Goal: Task Accomplishment & Management: Complete application form

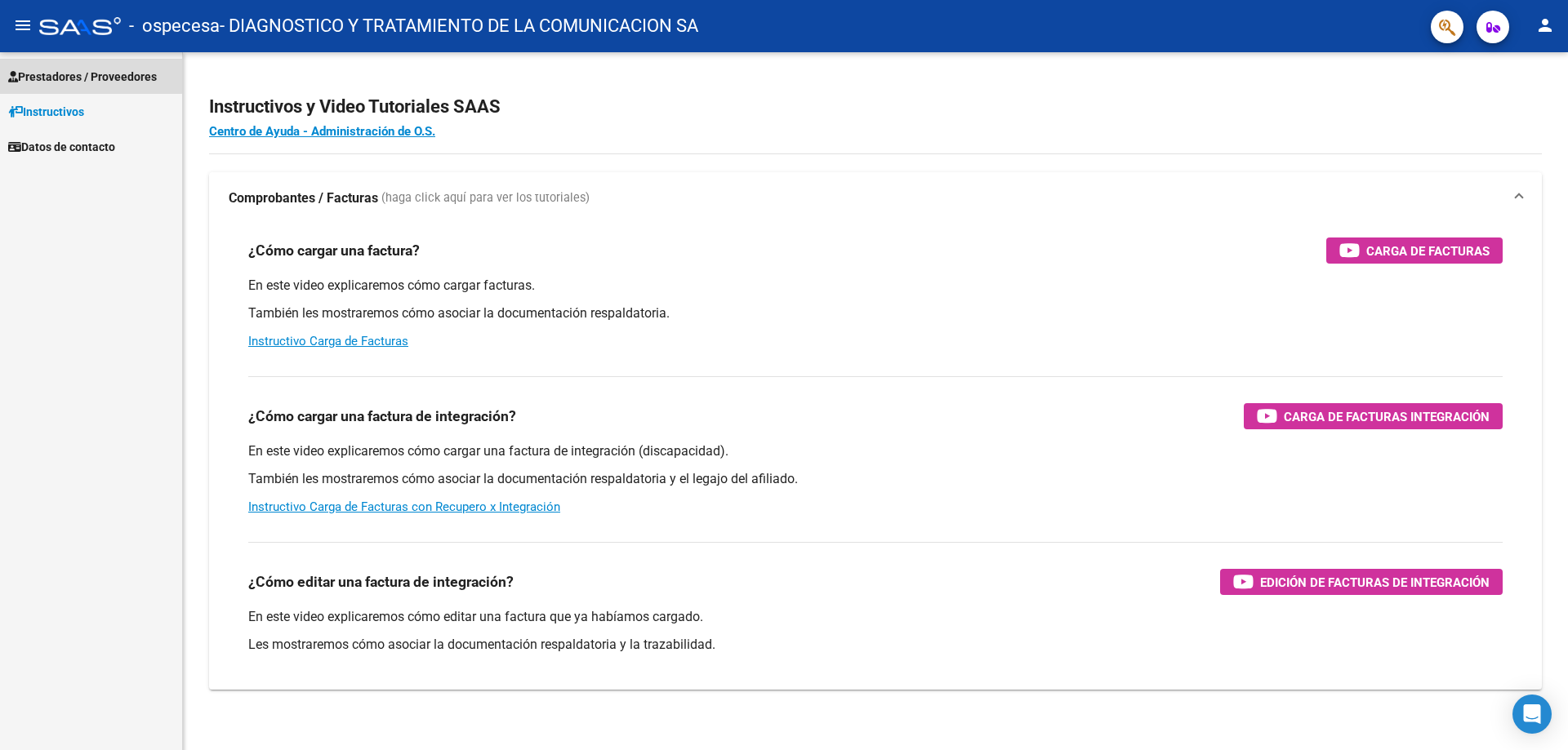
click at [31, 66] on link "Prestadores / Proveedores" at bounding box center [91, 76] width 183 height 35
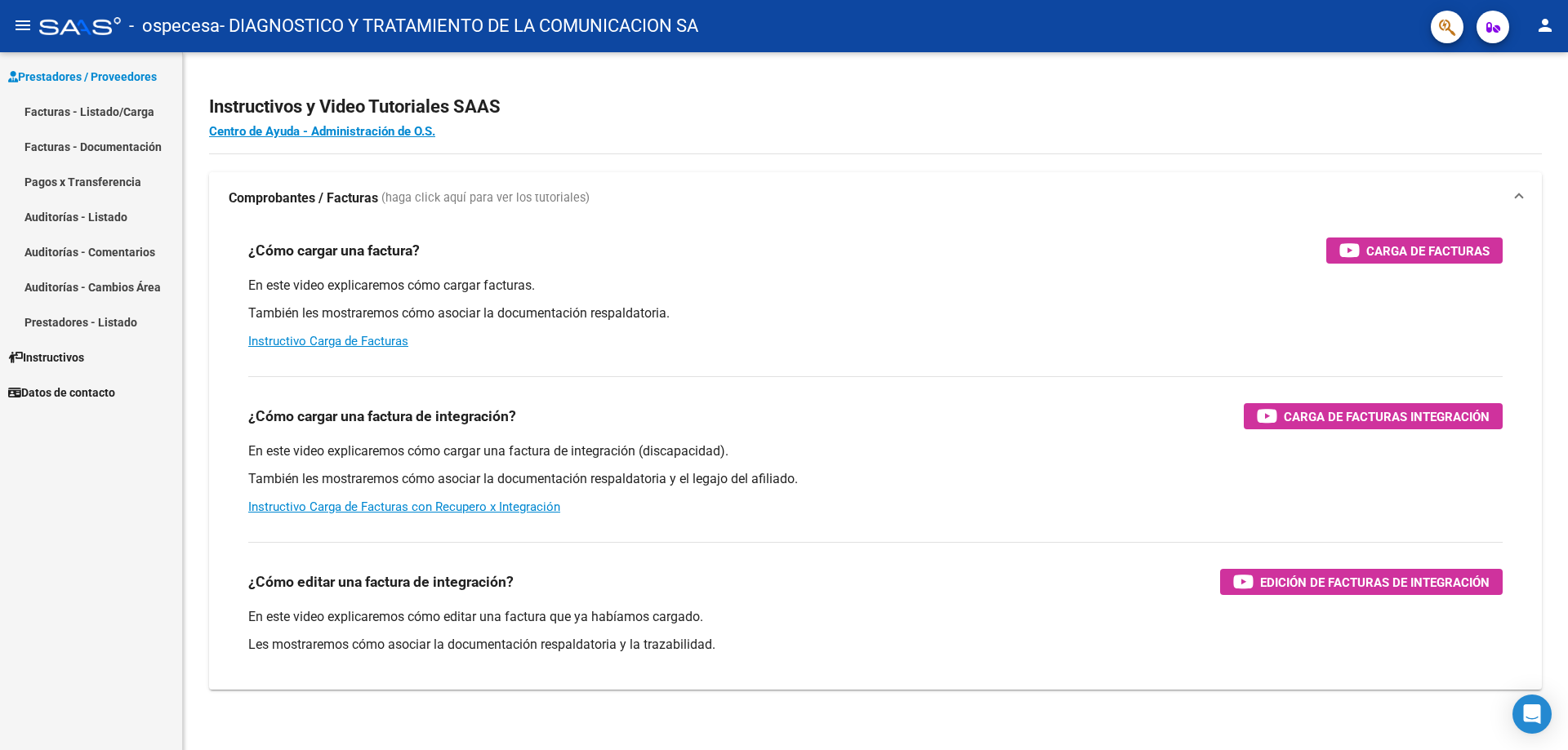
click at [75, 104] on link "Facturas - Listado/Carga" at bounding box center [91, 111] width 183 height 35
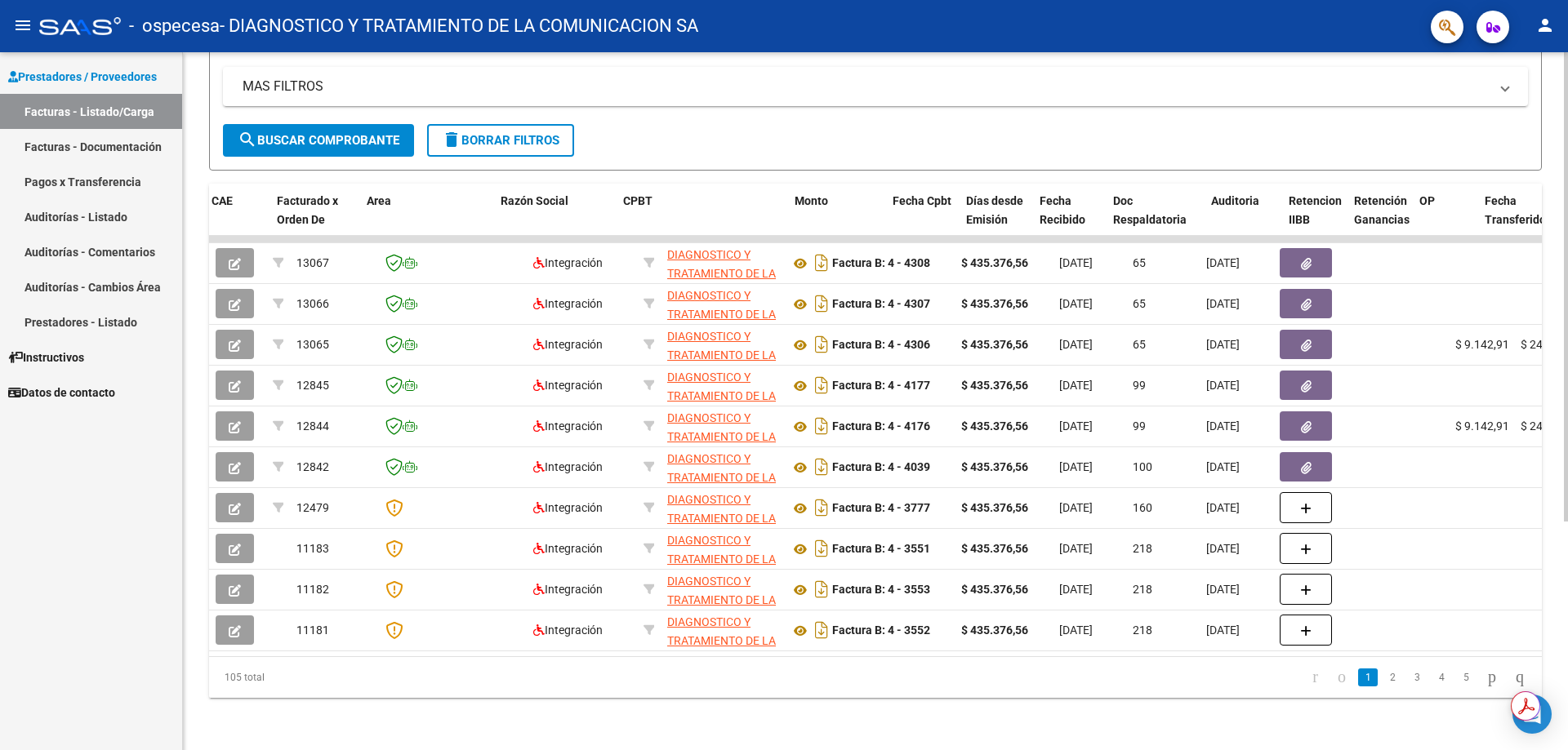
scroll to position [0, 182]
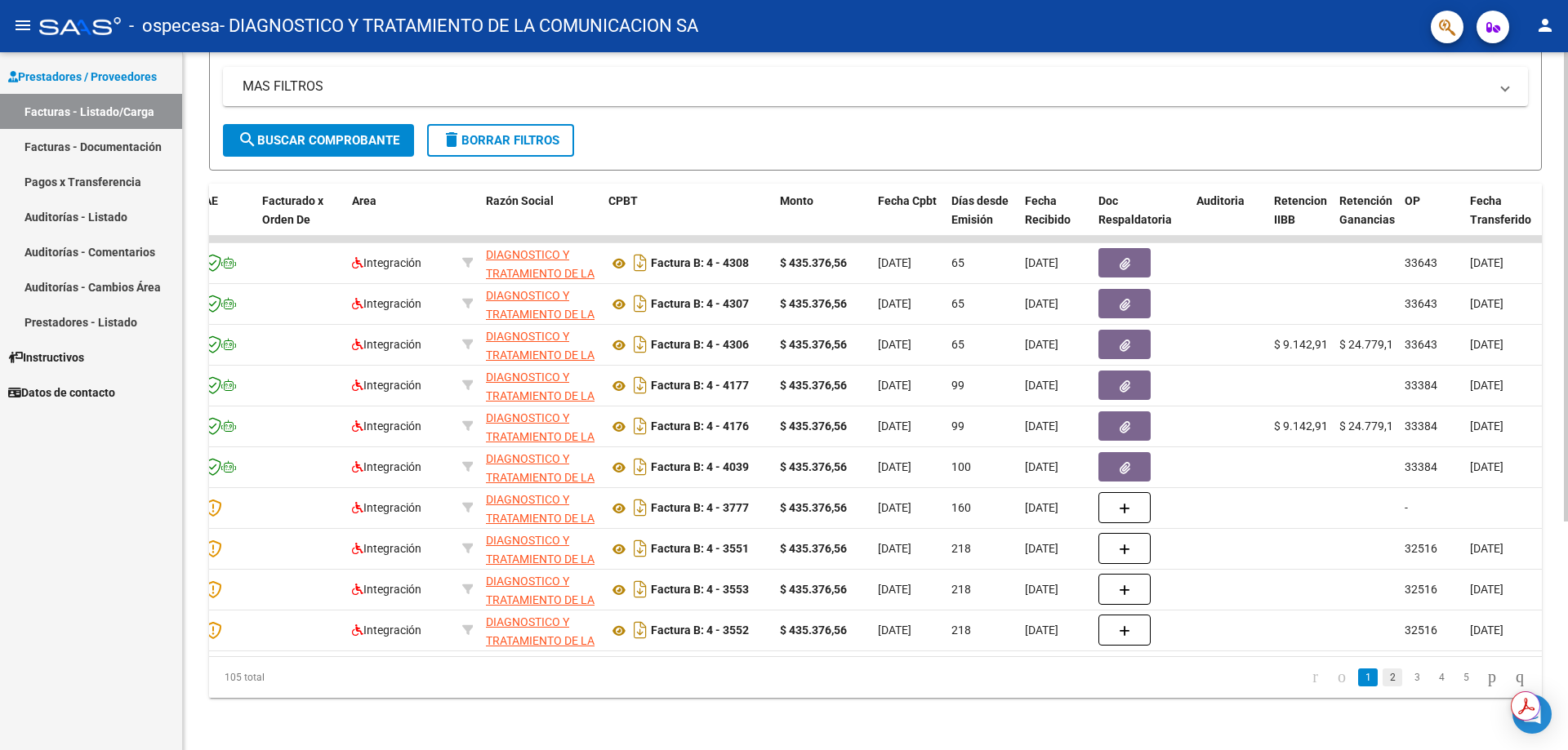
click at [1383, 679] on link "2" at bounding box center [1392, 677] width 20 height 18
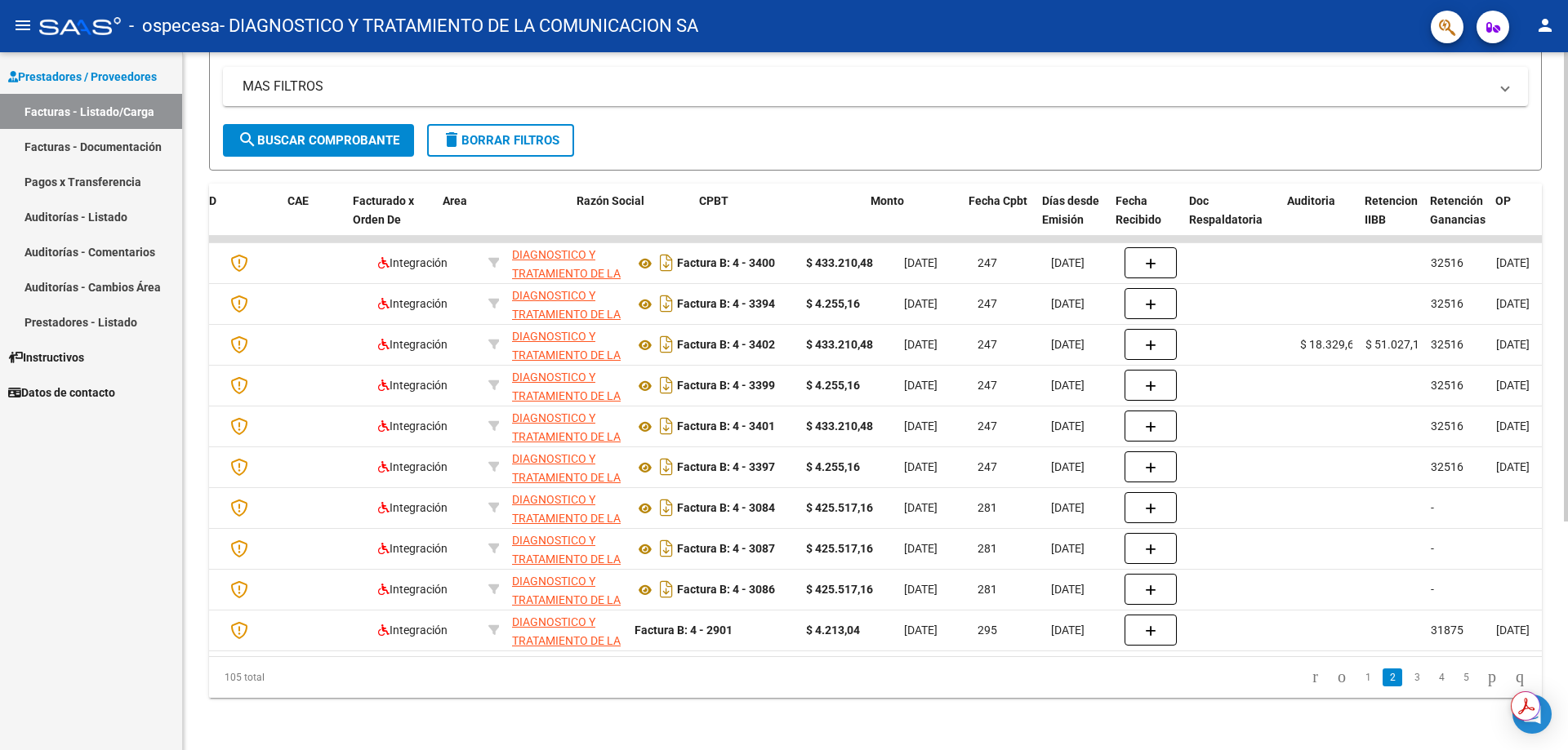
scroll to position [0, 0]
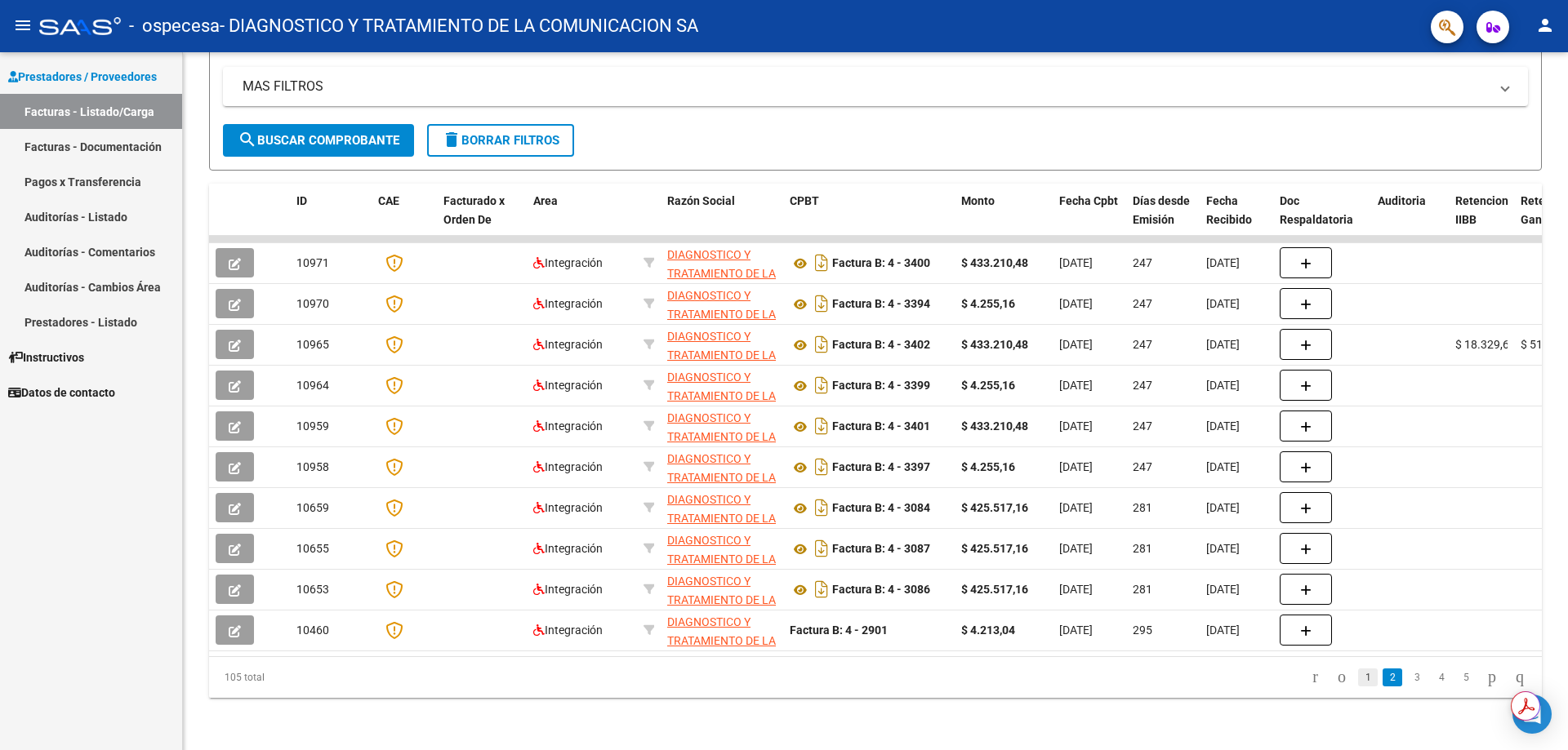
click at [1358, 674] on link "1" at bounding box center [1368, 677] width 20 height 18
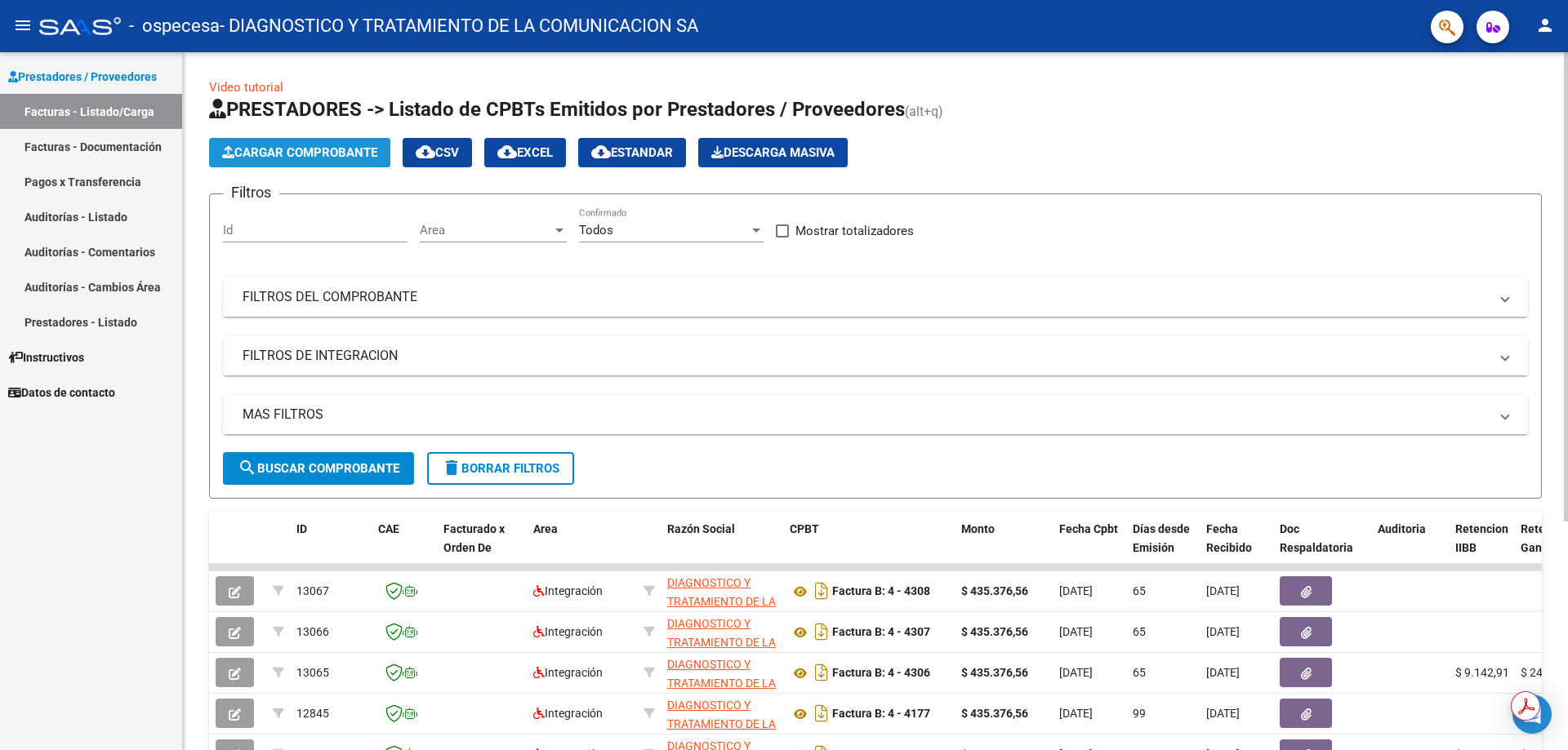
click at [323, 160] on span "Cargar Comprobante" at bounding box center [300, 152] width 155 height 14
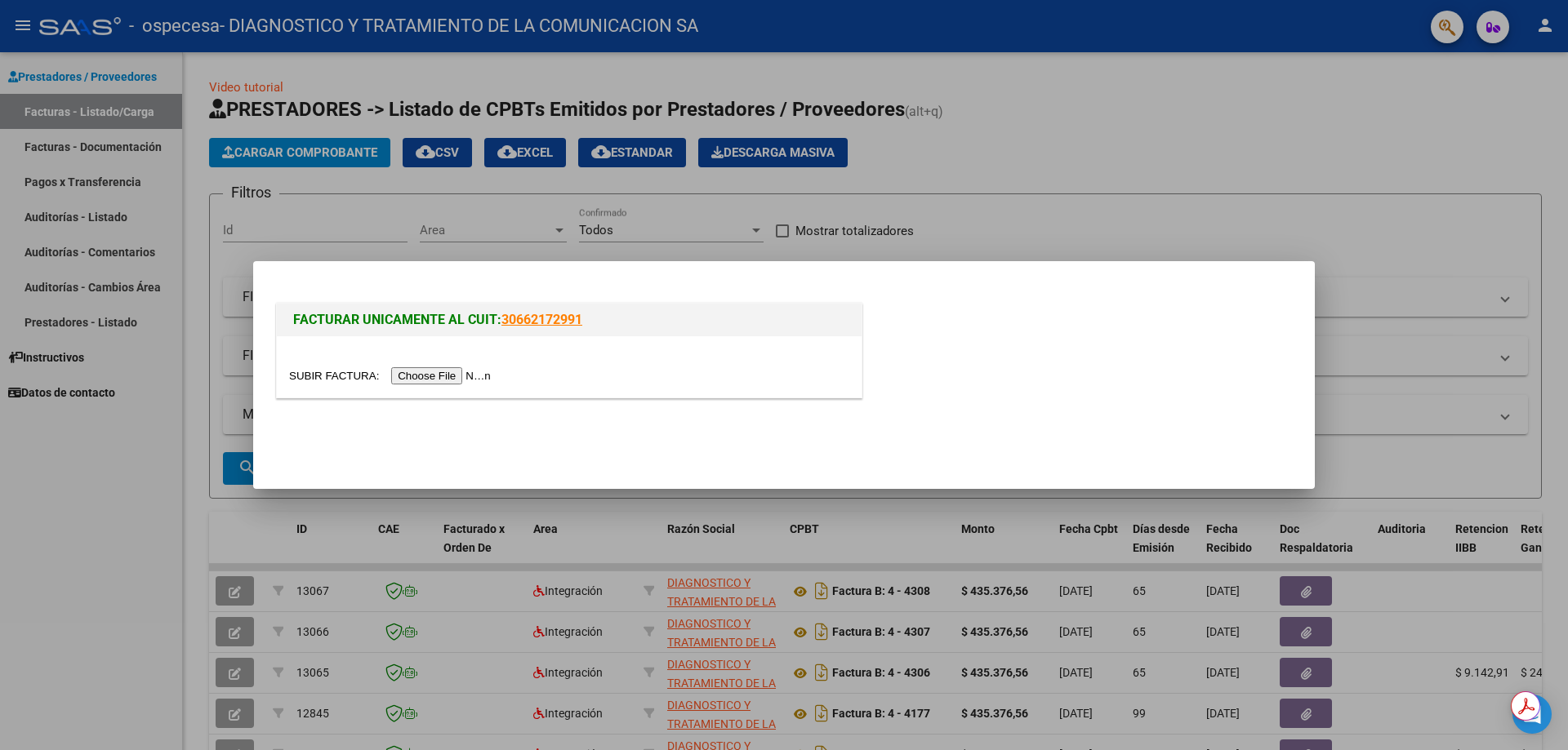
click at [446, 374] on input "file" at bounding box center [392, 376] width 206 height 17
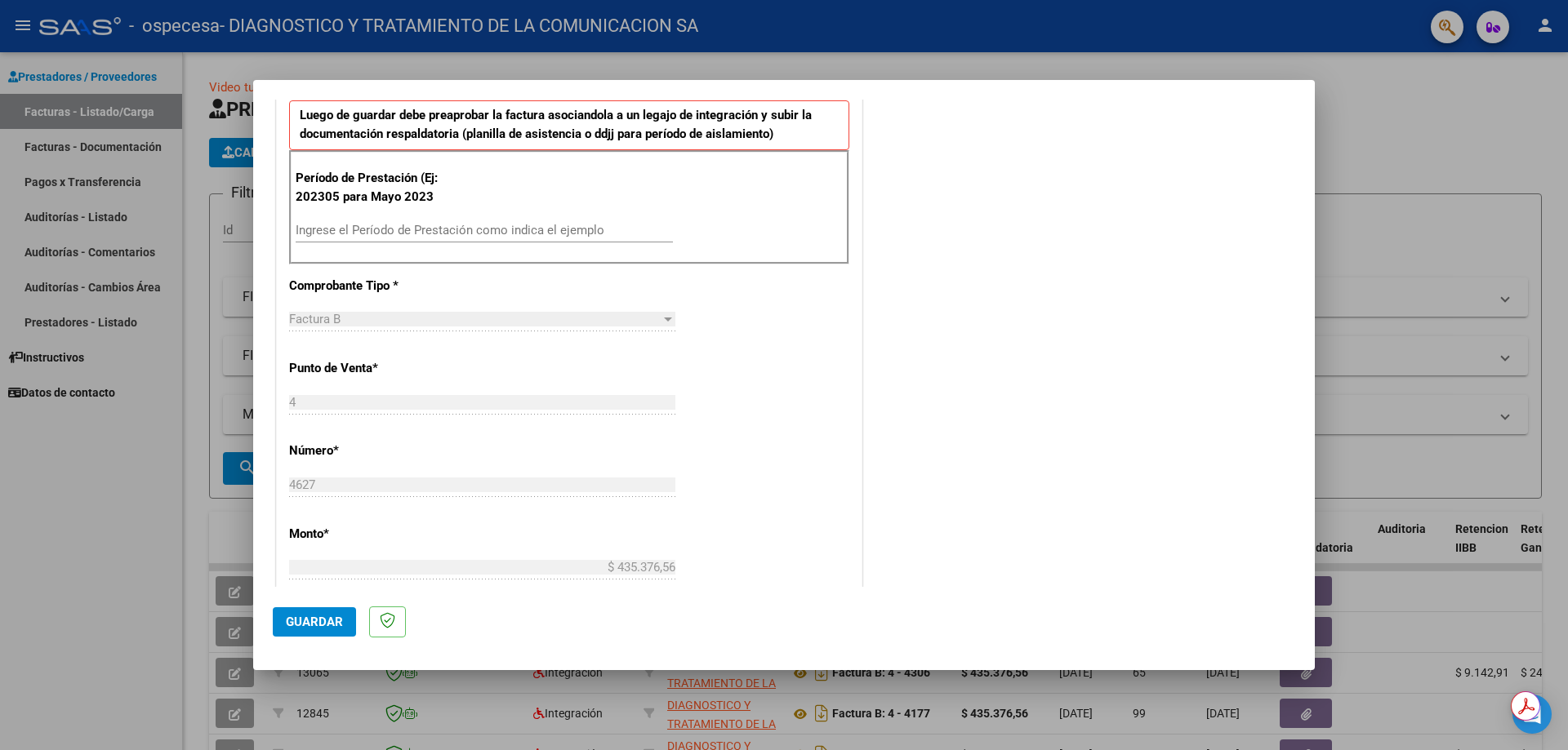
scroll to position [408, 0]
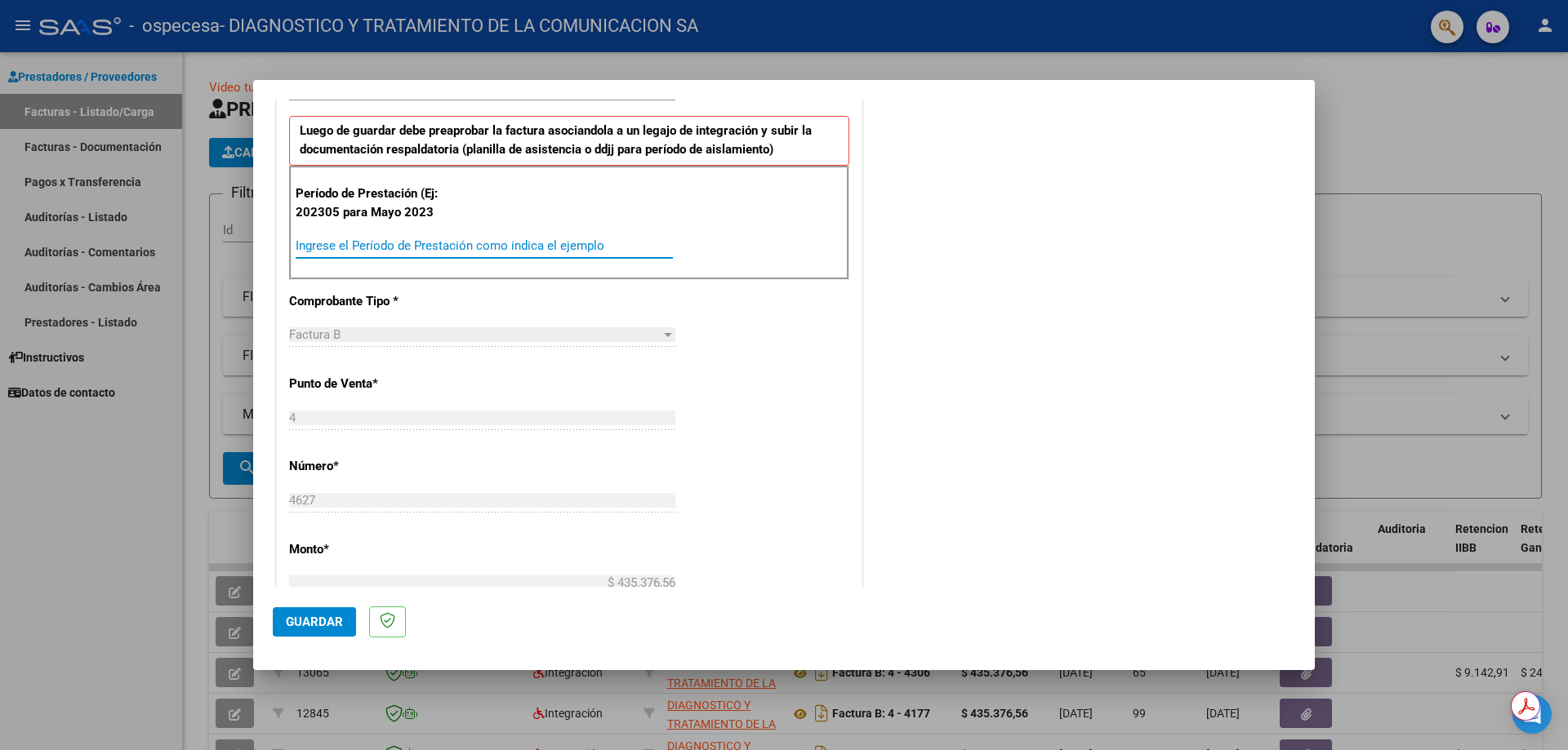
click at [483, 246] on input "Ingrese el Período de Prestación como indica el ejemplo" at bounding box center [484, 245] width 377 height 14
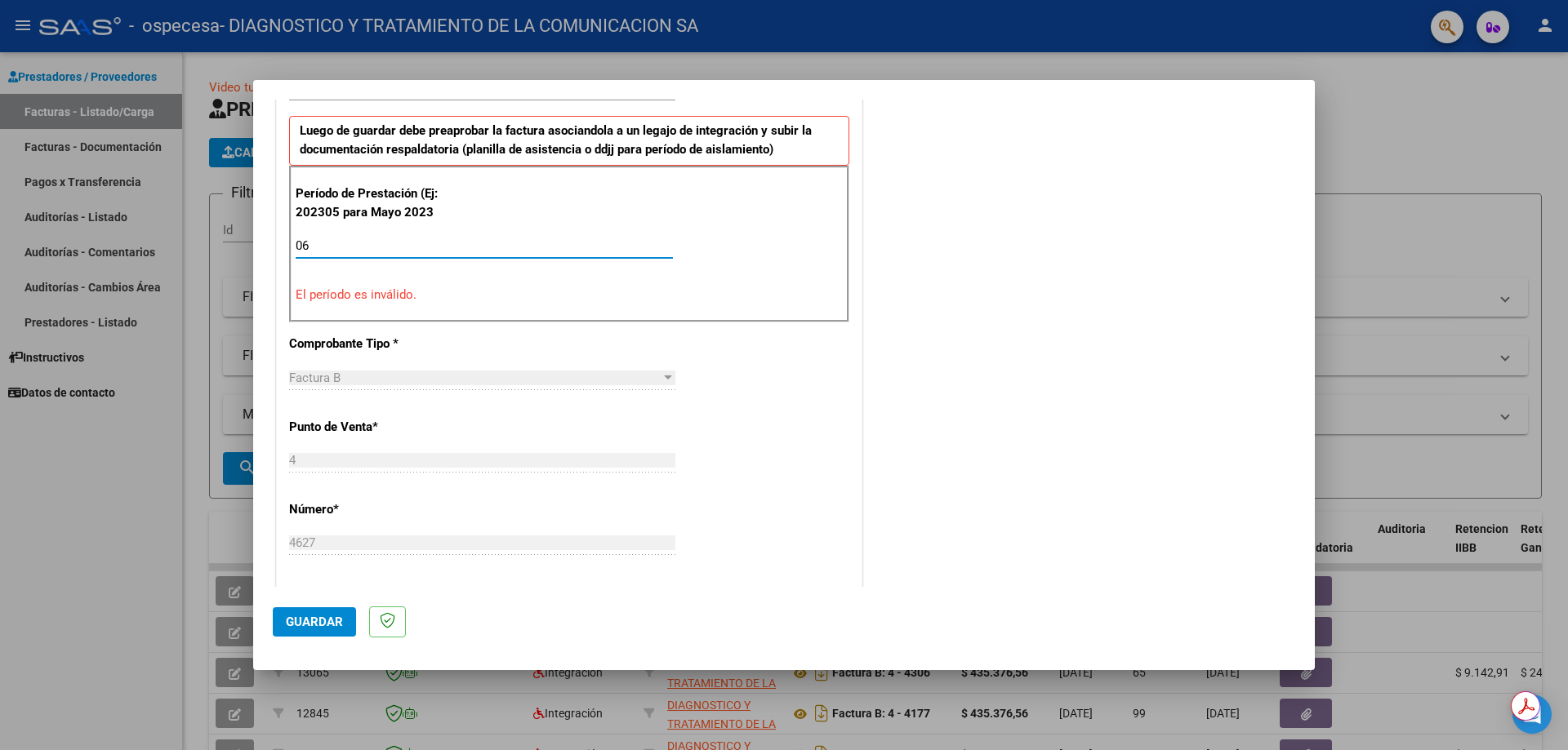
type input "0"
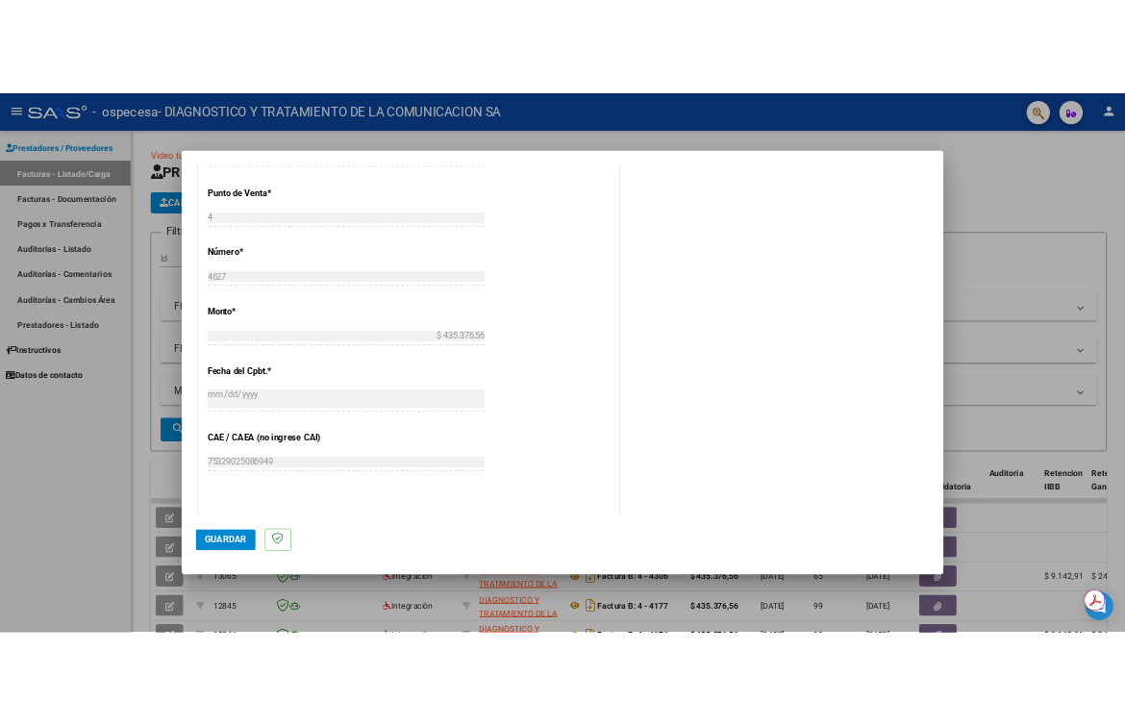
scroll to position [962, 0]
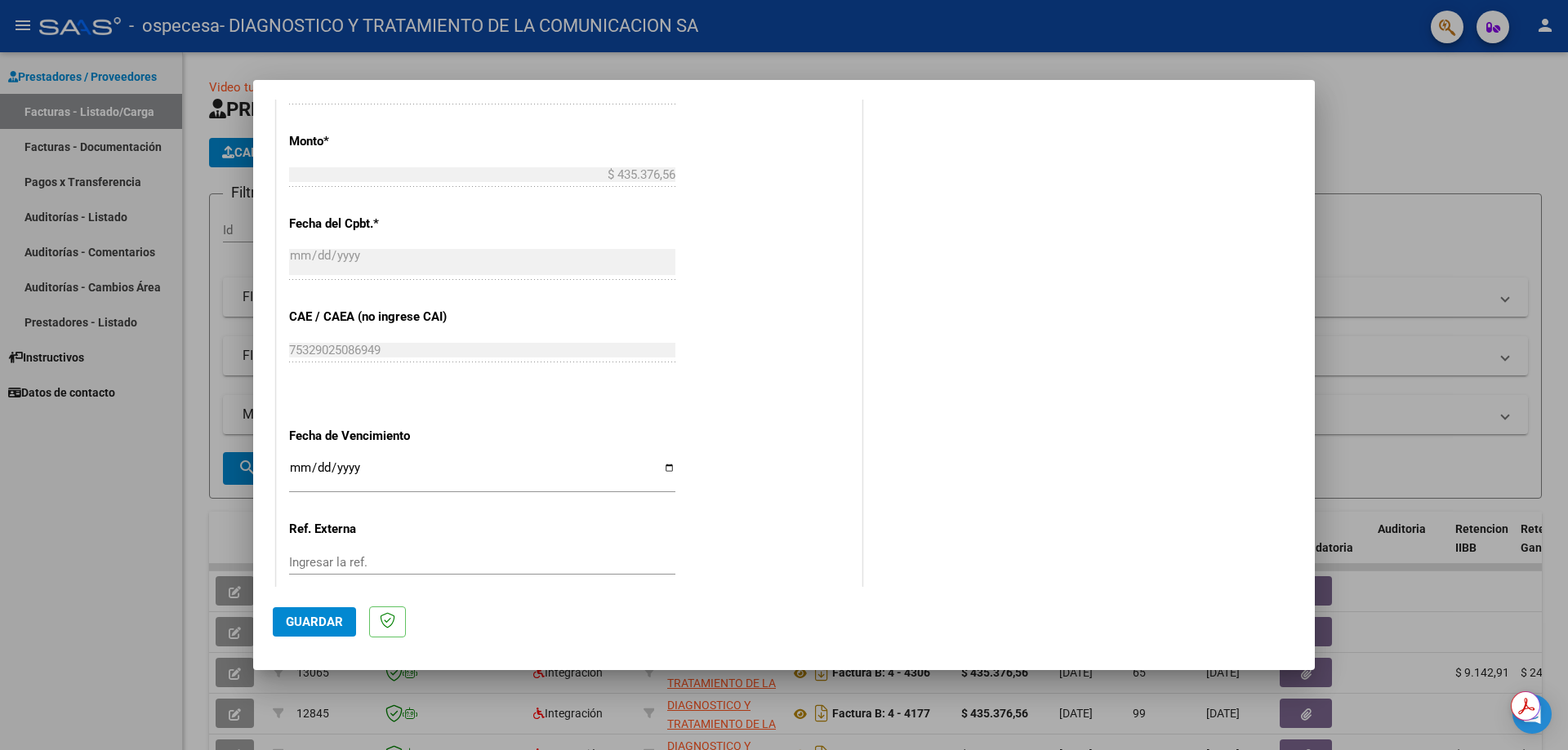
type input "202506"
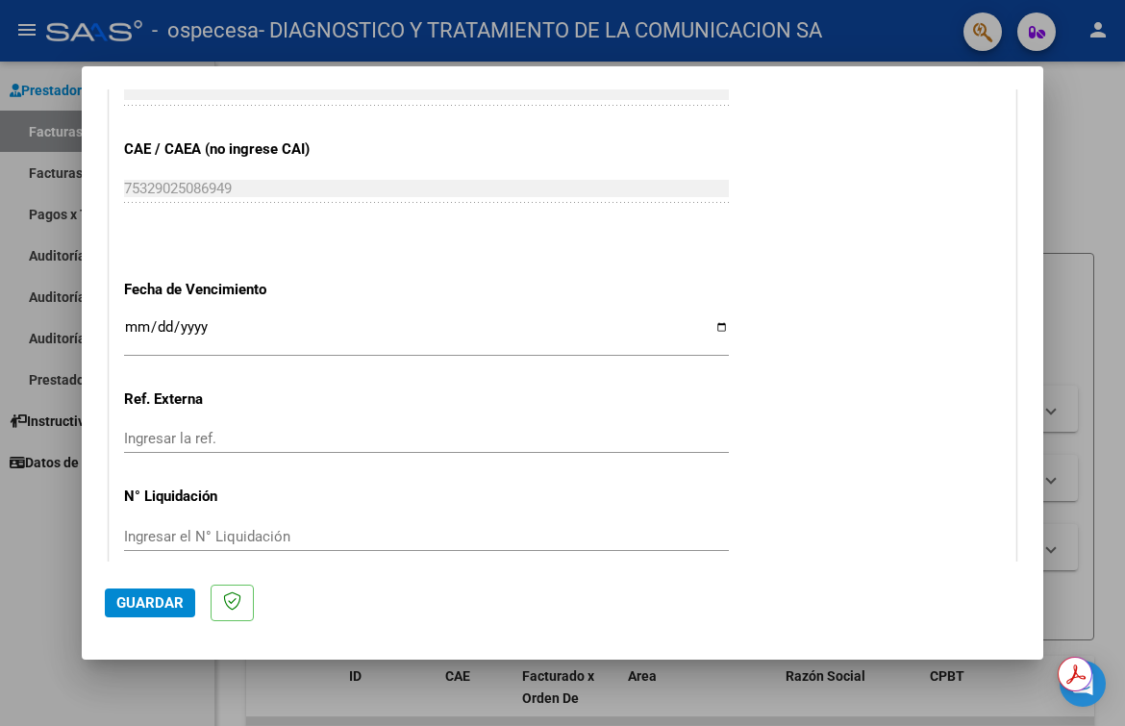
scroll to position [1243, 0]
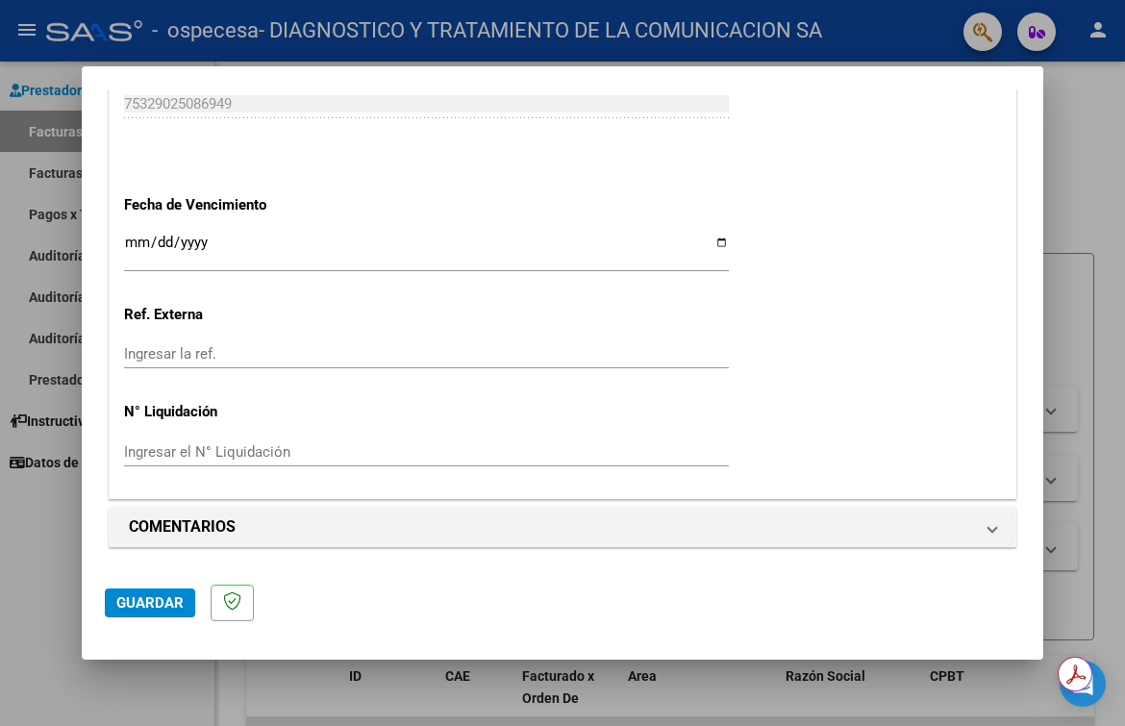
click at [492, 273] on div "Ingresar la fecha" at bounding box center [426, 260] width 605 height 59
click at [500, 256] on input "Ingresar la fecha" at bounding box center [426, 250] width 605 height 31
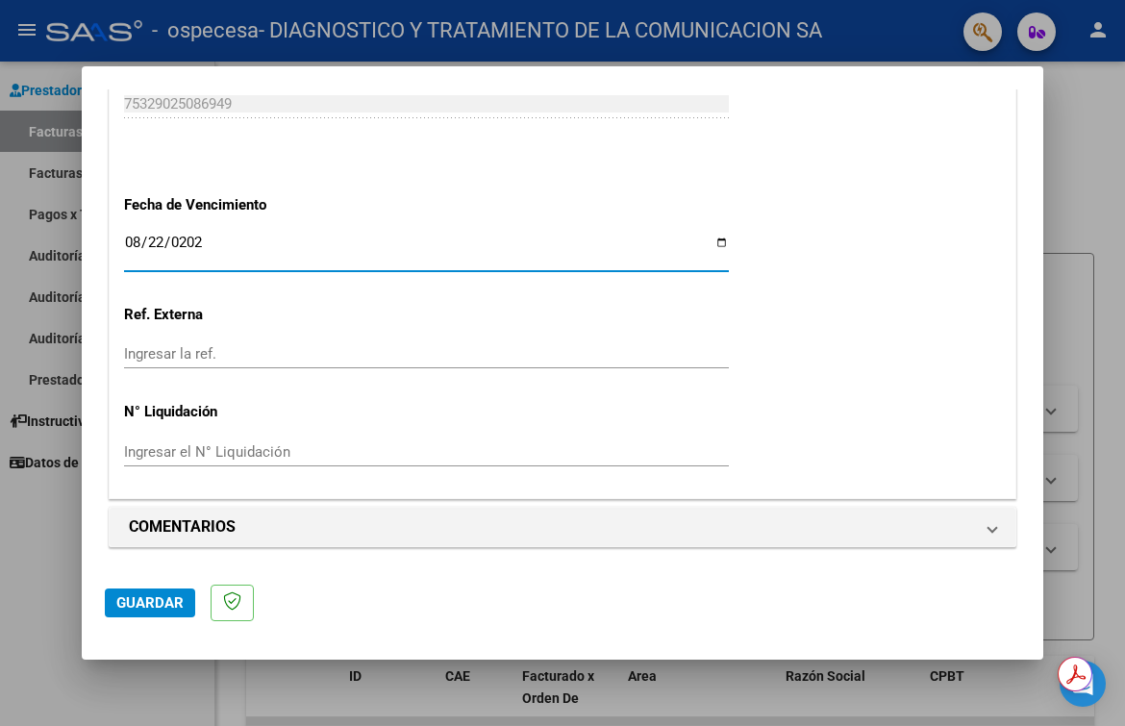
type input "[DATE]"
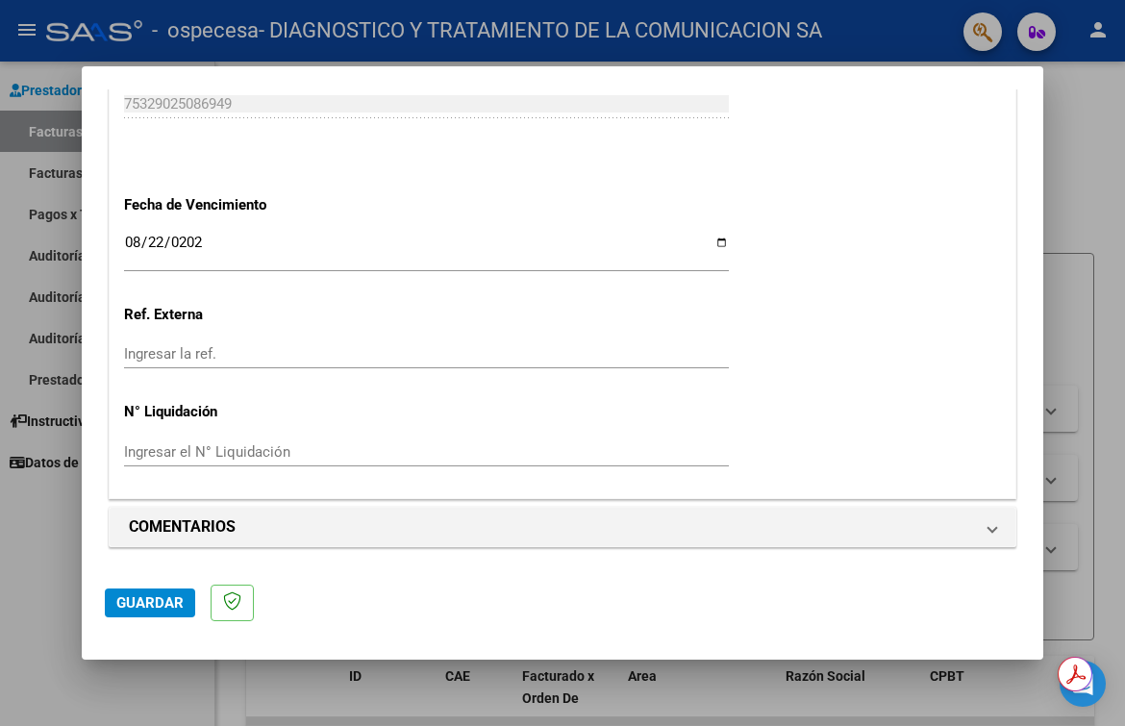
click at [491, 451] on input "Ingresar el N° Liquidación" at bounding box center [426, 451] width 605 height 17
type input "0004"
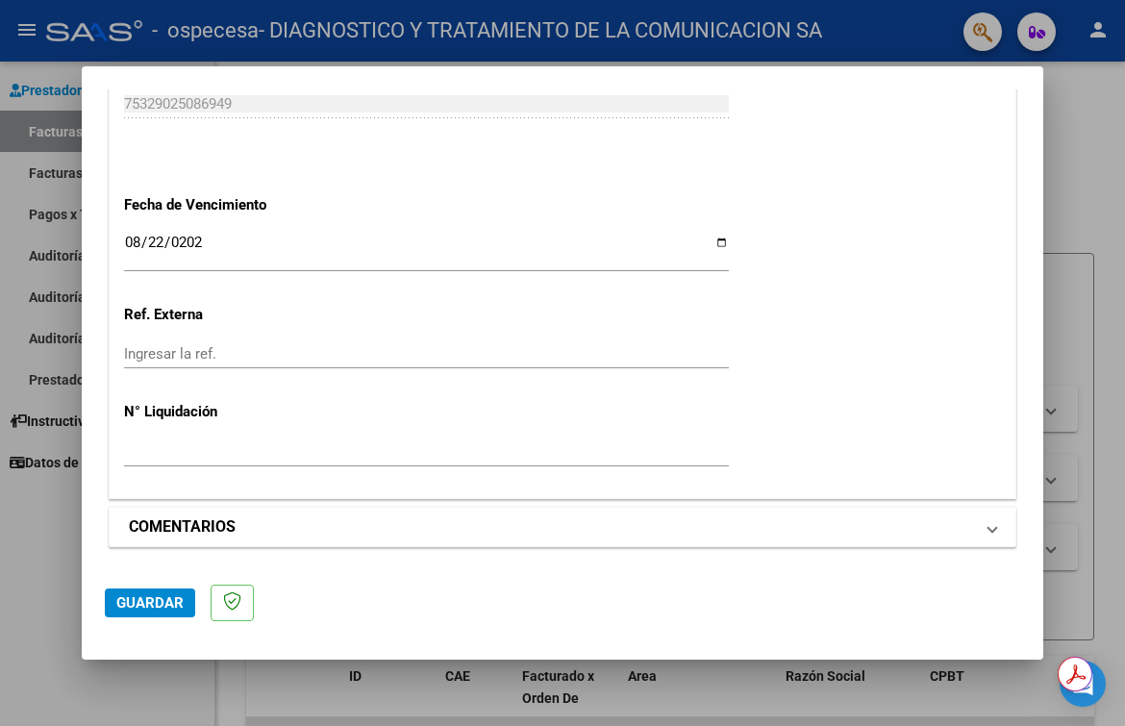
click at [983, 534] on mat-expansion-panel-header "COMENTARIOS" at bounding box center [563, 527] width 906 height 38
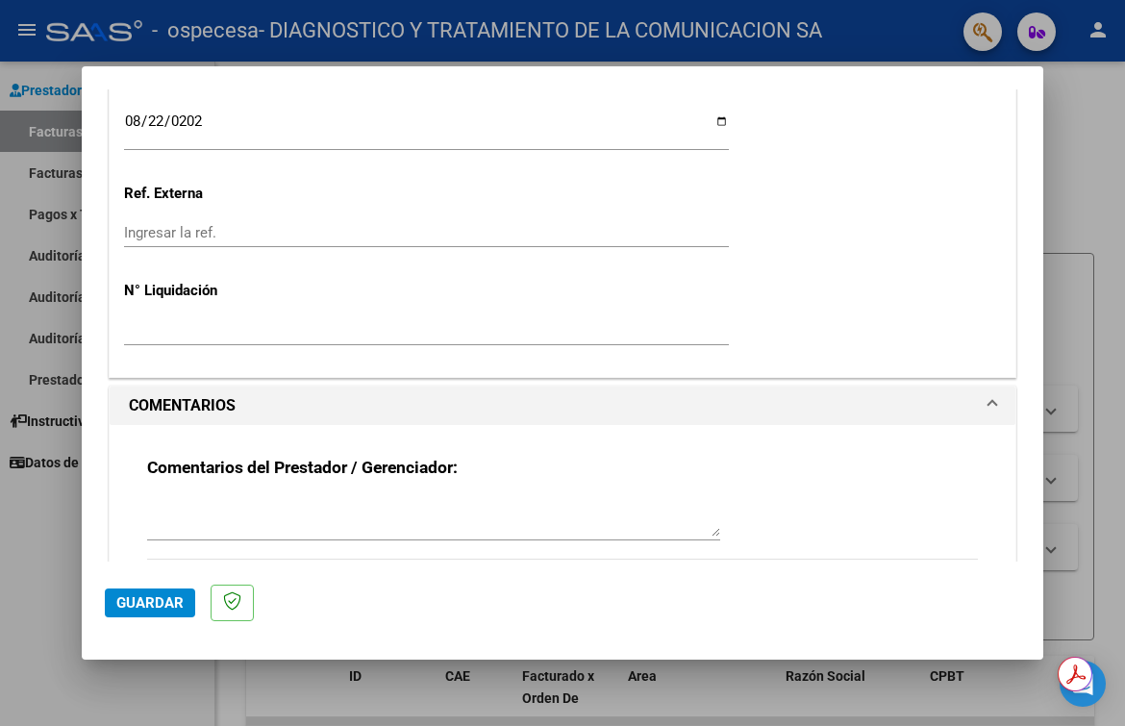
scroll to position [1428, 0]
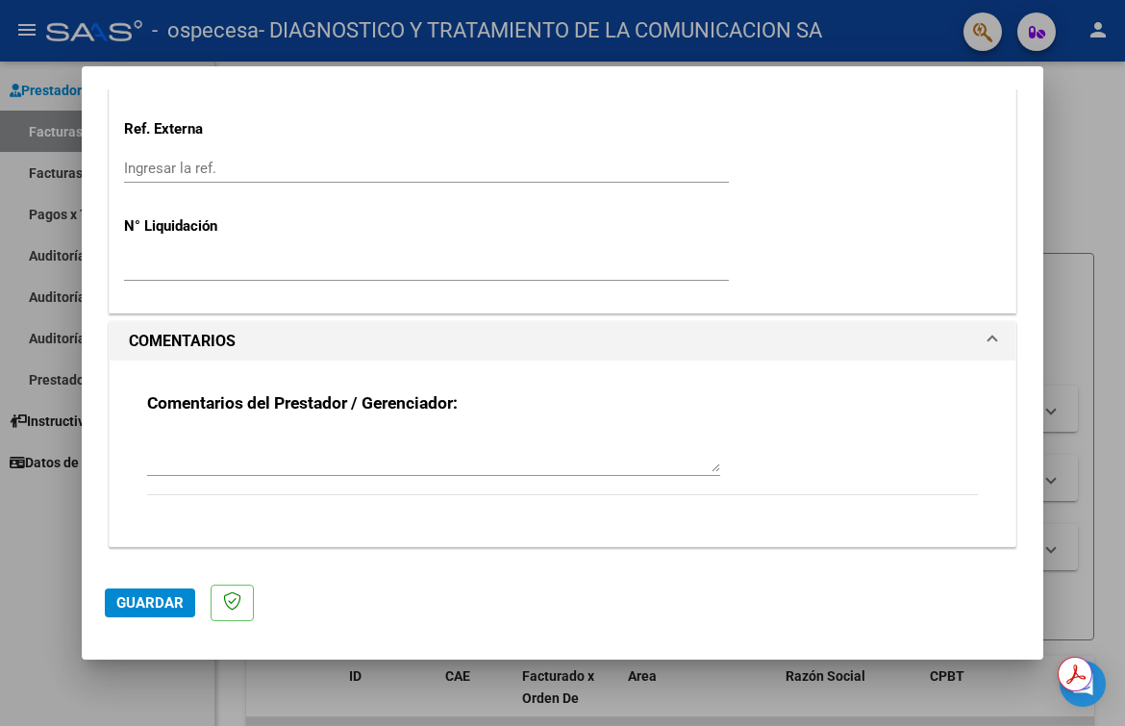
click at [479, 455] on textarea at bounding box center [433, 453] width 573 height 38
type textarea "[PERSON_NAME] MII 06/2025"
click at [175, 603] on span "Guardar" at bounding box center [149, 602] width 67 height 17
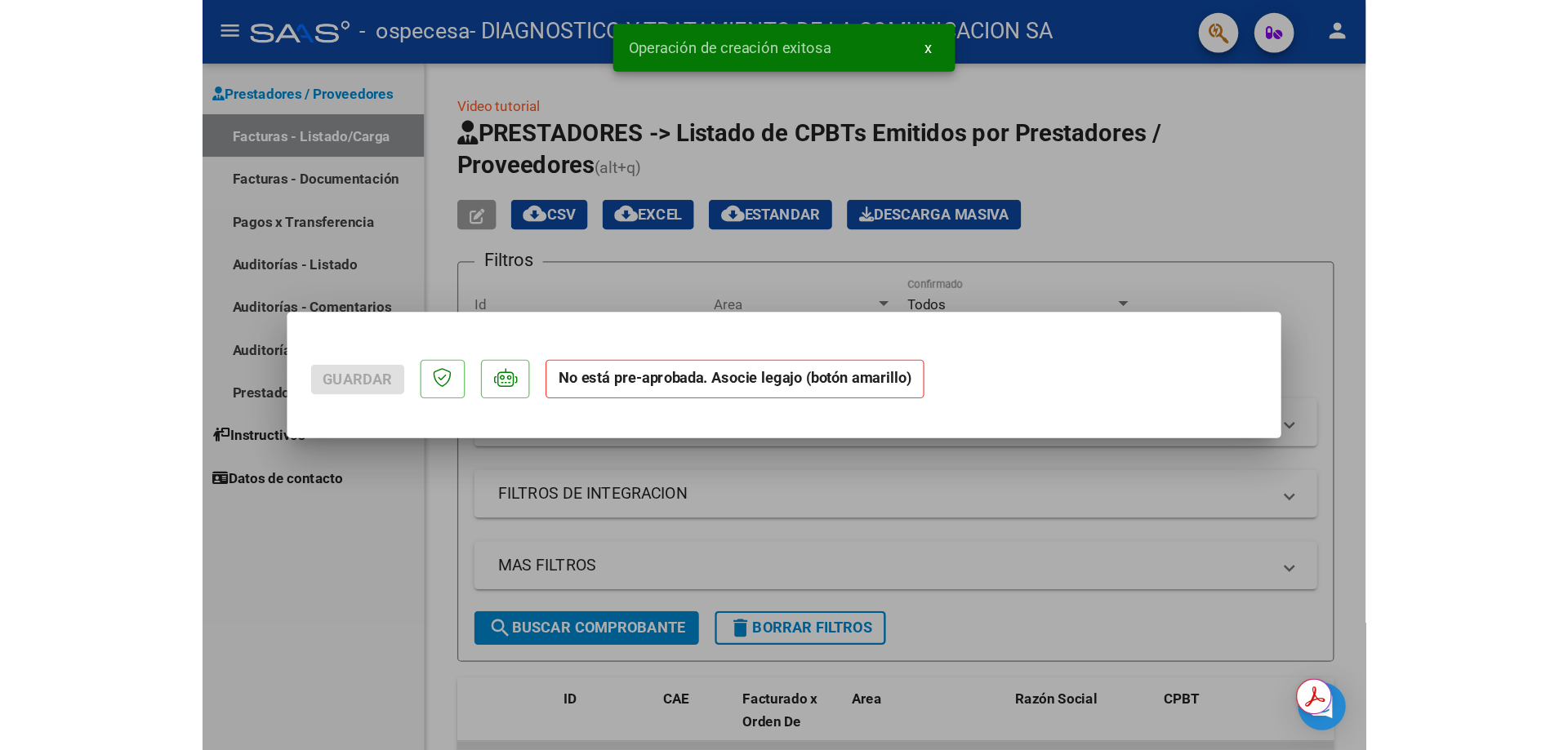
scroll to position [0, 0]
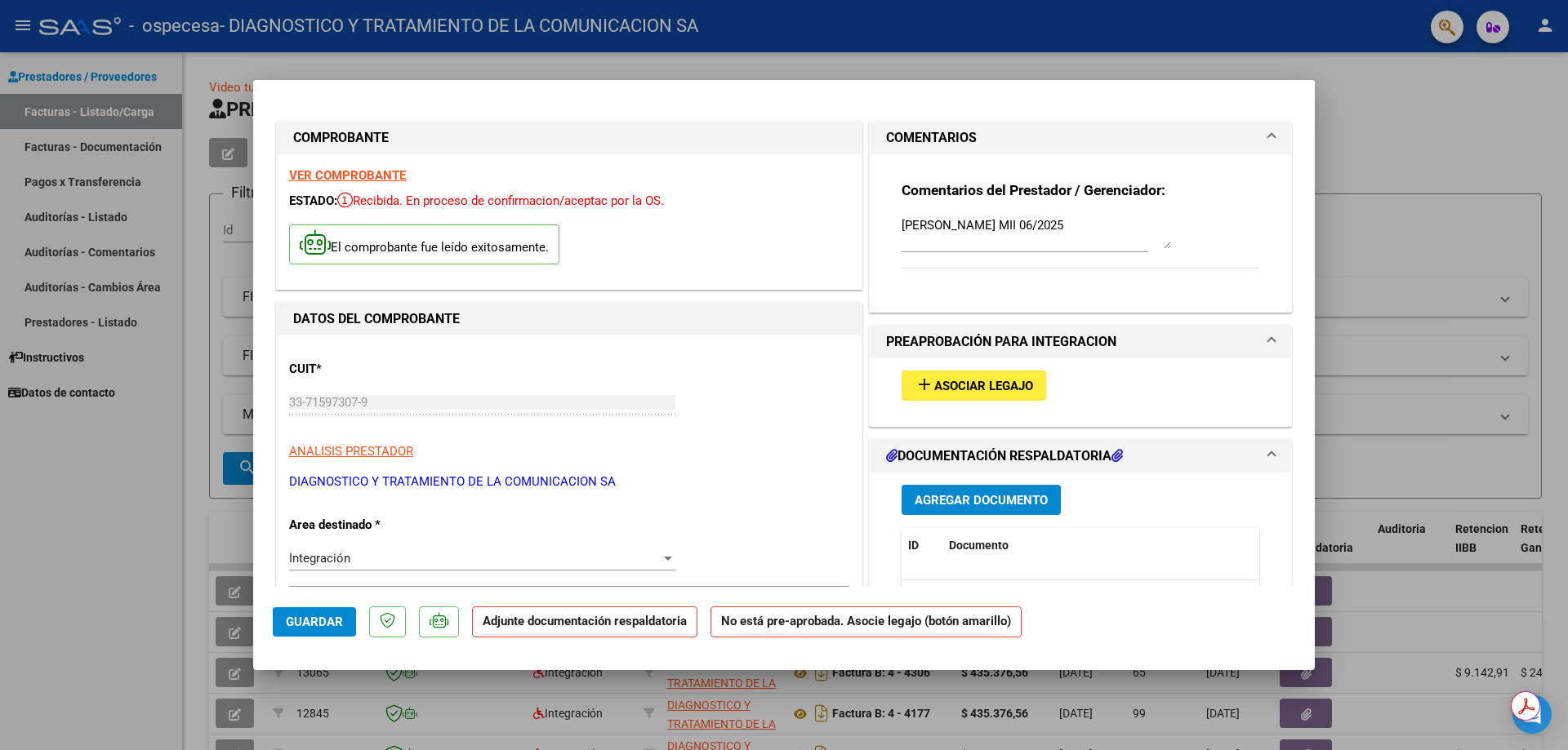
click at [961, 378] on span "Asociar Legajo" at bounding box center [983, 385] width 98 height 14
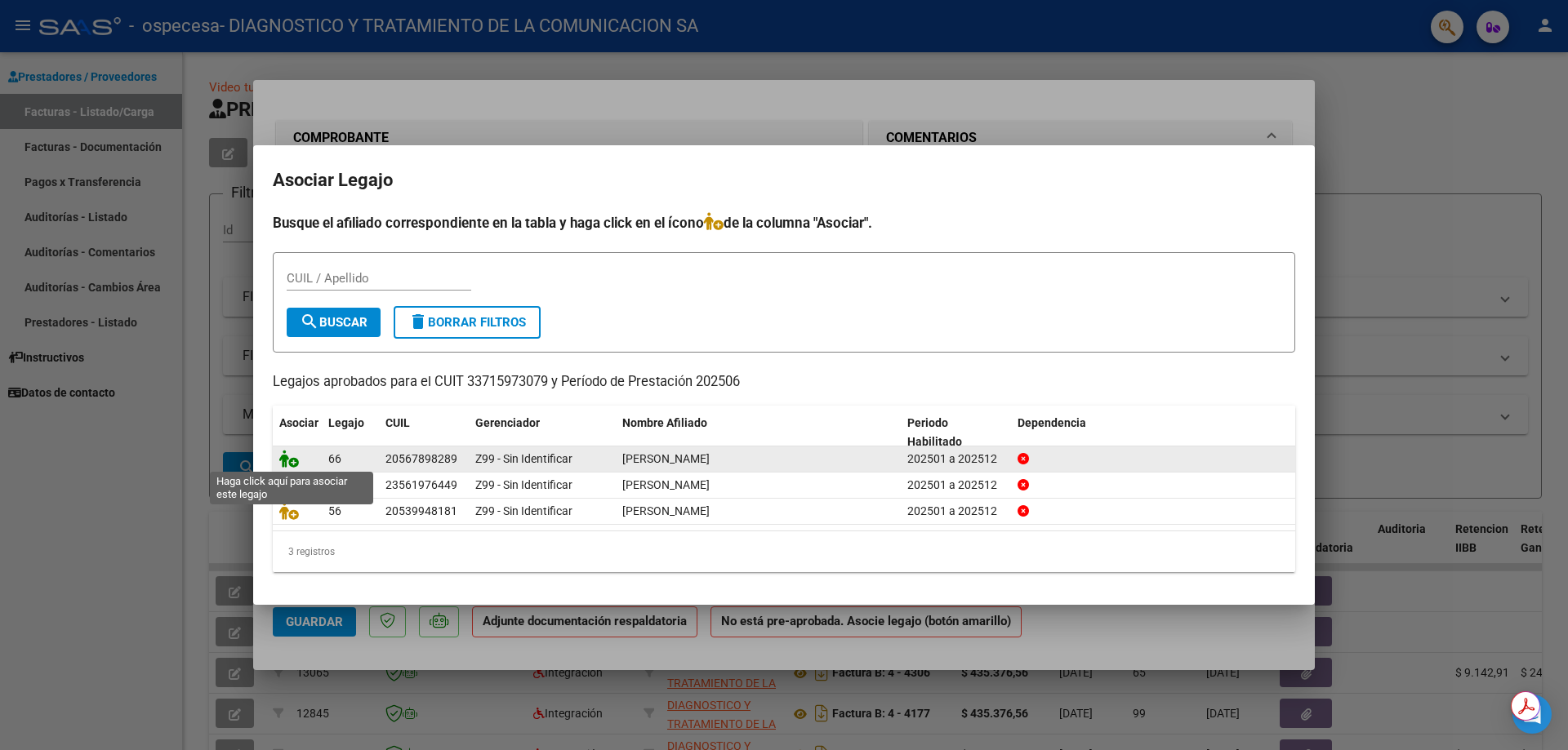
click at [285, 458] on icon at bounding box center [289, 458] width 20 height 18
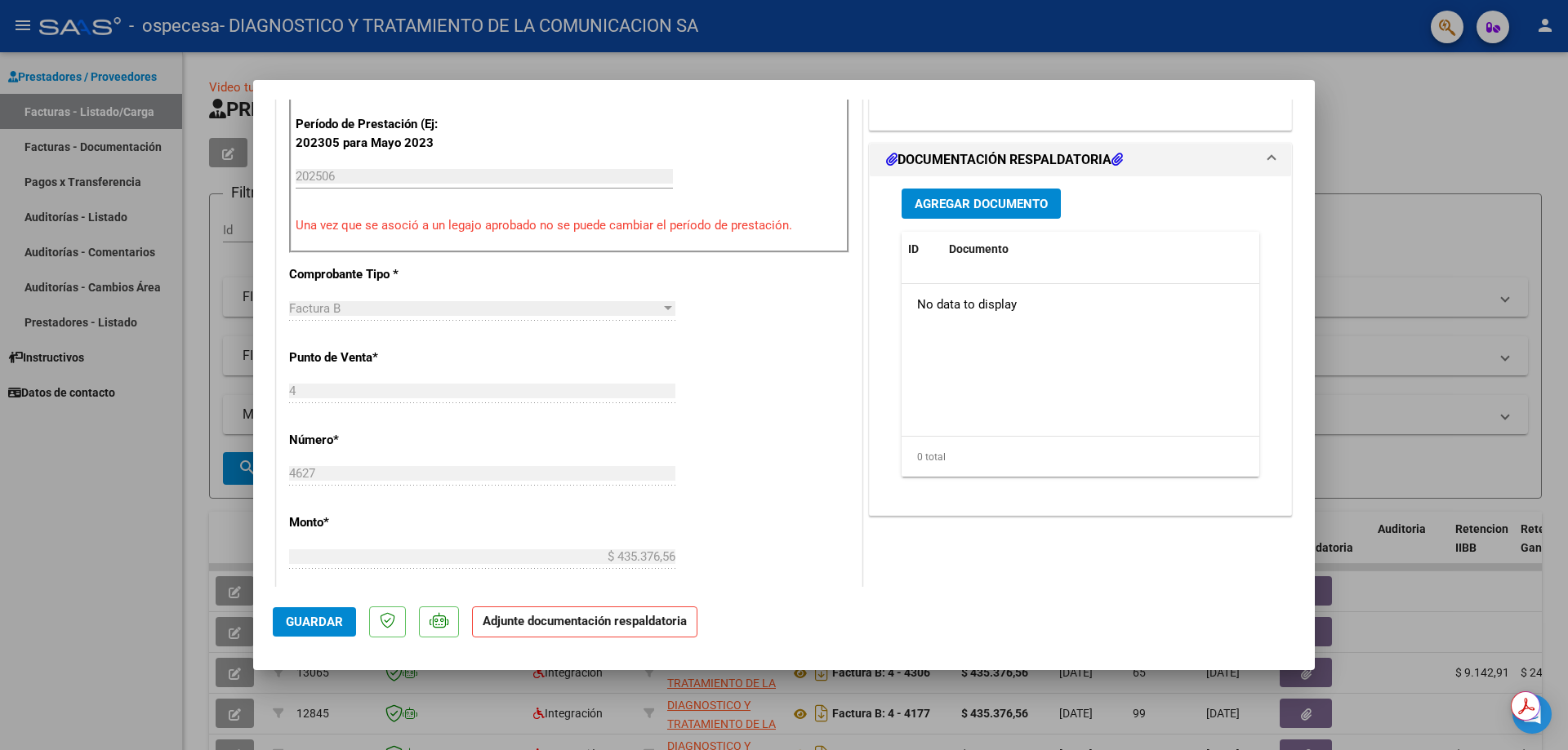
scroll to position [163, 0]
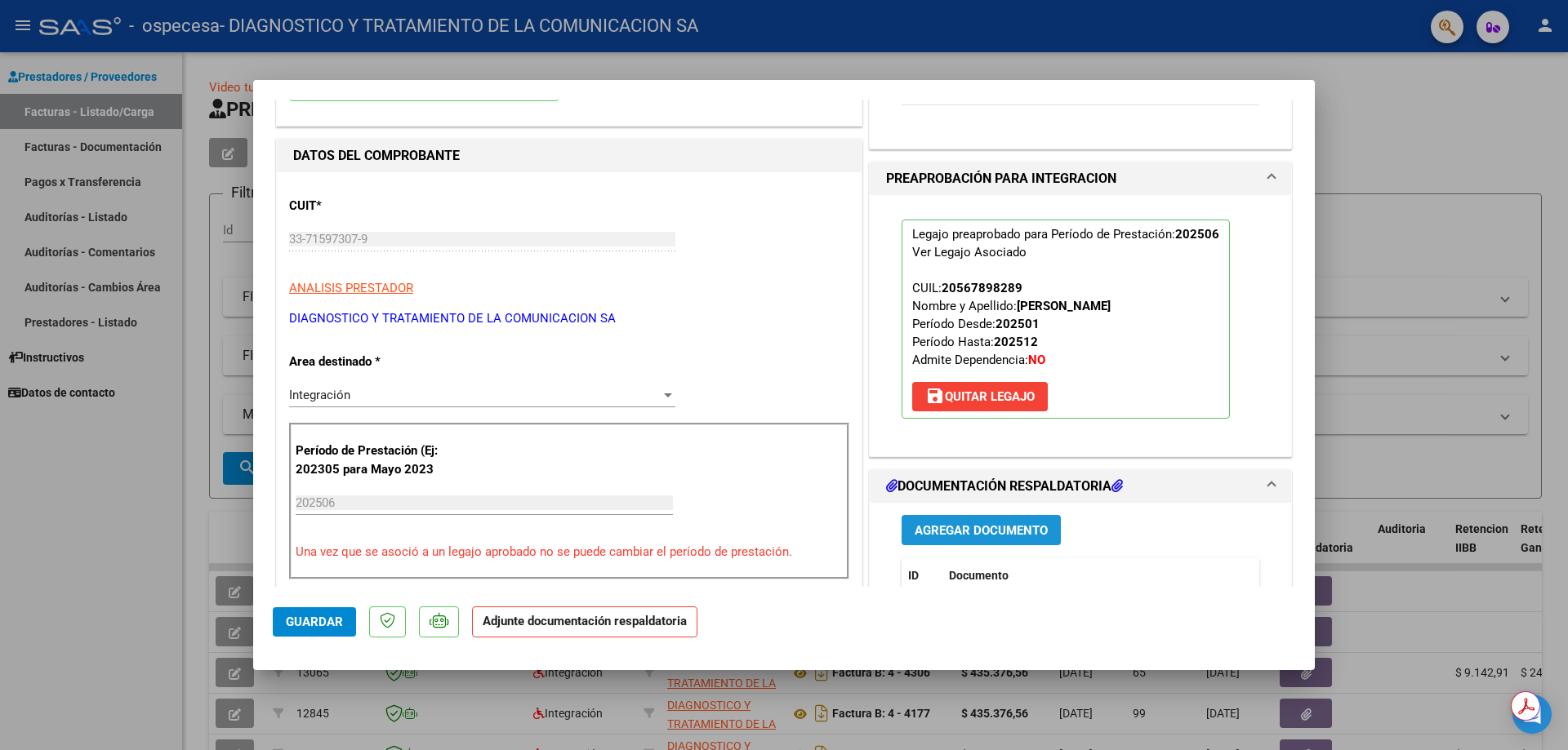
click at [984, 525] on span "Agregar Documento" at bounding box center [981, 530] width 133 height 14
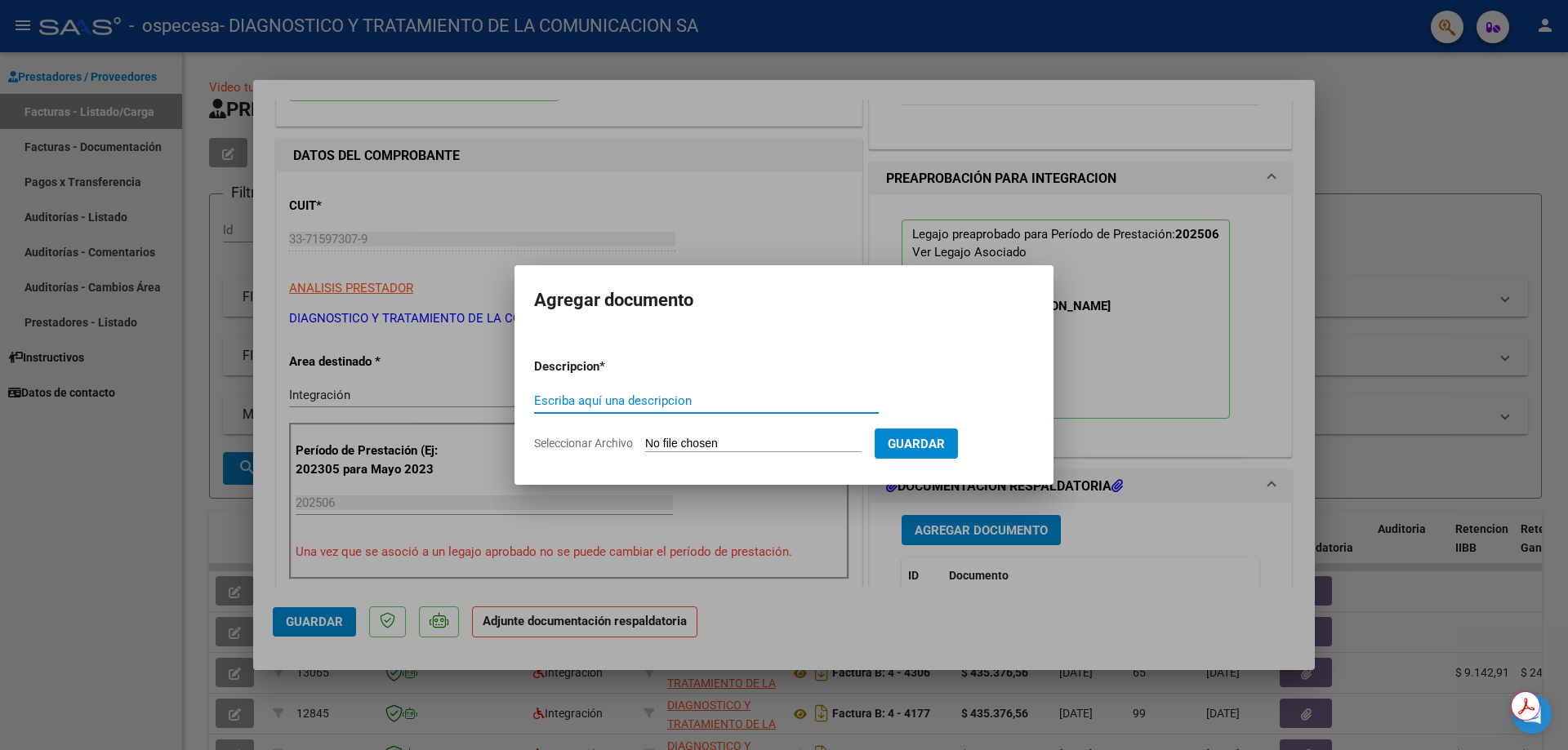
click at [649, 394] on input "Escriba aquí una descripcion" at bounding box center [706, 400] width 345 height 14
type input "a"
type input "ASISTENCIA"
click at [772, 446] on input "Seleccionar Archivo" at bounding box center [753, 445] width 216 height 15
type input "C:\fakepath\[PERSON_NAME] MII JUNIO.pdf"
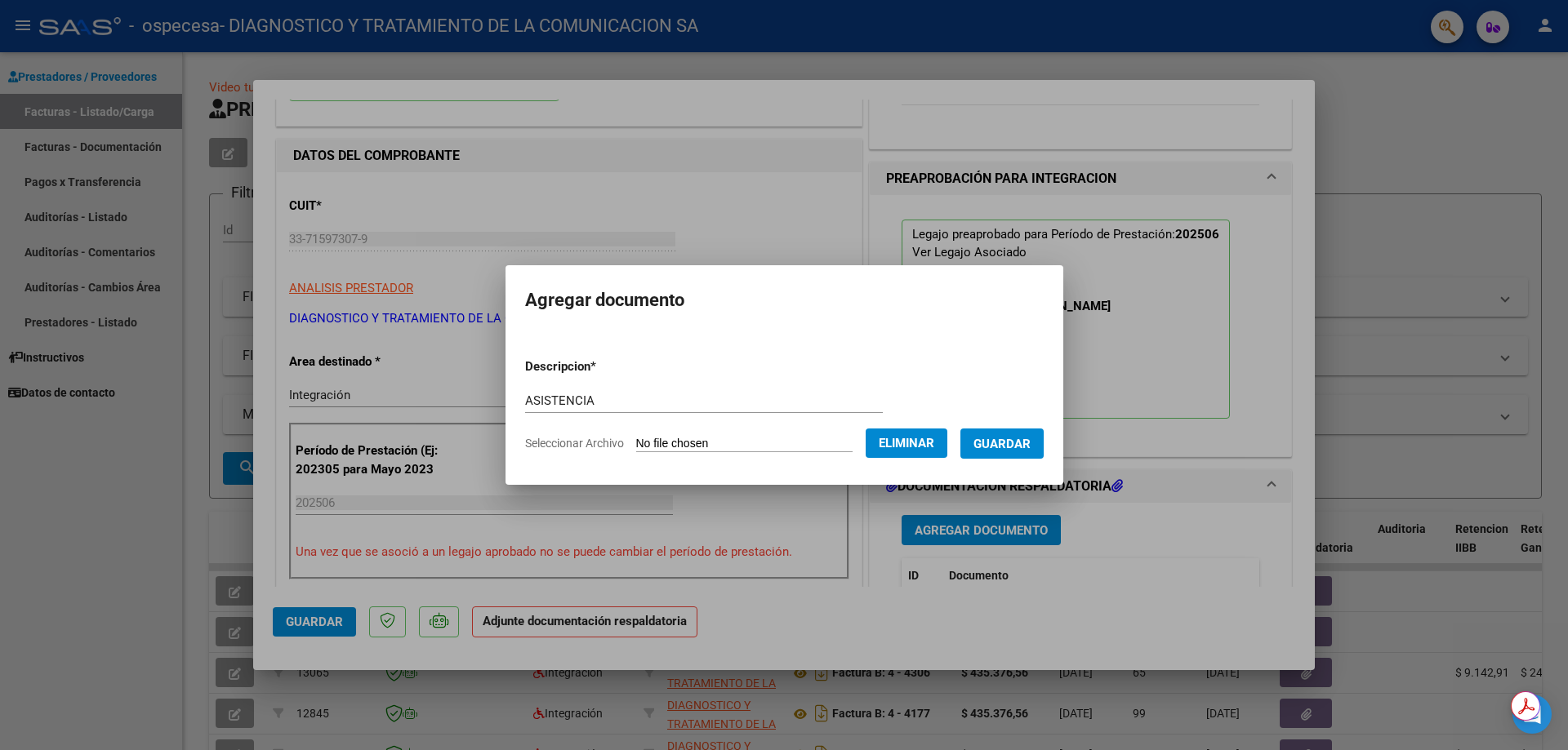
click at [997, 436] on span "Guardar" at bounding box center [1002, 443] width 57 height 14
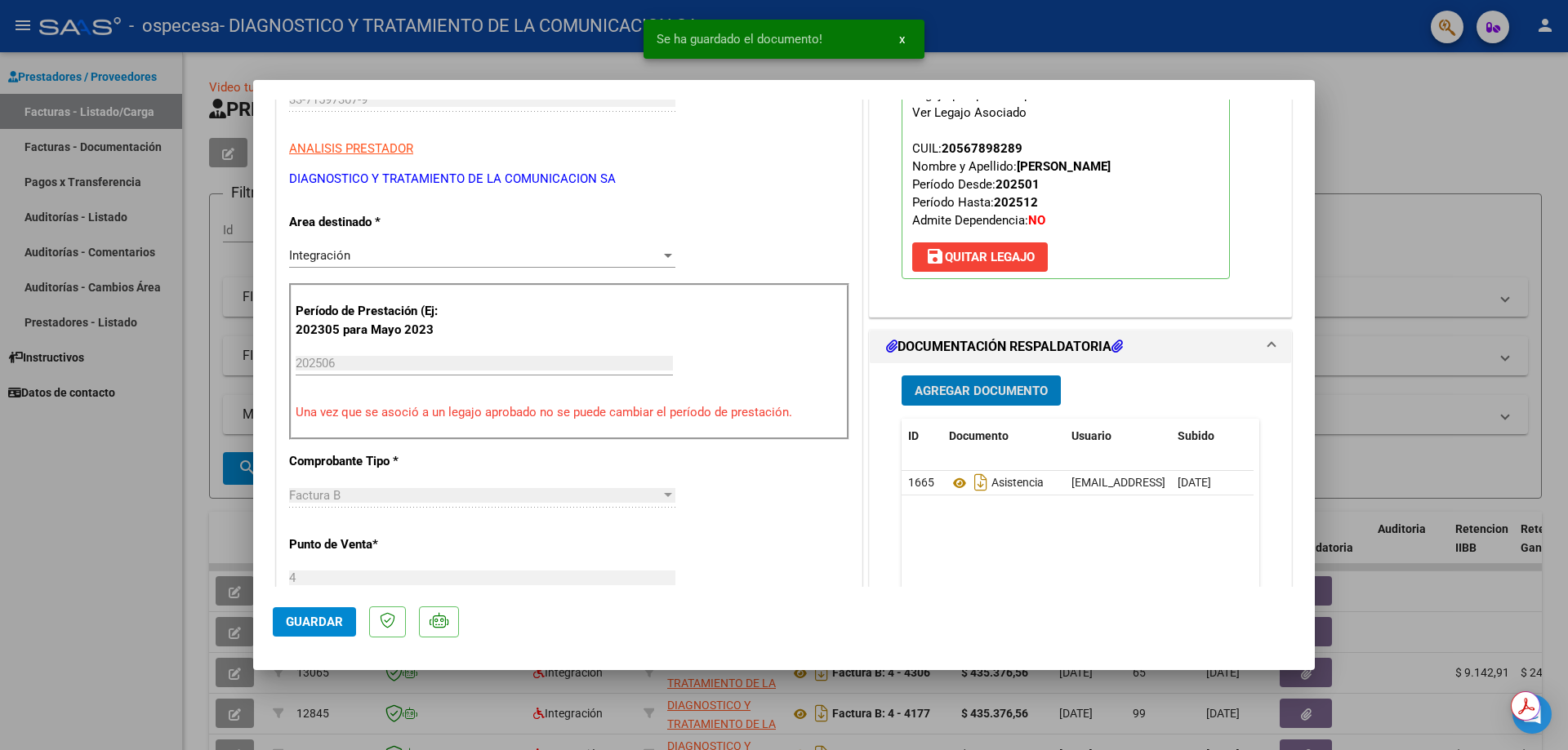
scroll to position [327, 0]
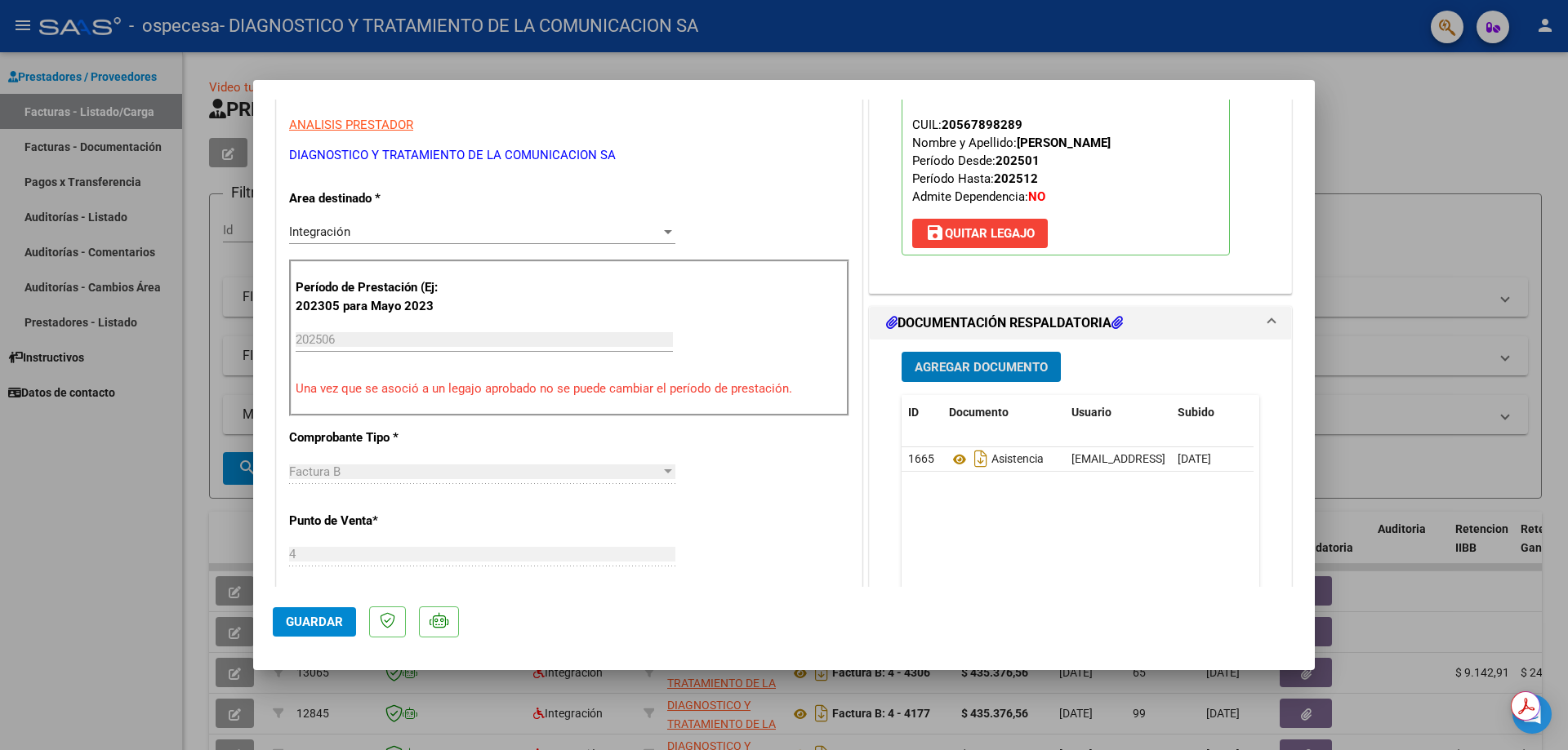
click at [961, 374] on span "Agregar Documento" at bounding box center [981, 367] width 133 height 14
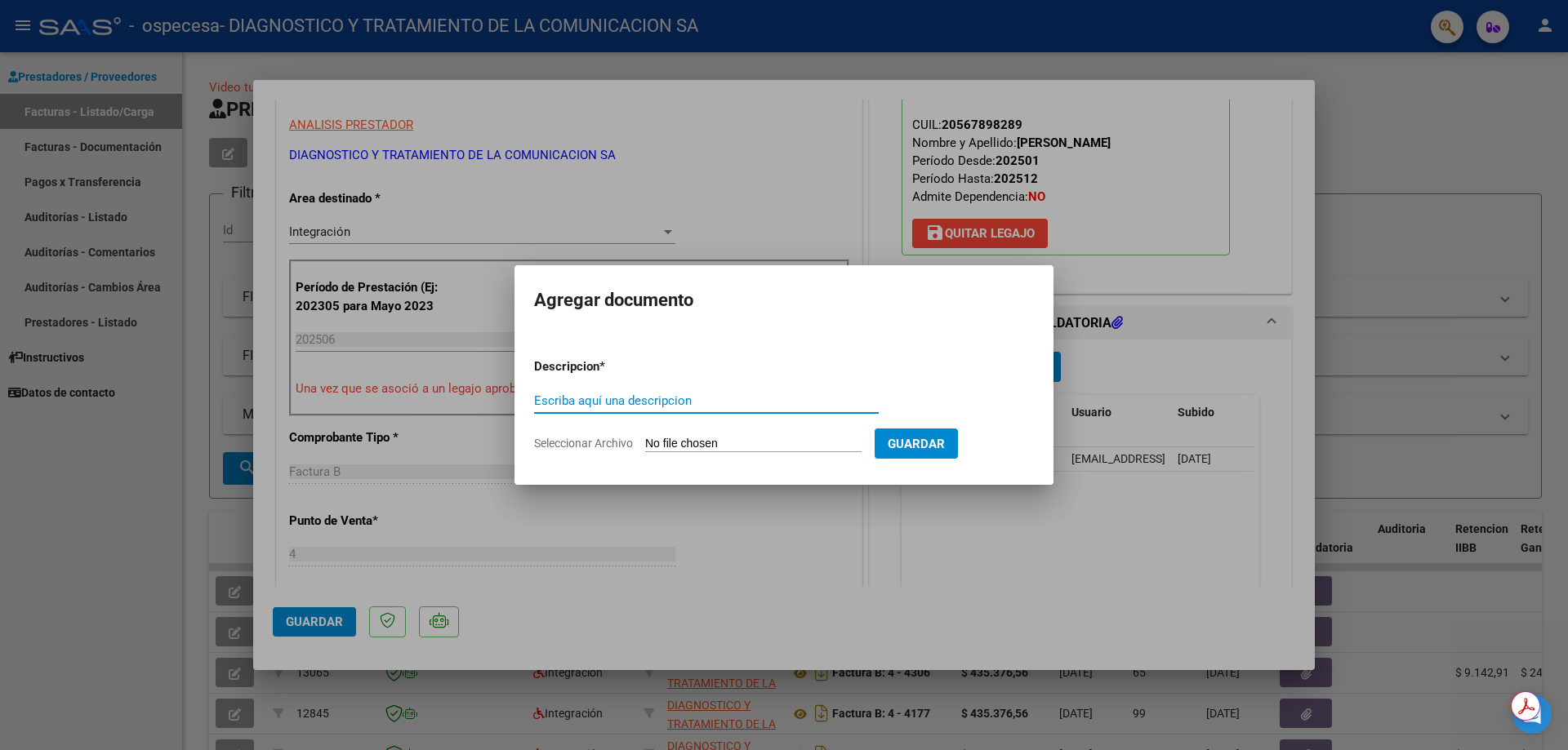
click at [696, 397] on input "Escriba aquí una descripcion" at bounding box center [706, 400] width 345 height 14
type input "i"
type input "INFORME SEMESTRAL"
click at [761, 439] on input "Seleccionar Archivo" at bounding box center [753, 445] width 216 height 15
type input "C:\fakepath\[PERSON_NAME] TTO.pdf"
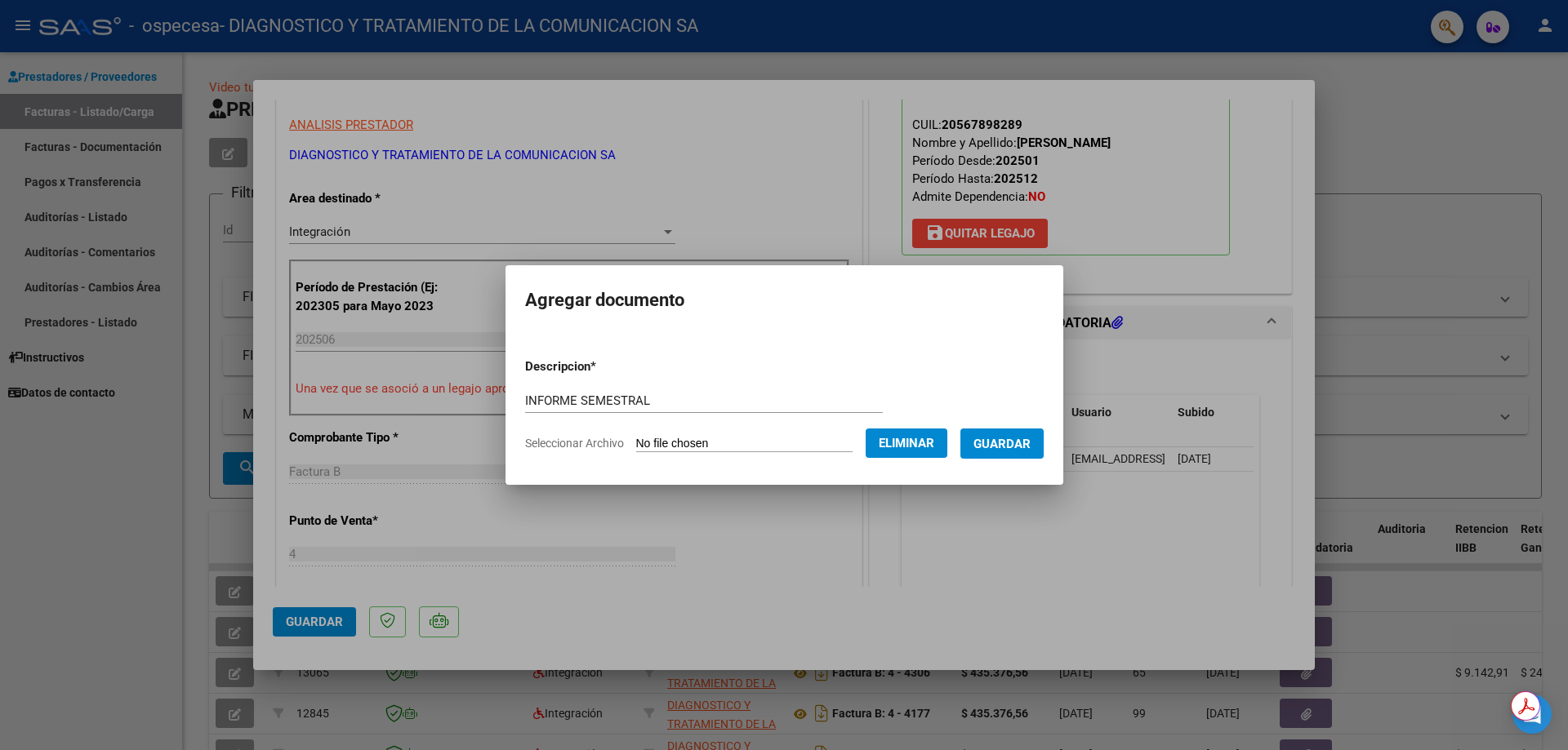
click at [1008, 445] on span "Guardar" at bounding box center [1002, 444] width 57 height 14
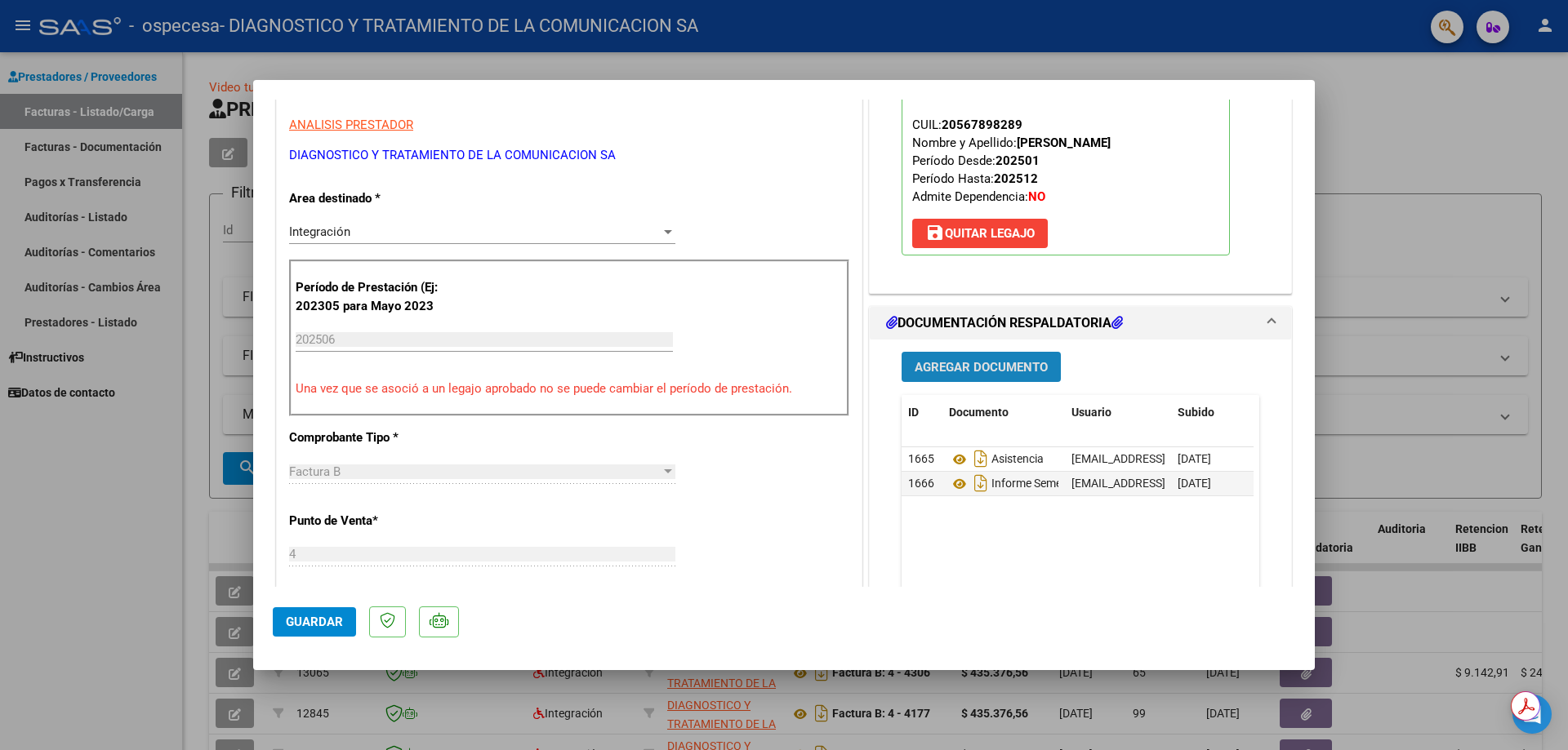
click at [936, 373] on span "Agregar Documento" at bounding box center [981, 367] width 133 height 14
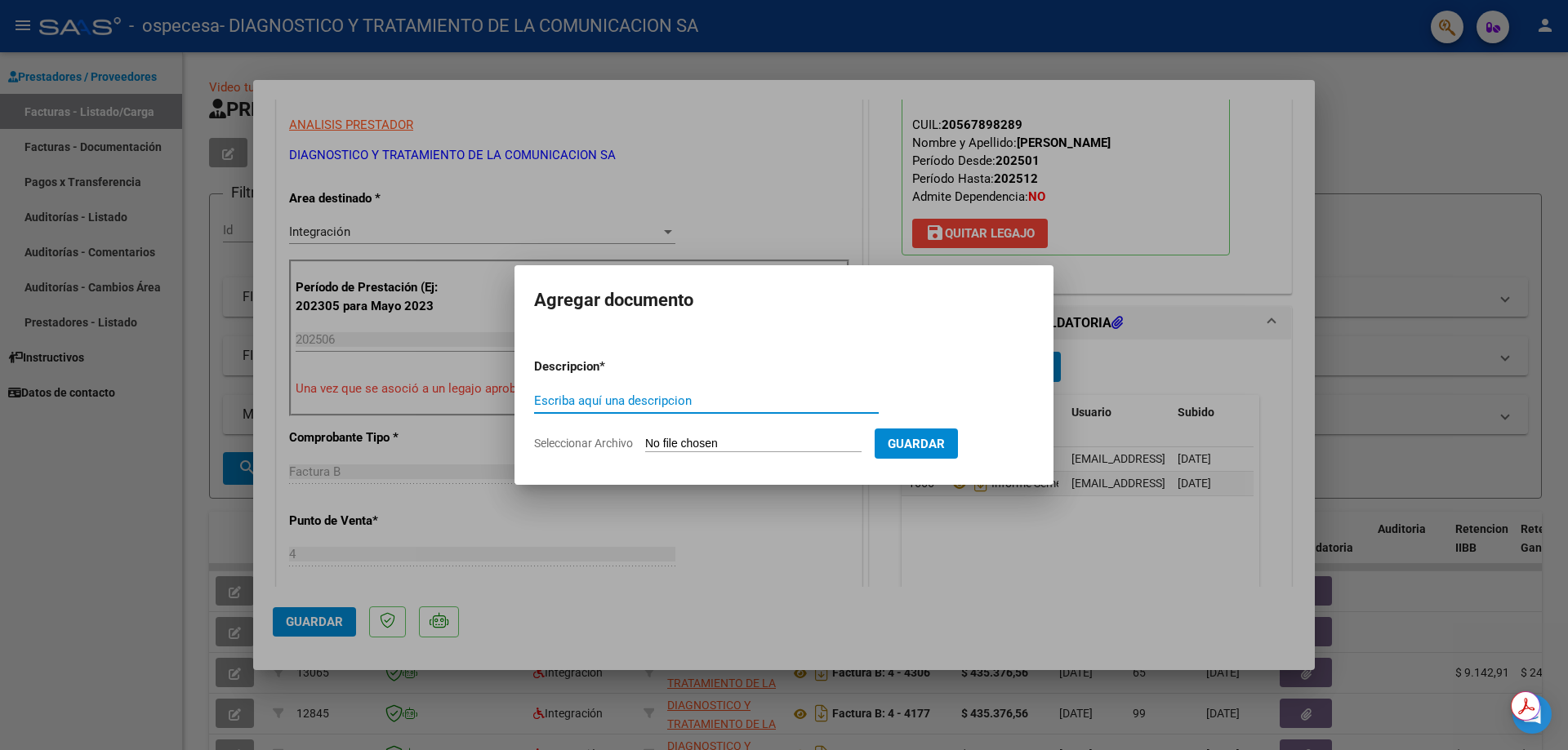
click at [743, 400] on input "Escriba aquí una descripcion" at bounding box center [706, 400] width 345 height 14
type input "ARCA"
click at [667, 447] on input "Seleccionar Archivo" at bounding box center [753, 445] width 216 height 15
type input "C:\fakepath\AFIP.pdf"
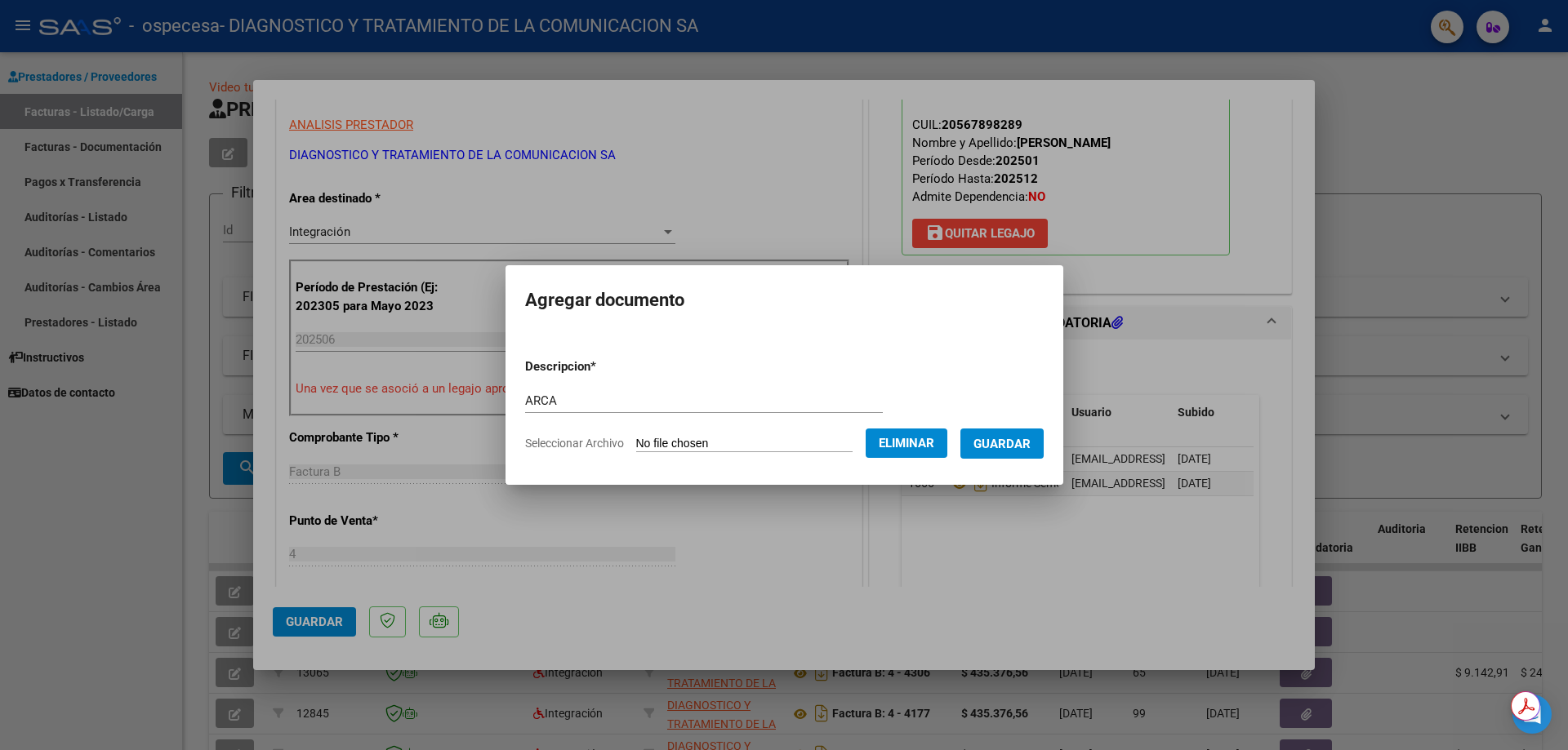
click at [1025, 441] on span "Guardar" at bounding box center [1002, 444] width 57 height 14
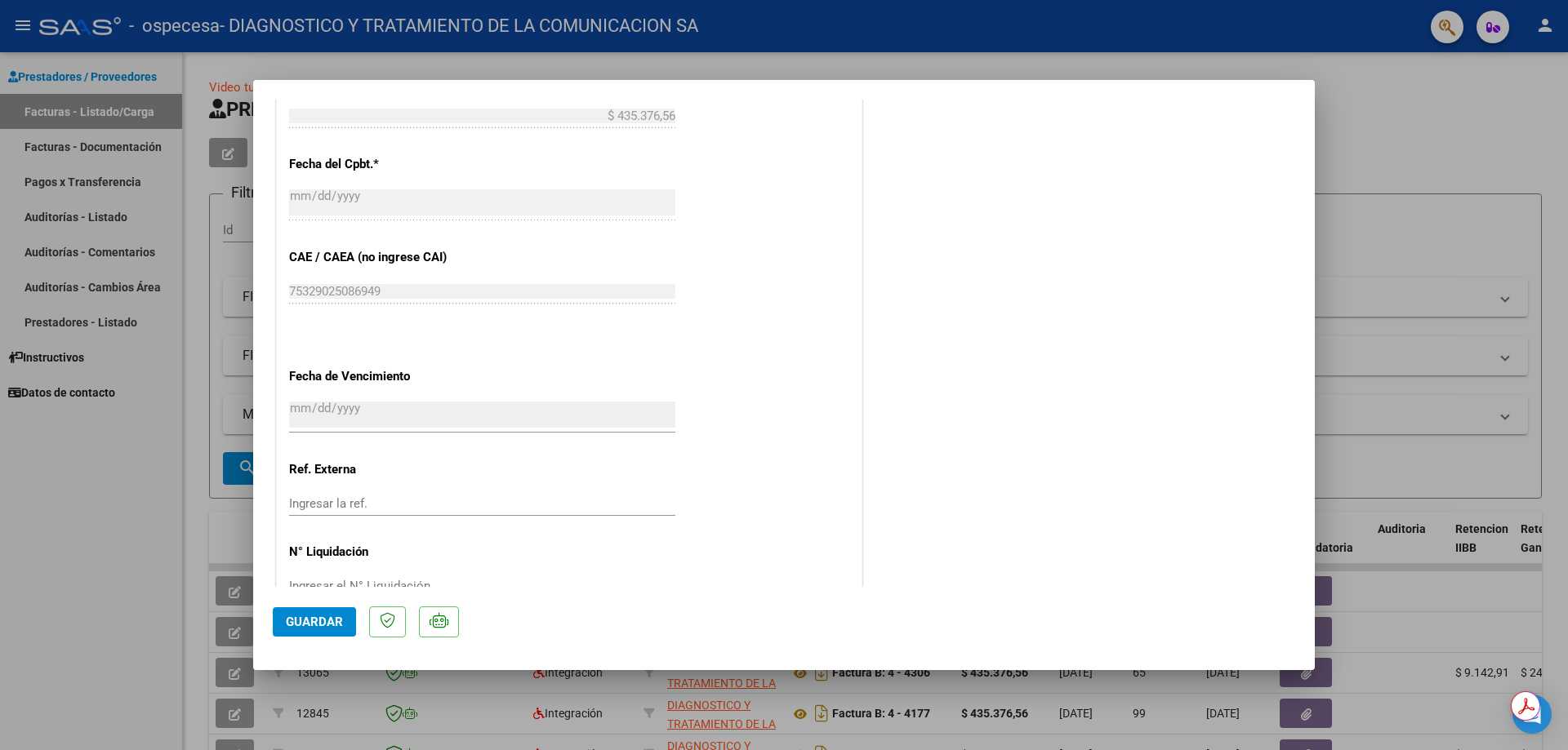
scroll to position [974, 0]
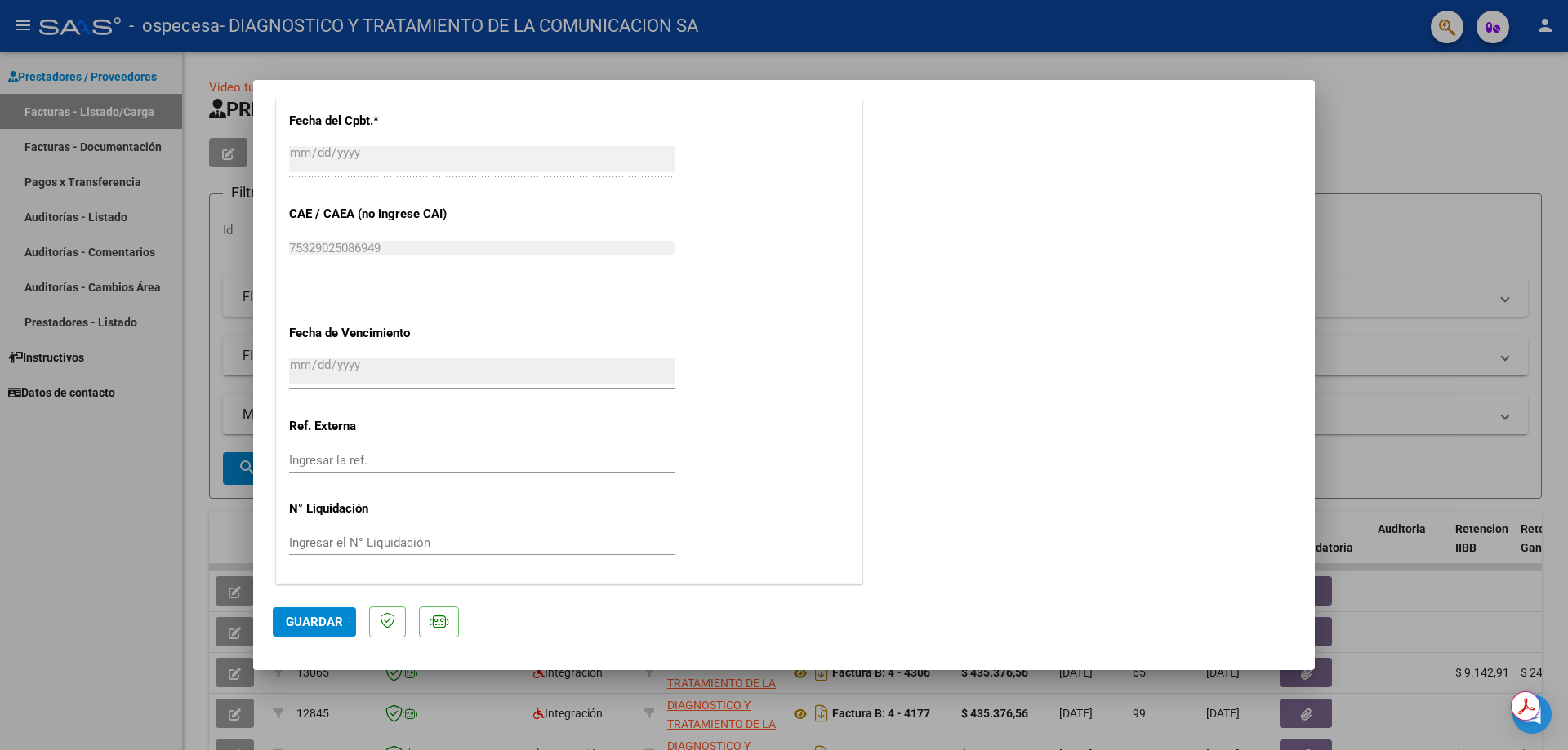
click at [294, 621] on span "Guardar" at bounding box center [314, 621] width 57 height 14
click at [1387, 217] on div at bounding box center [784, 375] width 1568 height 750
type input "$ 0,00"
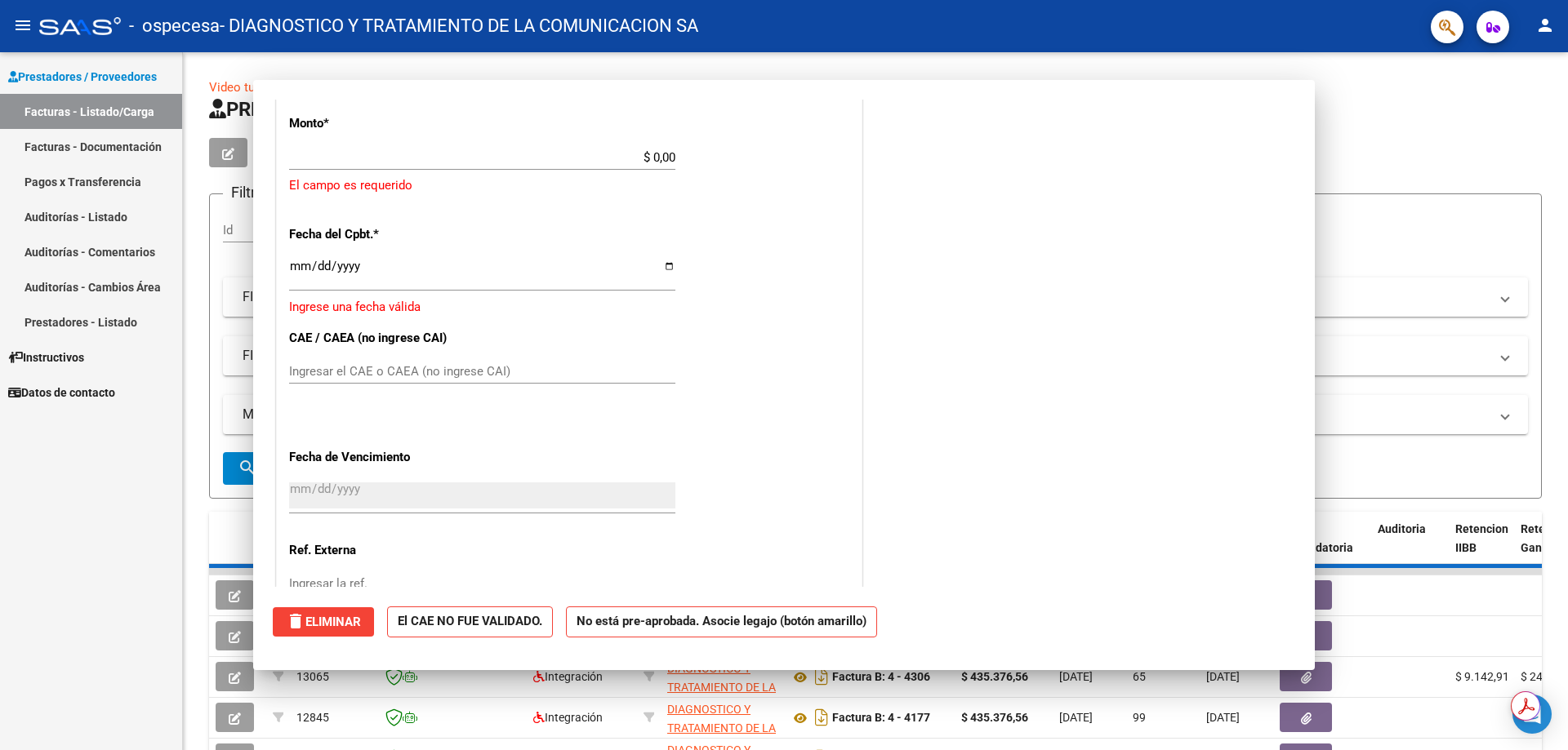
scroll to position [0, 0]
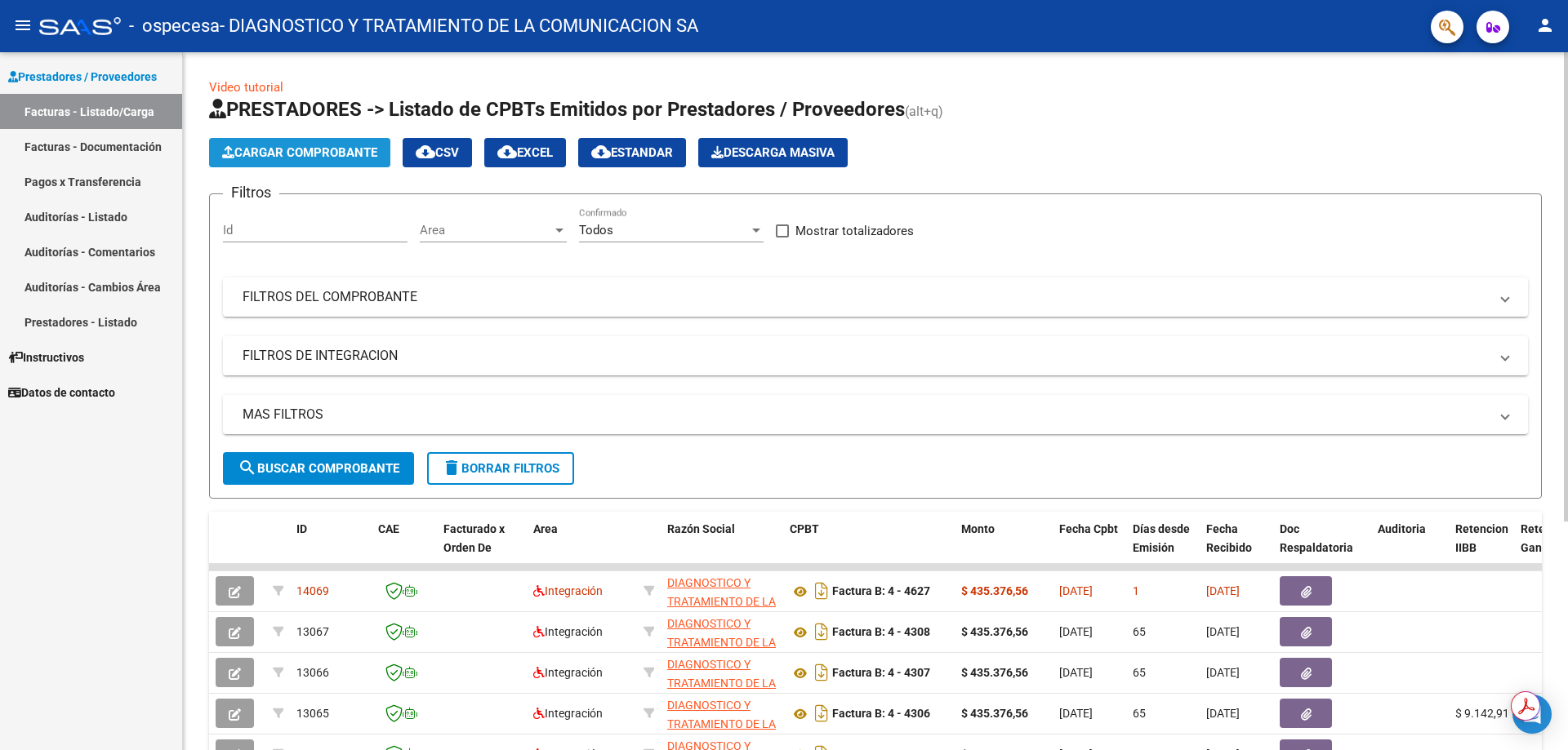
click at [326, 148] on span "Cargar Comprobante" at bounding box center [300, 152] width 155 height 14
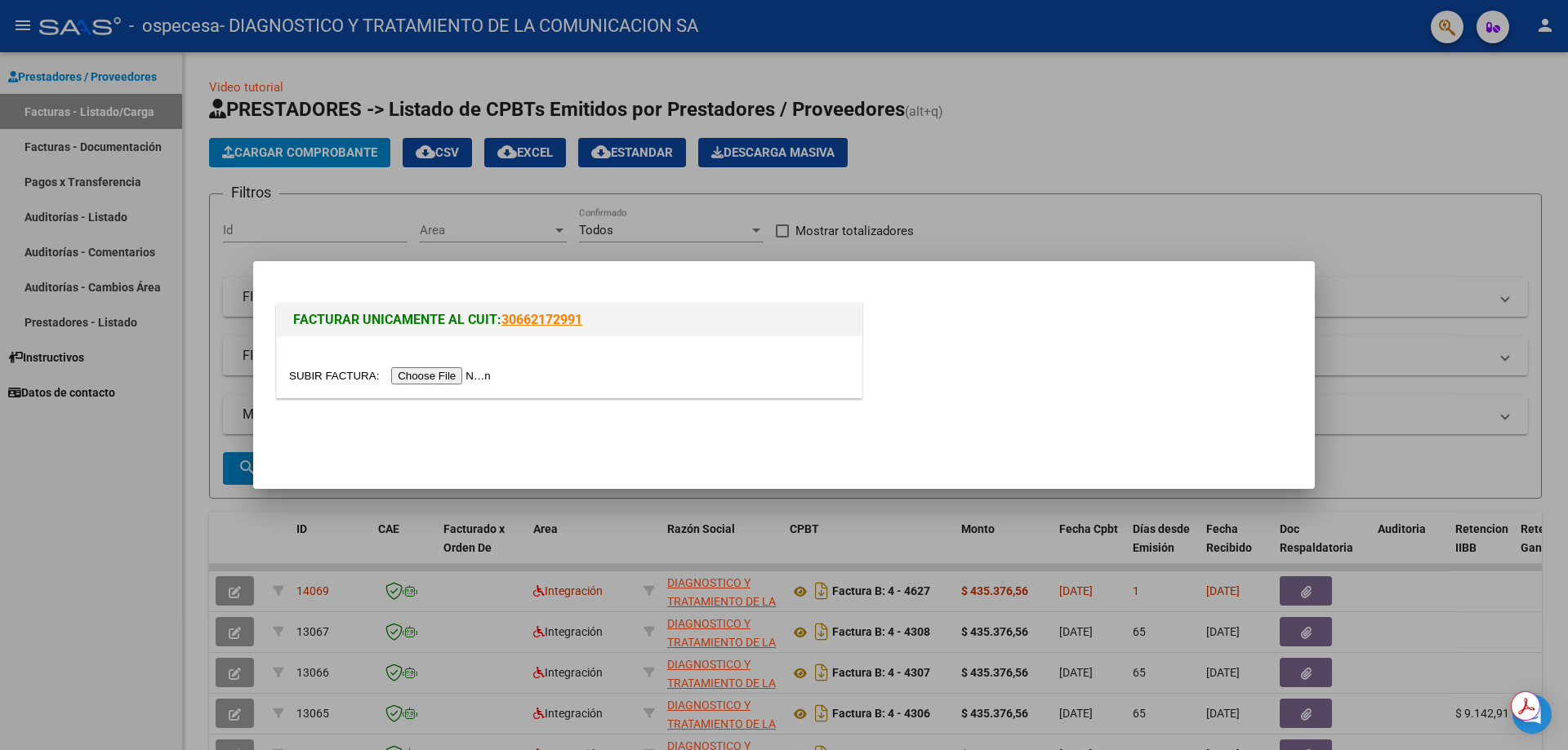
click at [444, 375] on input "file" at bounding box center [392, 376] width 206 height 17
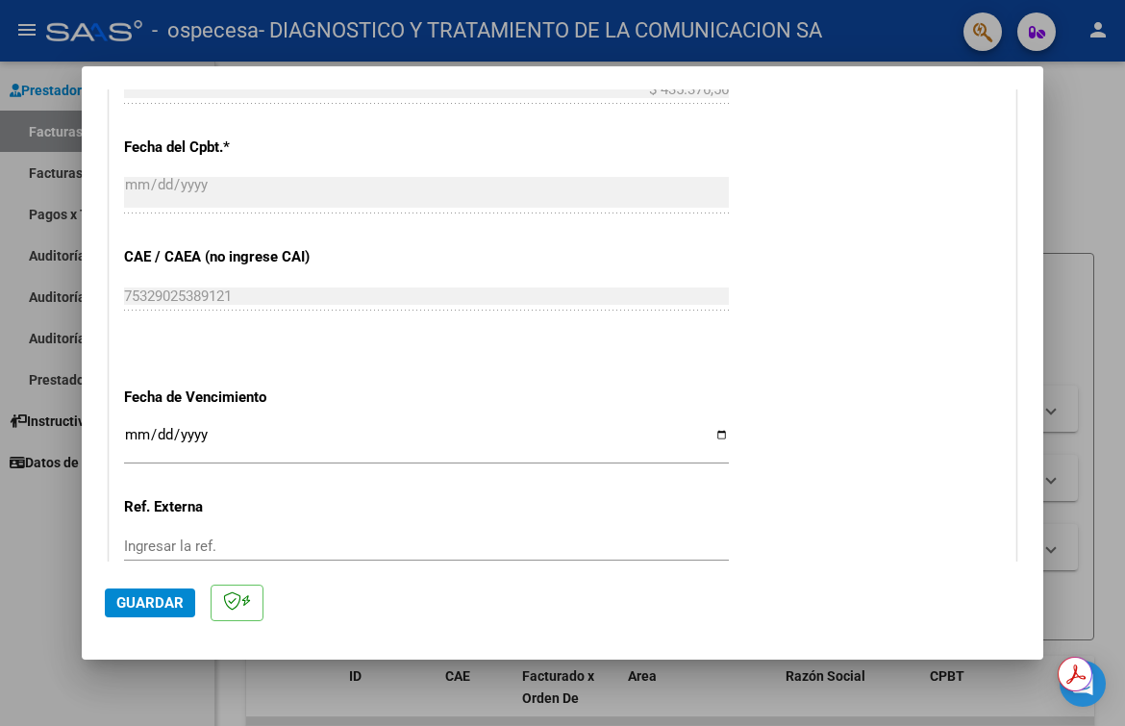
scroll to position [1058, 0]
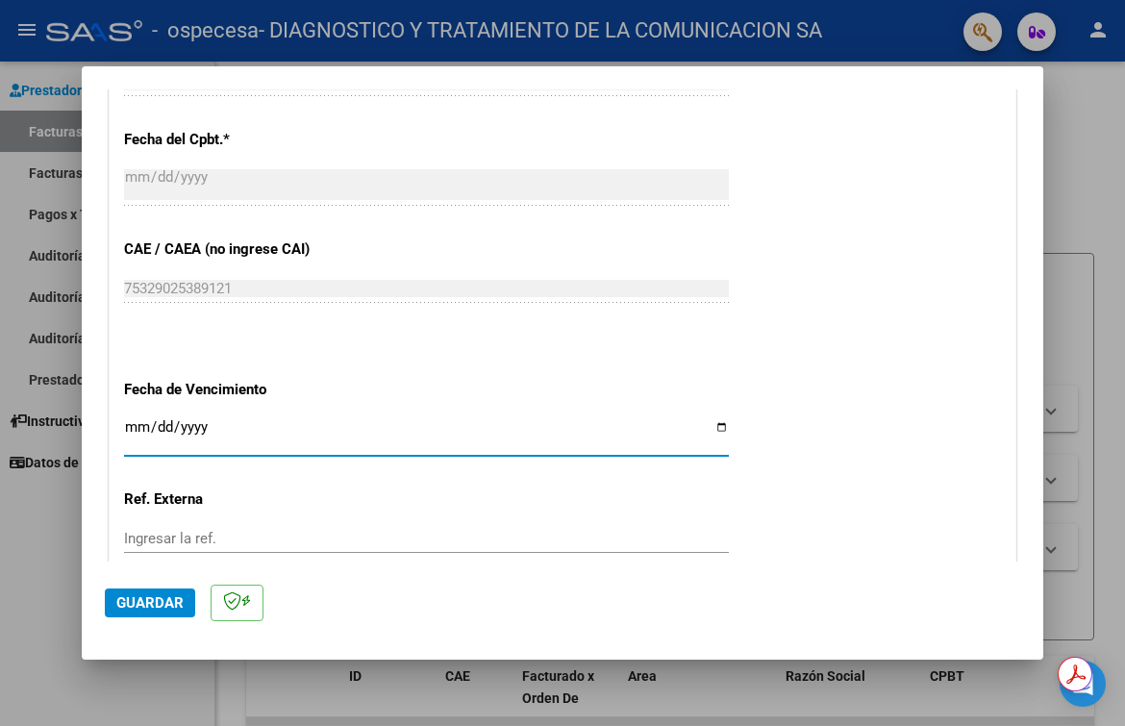
click at [714, 426] on input "Ingresar la fecha" at bounding box center [426, 434] width 605 height 31
type input "[DATE]"
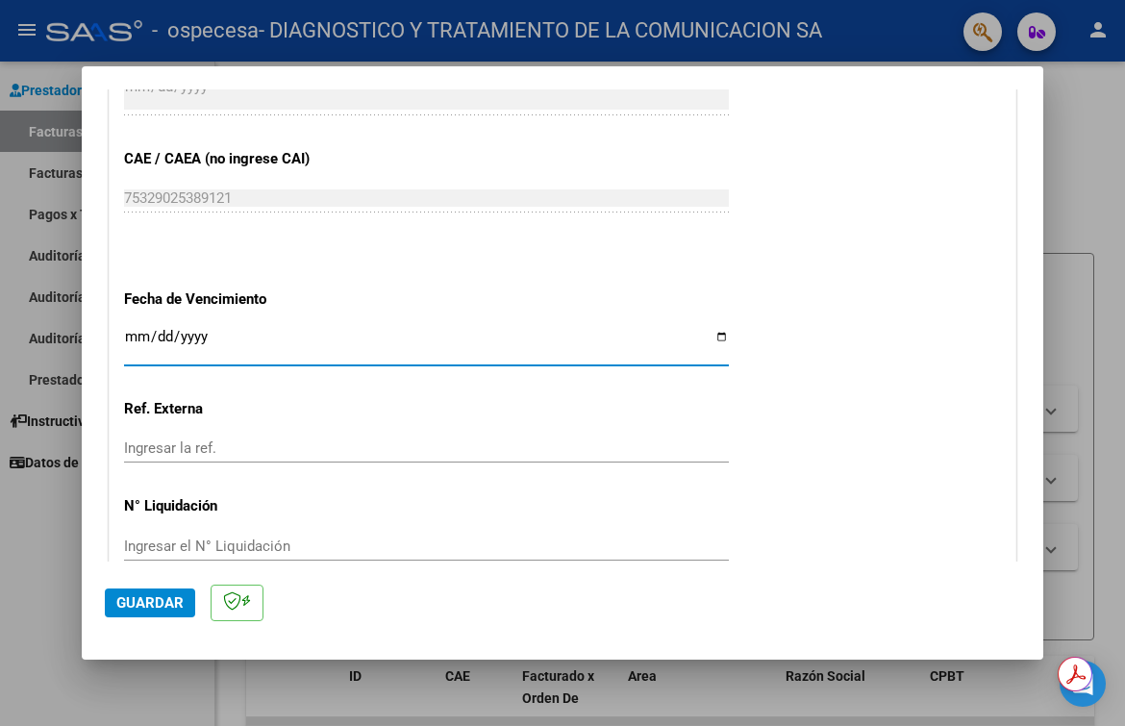
scroll to position [1243, 0]
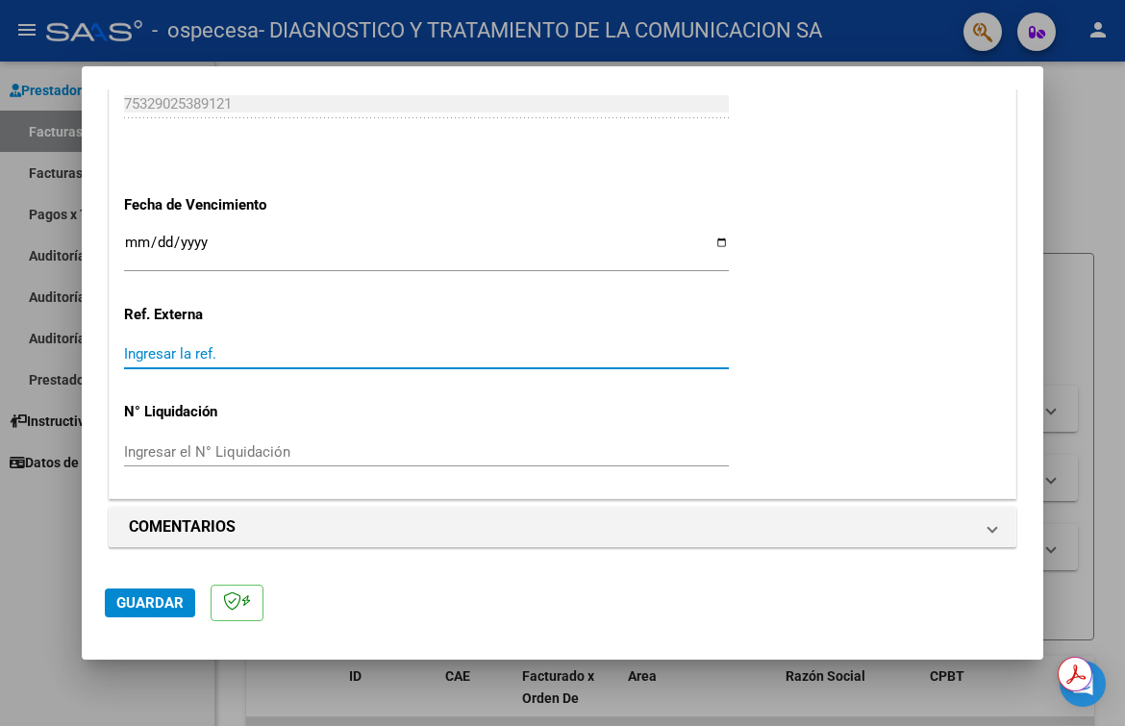
click at [282, 346] on input "Ingresar la ref." at bounding box center [426, 353] width 605 height 17
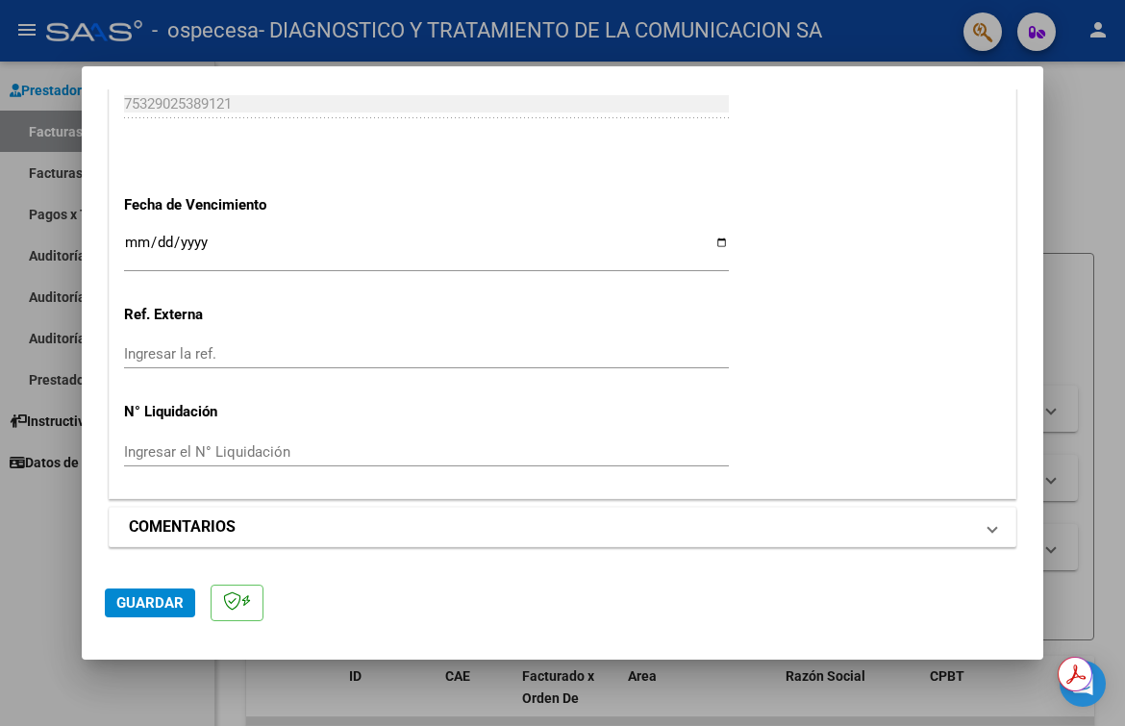
click at [972, 530] on span "COMENTARIOS" at bounding box center [559, 527] width 860 height 23
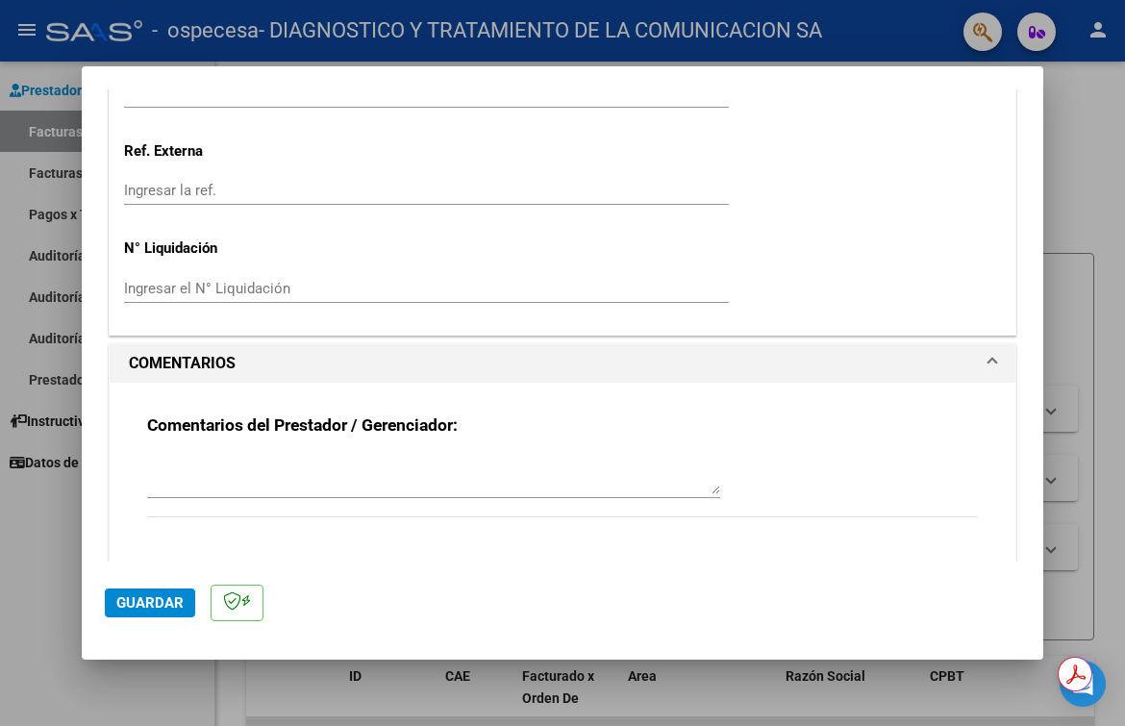
scroll to position [1428, 0]
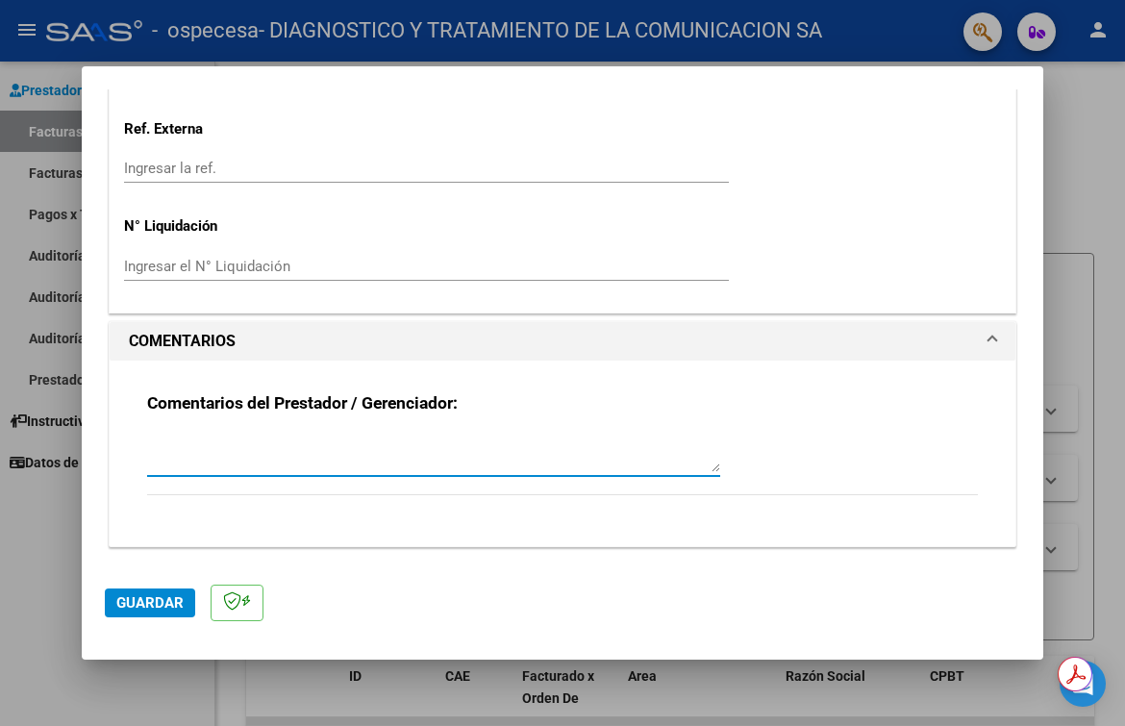
click at [365, 442] on textarea at bounding box center [433, 453] width 573 height 38
type textarea "m"
drag, startPoint x: 309, startPoint y: 463, endPoint x: 296, endPoint y: 460, distance: 12.8
click at [296, 460] on textarea "m" at bounding box center [433, 453] width 573 height 38
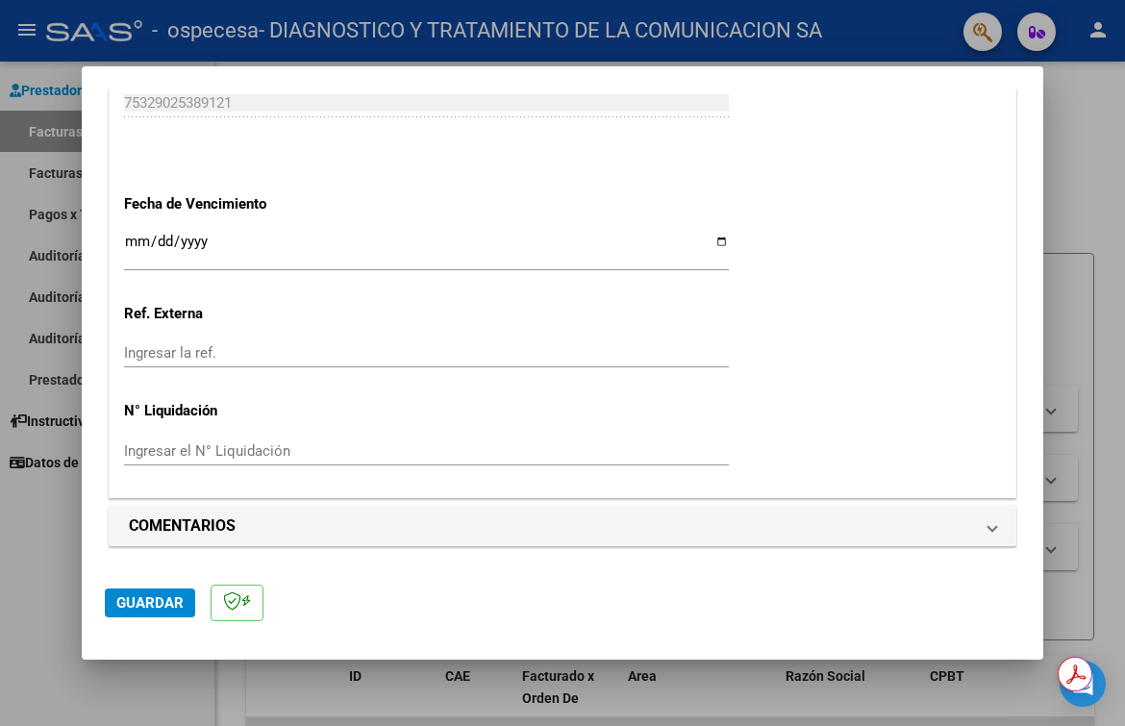
scroll to position [1243, 0]
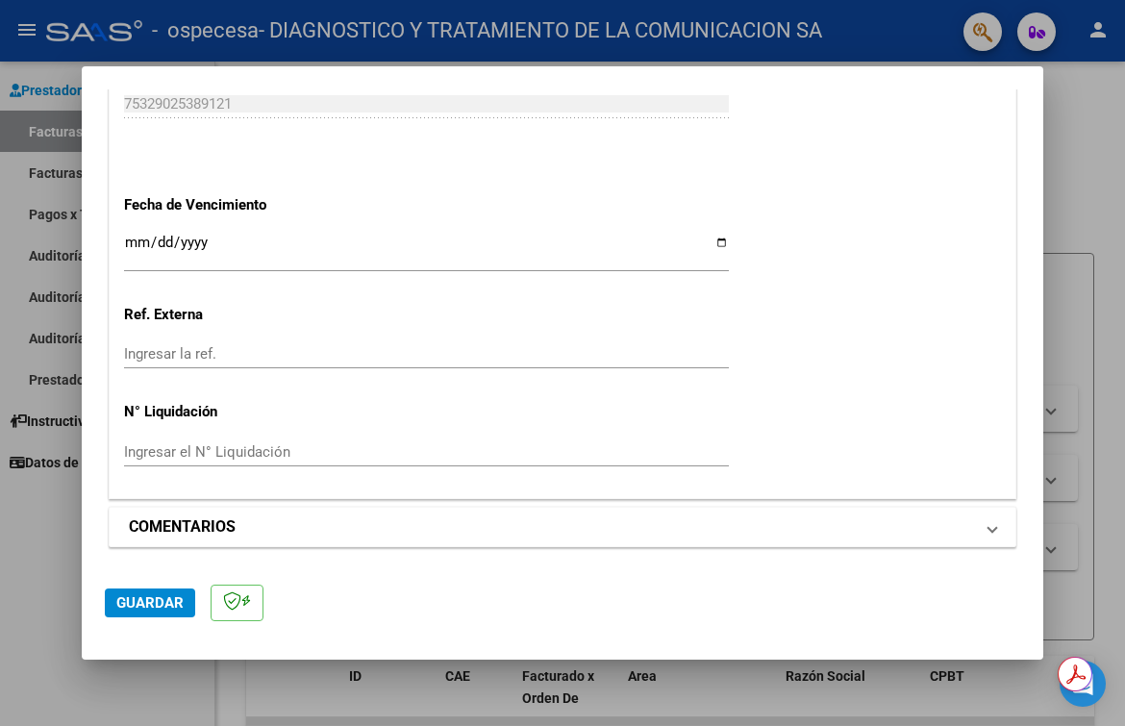
click at [972, 525] on span "COMENTARIOS" at bounding box center [559, 527] width 860 height 23
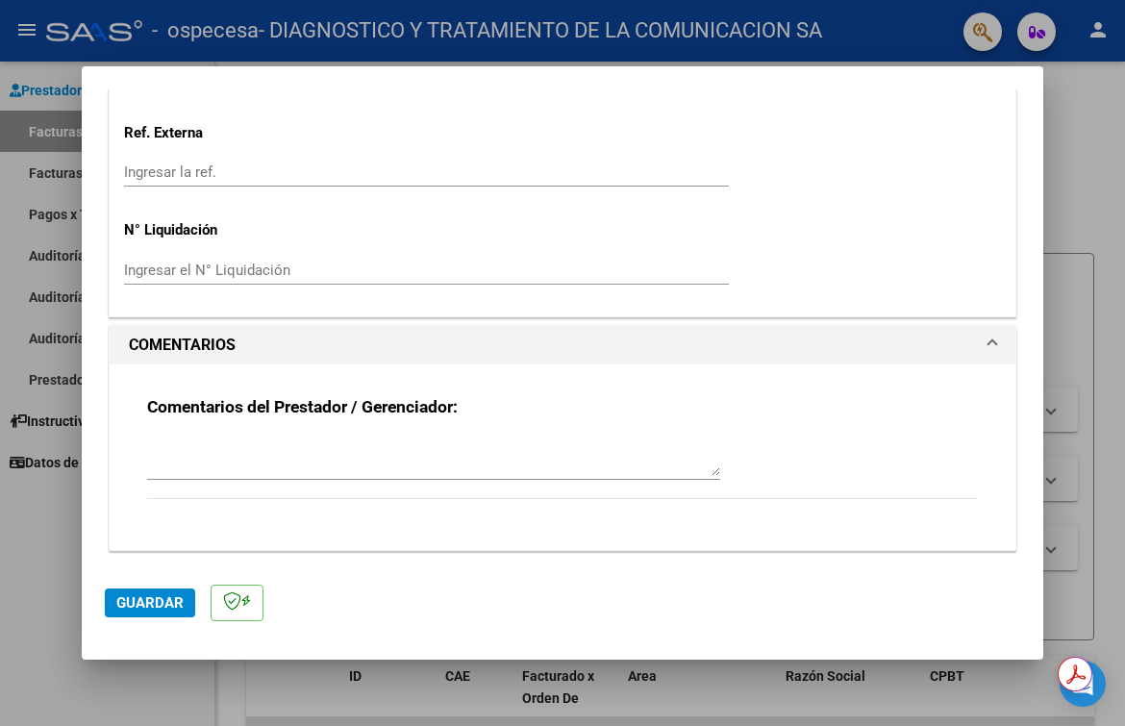
scroll to position [1428, 0]
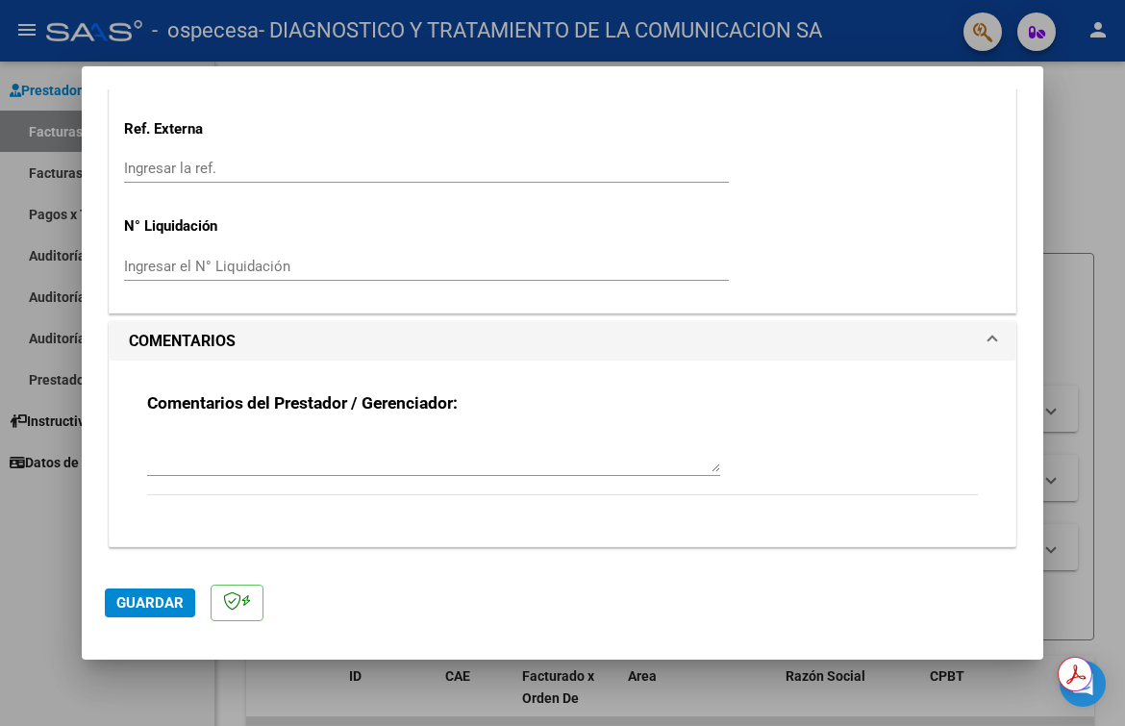
click at [328, 464] on textarea at bounding box center [433, 453] width 573 height 38
type textarea "[PERSON_NAME] MII 07/2025"
click at [129, 599] on span "Guardar" at bounding box center [149, 602] width 67 height 17
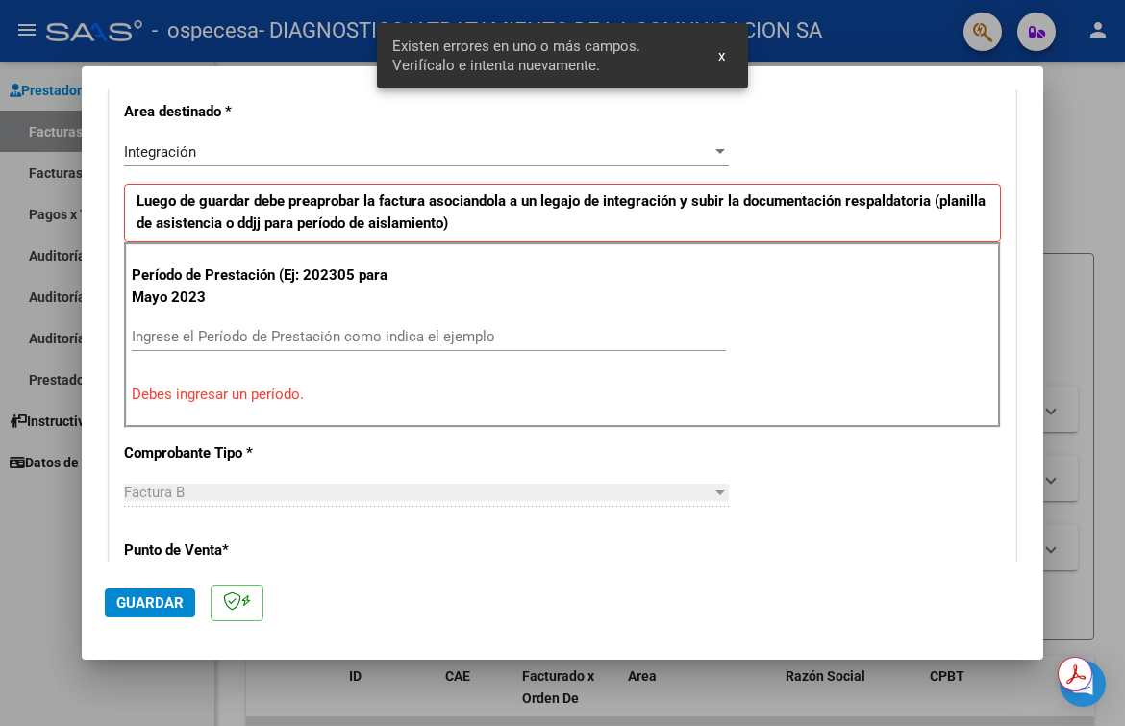
scroll to position [398, 0]
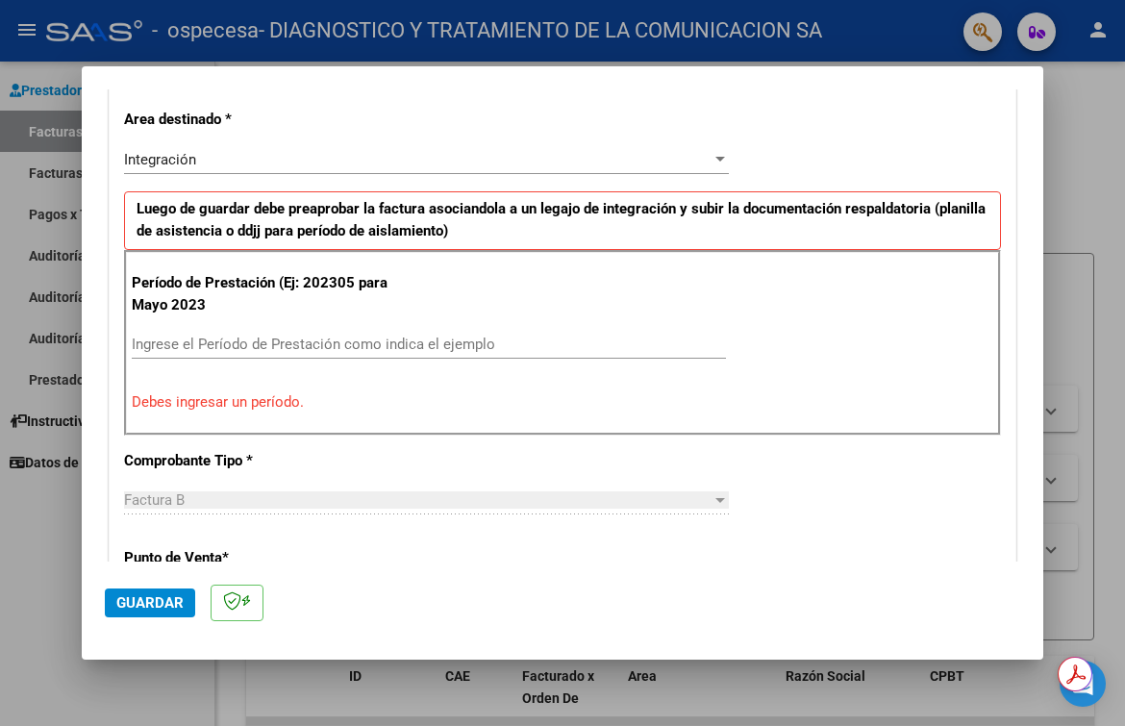
click at [356, 346] on input "Ingrese el Período de Prestación como indica el ejemplo" at bounding box center [429, 344] width 594 height 17
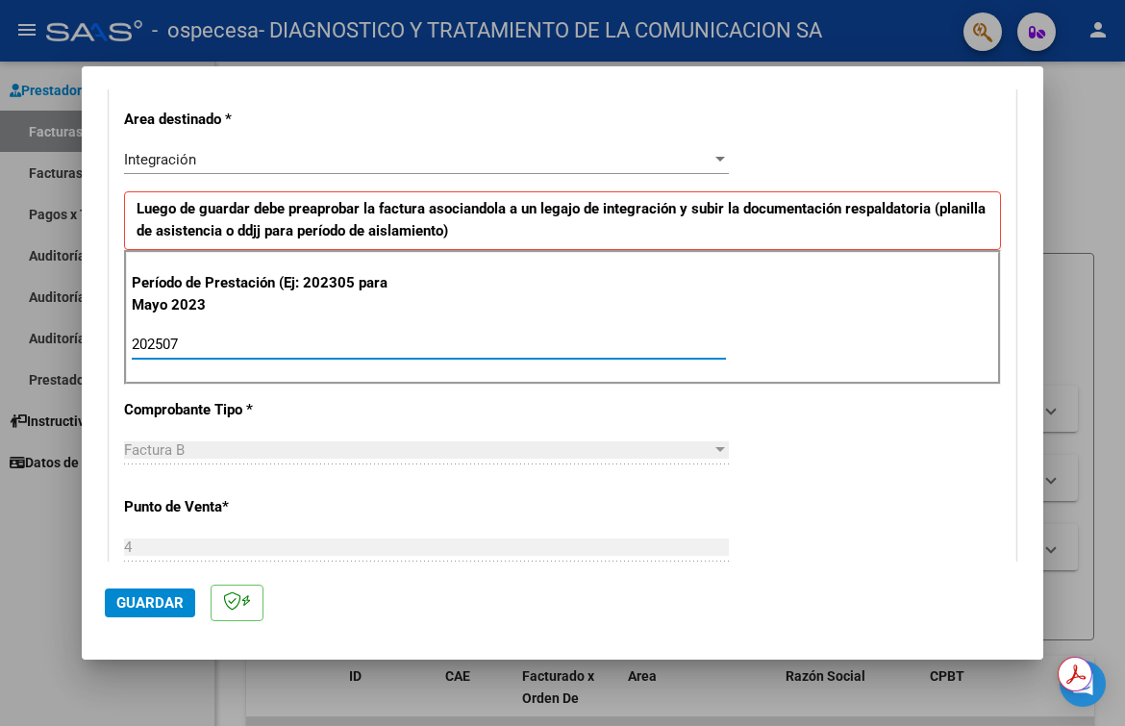
type input "202507"
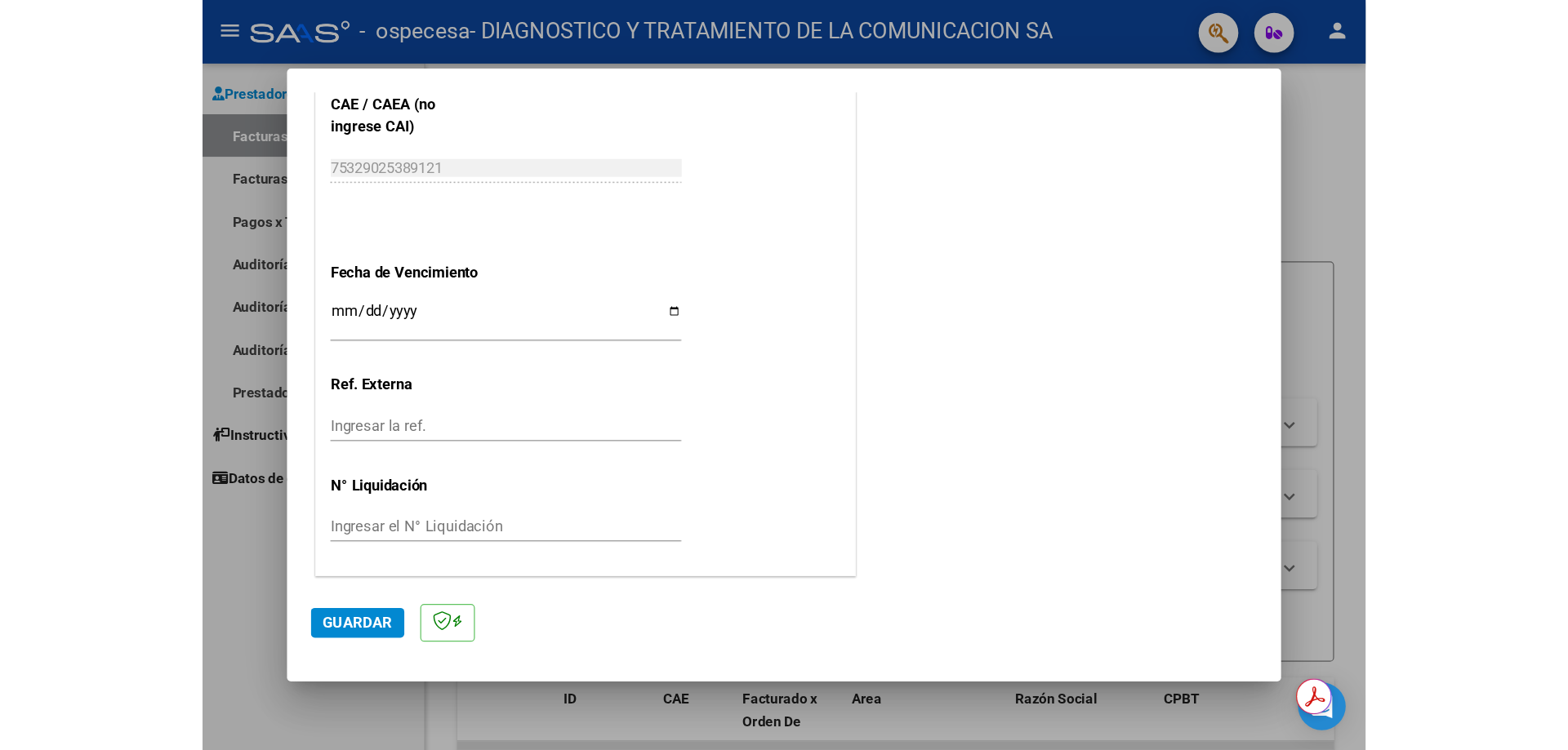
scroll to position [919, 0]
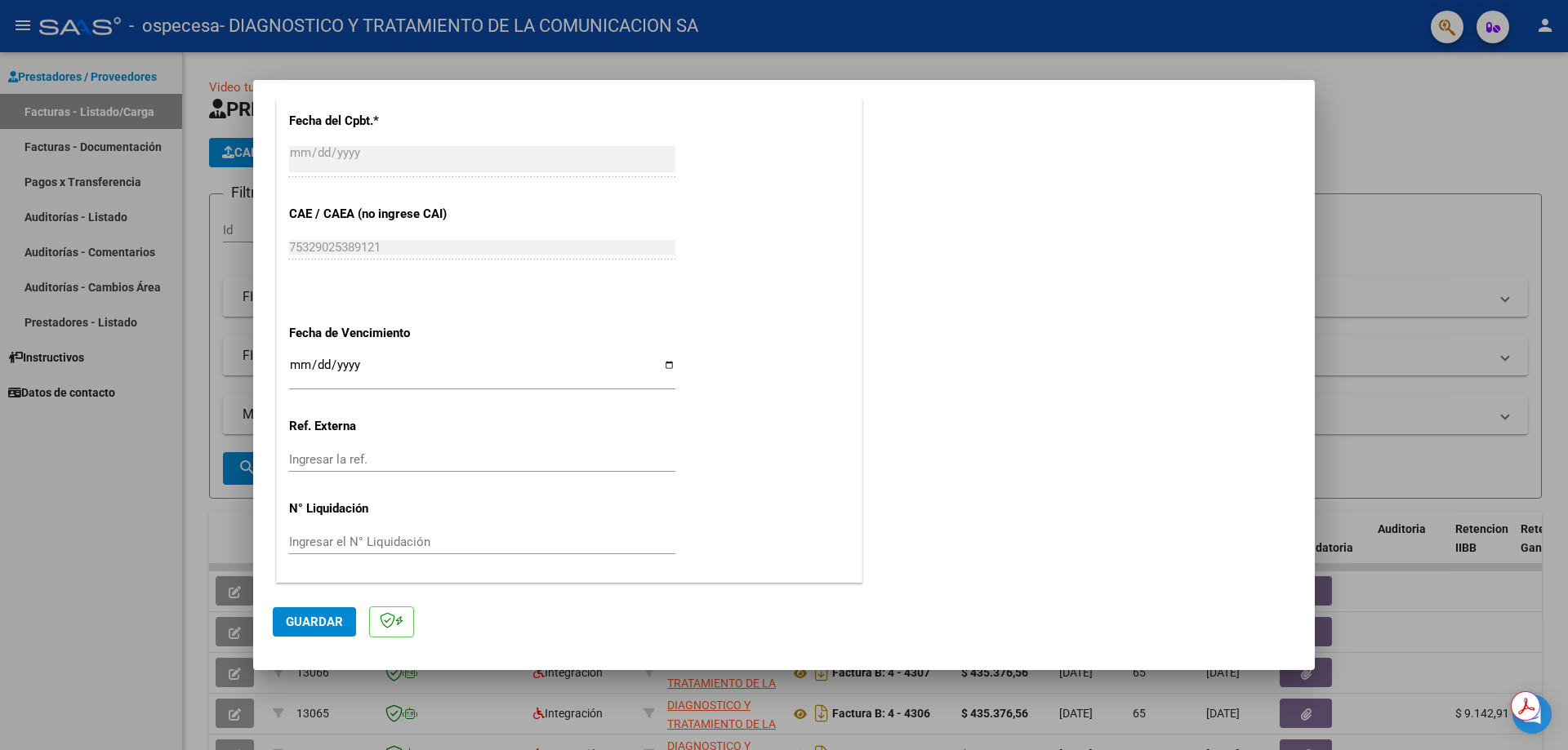
click at [311, 613] on button "Guardar" at bounding box center [314, 622] width 83 height 30
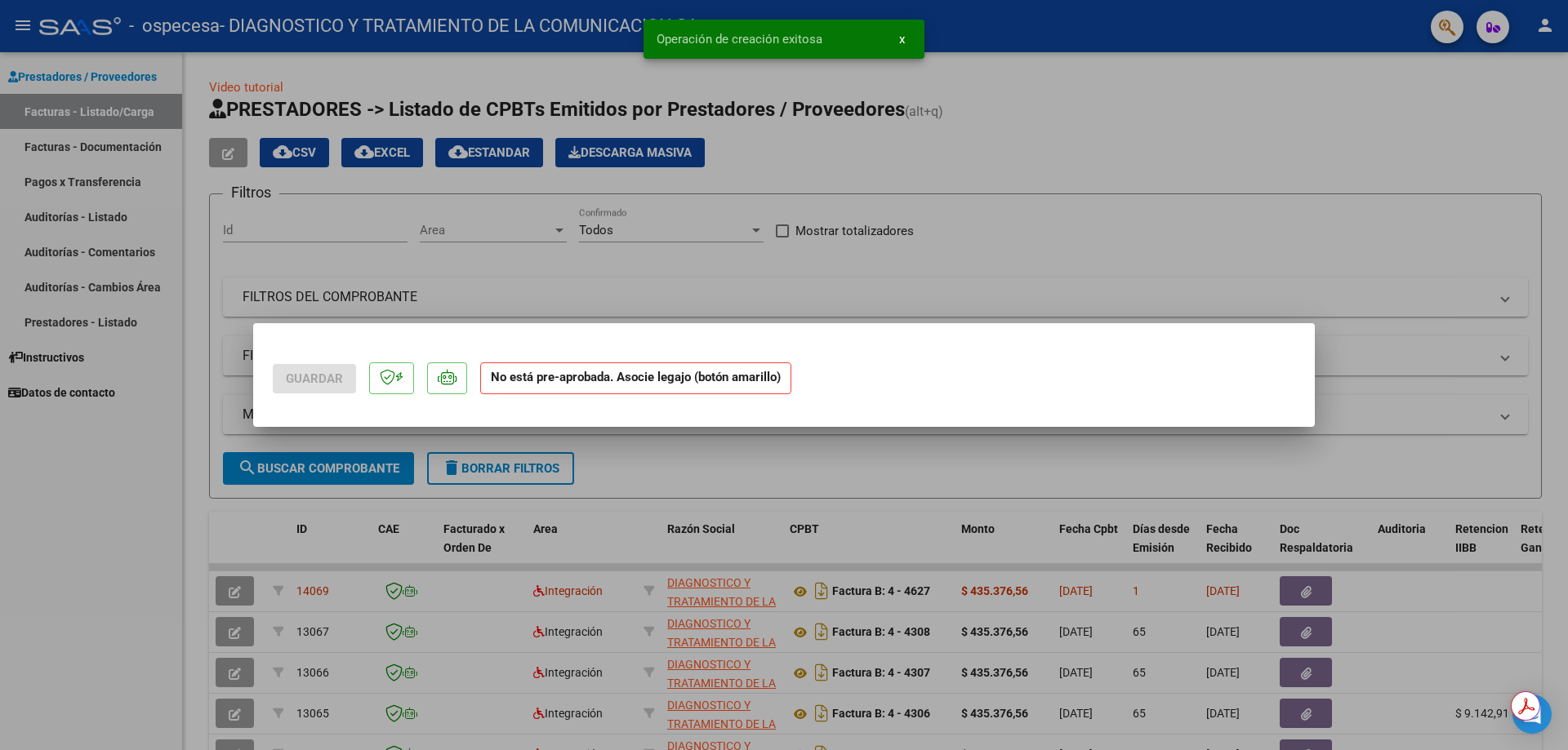
scroll to position [0, 0]
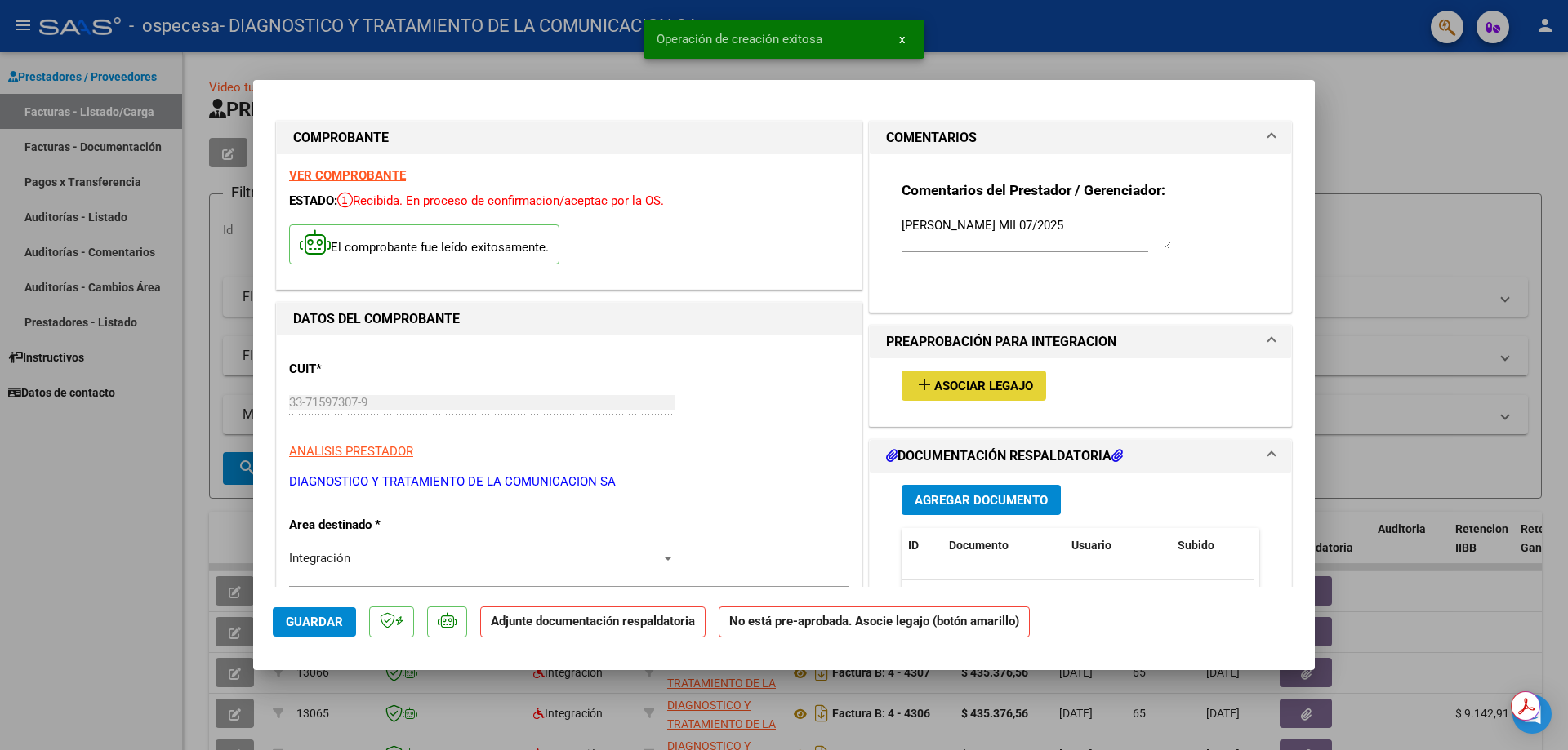
click at [942, 383] on span "Asociar Legajo" at bounding box center [983, 385] width 98 height 14
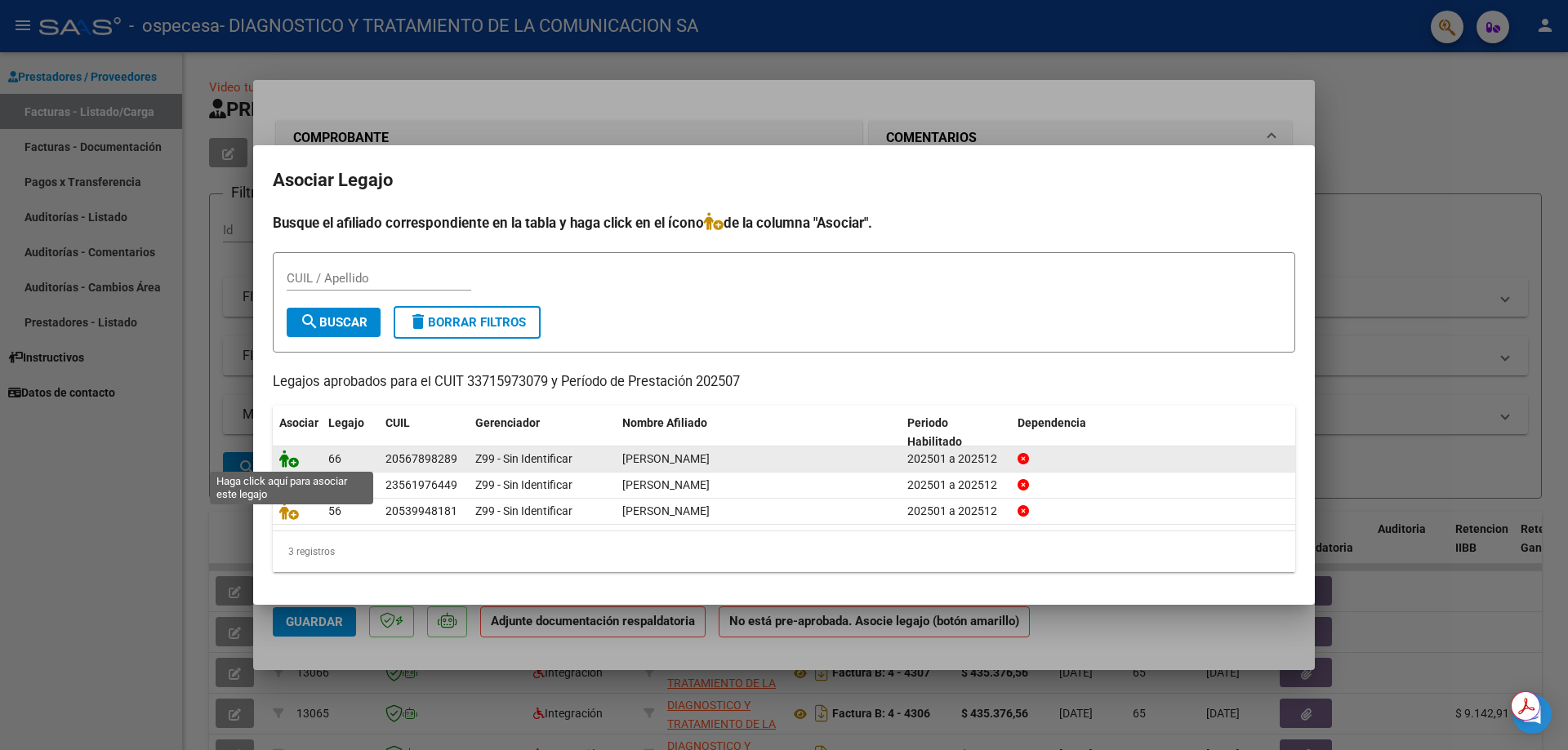
click at [288, 460] on icon at bounding box center [289, 458] width 20 height 18
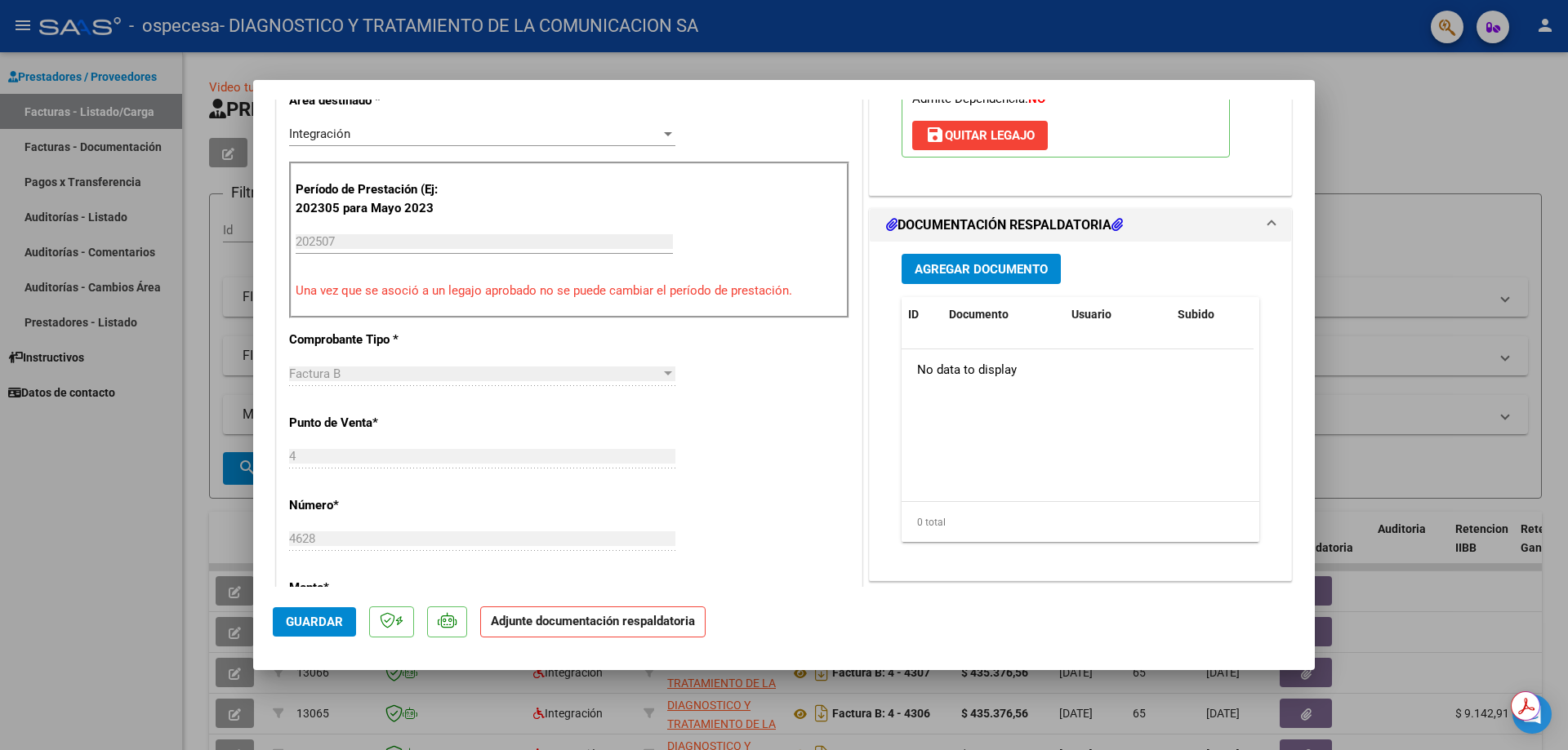
scroll to position [490, 0]
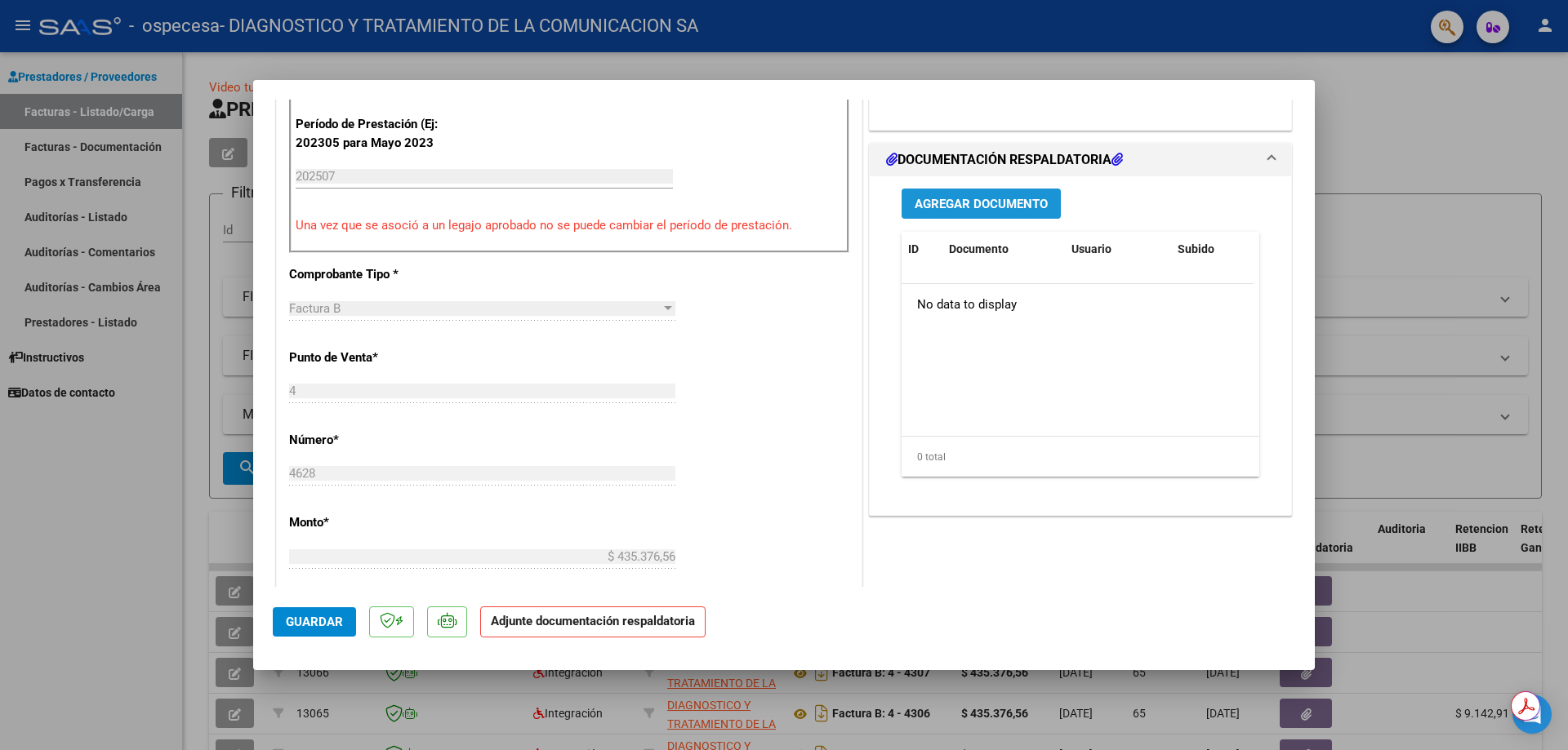
click at [997, 204] on span "Agregar Documento" at bounding box center [981, 204] width 133 height 14
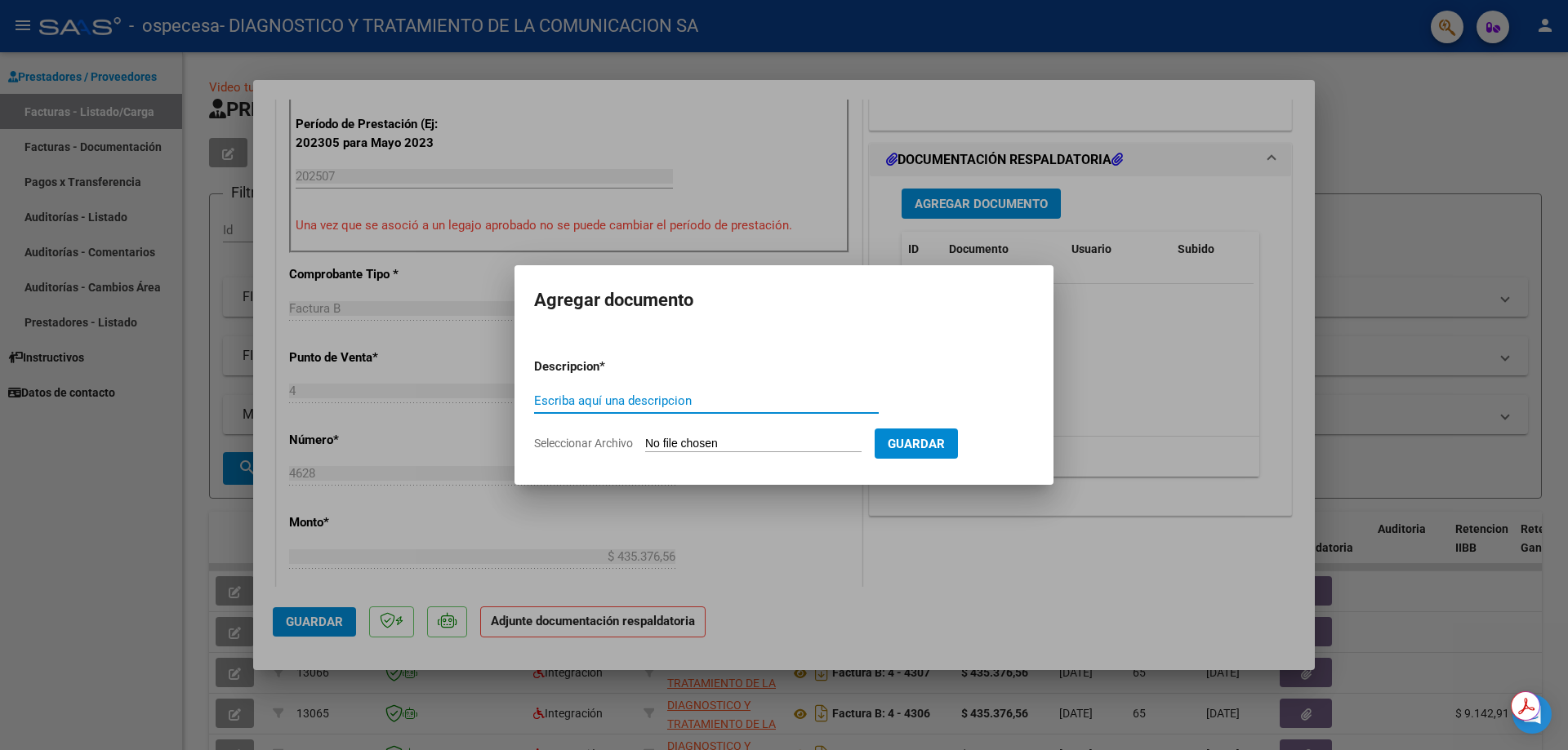
click at [711, 406] on input "Escriba aquí una descripcion" at bounding box center [706, 400] width 345 height 14
type input "ASISTENCIA"
click at [909, 444] on button "Guardar" at bounding box center [916, 444] width 83 height 31
click at [909, 443] on button "Guardar" at bounding box center [916, 444] width 83 height 31
click at [750, 438] on input "Seleccionar Archivo" at bounding box center [753, 445] width 216 height 15
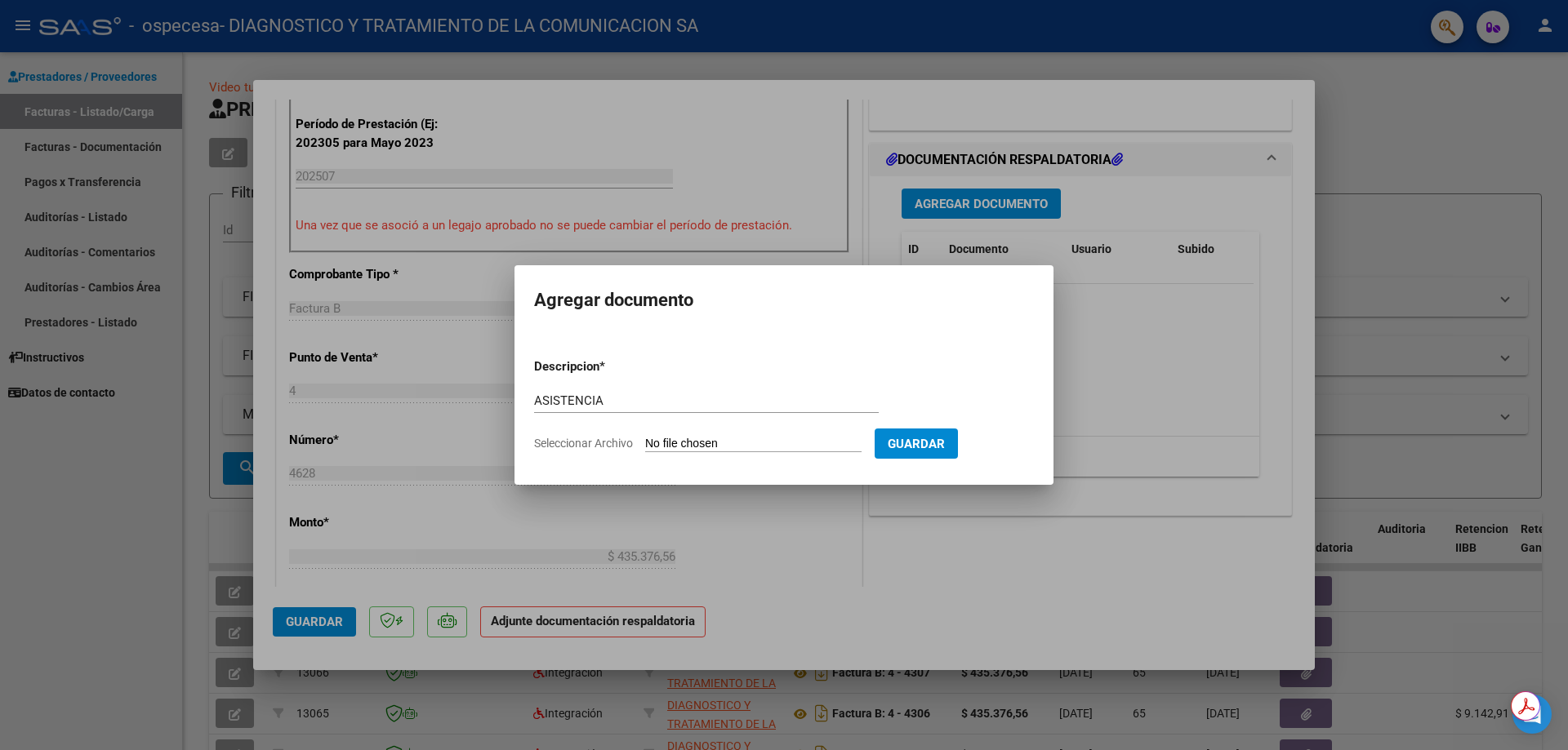
type input "C:\fakepath\0004-00004628.pdf"
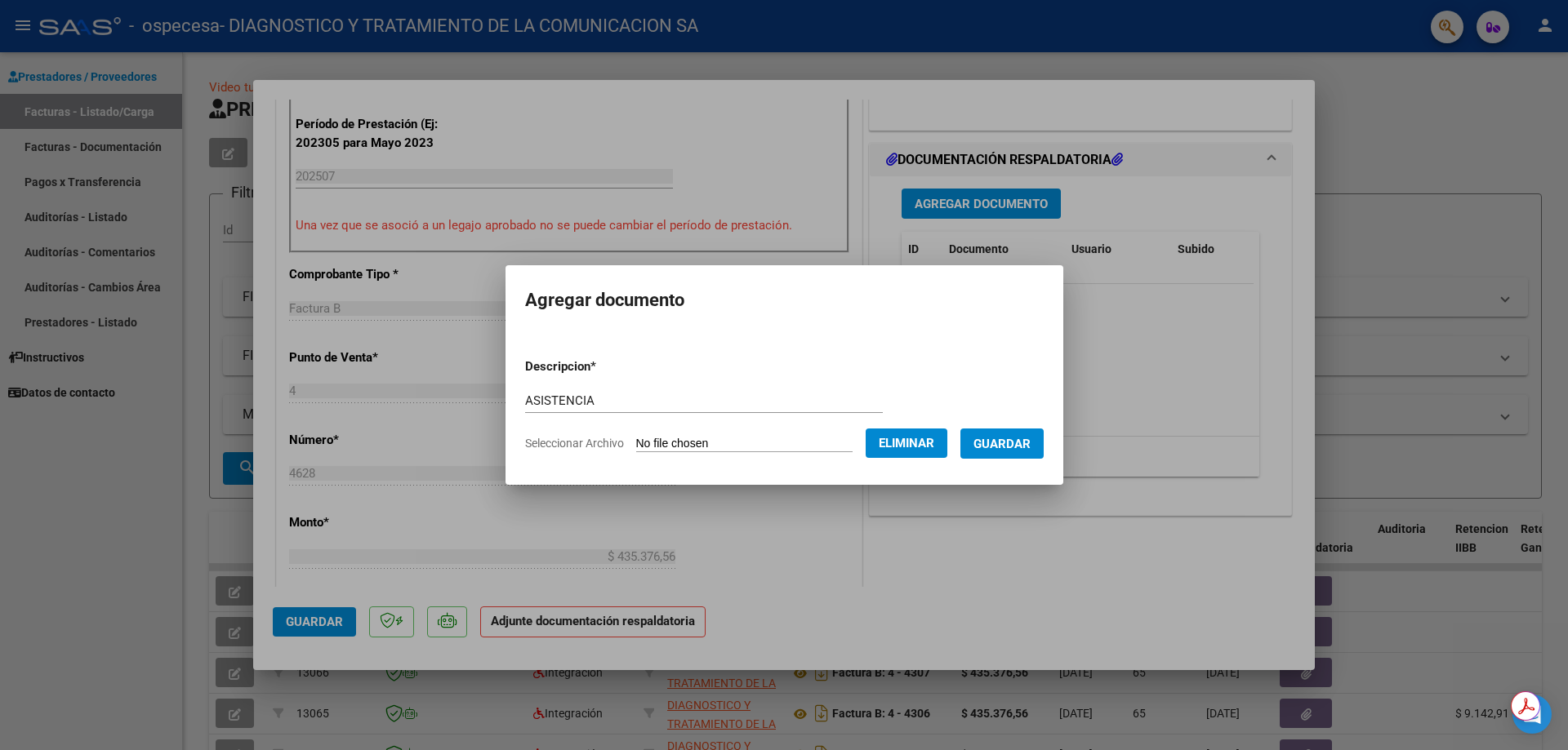
click at [890, 437] on button "Eliminar" at bounding box center [907, 443] width 81 height 30
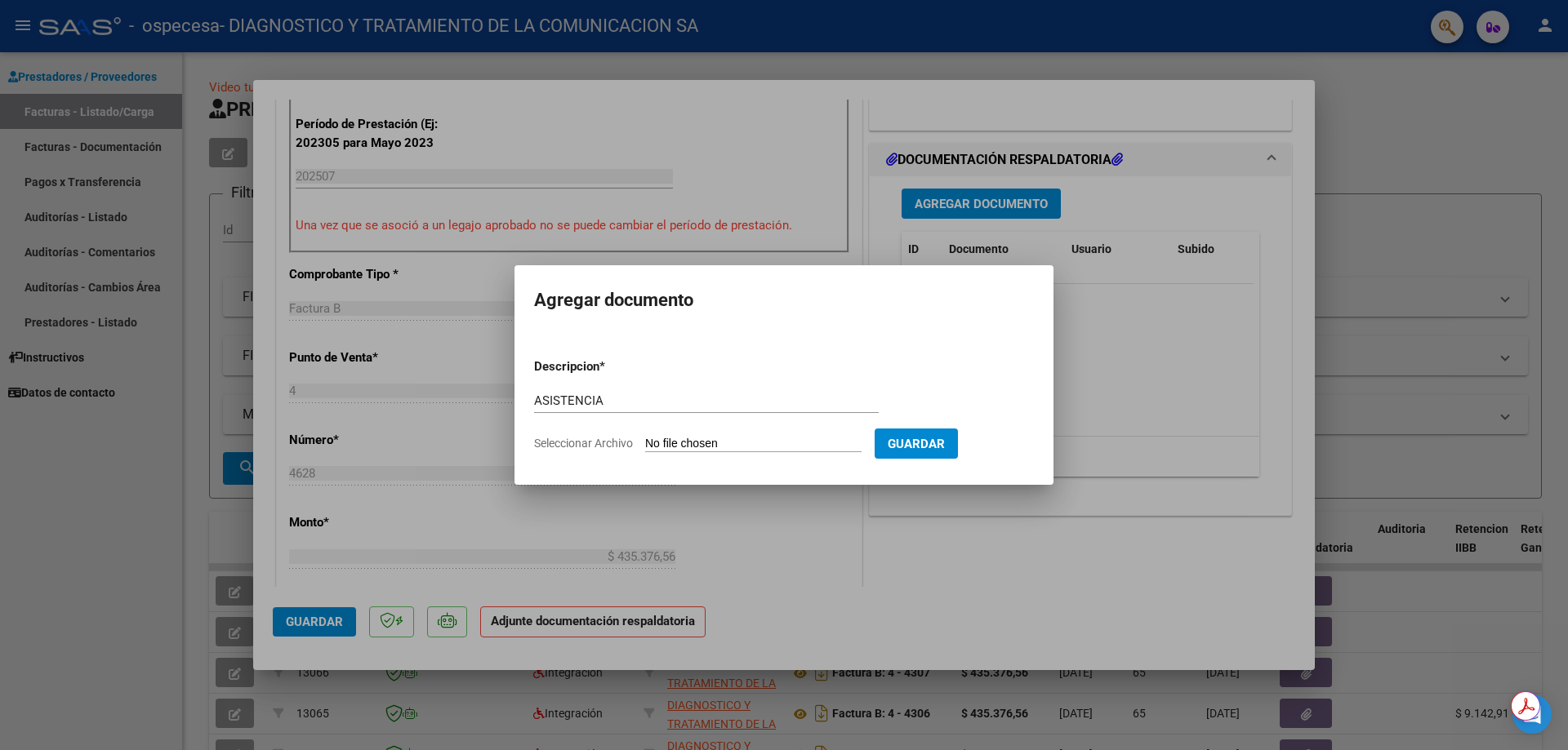
click at [743, 438] on input "Seleccionar Archivo" at bounding box center [753, 445] width 216 height 15
type input "C:\fakepath\[PERSON_NAME].pdf"
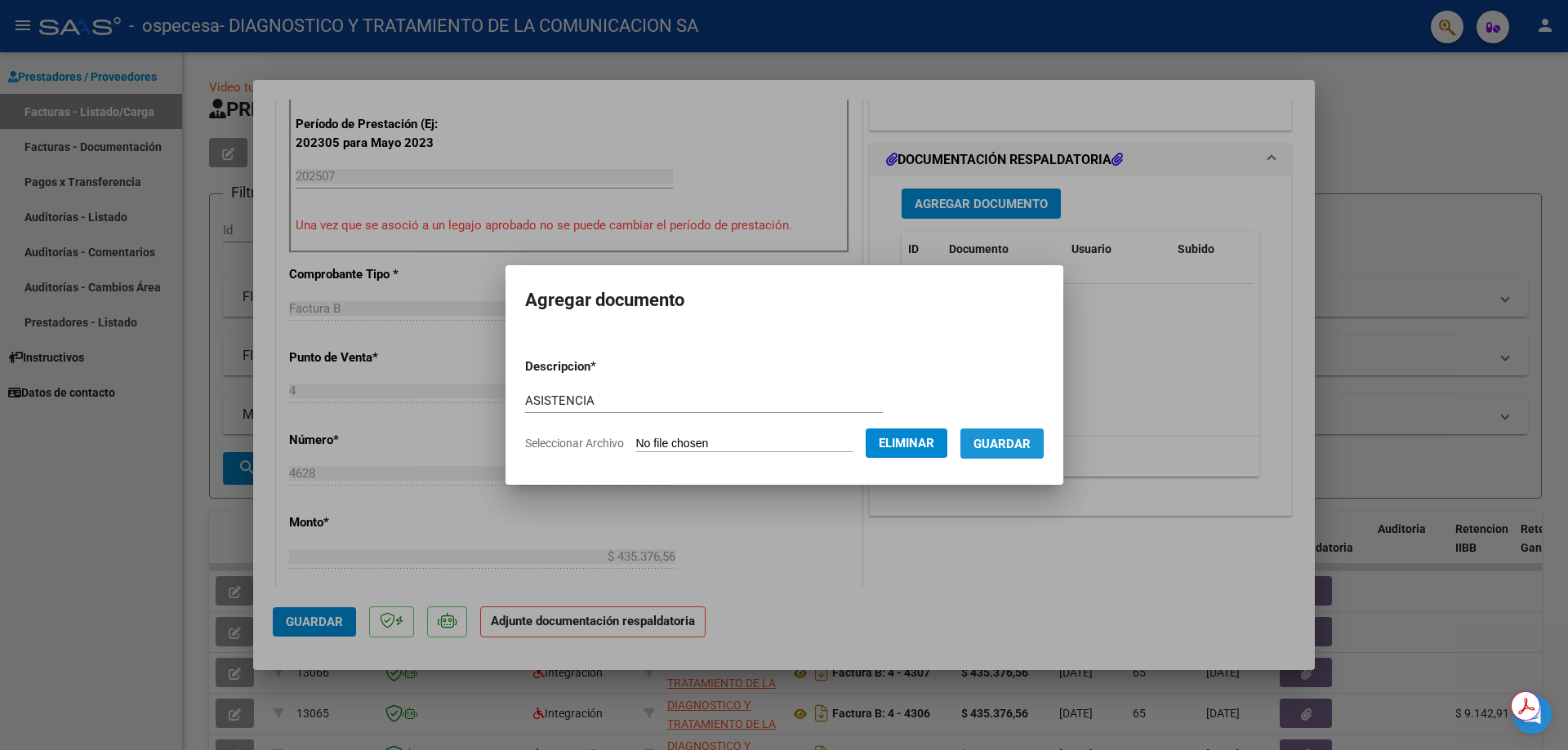
click at [1004, 437] on span "Guardar" at bounding box center [1002, 444] width 57 height 14
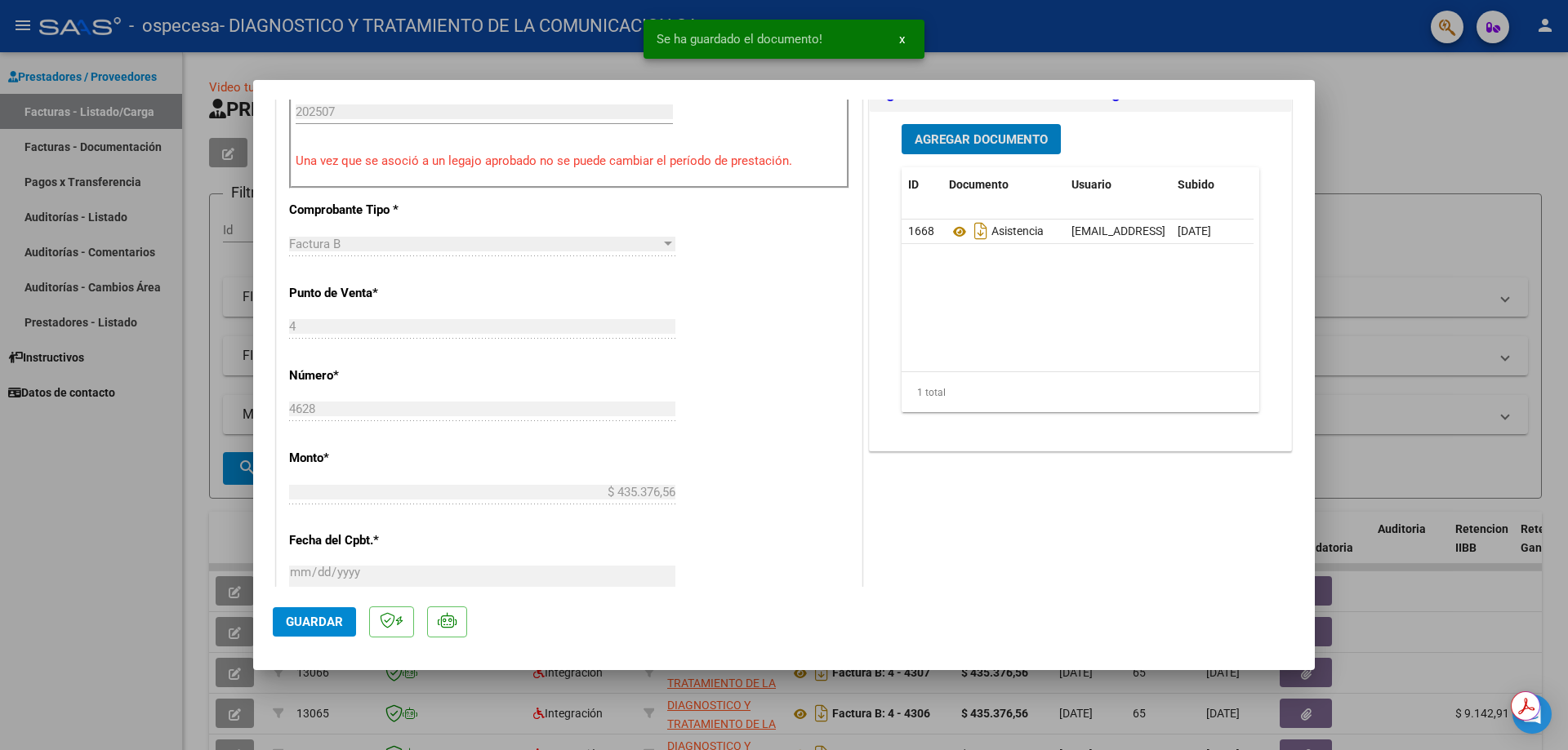
scroll to position [571, 0]
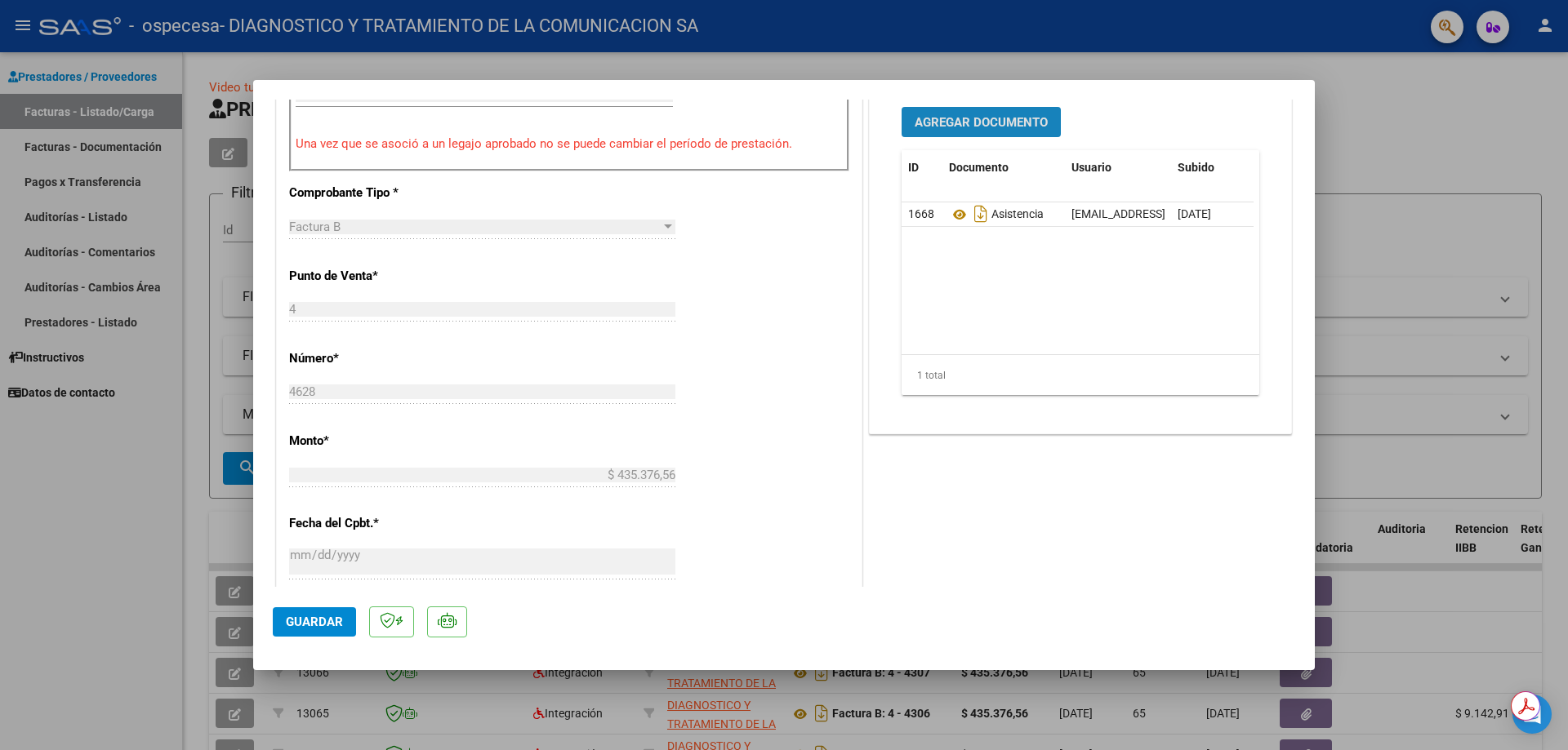
click at [941, 115] on span "Agregar Documento" at bounding box center [981, 122] width 133 height 14
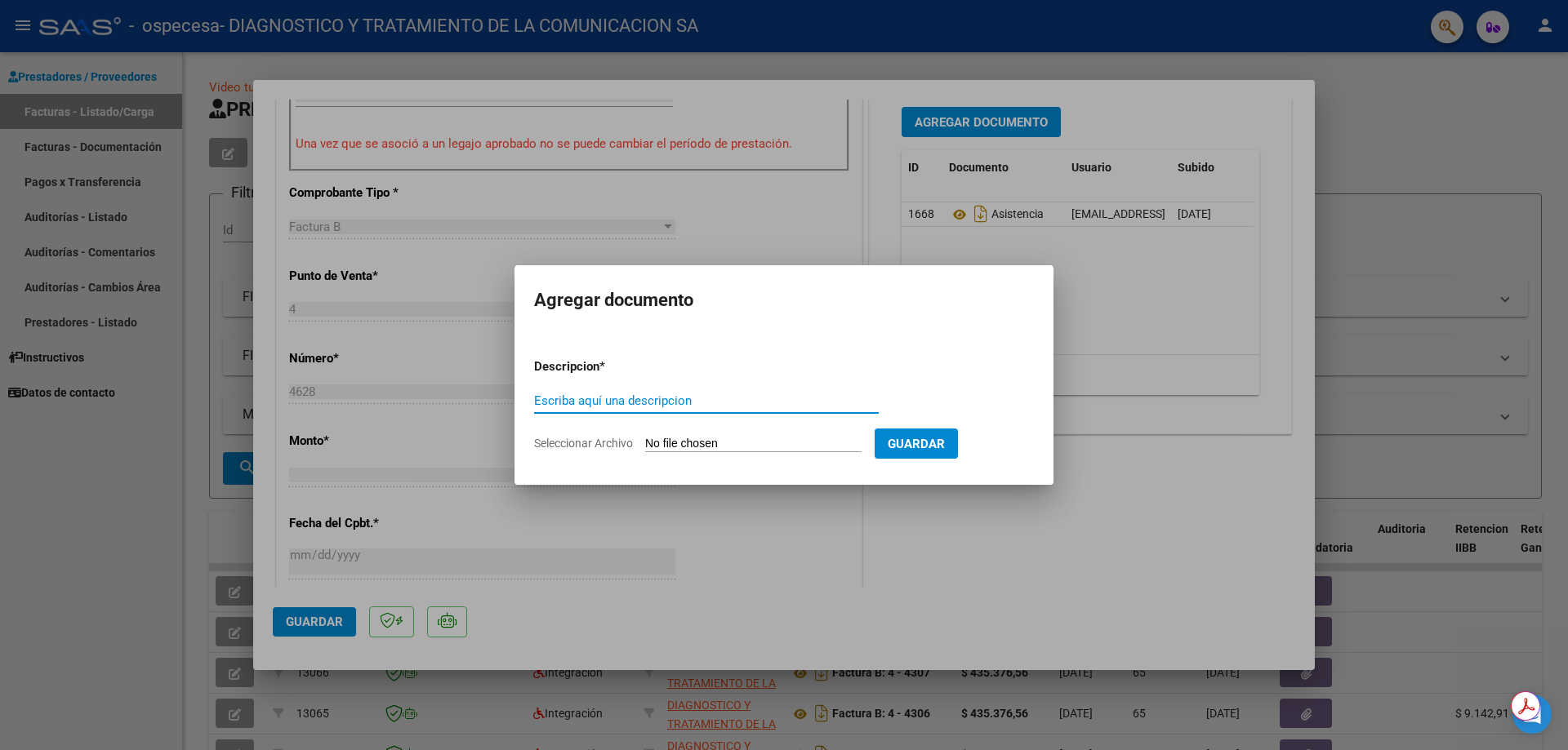
click at [632, 400] on input "Escriba aquí una descripcion" at bounding box center [706, 400] width 345 height 14
type input "ARCA"
click at [696, 439] on input "Seleccionar Archivo" at bounding box center [753, 445] width 216 height 15
type input "C:\fakepath\AFIP.pdf"
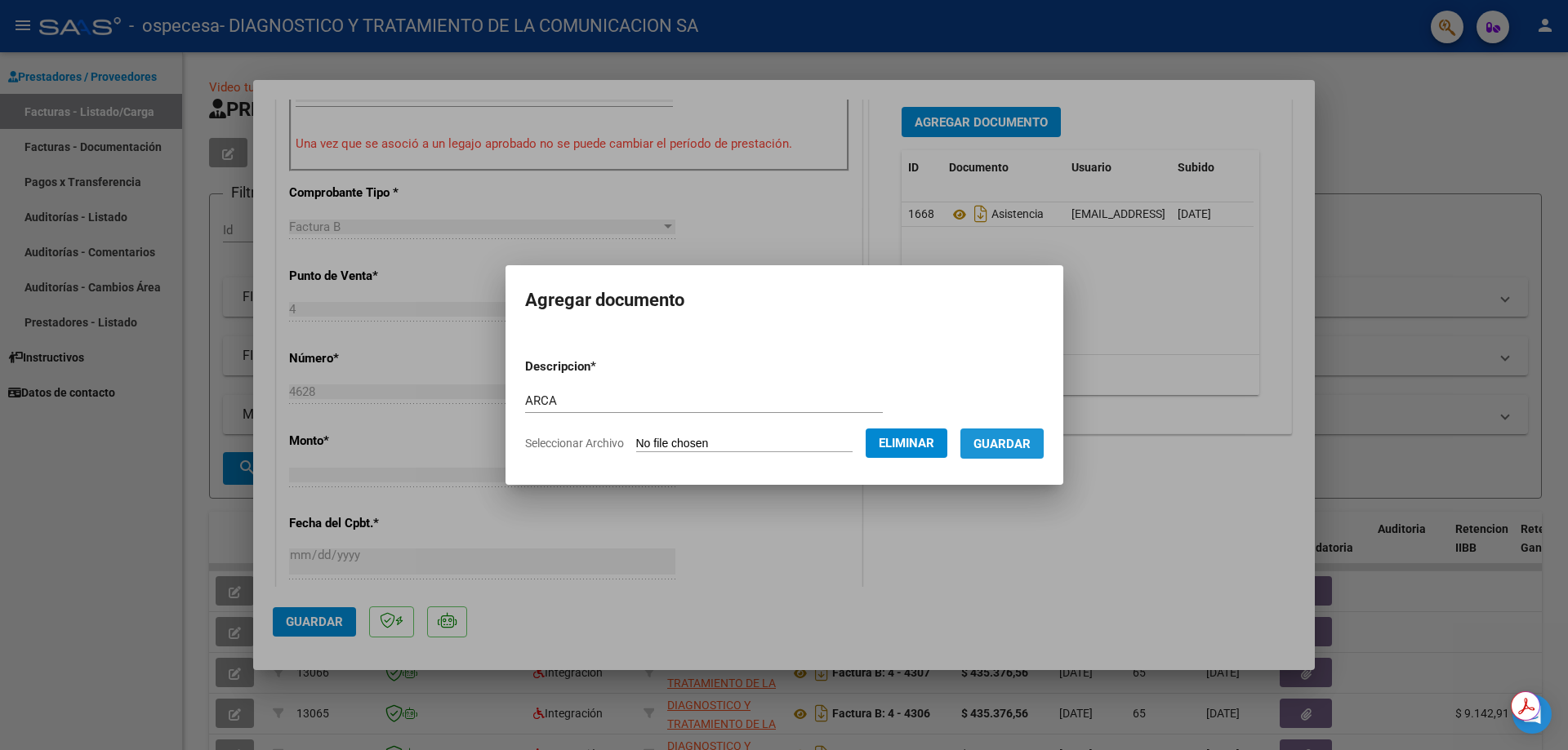
click at [1003, 445] on span "Guardar" at bounding box center [1002, 444] width 57 height 14
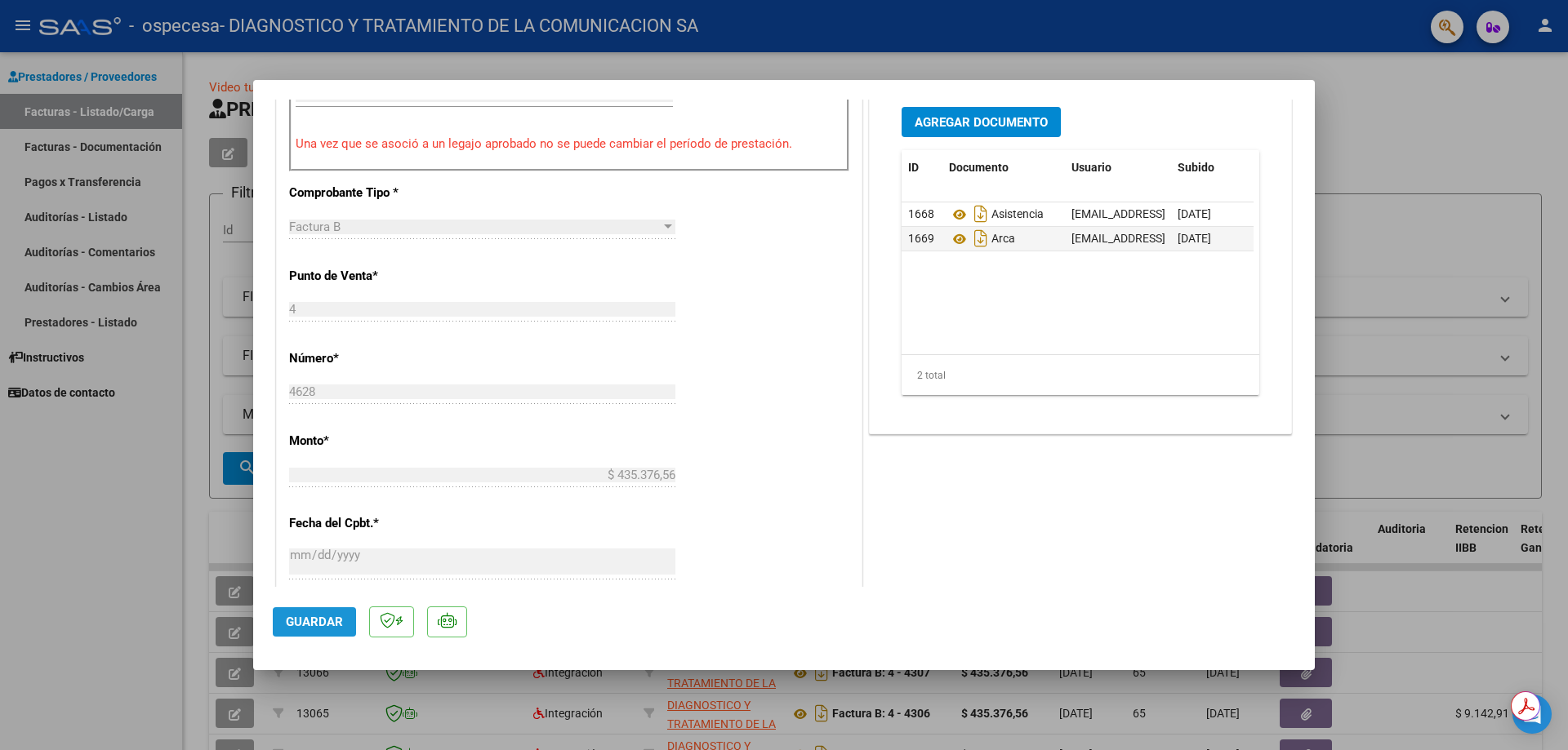
click at [324, 625] on span "Guardar" at bounding box center [314, 621] width 57 height 14
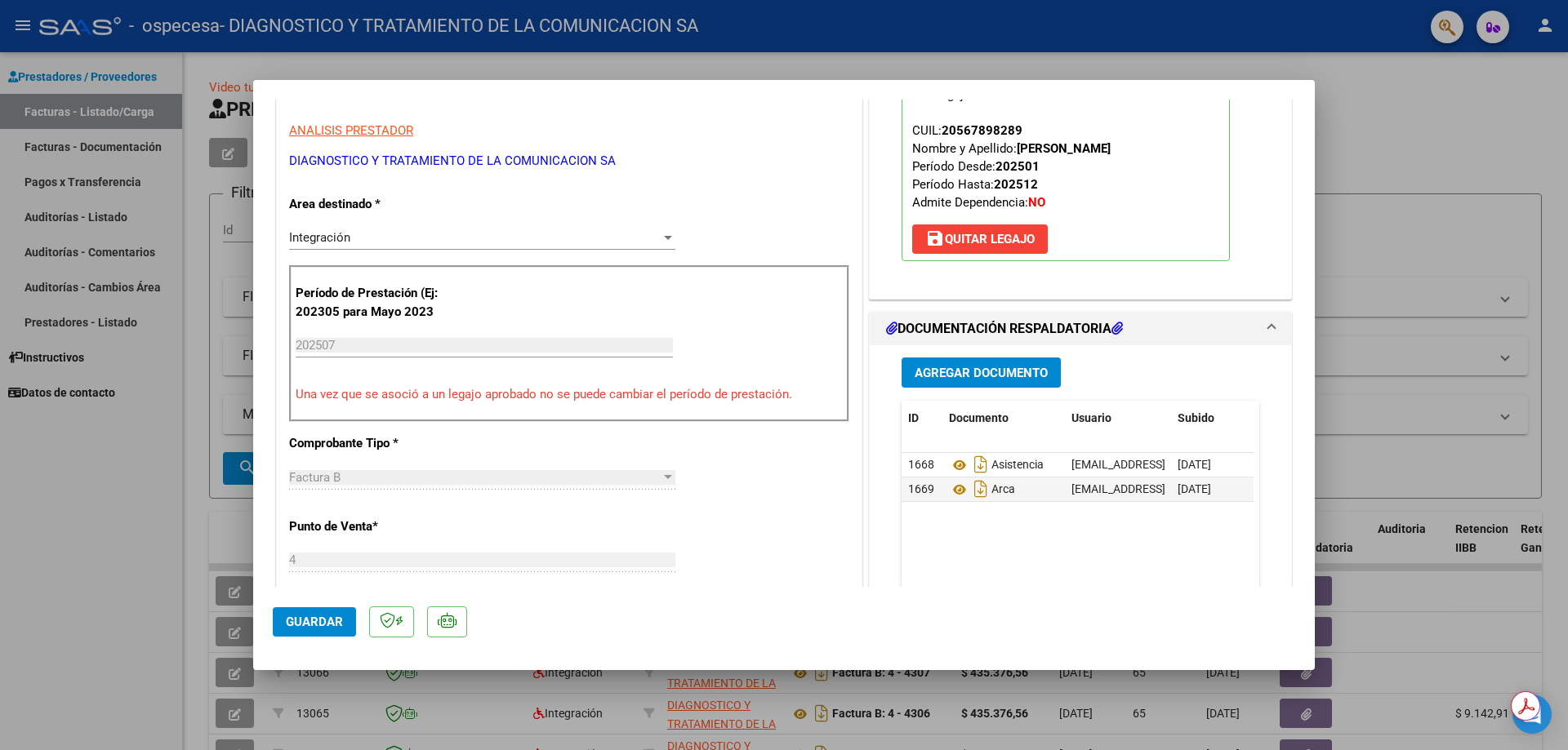
scroll to position [0, 0]
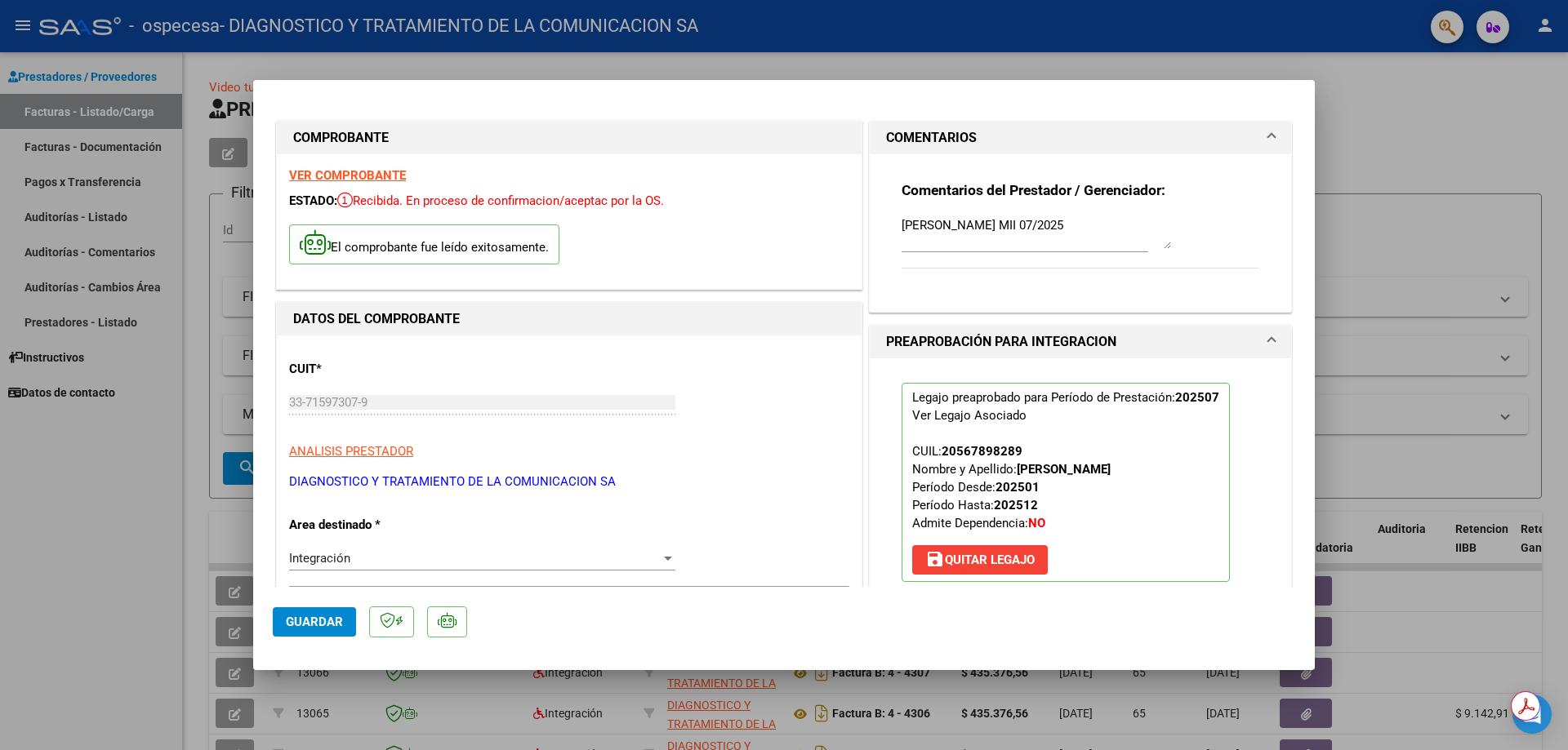
click at [1409, 168] on div at bounding box center [784, 375] width 1568 height 750
click at [1409, 168] on app-list-header "PRESTADORES -> Listado de CPBTs Emitidos por Prestadores / Proveedores (alt+q) …" at bounding box center [875, 298] width 1333 height 402
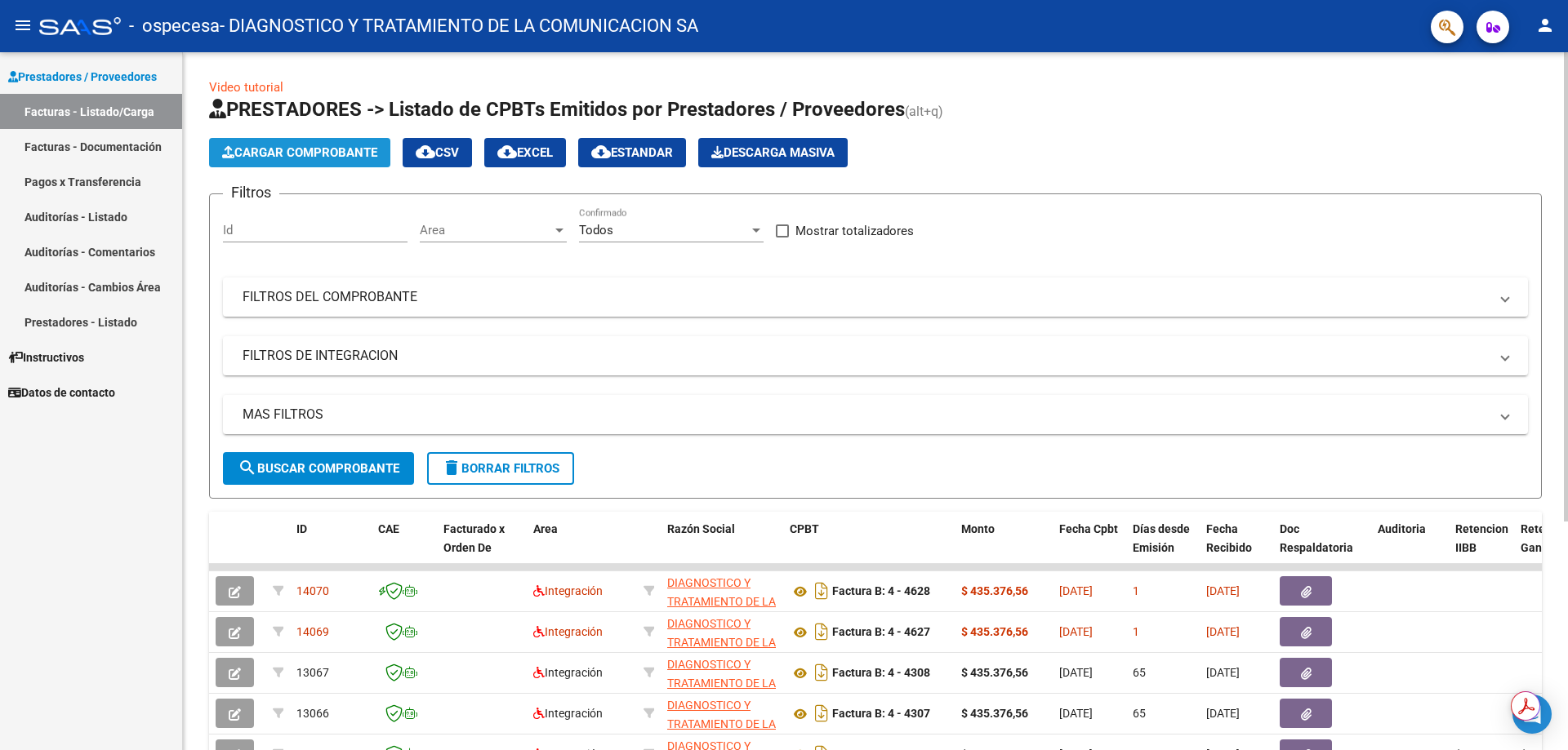
click at [351, 147] on span "Cargar Comprobante" at bounding box center [300, 152] width 155 height 14
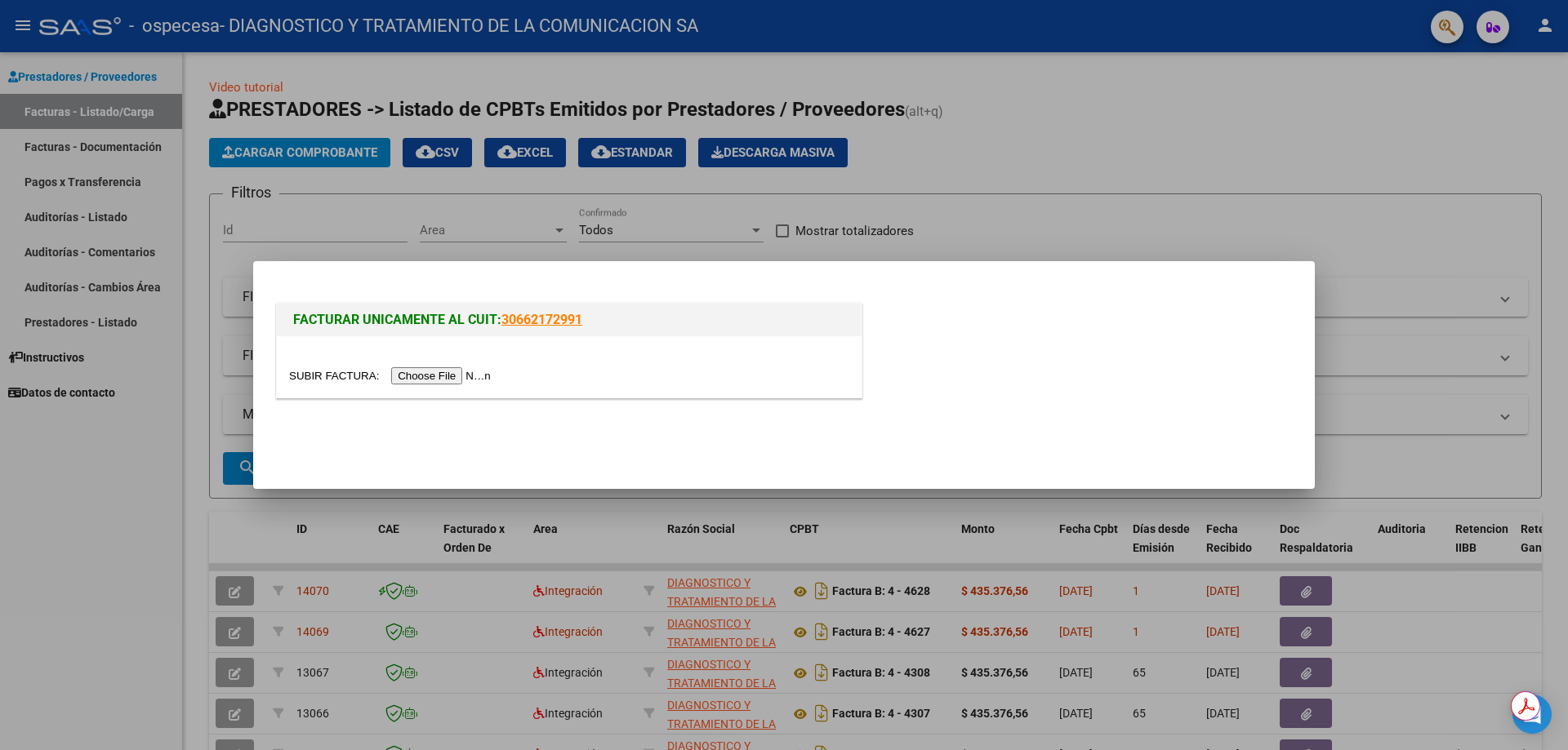
click at [465, 373] on input "file" at bounding box center [392, 376] width 206 height 17
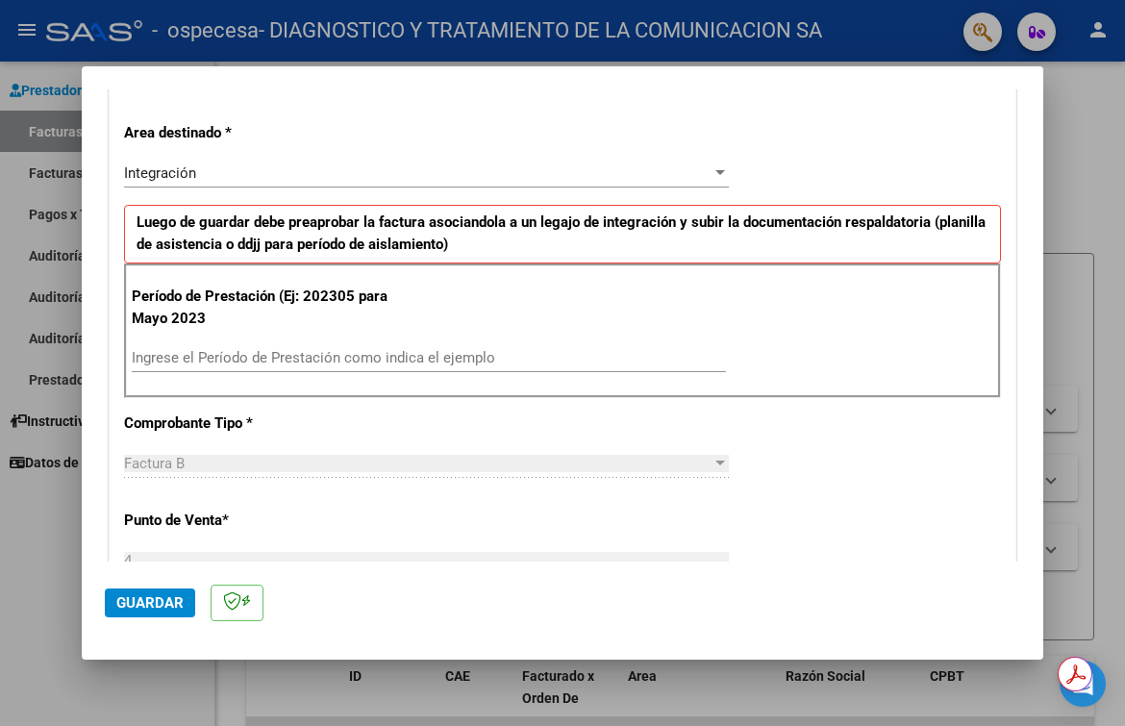
scroll to position [481, 0]
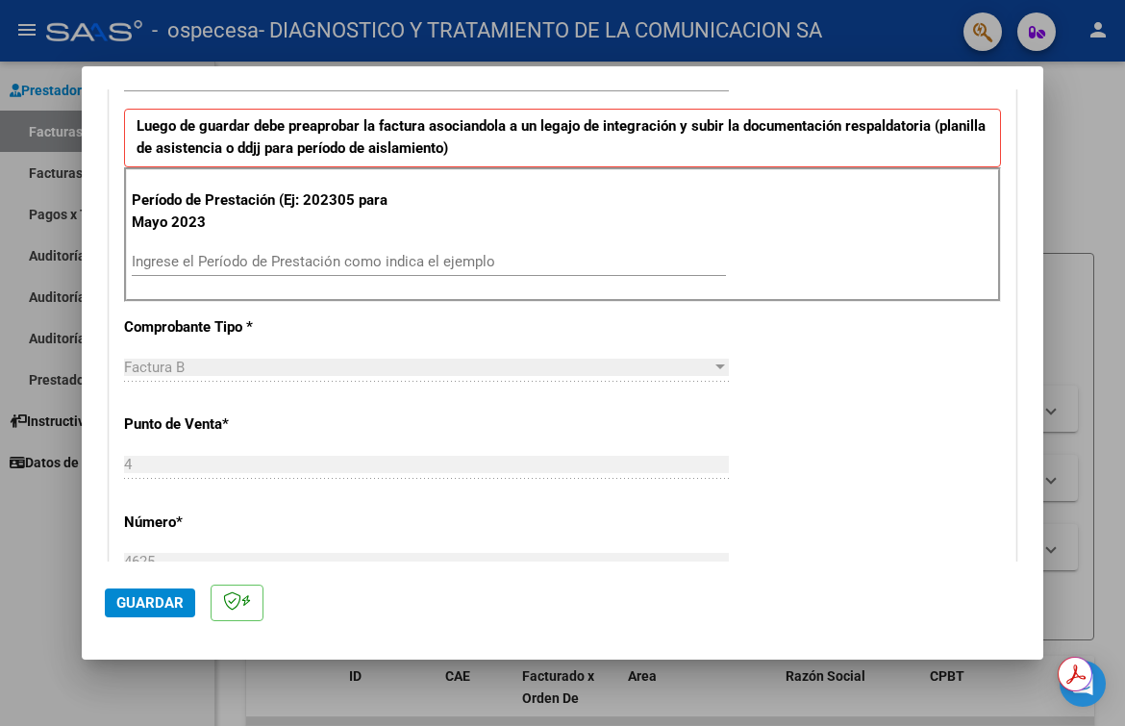
click at [431, 258] on input "Ingrese el Período de Prestación como indica el ejemplo" at bounding box center [429, 261] width 594 height 17
type input "202506"
click at [691, 310] on div "CUIT * 33-71597307-9 Ingresar CUIT ANALISIS PRESTADOR Area destinado * Integrac…" at bounding box center [563, 554] width 906 height 1411
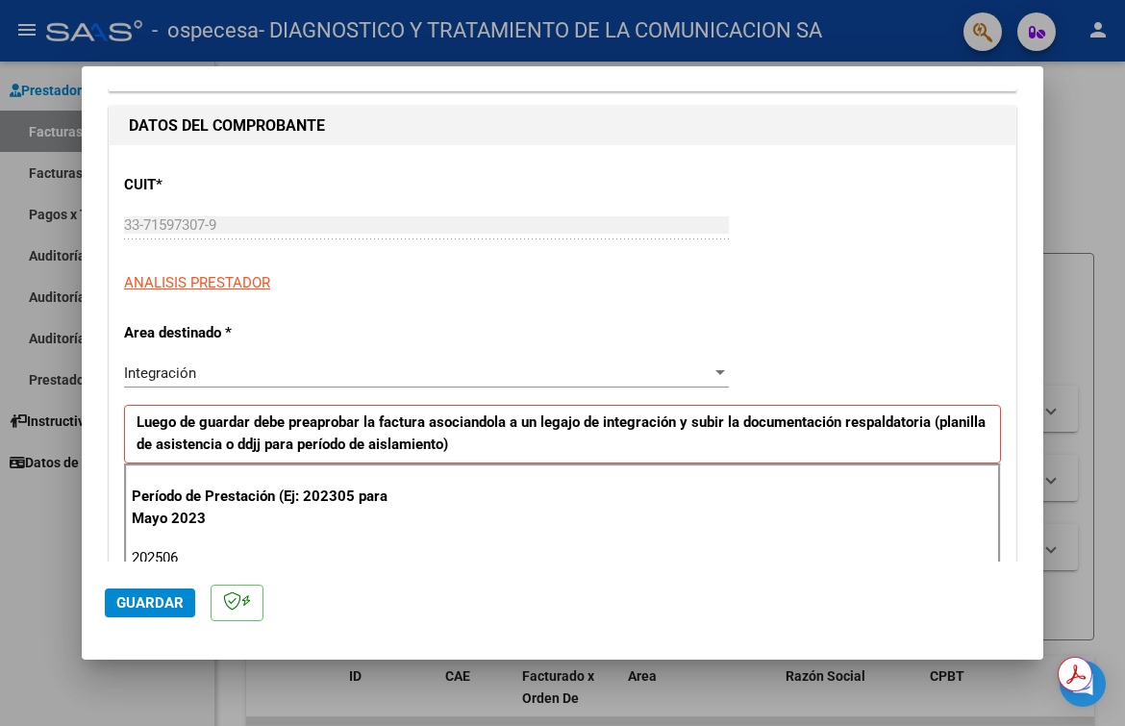
scroll to position [0, 0]
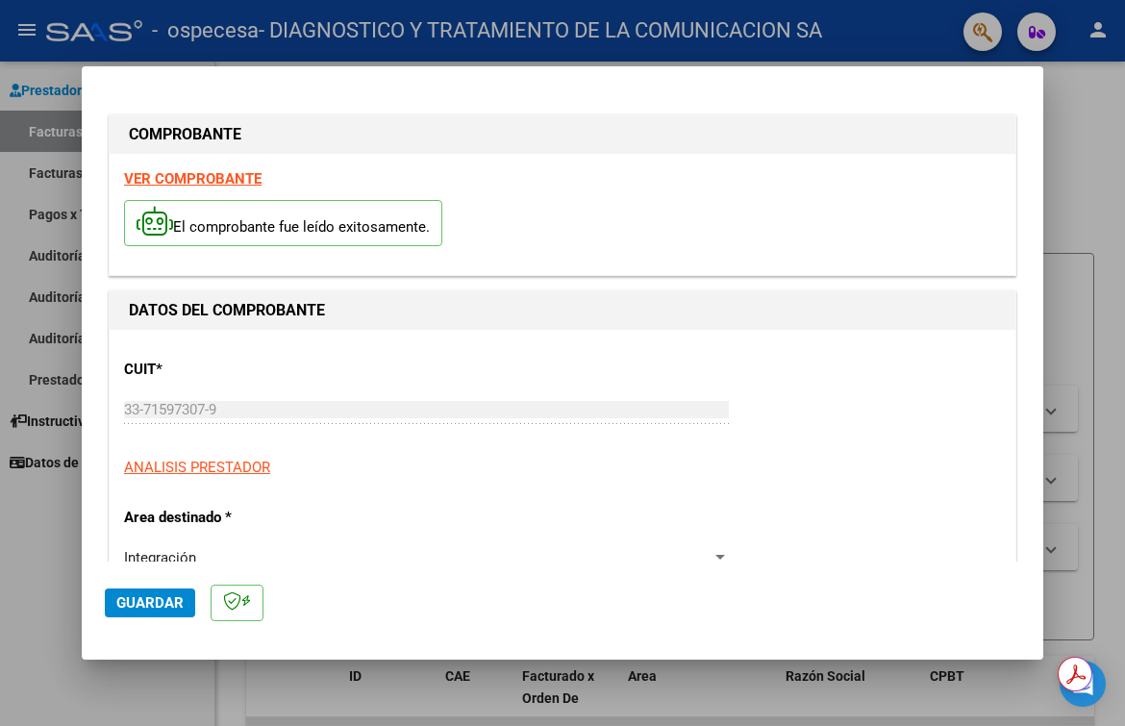
click at [189, 179] on strong "VER COMPROBANTE" at bounding box center [193, 178] width 138 height 17
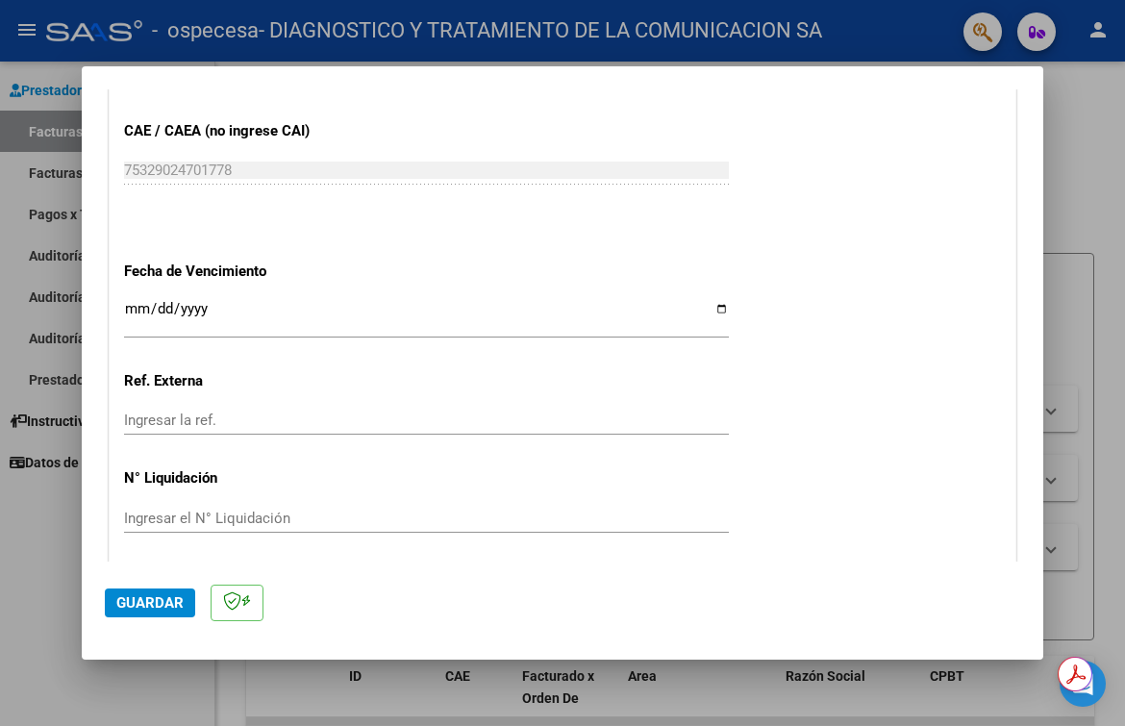
scroll to position [1243, 0]
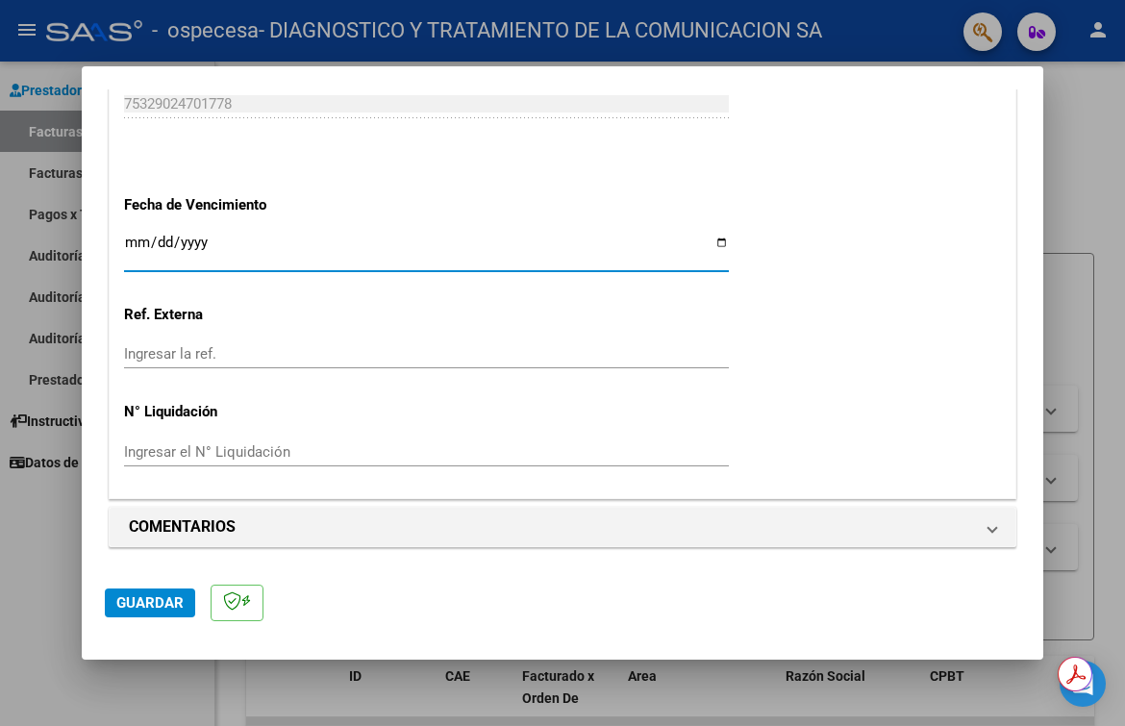
click at [717, 241] on input "Ingresar la fecha" at bounding box center [426, 250] width 605 height 31
type input "[DATE]"
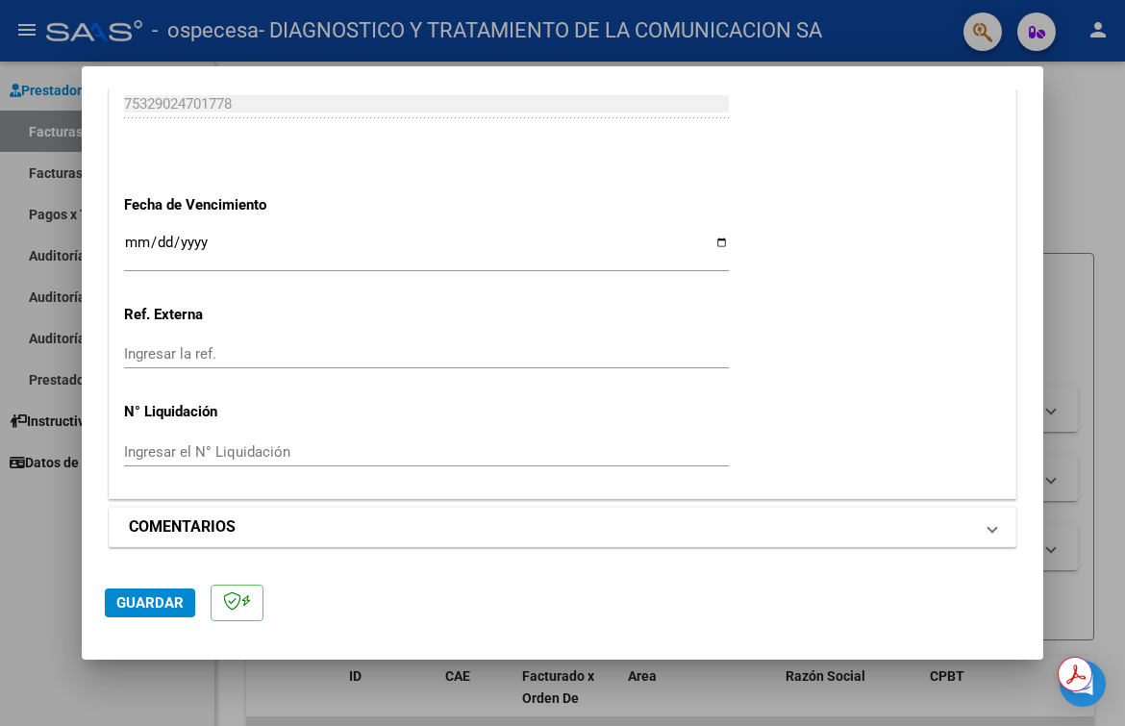
click at [983, 530] on mat-expansion-panel-header "COMENTARIOS" at bounding box center [563, 527] width 906 height 38
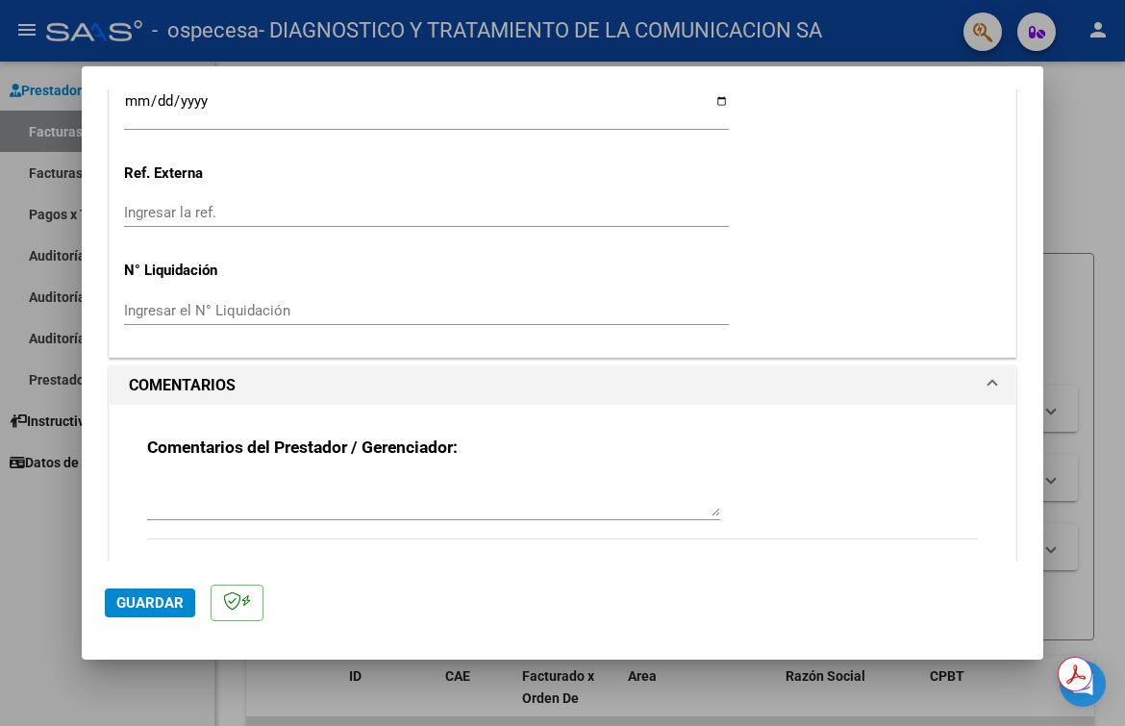
scroll to position [1428, 0]
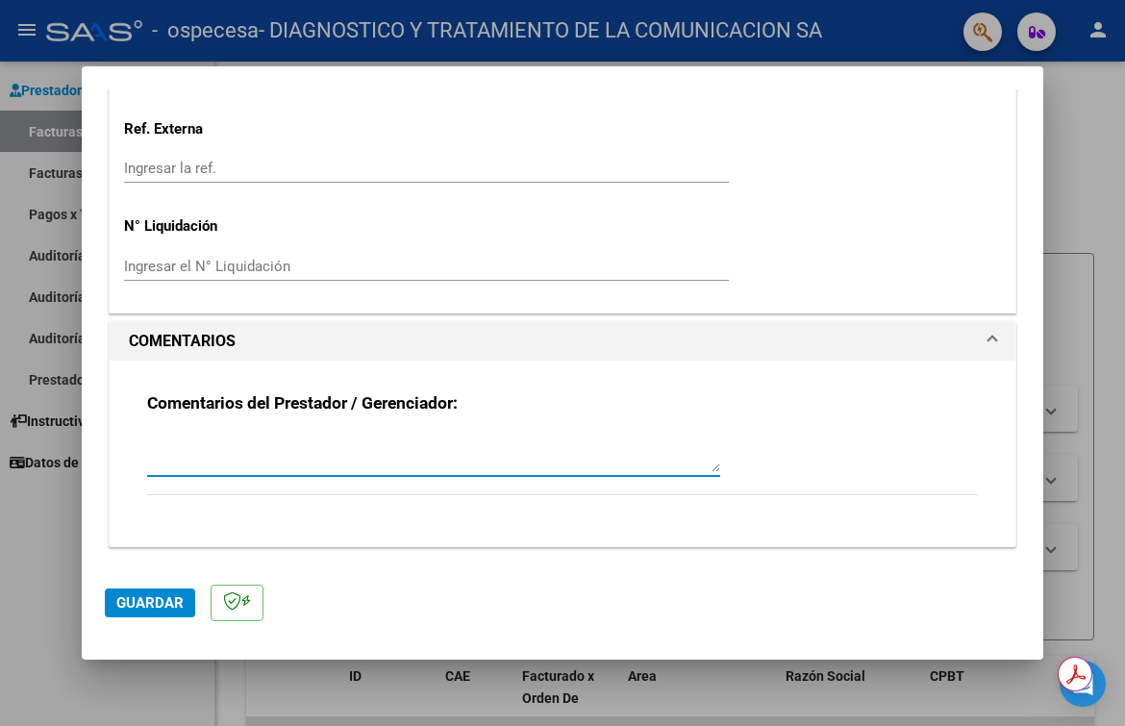
click at [566, 455] on textarea at bounding box center [433, 453] width 573 height 38
type textarea "h"
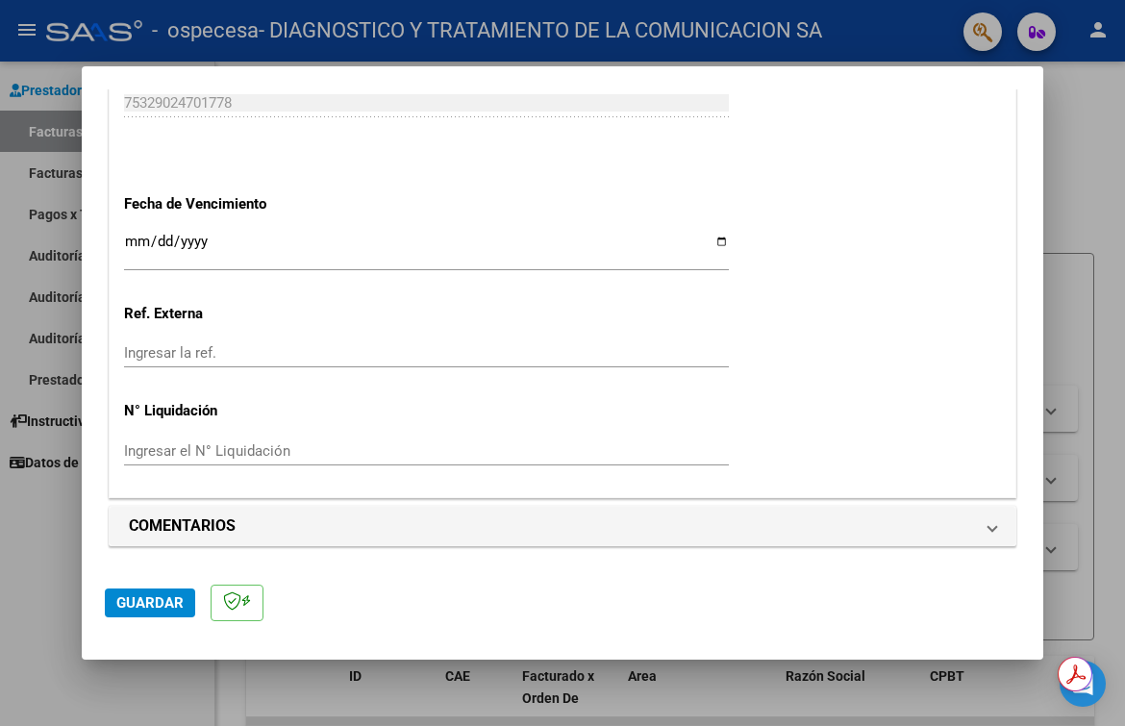
scroll to position [1243, 0]
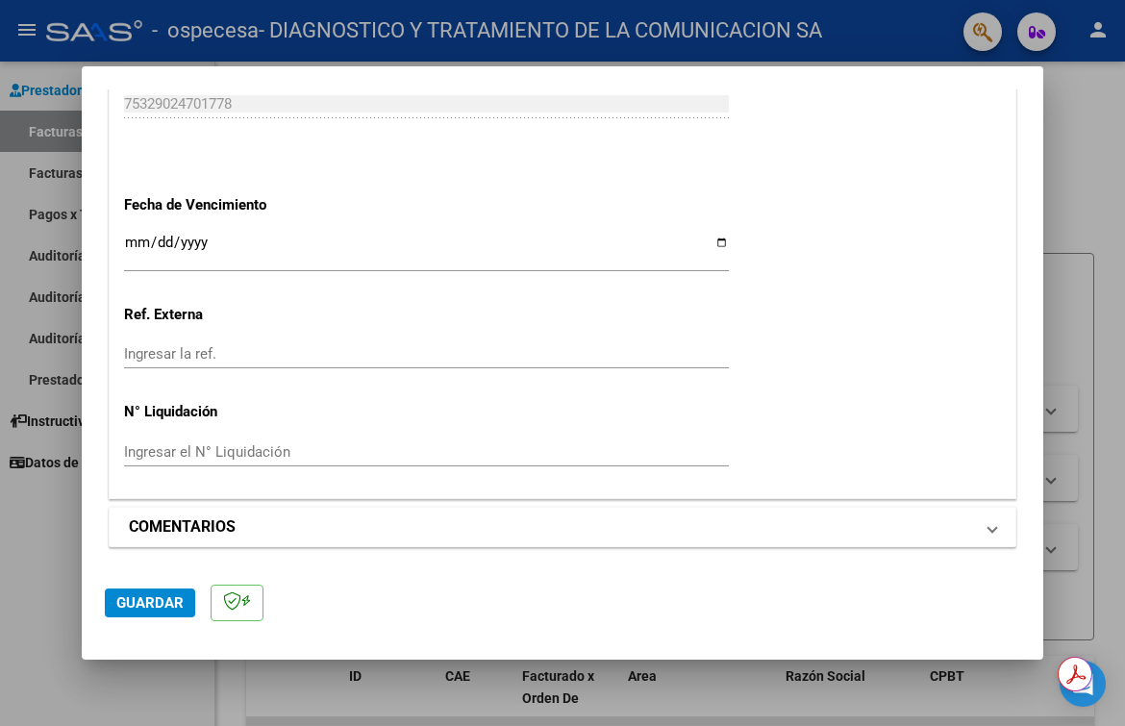
click at [989, 524] on span at bounding box center [993, 527] width 8 height 23
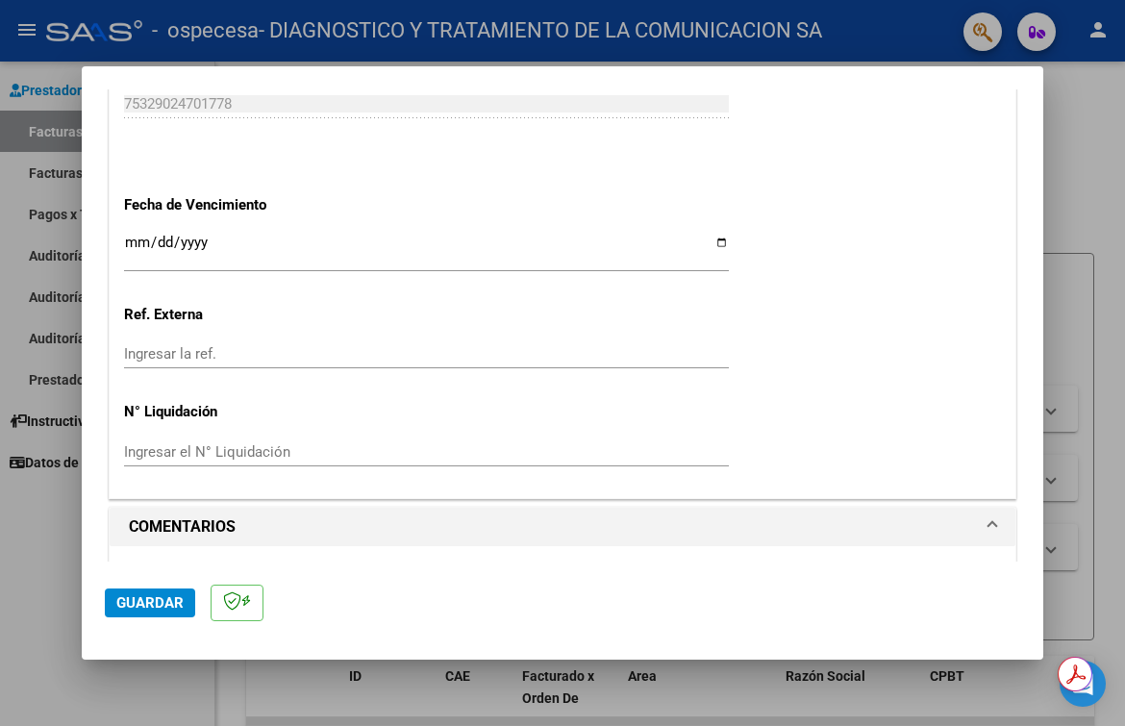
scroll to position [1428, 0]
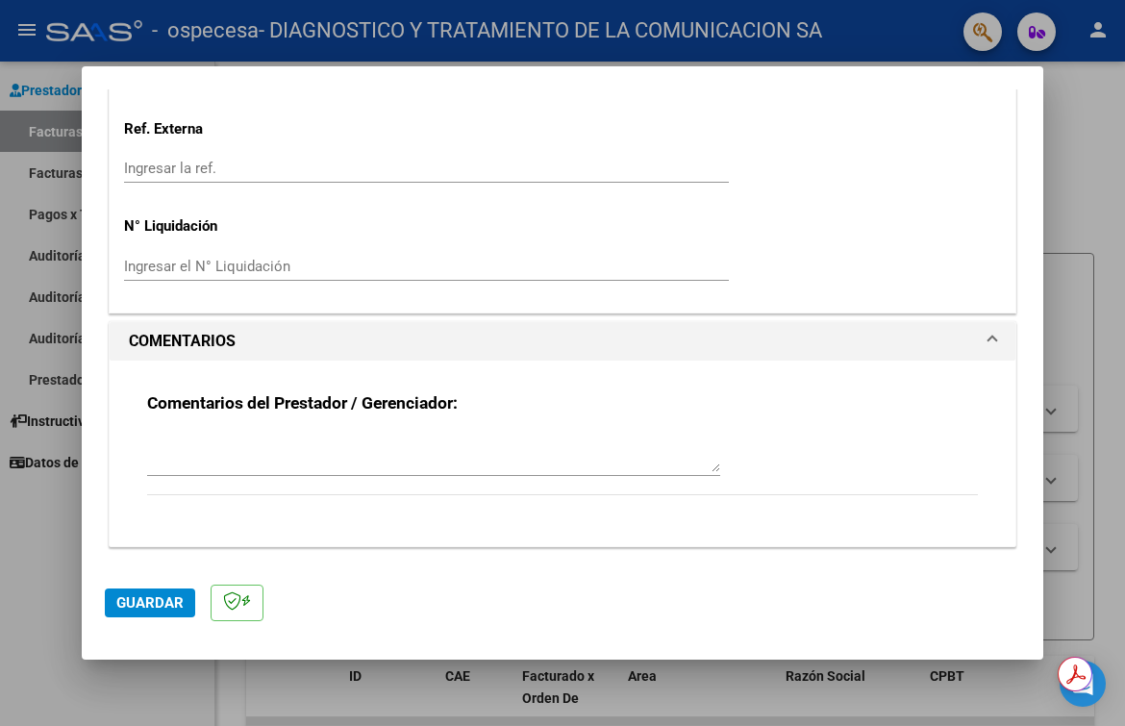
click at [395, 456] on textarea at bounding box center [433, 453] width 573 height 38
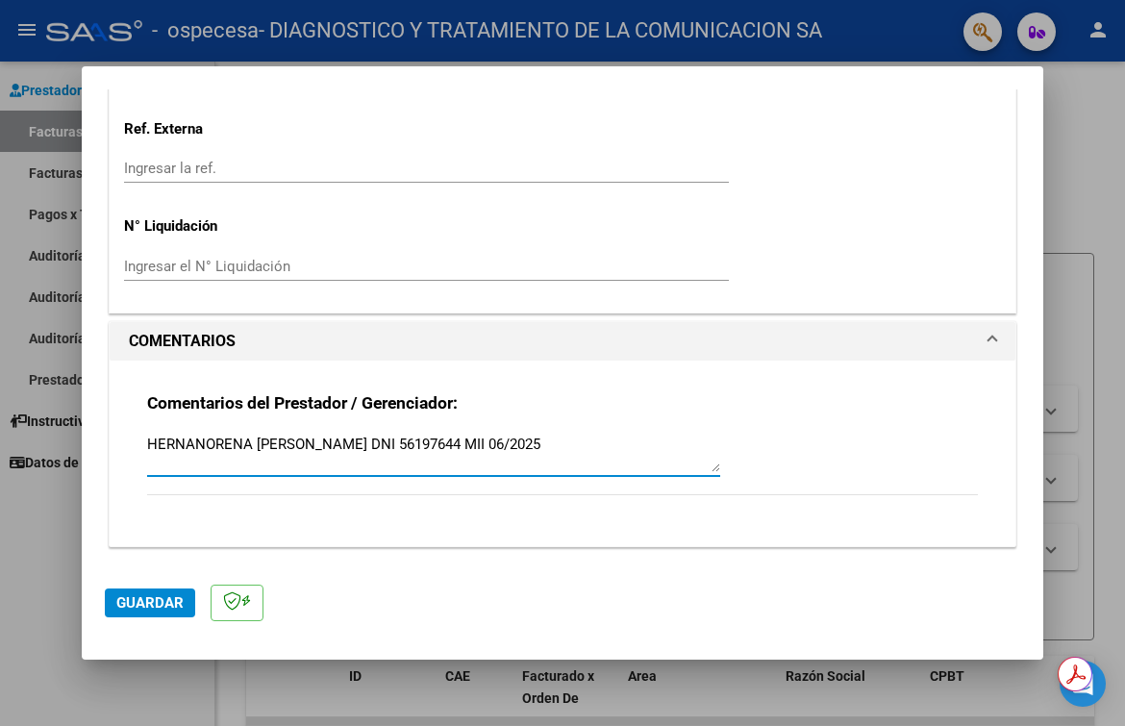
type textarea "HERNANORENA [PERSON_NAME] DNI 56197644 MII 06/2025"
click at [152, 600] on span "Guardar" at bounding box center [149, 602] width 67 height 17
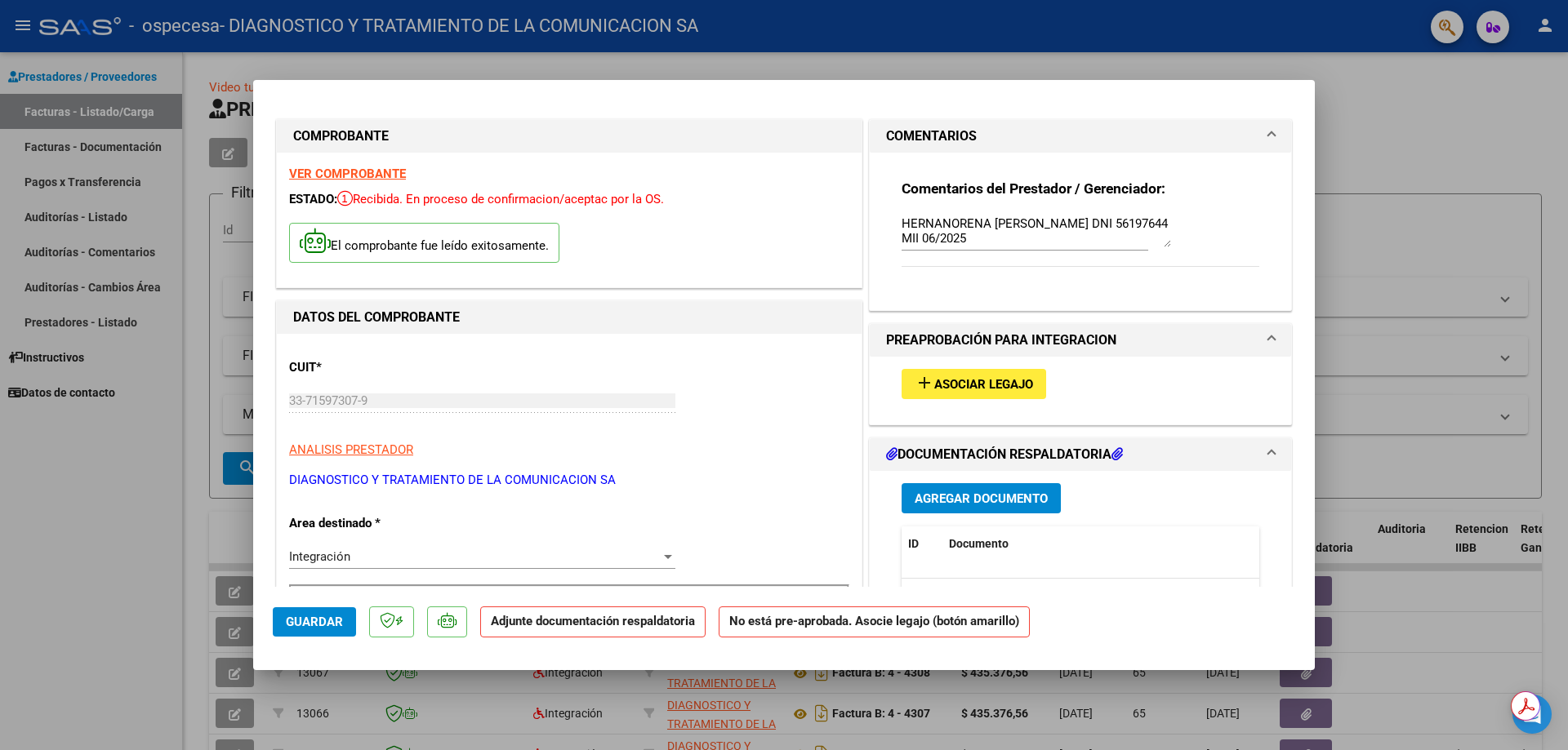
scroll to position [0, 0]
click at [943, 378] on span "Asociar Legajo" at bounding box center [983, 385] width 98 height 14
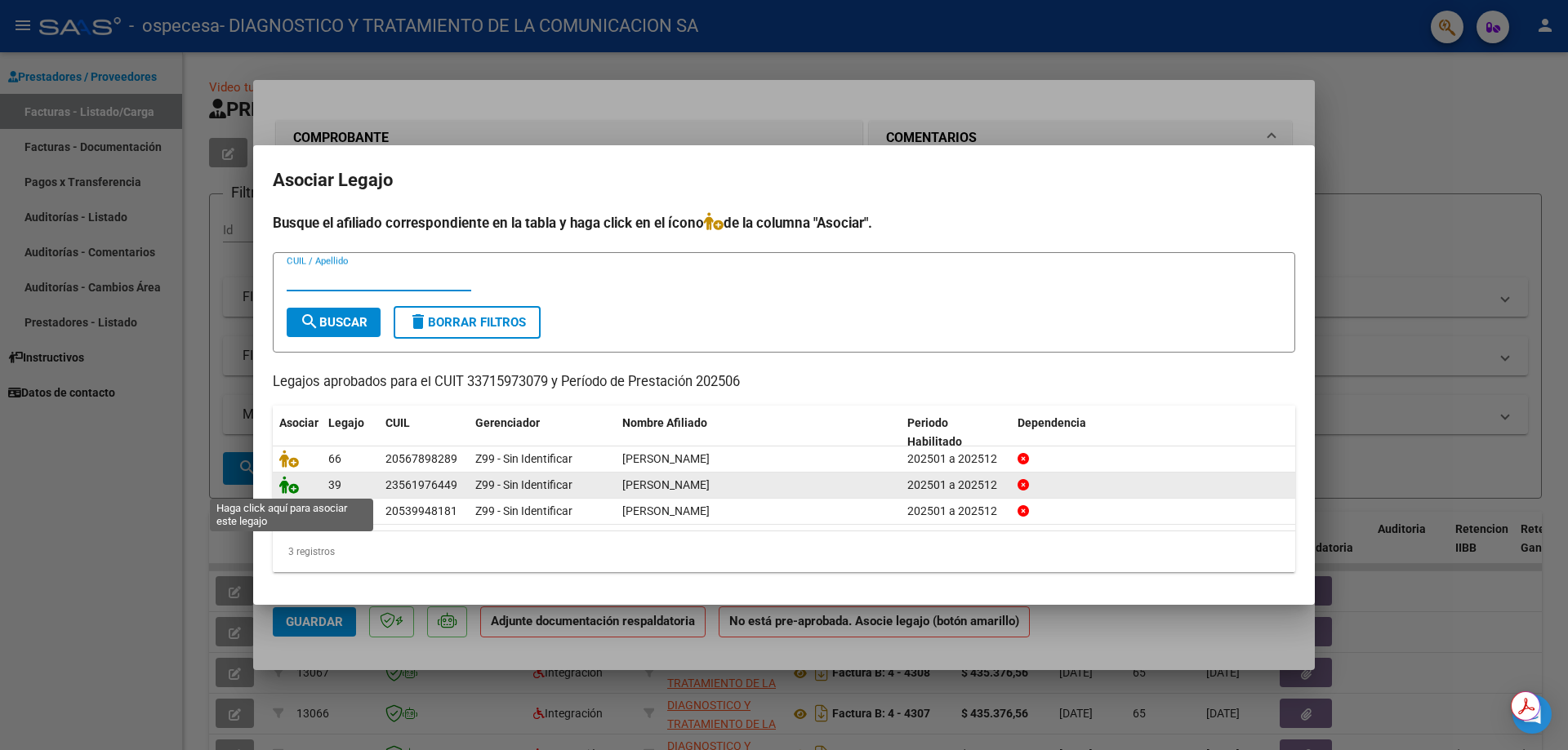
click at [289, 484] on icon at bounding box center [289, 484] width 20 height 18
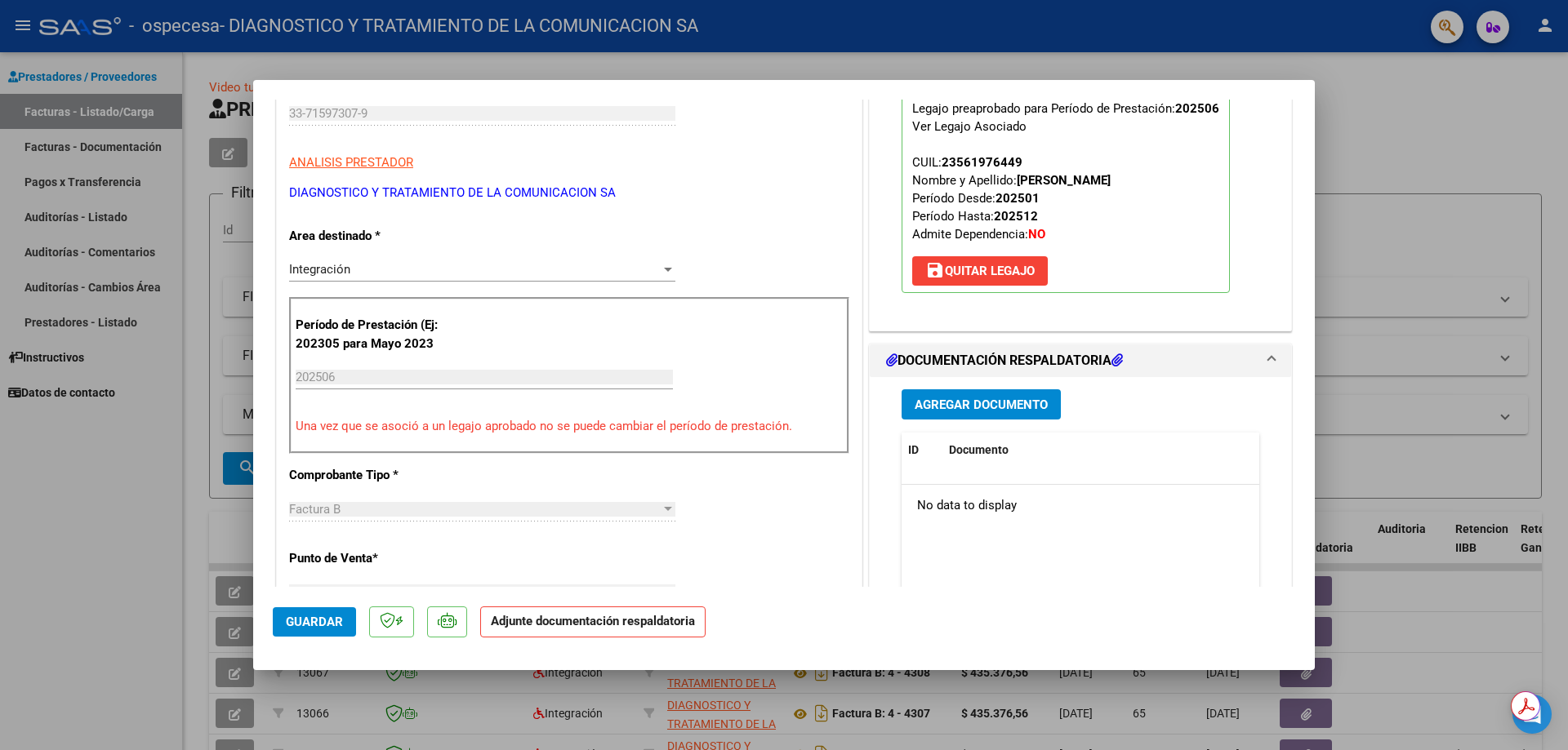
scroll to position [327, 0]
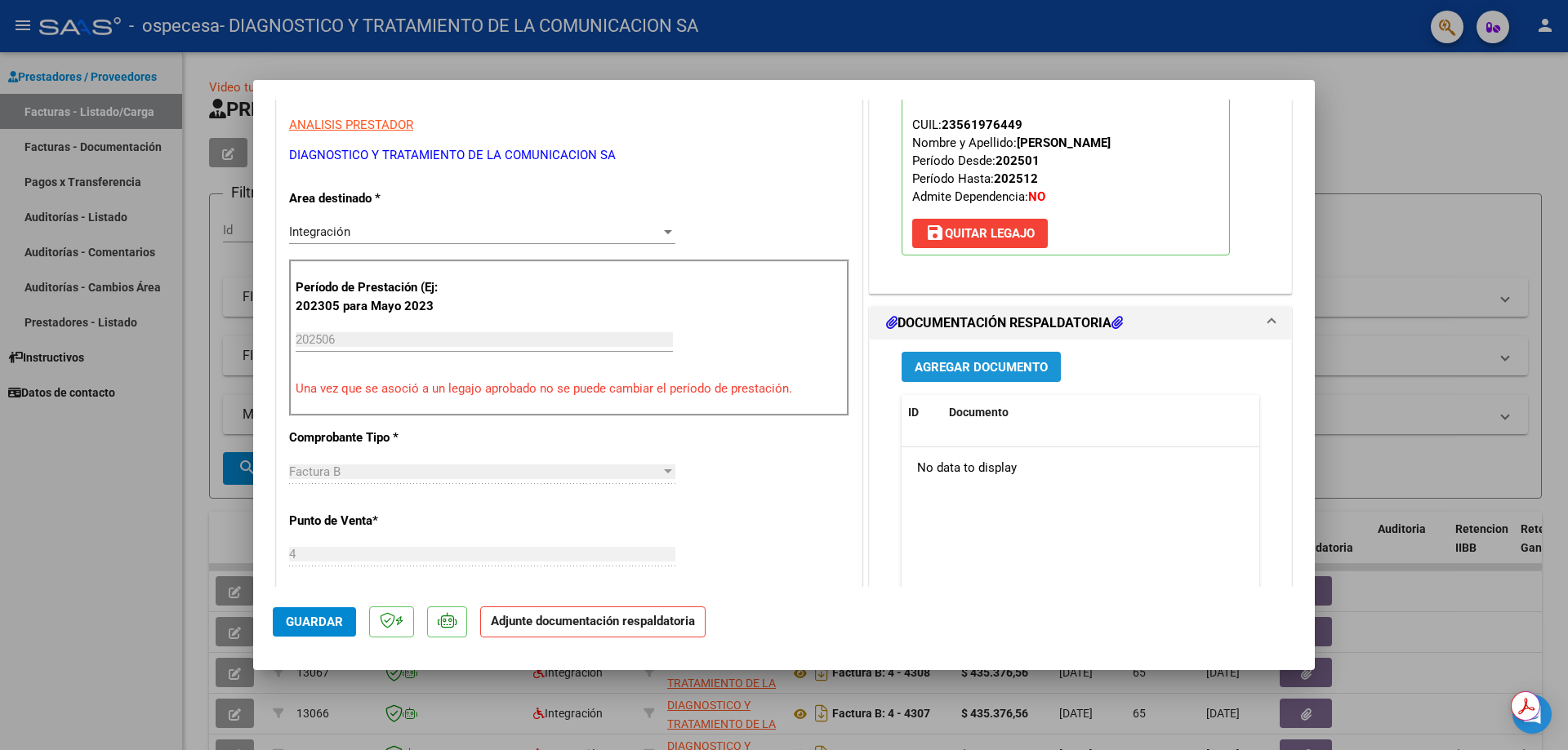
click at [975, 371] on span "Agregar Documento" at bounding box center [981, 367] width 133 height 14
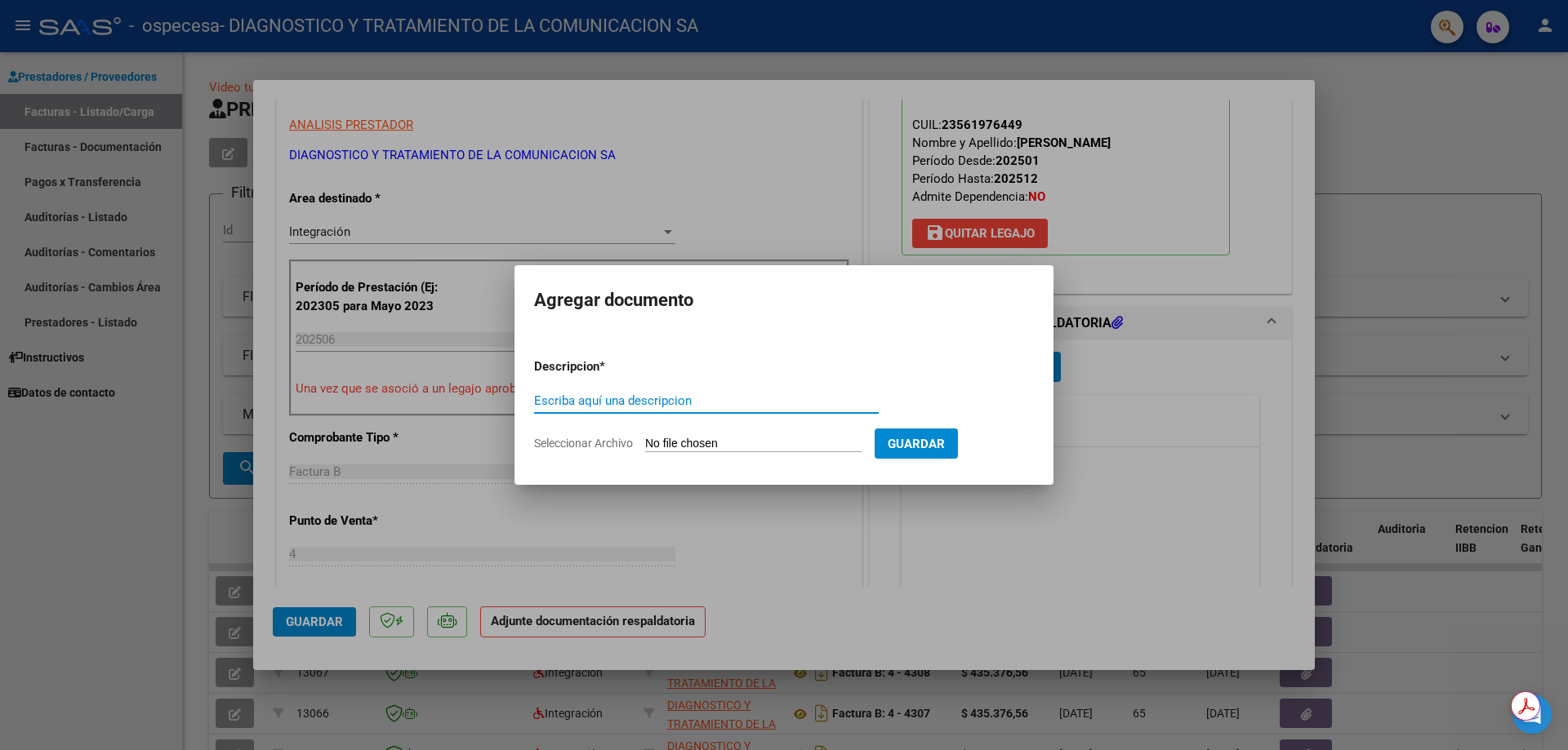
click at [672, 399] on input "Escriba aquí una descripcion" at bounding box center [706, 400] width 345 height 14
type input "[PERSON_NAME]"
click at [688, 441] on input "Seleccionar Archivo" at bounding box center [753, 445] width 216 height 15
type input "C:\fakepath\[PERSON_NAME].pdf"
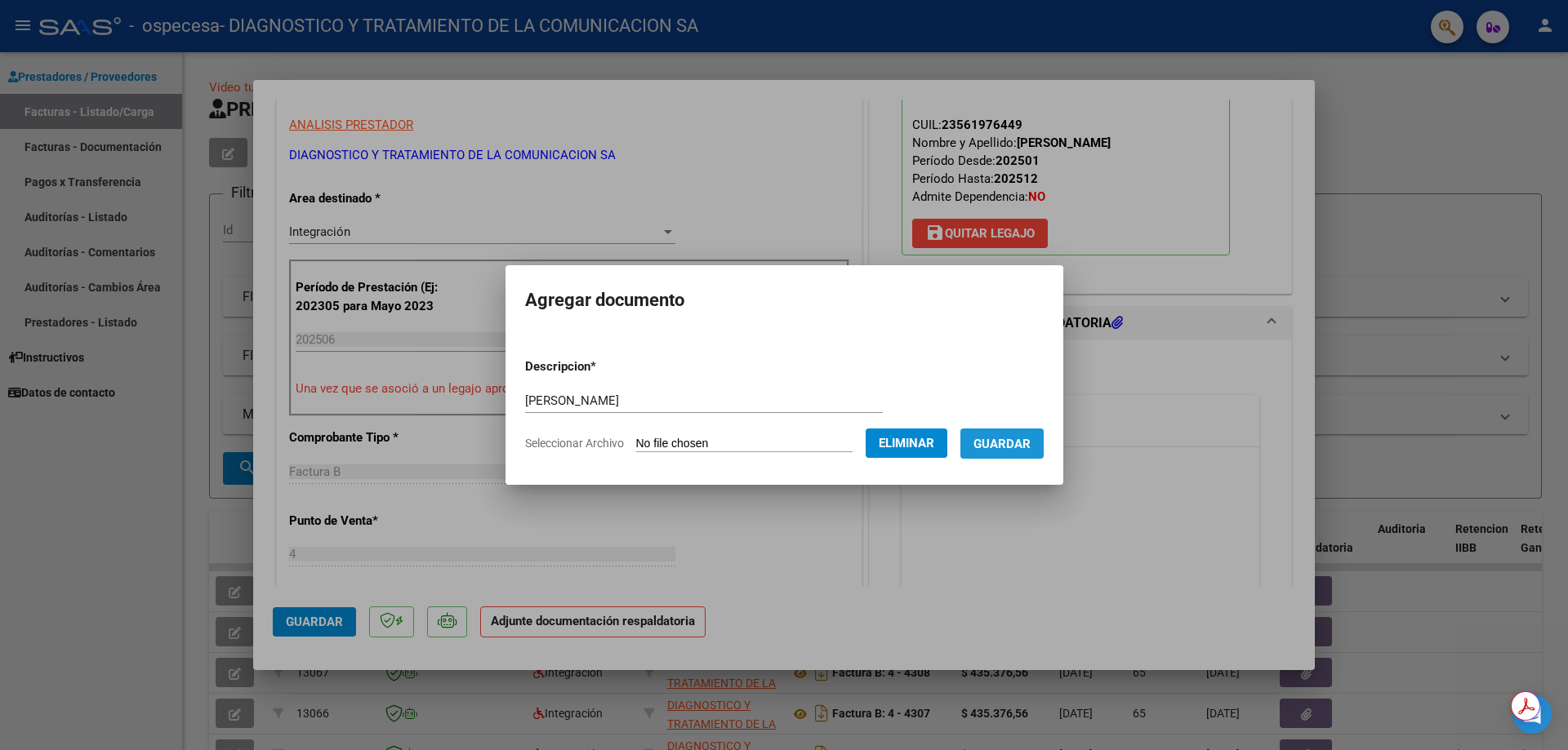
click at [1012, 449] on span "Guardar" at bounding box center [1002, 444] width 57 height 14
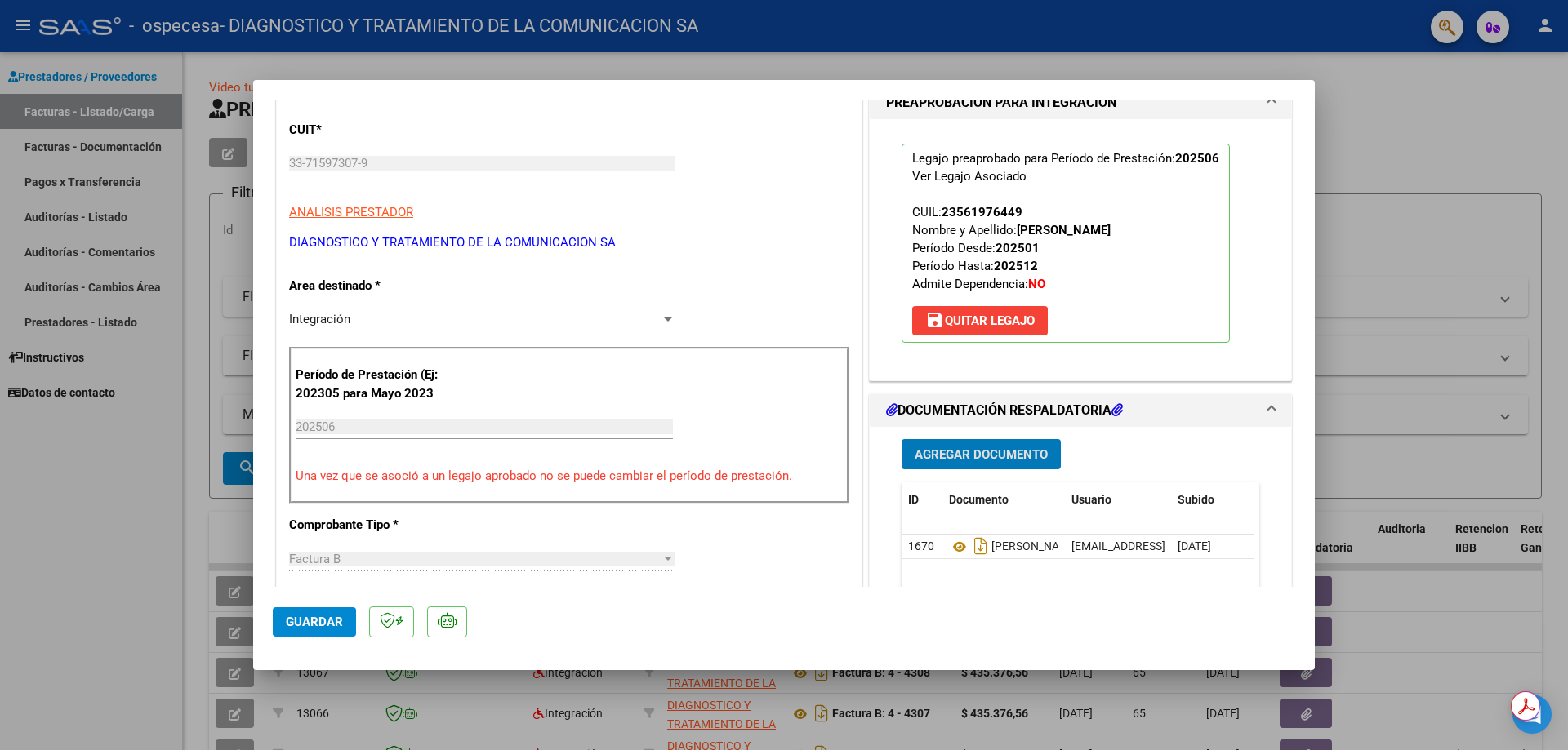
scroll to position [566, 0]
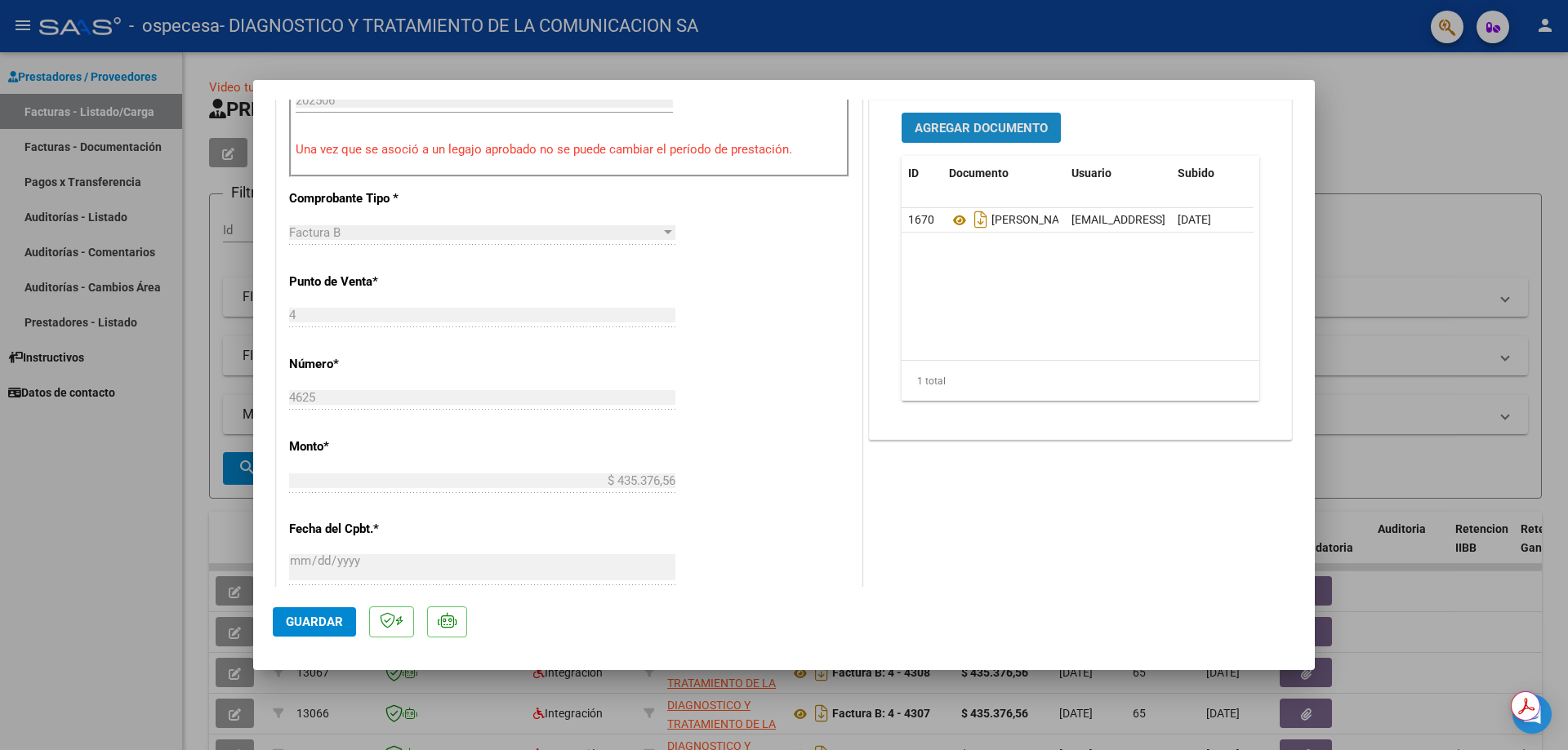
click at [939, 127] on span "Agregar Documento" at bounding box center [981, 127] width 133 height 14
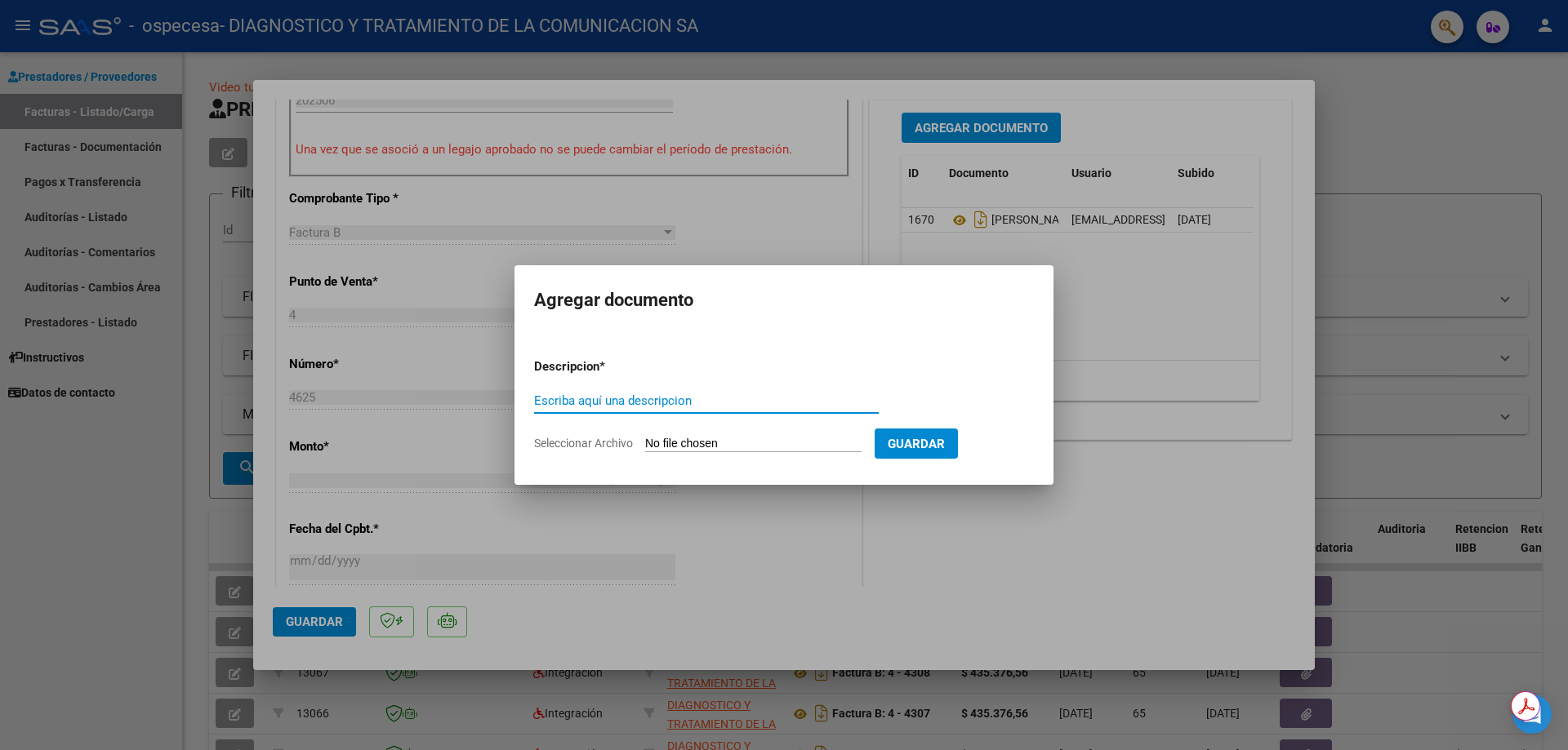
click at [641, 395] on input "Escriba aquí una descripcion" at bounding box center [706, 400] width 345 height 14
type input "INFORME SEMESTRAL"
click at [716, 444] on input "Seleccionar Archivo" at bounding box center [753, 445] width 216 height 15
type input "C:\fakepath\[PERSON_NAME] TTO.pdf"
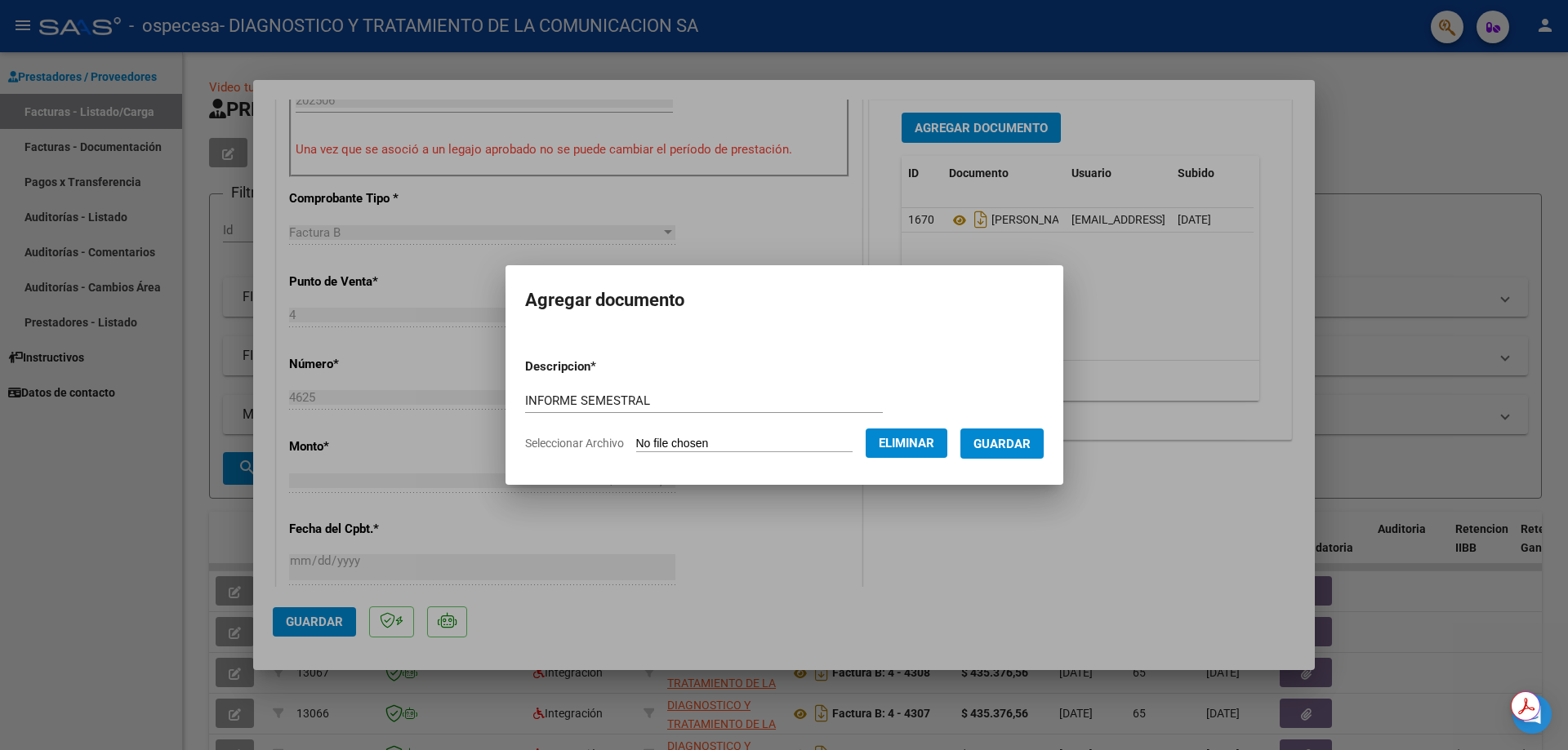
click at [1043, 441] on button "Guardar" at bounding box center [1002, 444] width 83 height 31
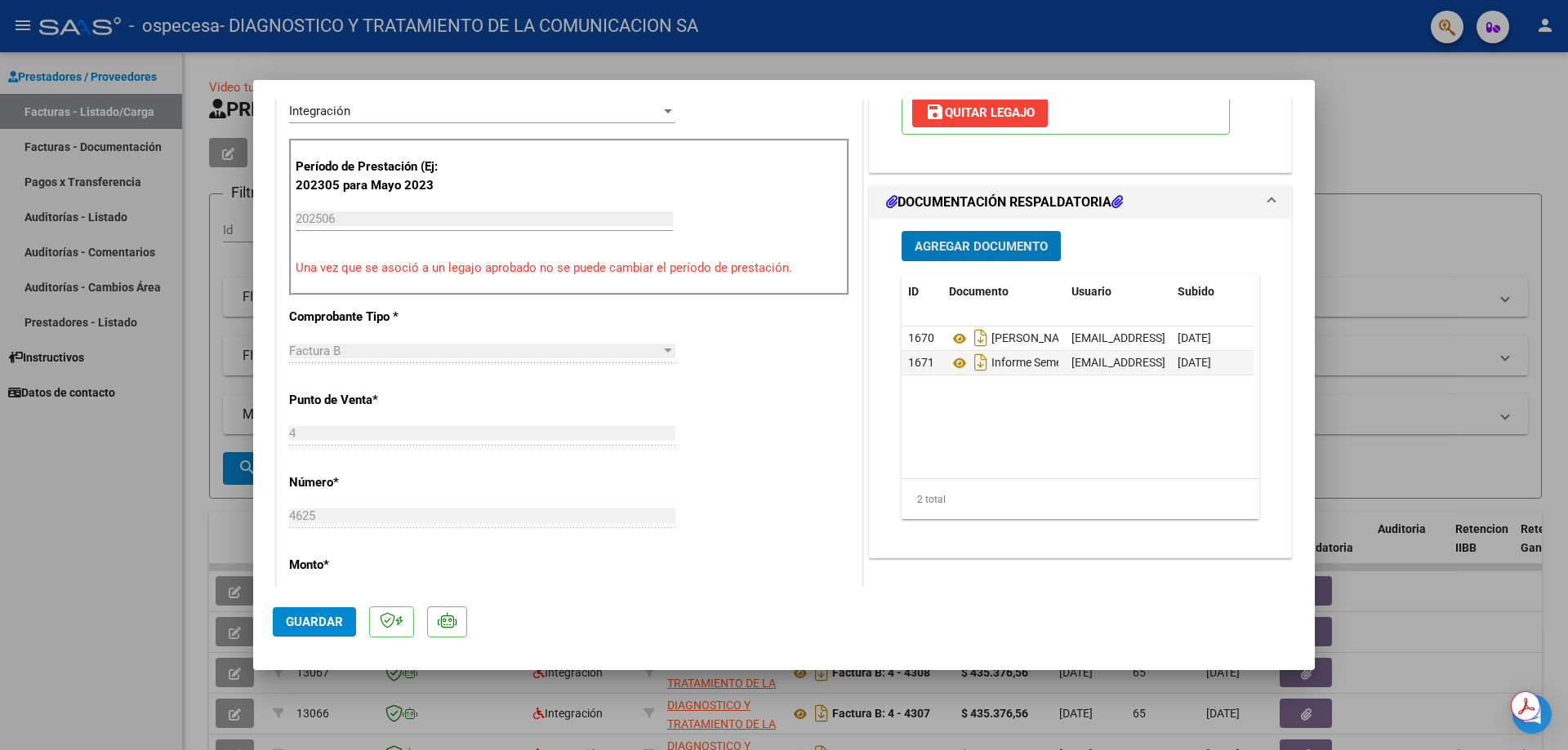
scroll to position [484, 0]
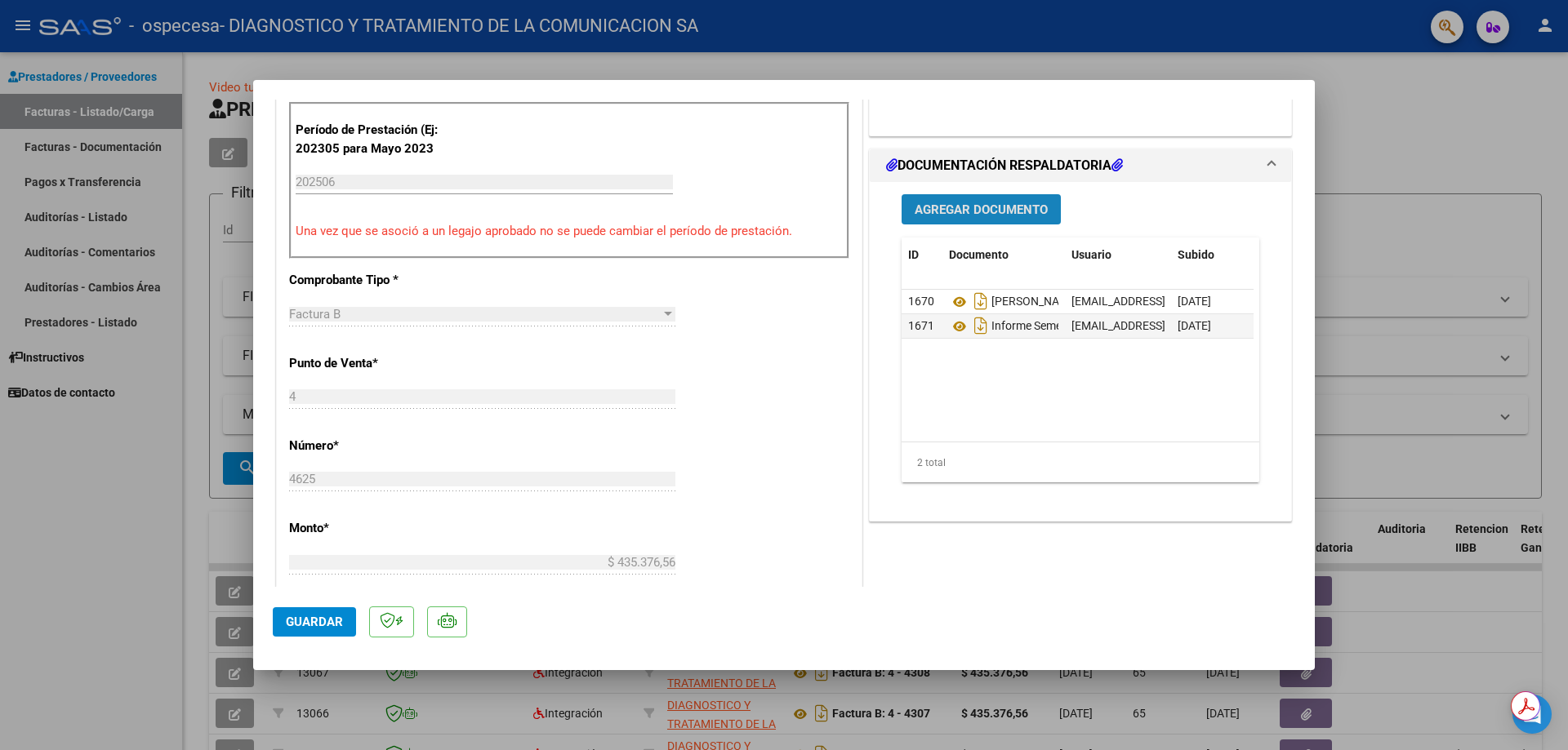
click at [928, 214] on span "Agregar Documento" at bounding box center [981, 210] width 133 height 14
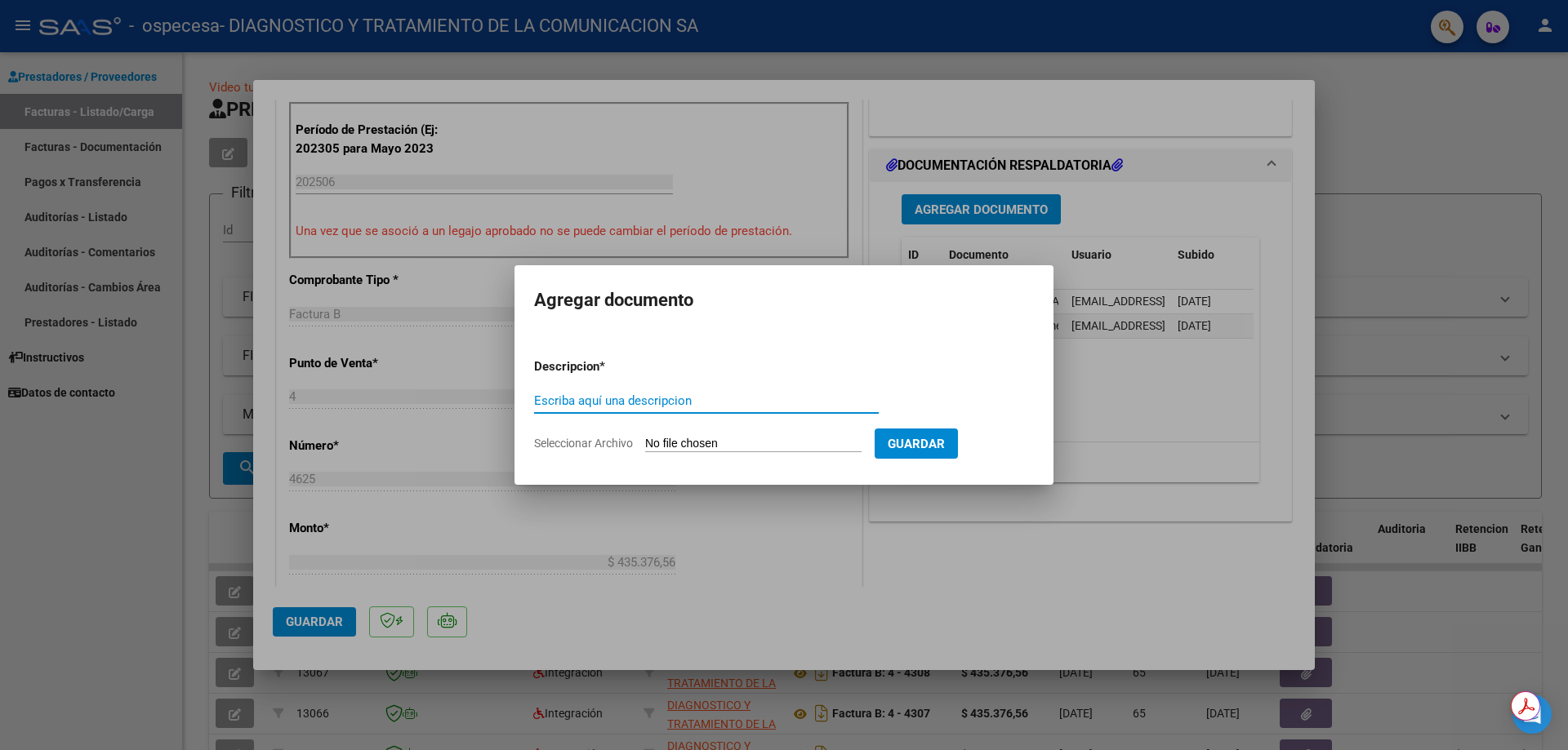
click at [642, 402] on input "Escriba aquí una descripcion" at bounding box center [706, 400] width 345 height 14
type input "ARCA"
click at [686, 443] on input "Seleccionar Archivo" at bounding box center [753, 445] width 216 height 15
type input "C:\fakepath\AFIP.pdf"
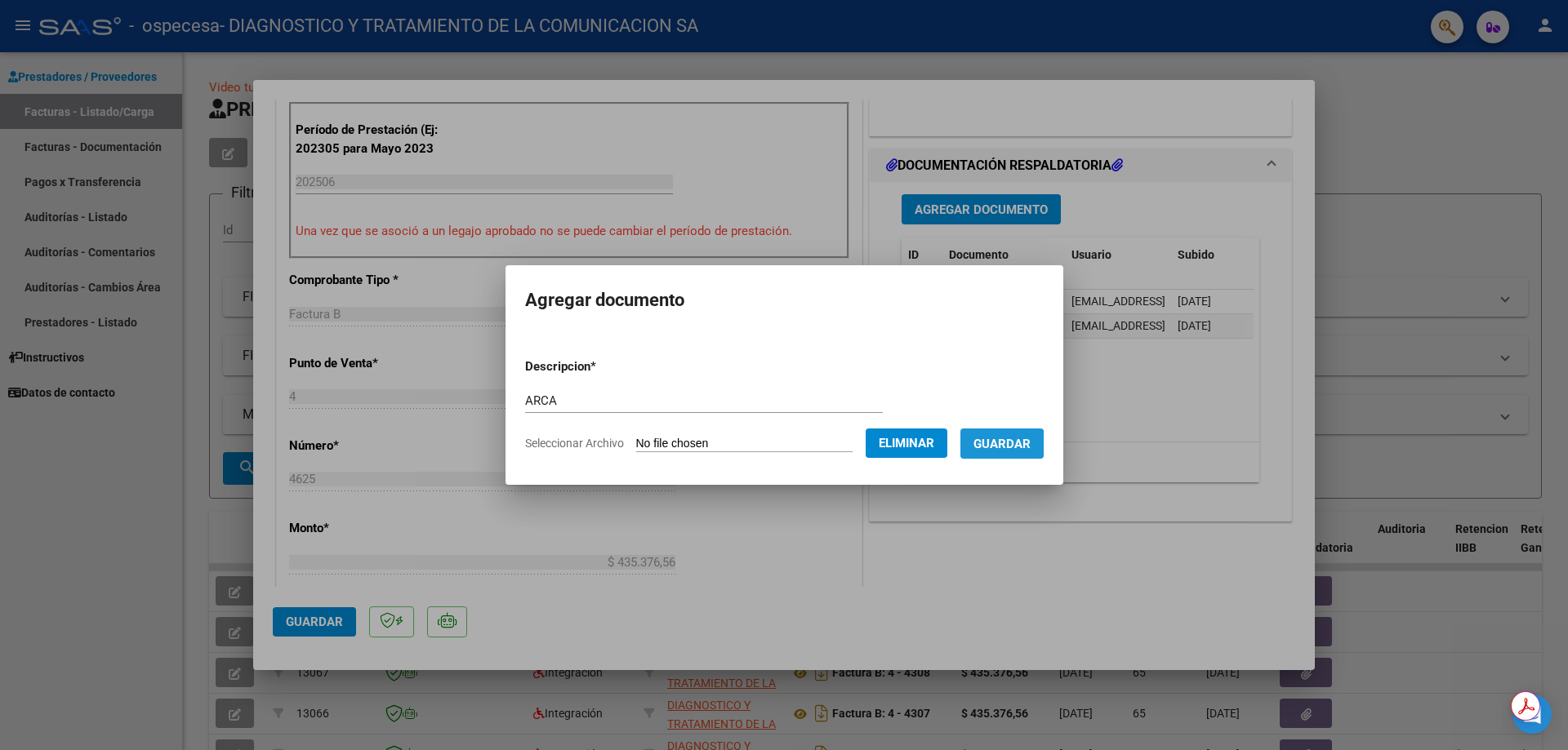
click at [995, 445] on span "Guardar" at bounding box center [1002, 444] width 57 height 14
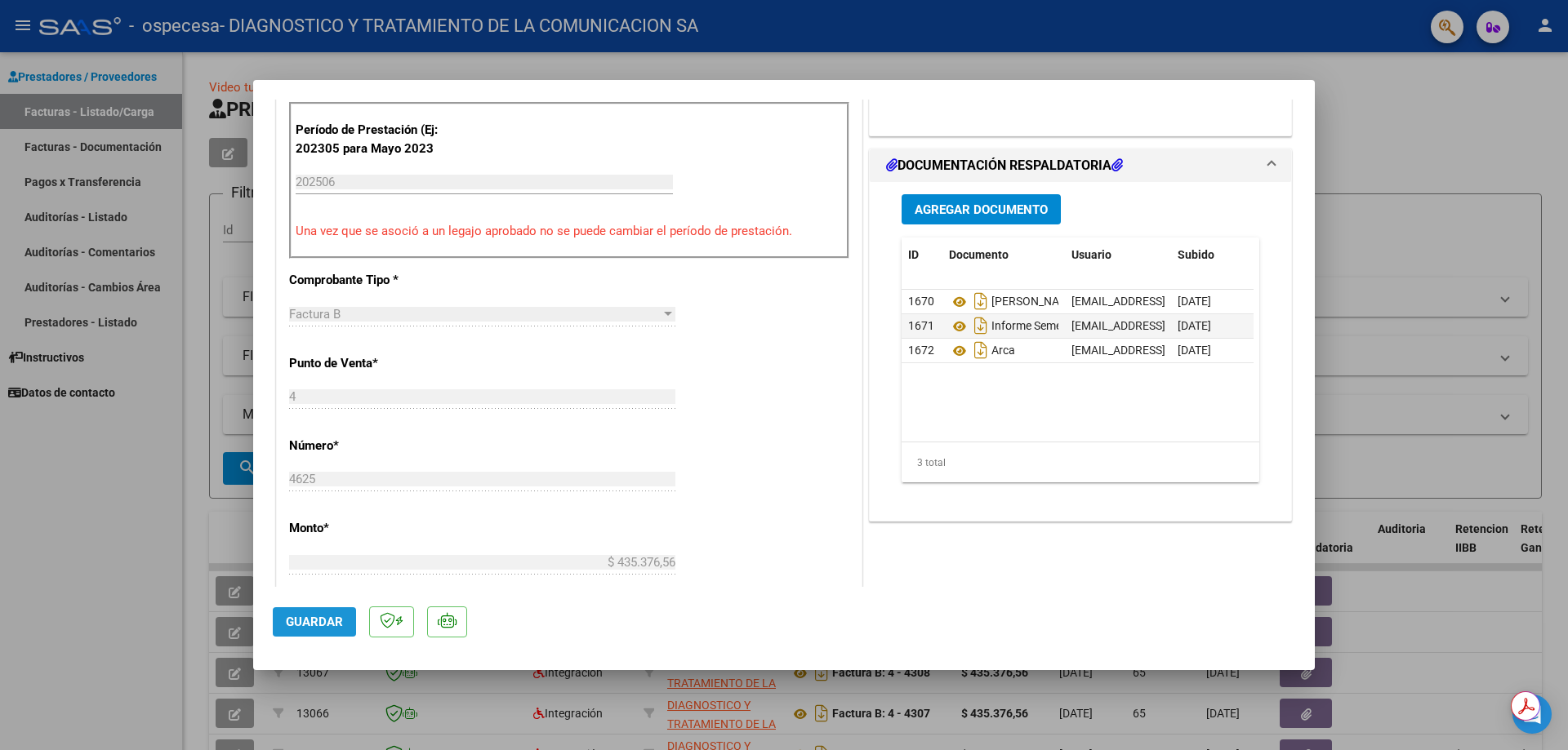
click at [331, 614] on span "Guardar" at bounding box center [314, 621] width 57 height 14
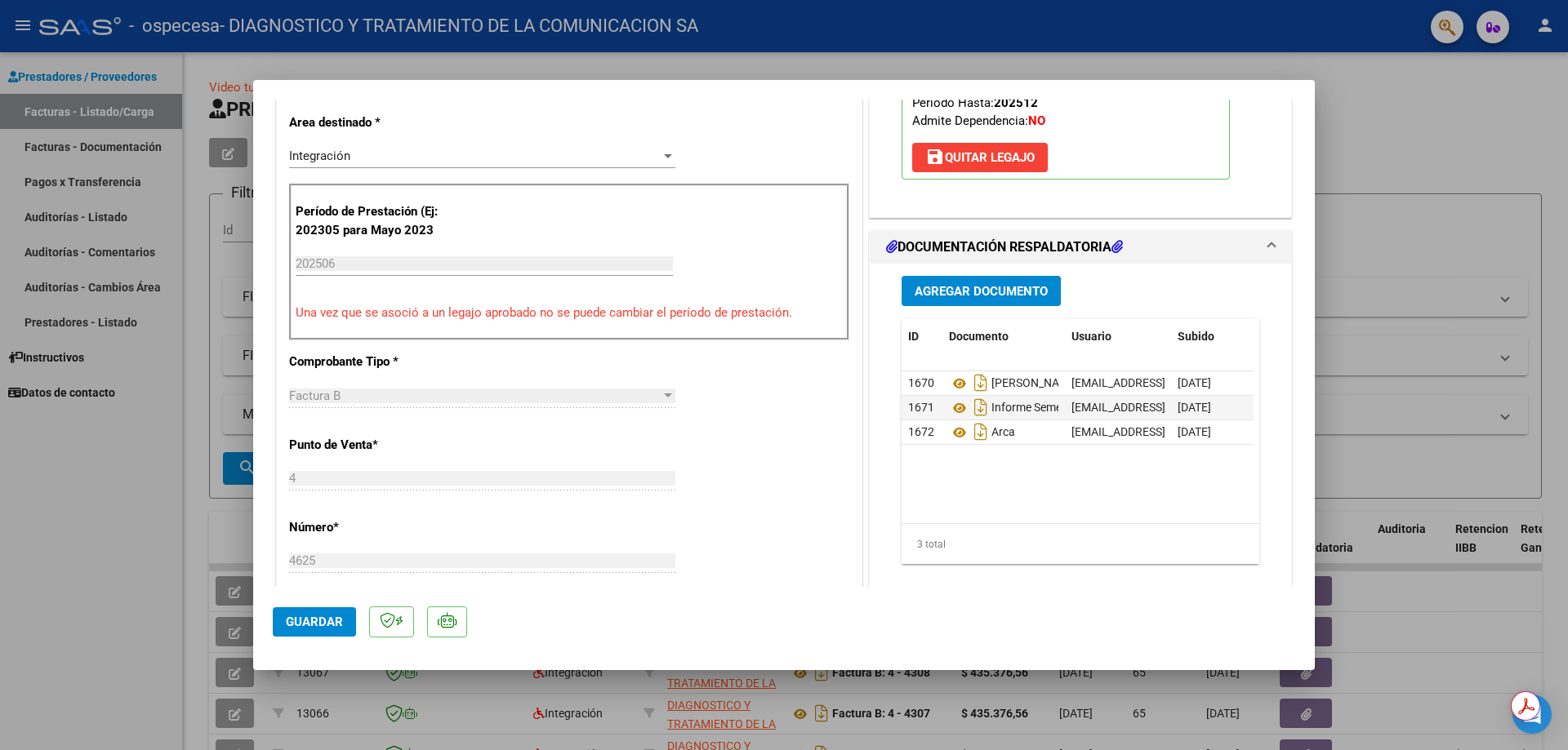
scroll to position [0, 0]
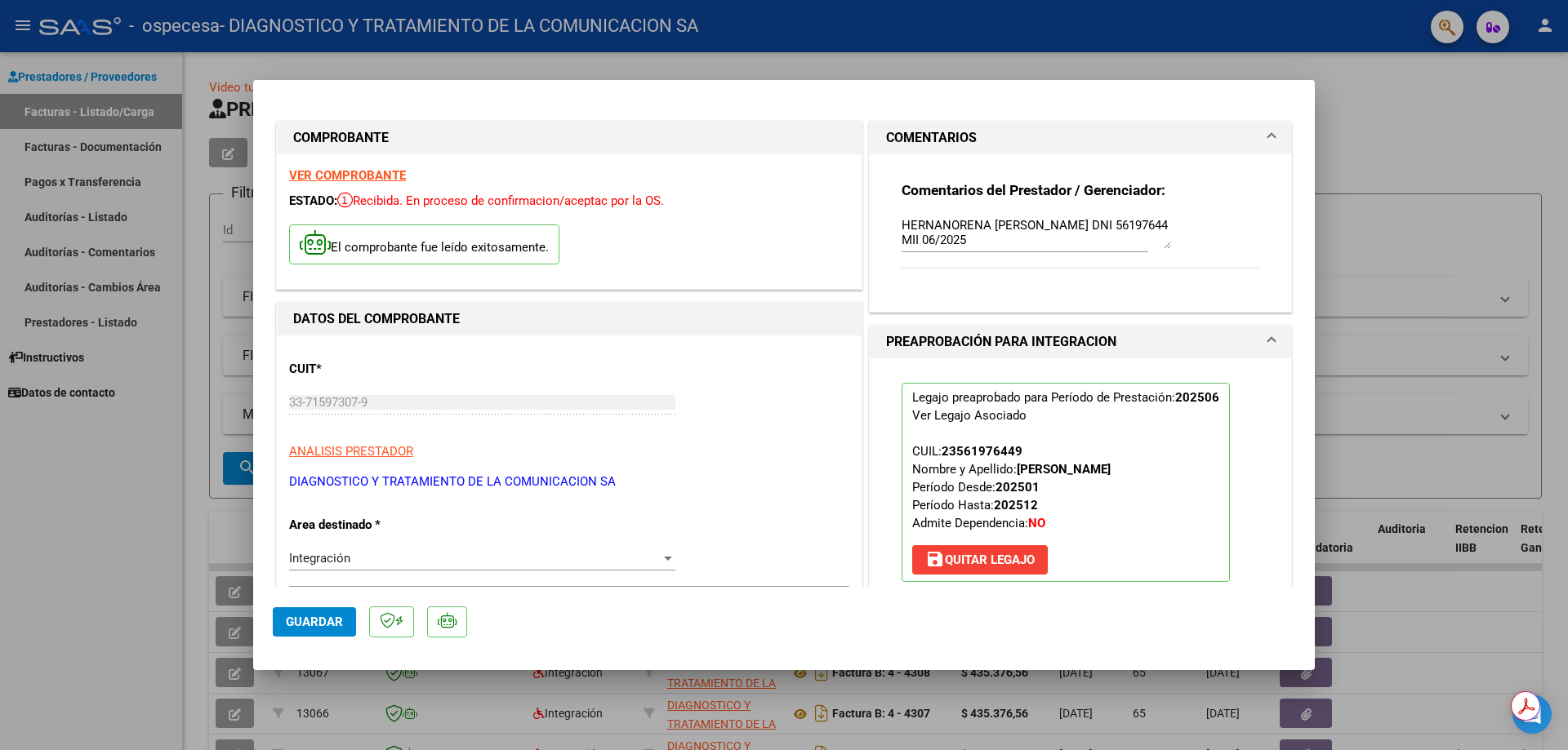
click at [1406, 171] on div at bounding box center [784, 375] width 1568 height 750
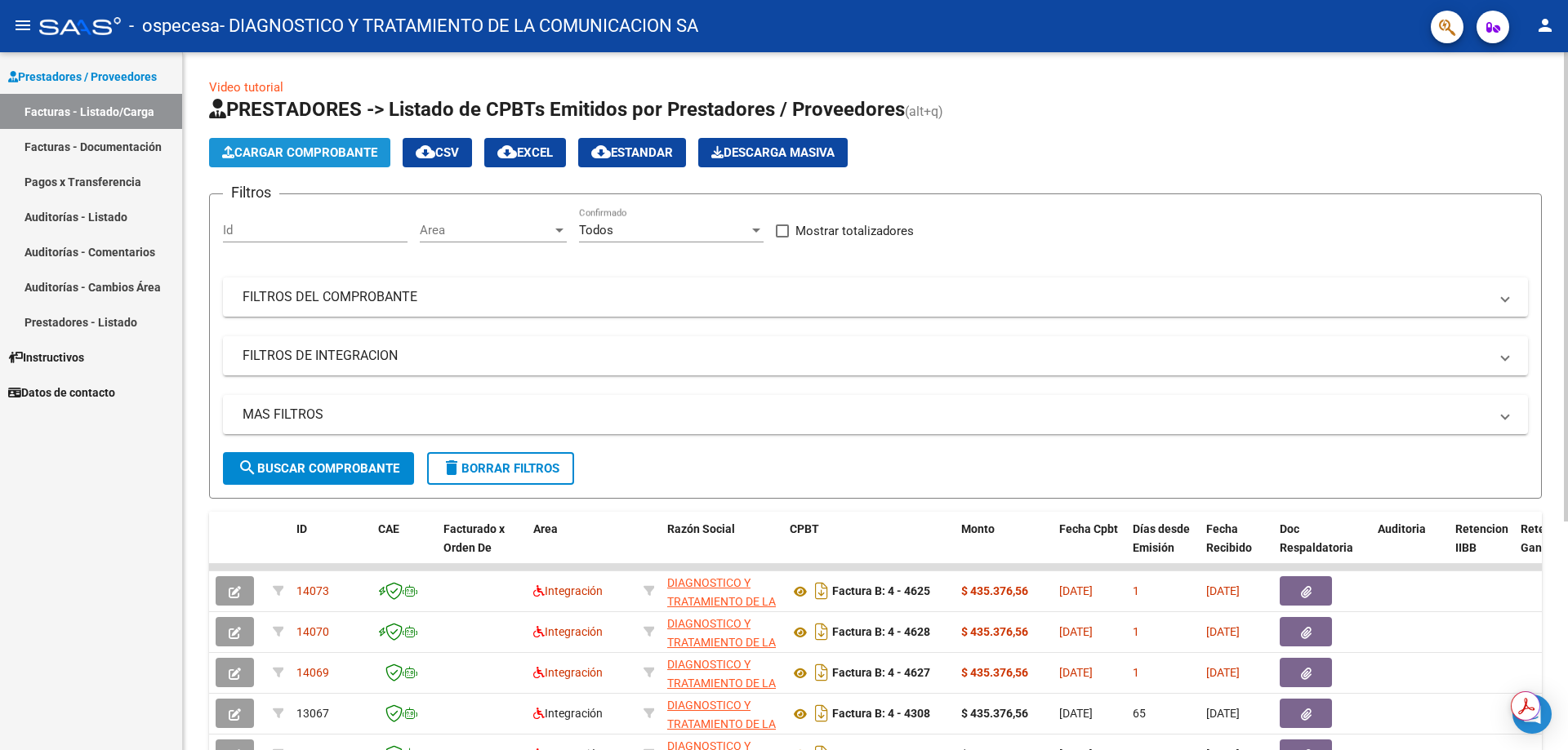
click at [243, 156] on span "Cargar Comprobante" at bounding box center [300, 152] width 155 height 14
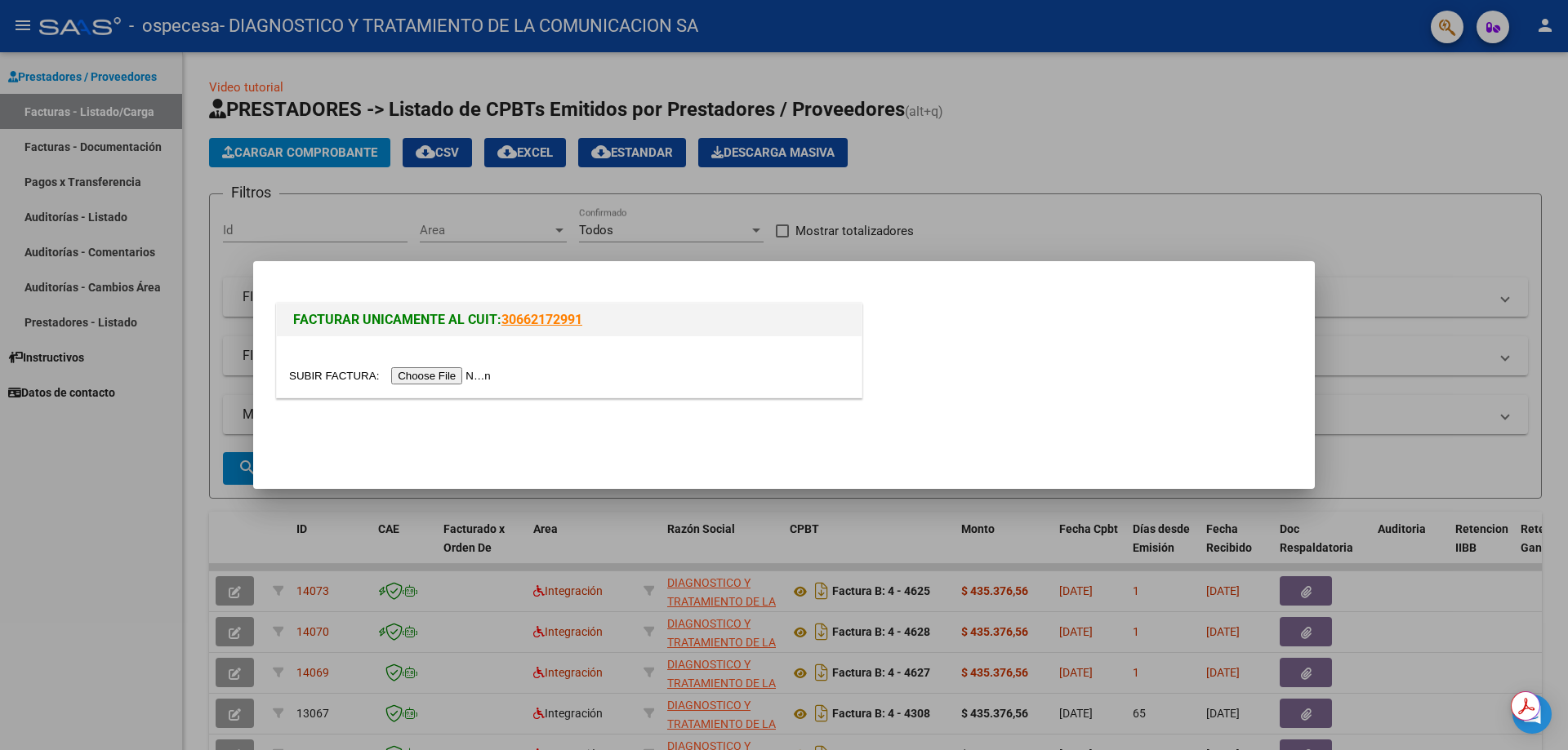
click at [433, 377] on input "file" at bounding box center [392, 376] width 206 height 17
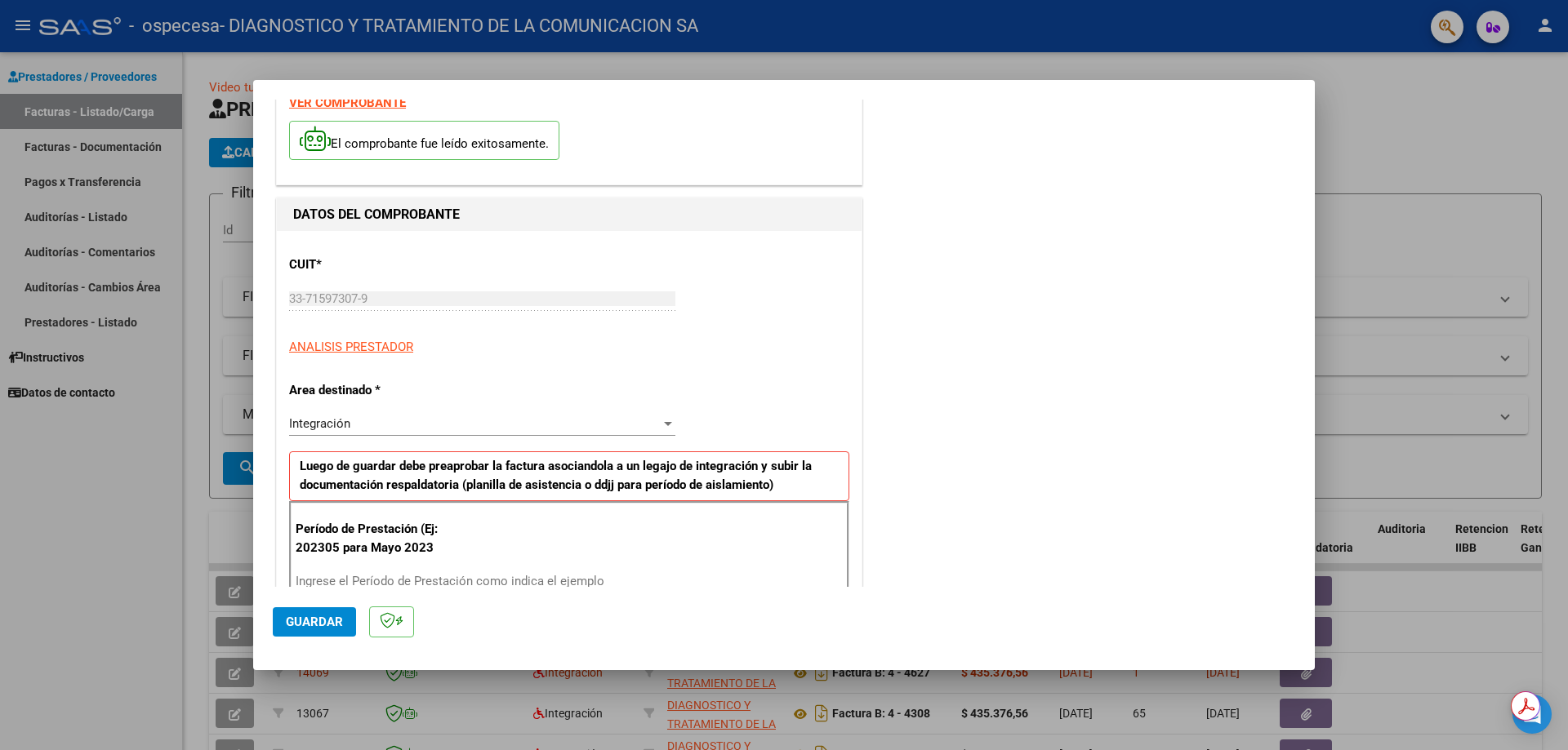
scroll to position [81, 0]
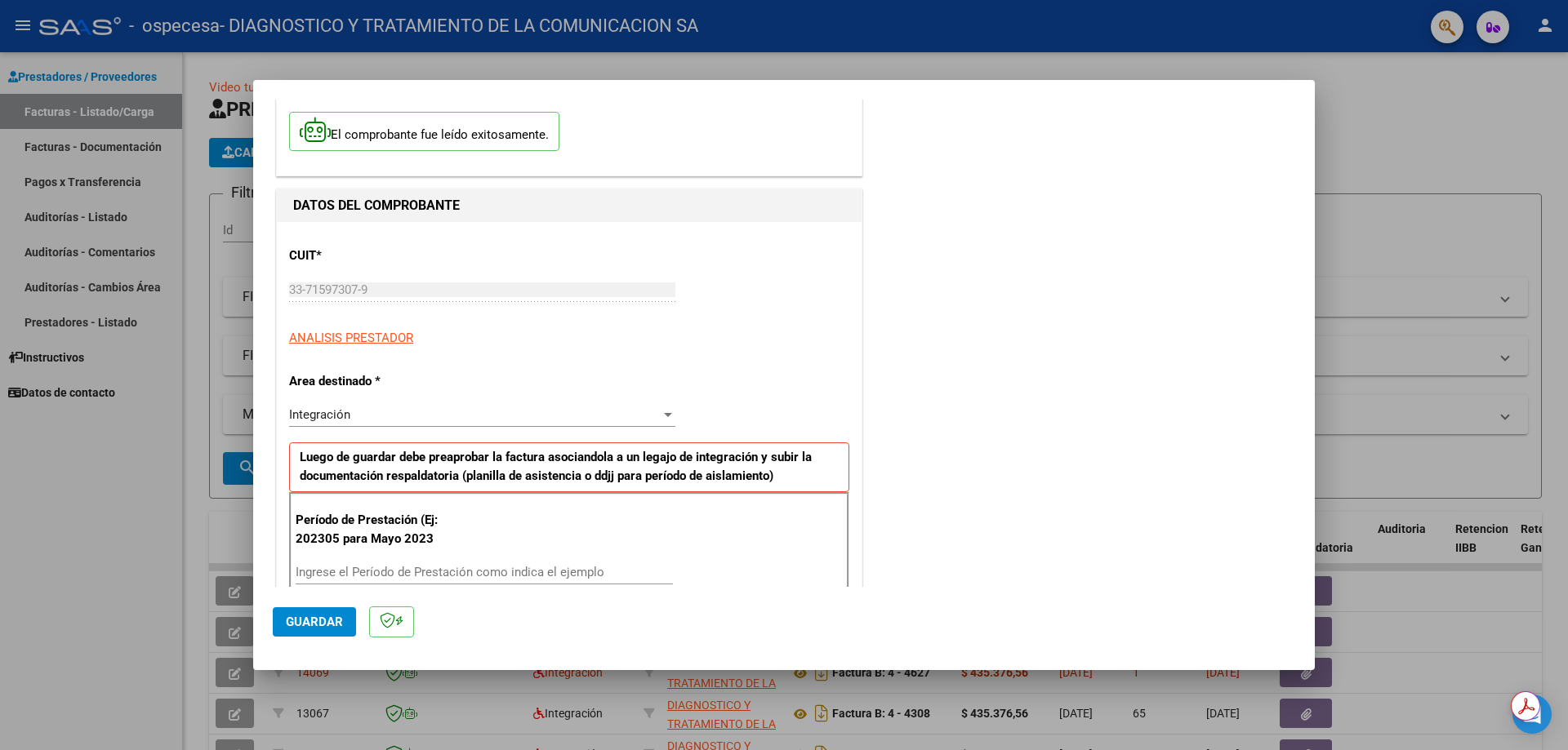
click at [666, 417] on div at bounding box center [668, 415] width 8 height 4
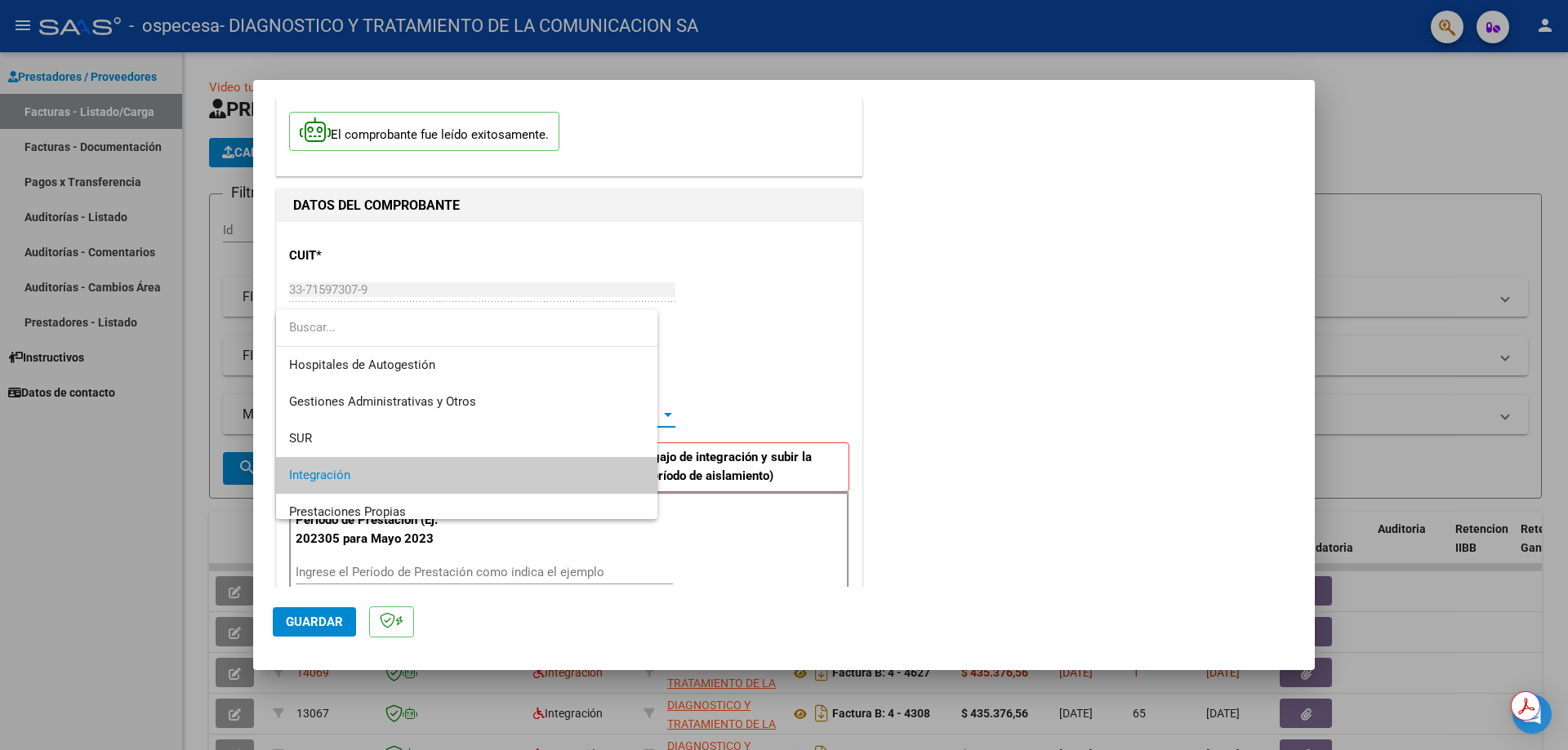
scroll to position [61, 0]
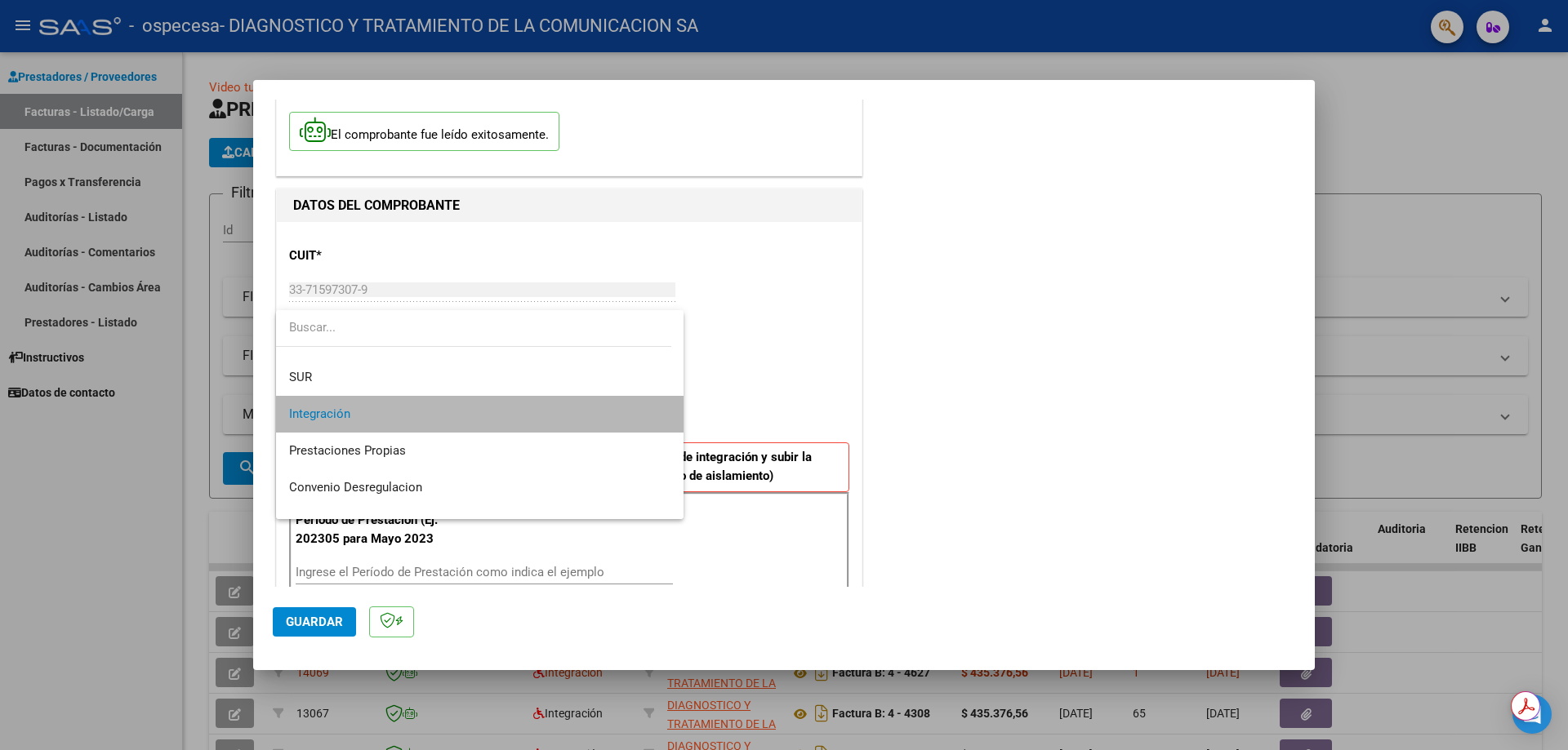
click at [666, 417] on mat-option "Integración" at bounding box center [480, 414] width 407 height 36
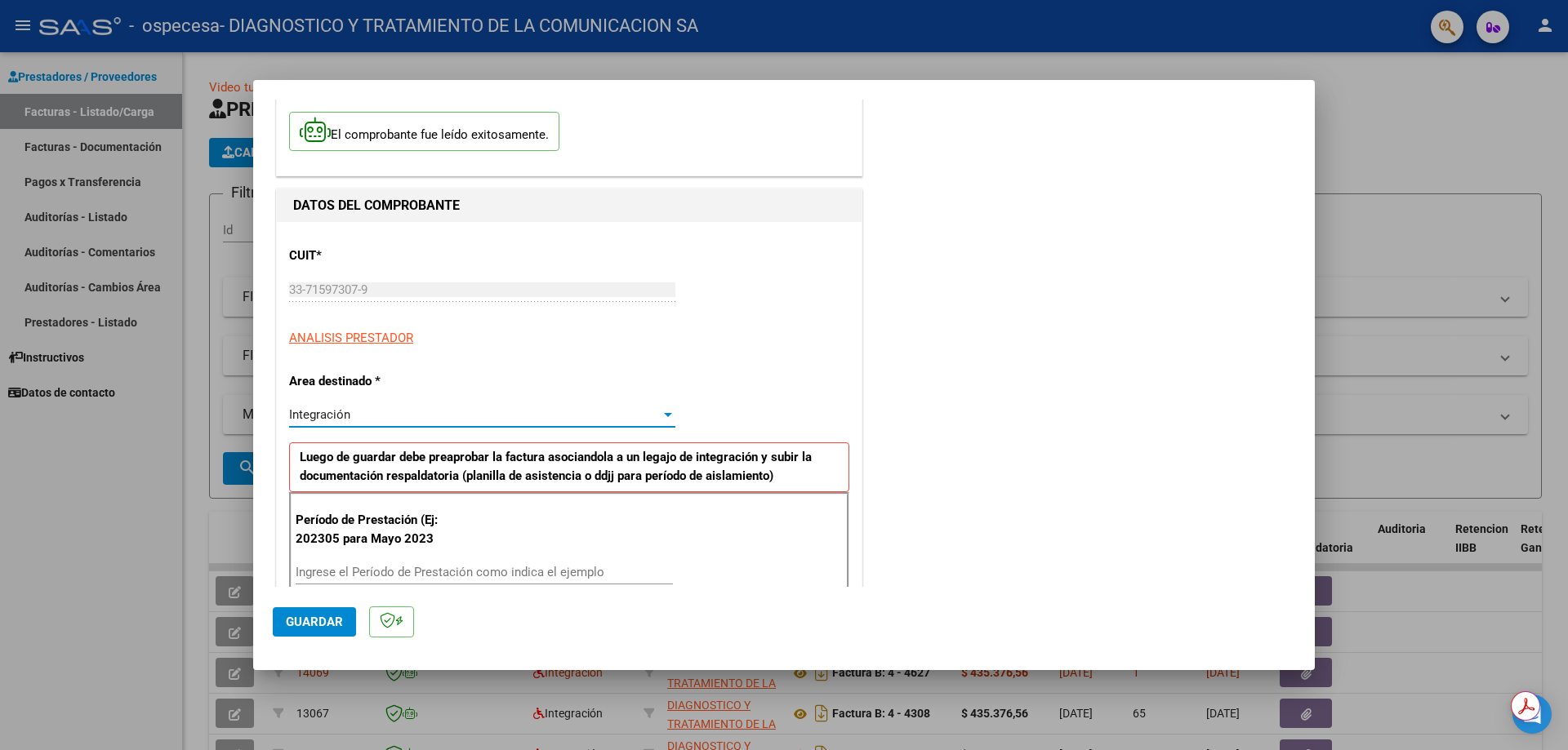
scroll to position [408, 0]
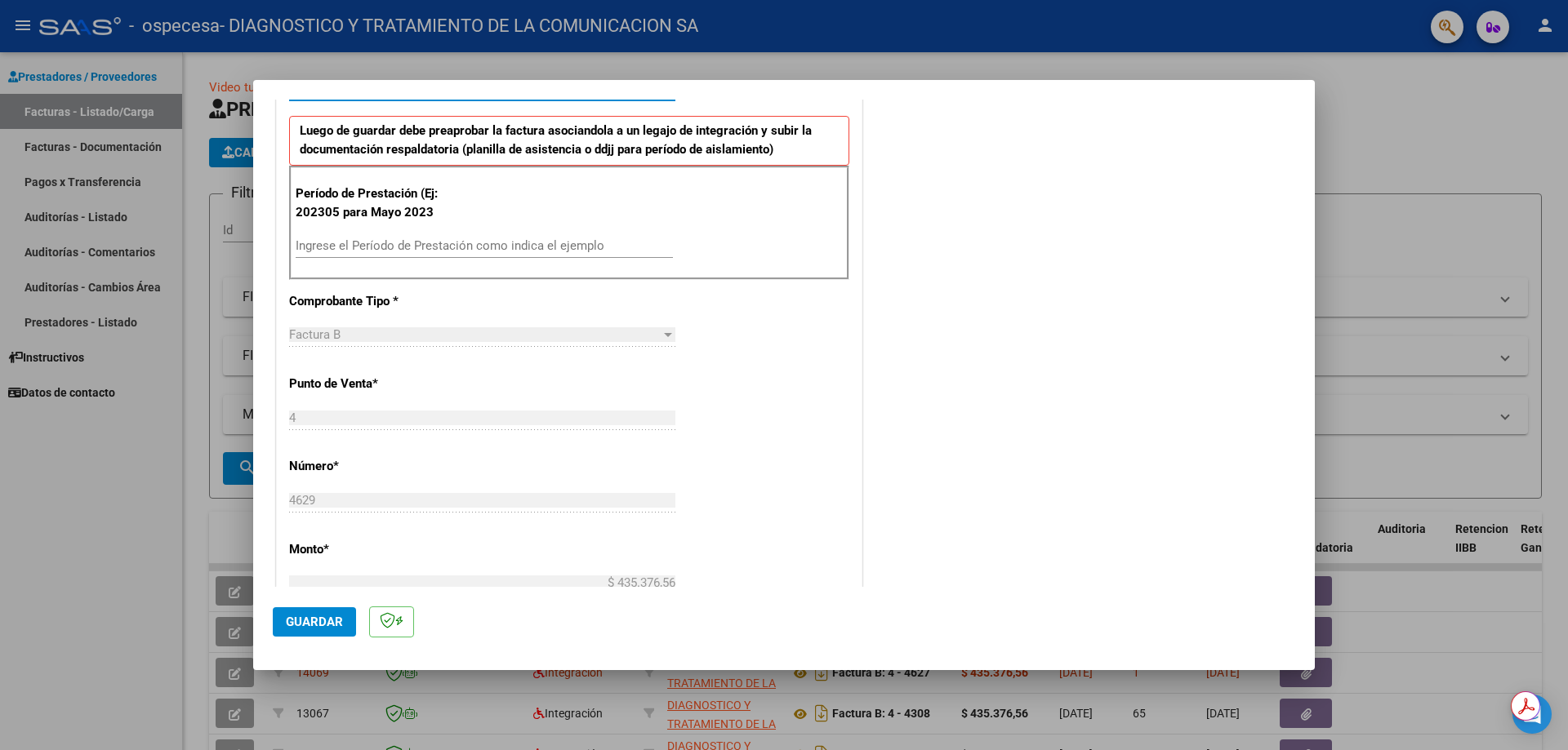
click at [419, 238] on input "Ingrese el Período de Prestación como indica el ejemplo" at bounding box center [484, 245] width 377 height 14
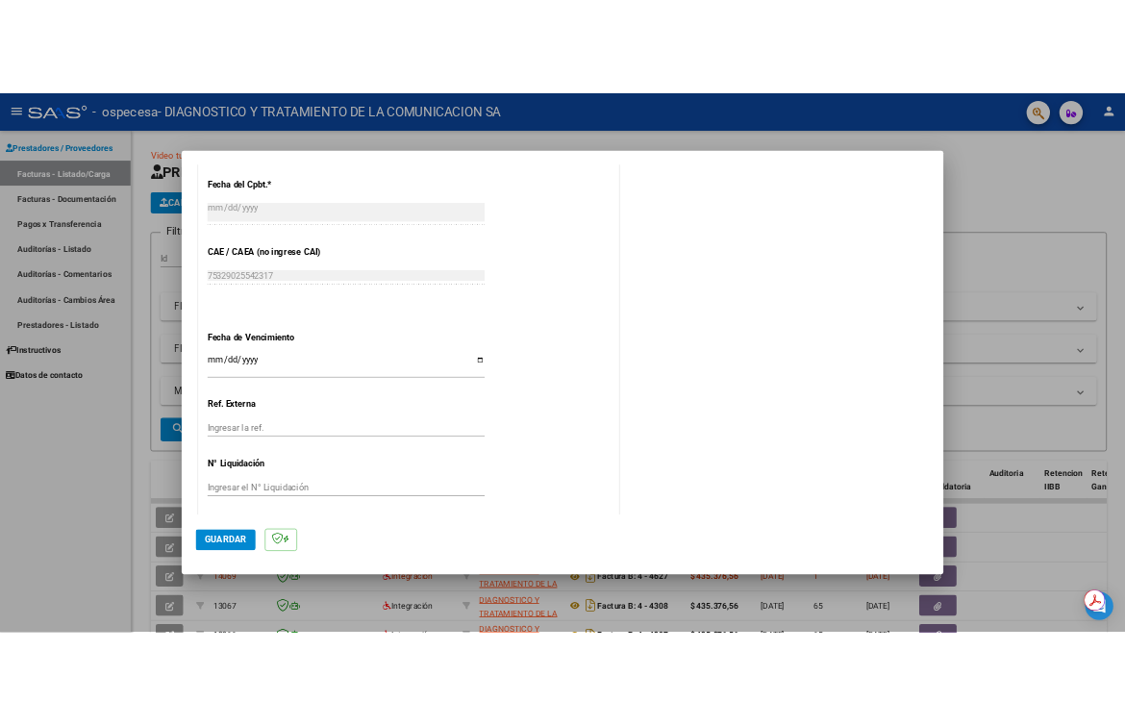
scroll to position [1082, 0]
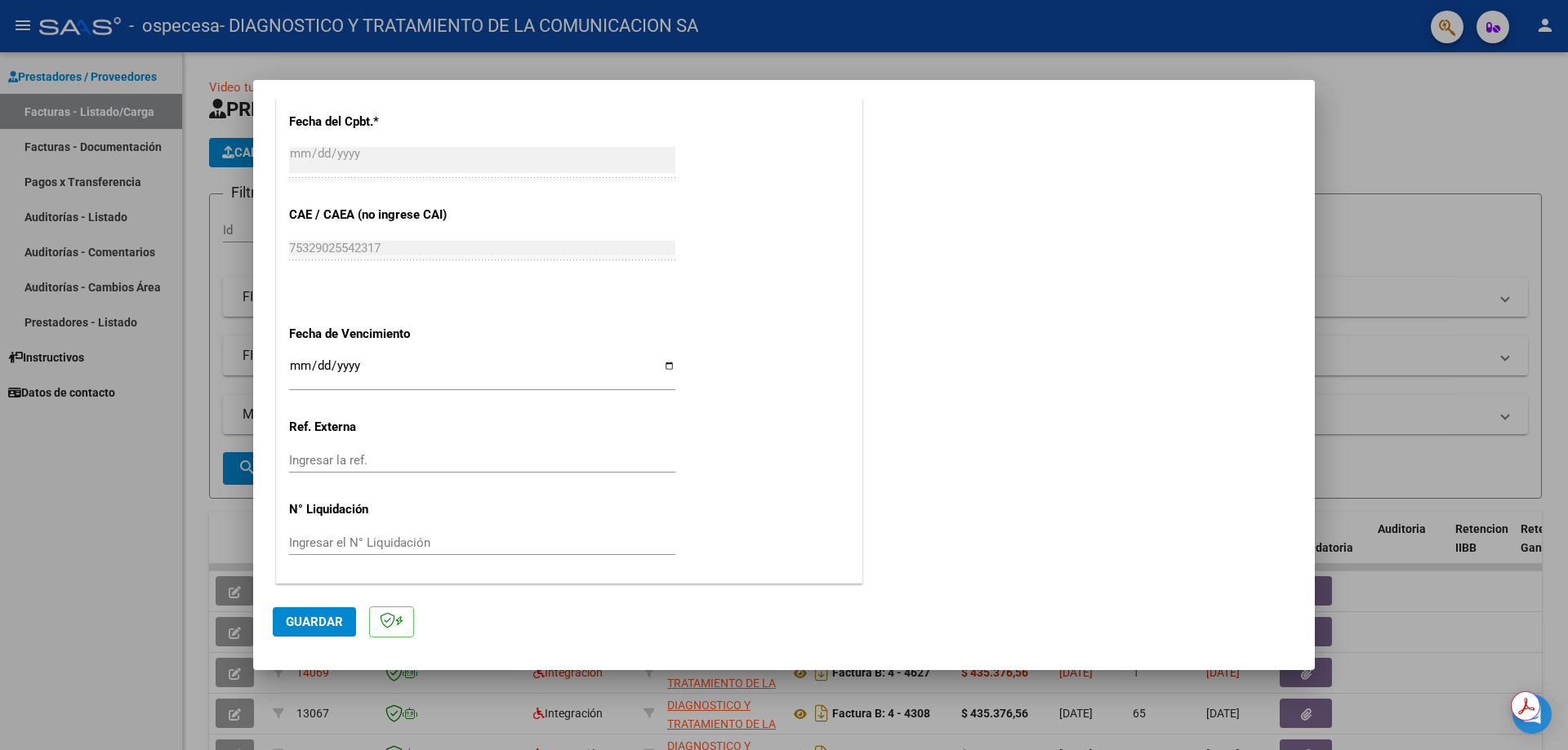
type input "202507"
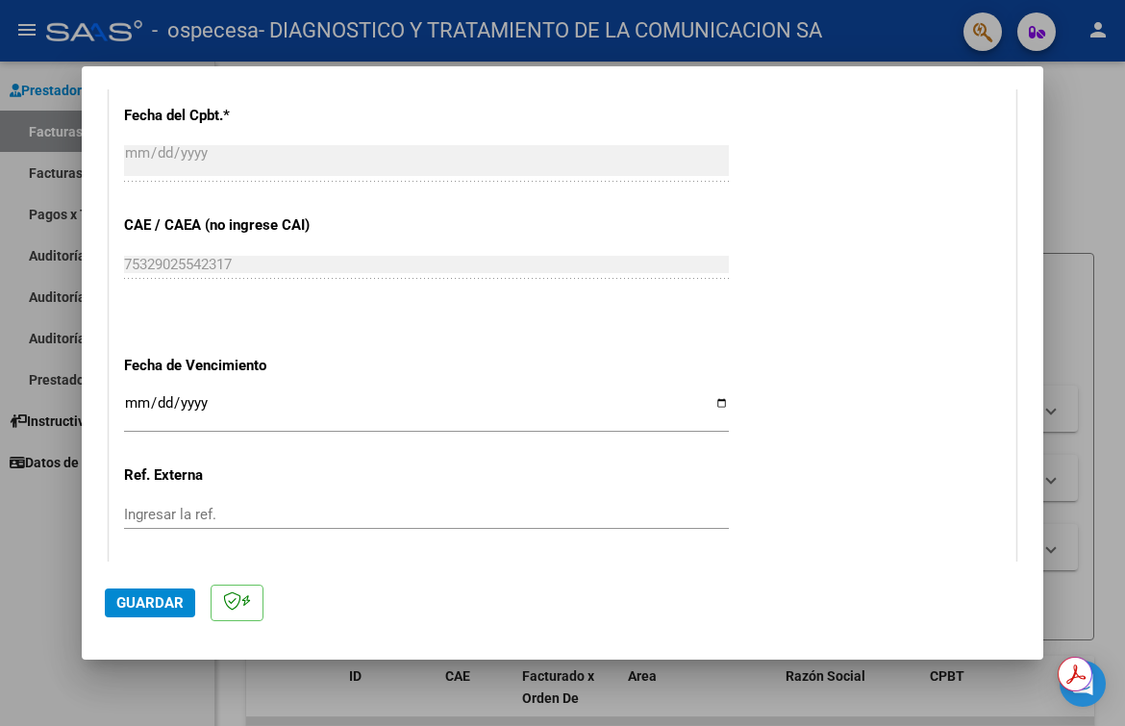
click at [714, 404] on input "Ingresar la fecha" at bounding box center [426, 410] width 605 height 31
type input "[DATE]"
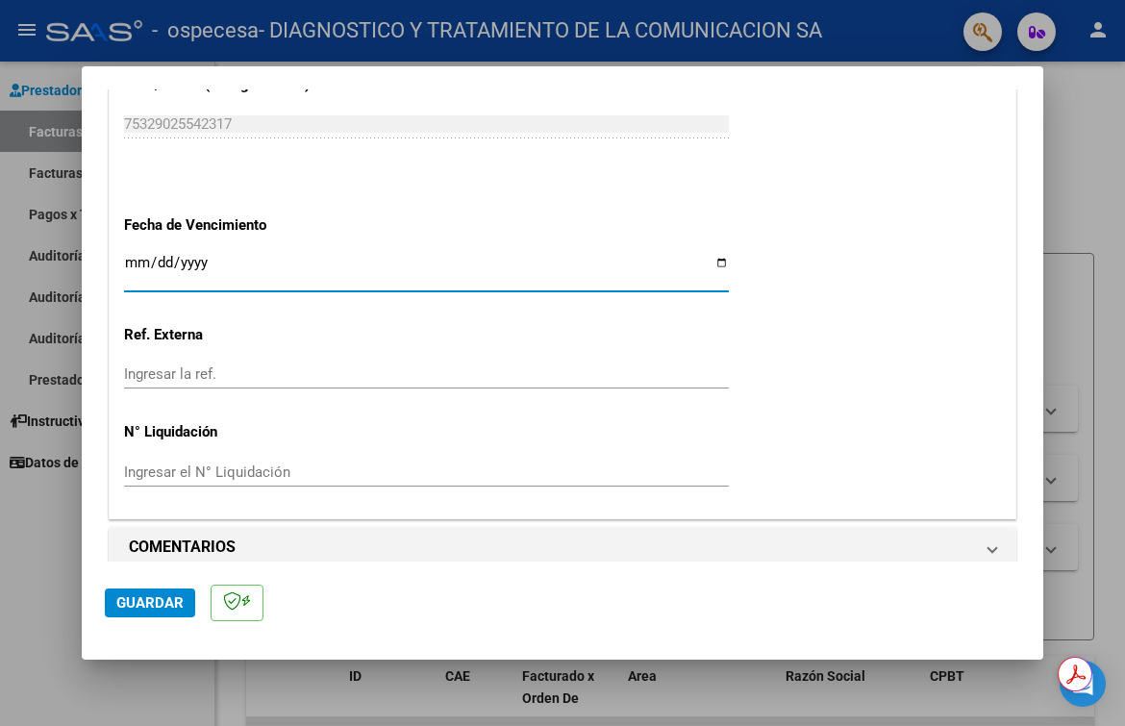
scroll to position [1243, 0]
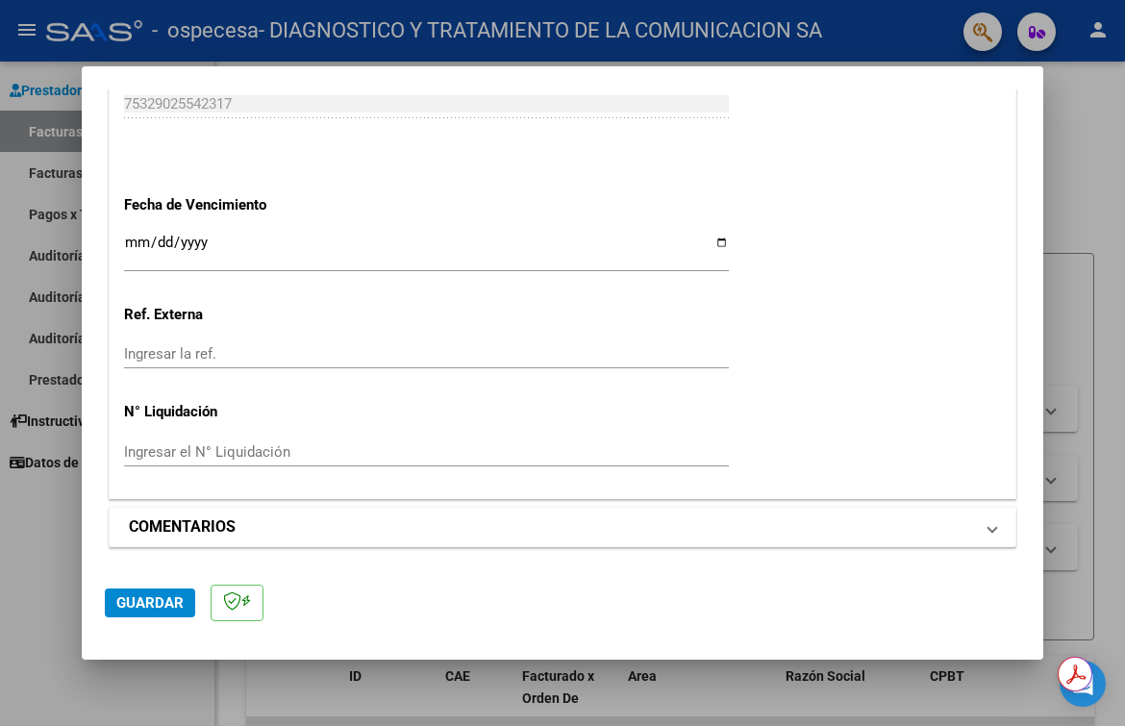
click at [984, 526] on mat-expansion-panel-header "COMENTARIOS" at bounding box center [563, 527] width 906 height 38
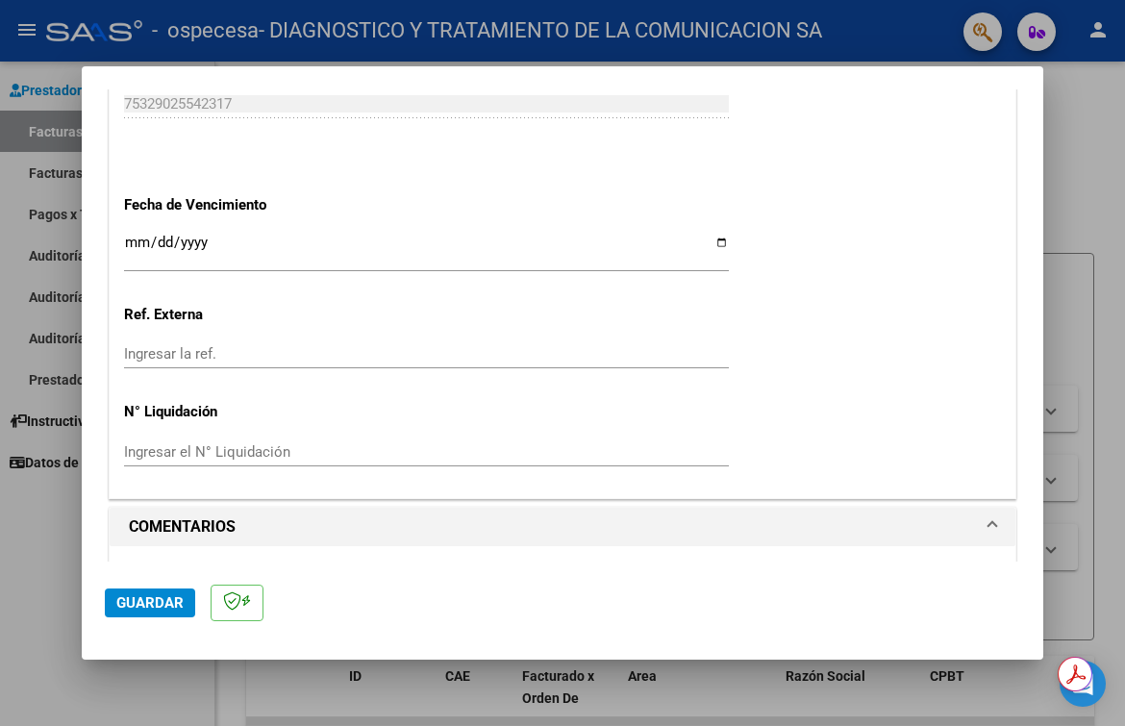
scroll to position [1428, 0]
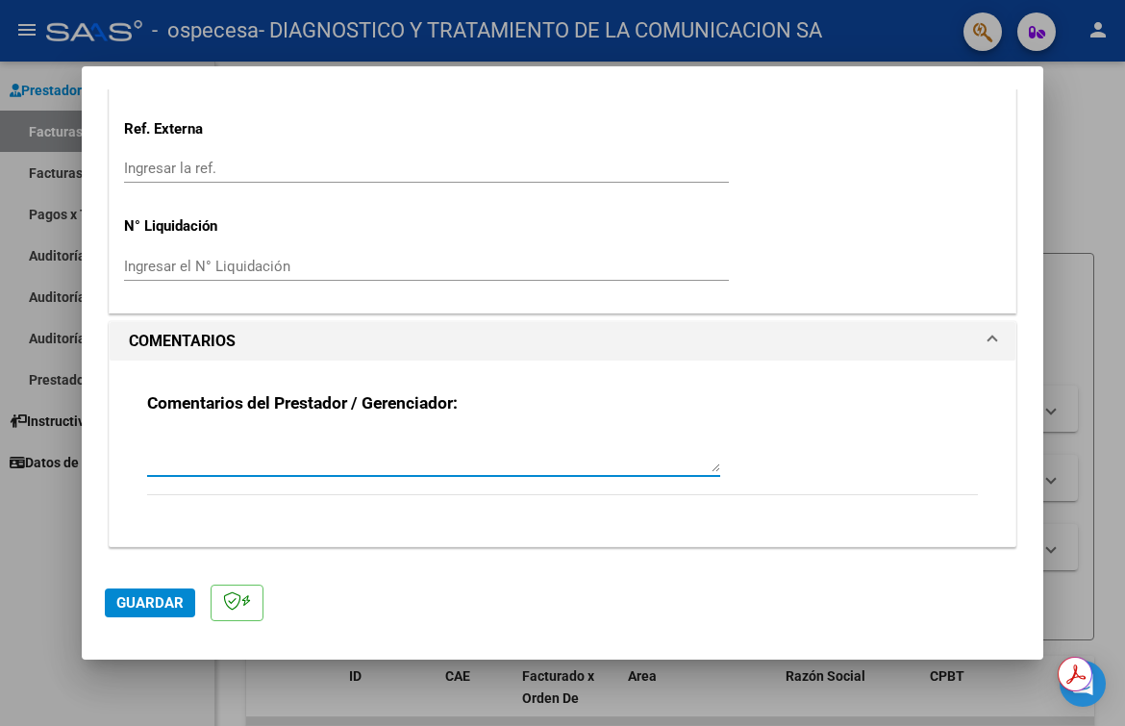
click at [445, 460] on textarea at bounding box center [433, 453] width 573 height 38
type textarea "[PERSON_NAME] DNI 56197644 MII JULIO"
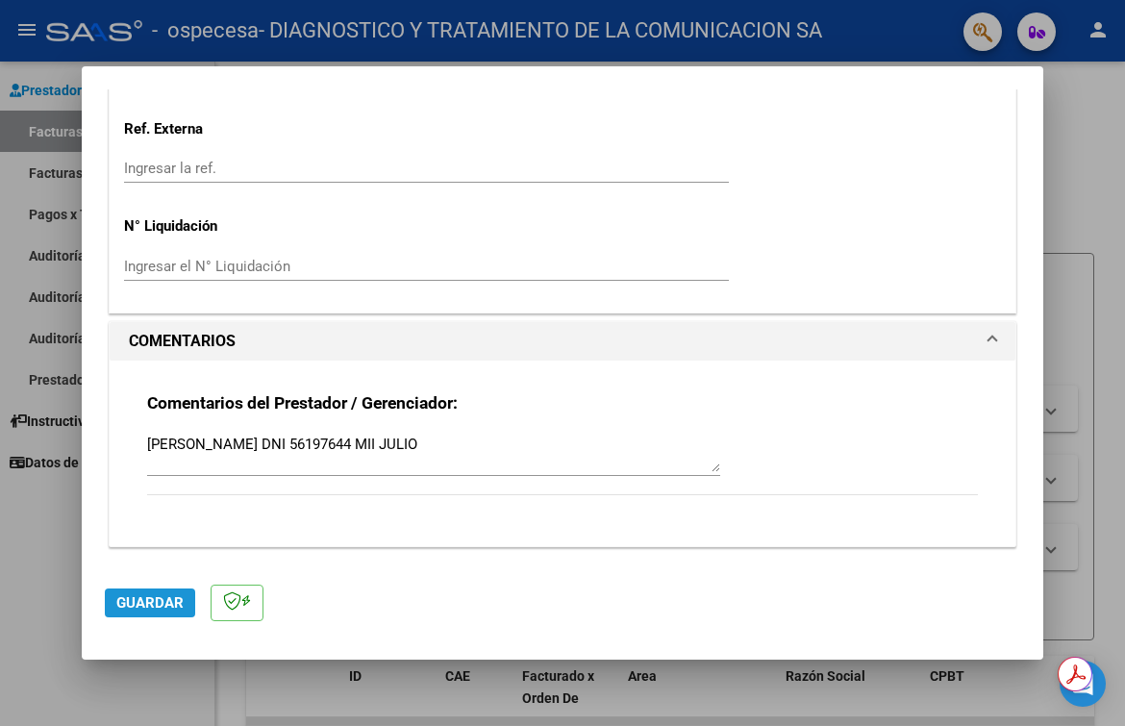
click at [167, 598] on span "Guardar" at bounding box center [149, 602] width 67 height 17
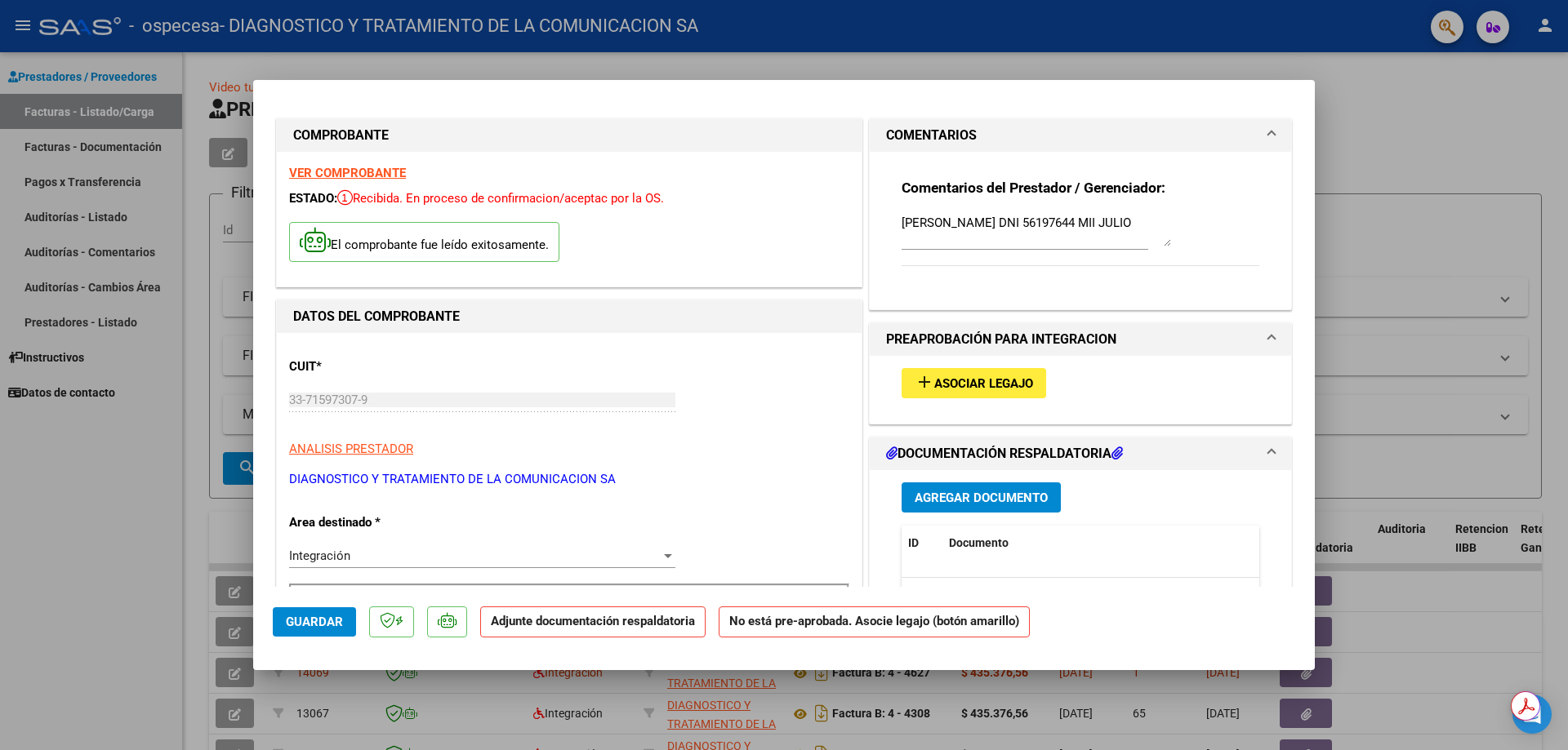
scroll to position [0, 0]
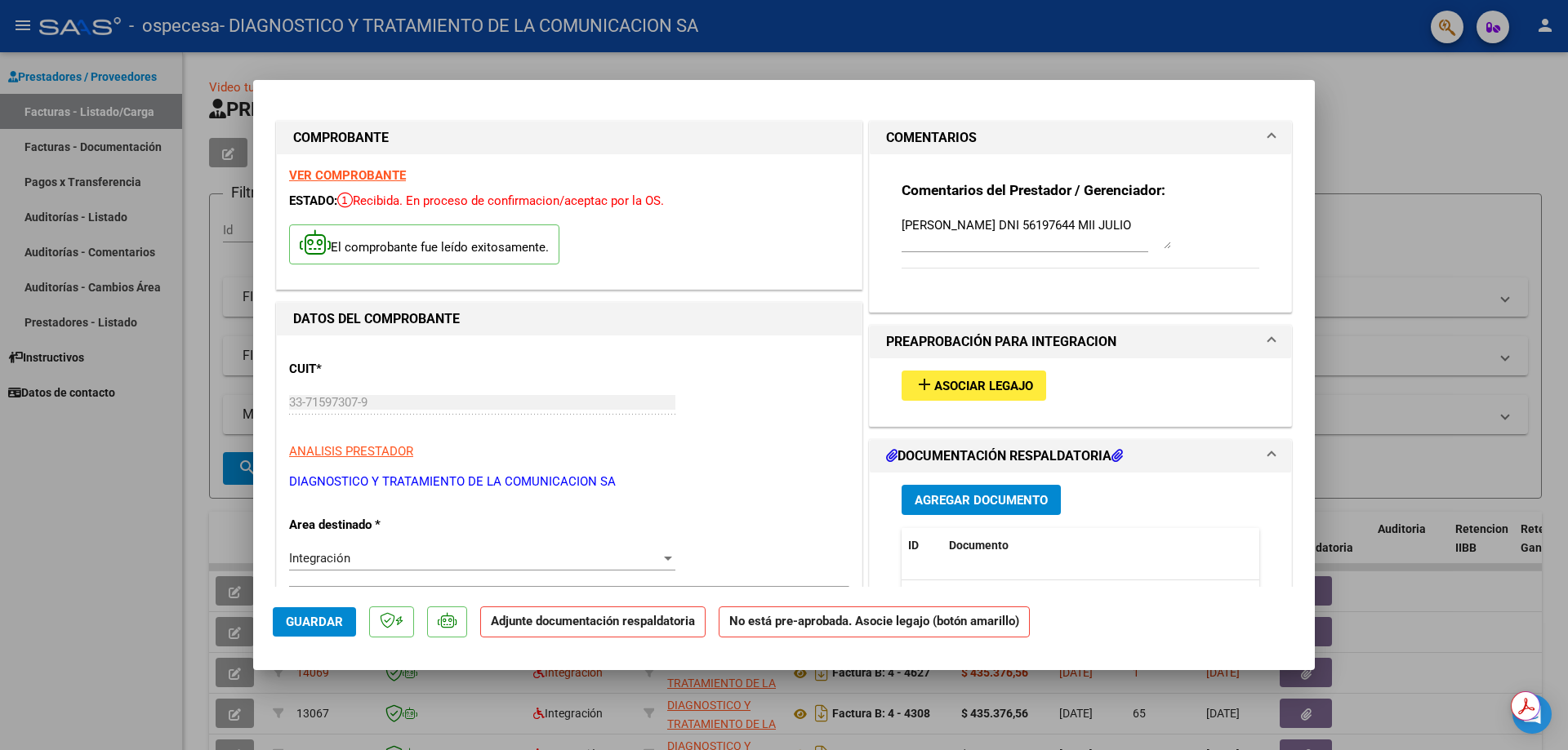
click at [982, 389] on span "Asociar Legajo" at bounding box center [983, 385] width 98 height 14
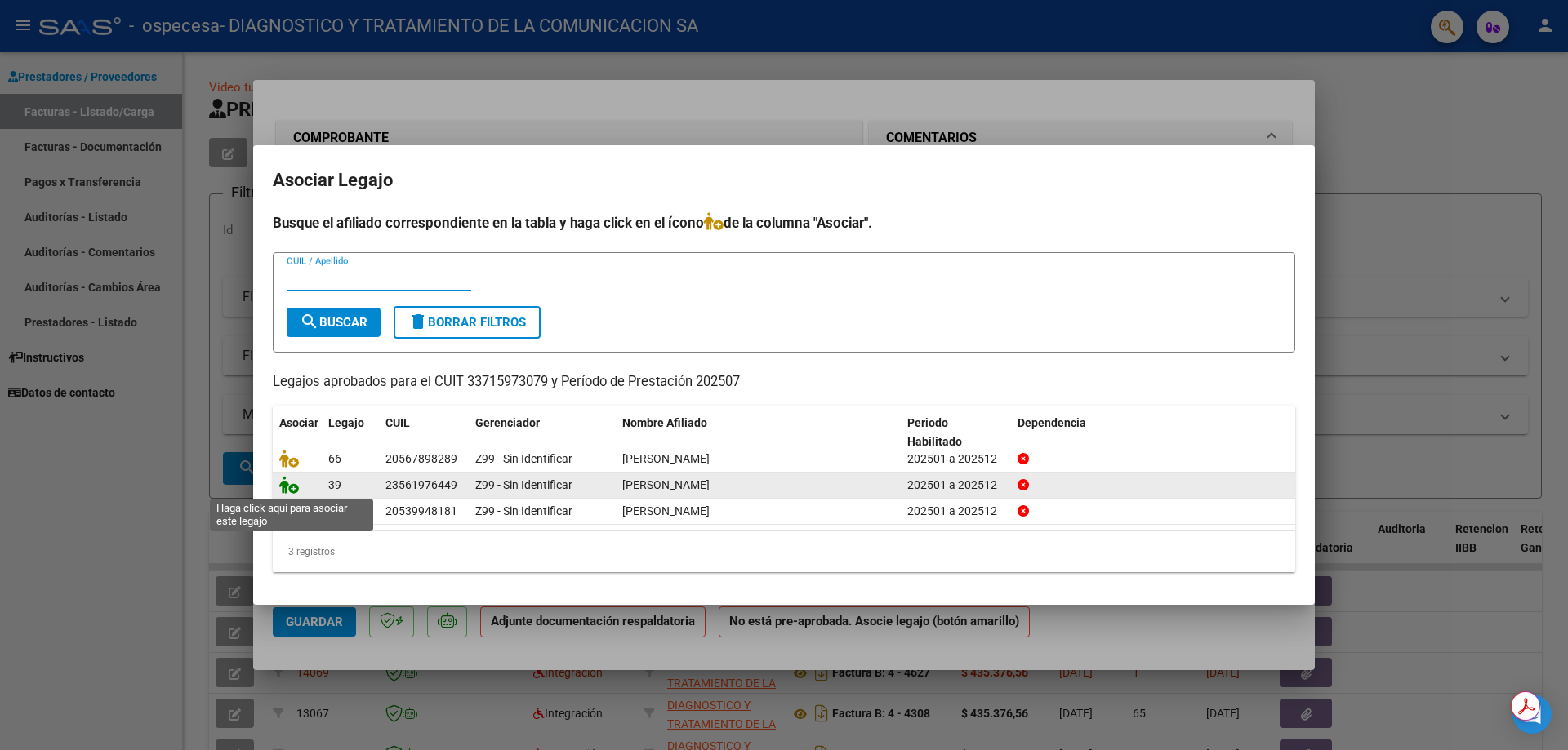
click at [287, 486] on icon at bounding box center [289, 484] width 20 height 18
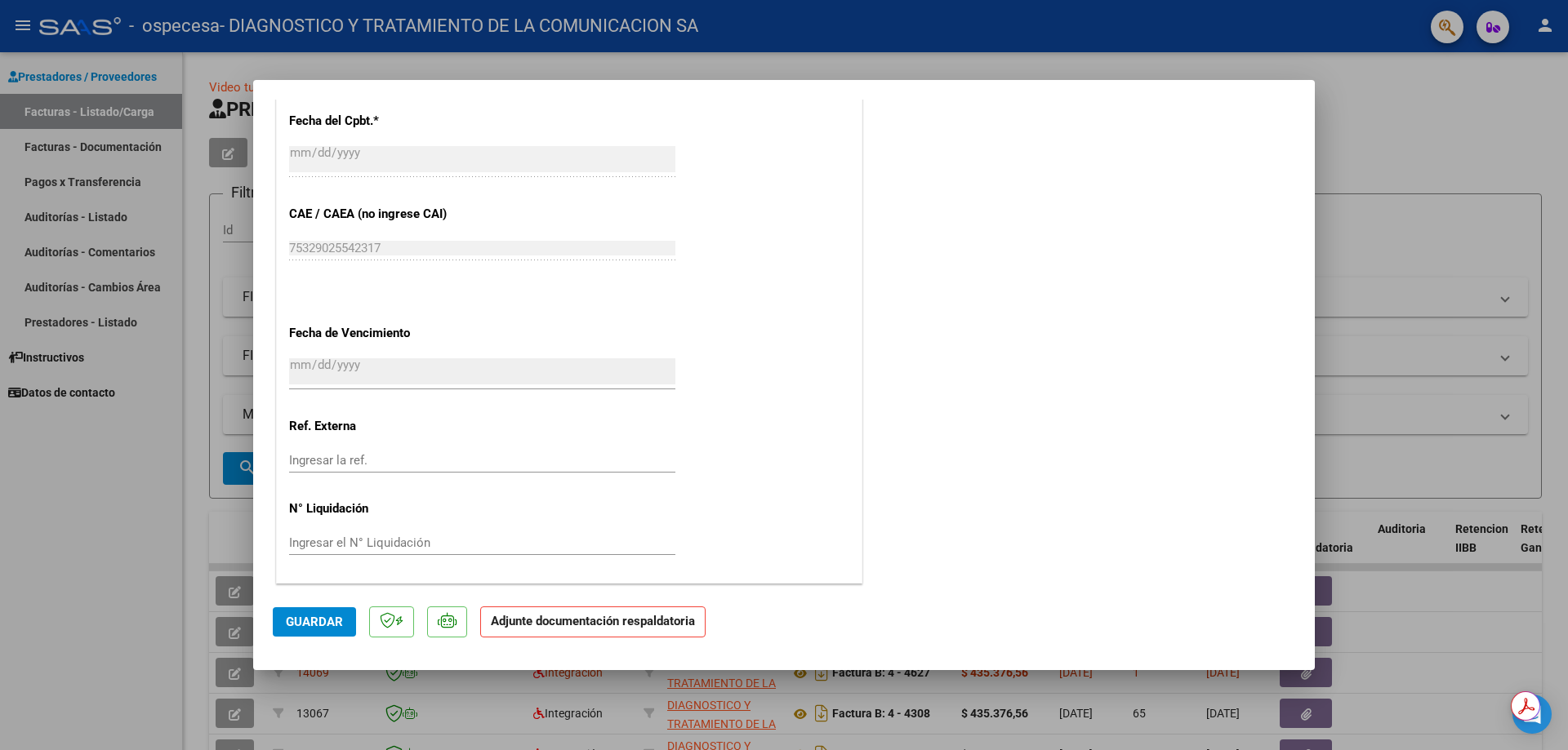
scroll to position [402, 0]
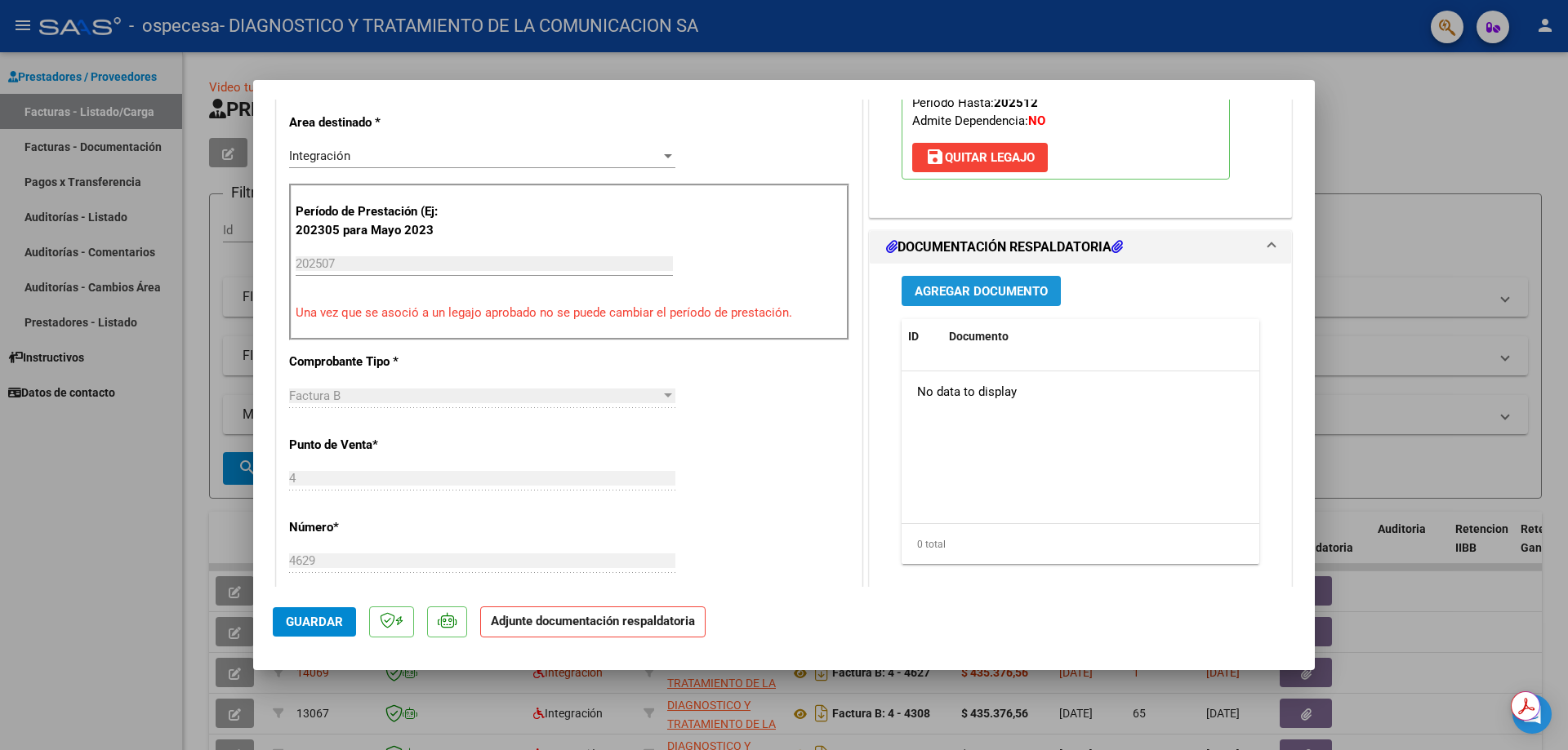
click at [986, 294] on span "Agregar Documento" at bounding box center [981, 291] width 133 height 14
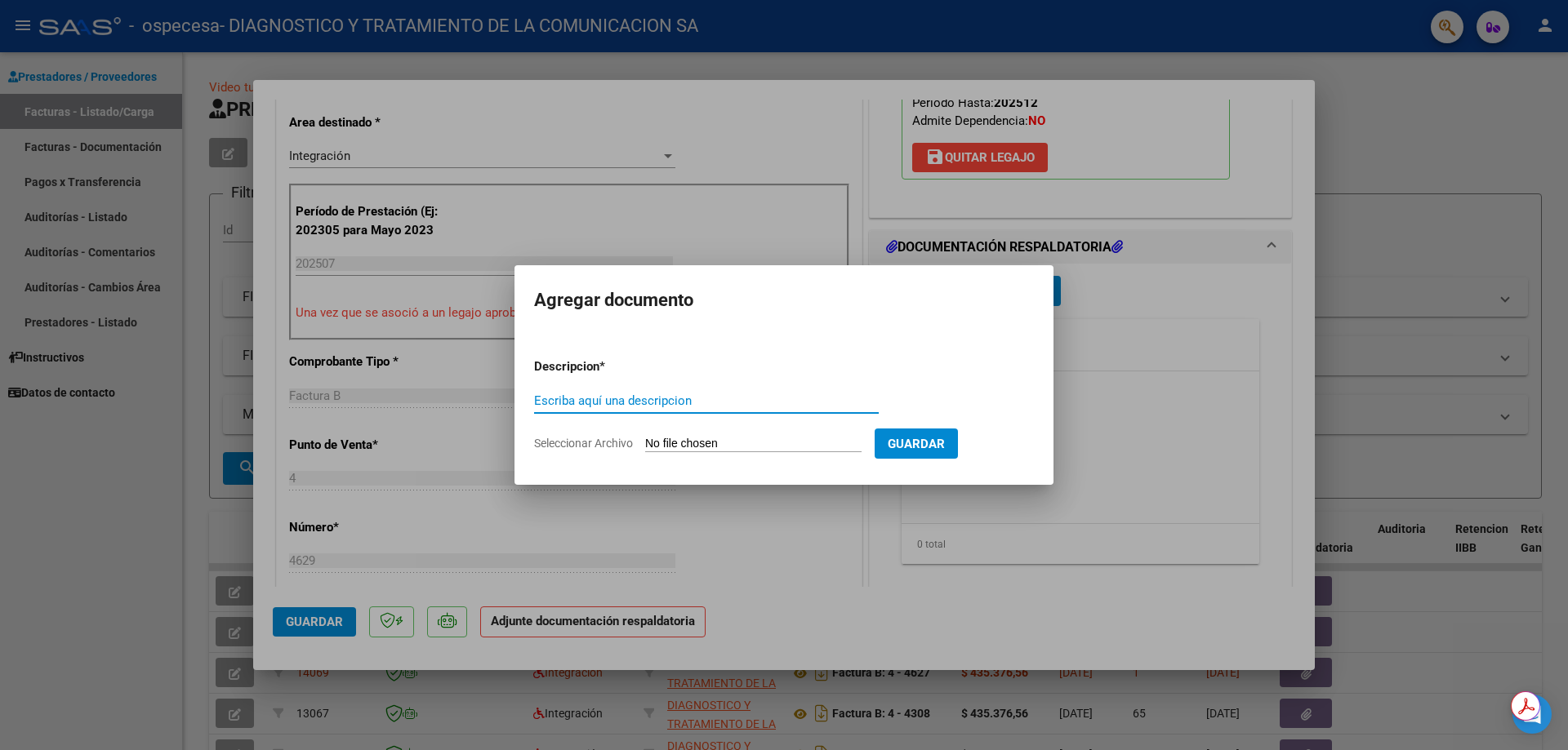
click at [611, 400] on input "Escriba aquí una descripcion" at bounding box center [706, 400] width 345 height 14
type input "ASISTENCIA"
click at [674, 442] on input "Seleccionar Archivo" at bounding box center [753, 445] width 216 height 15
type input "C:\fakepath\[PERSON_NAME].pdf"
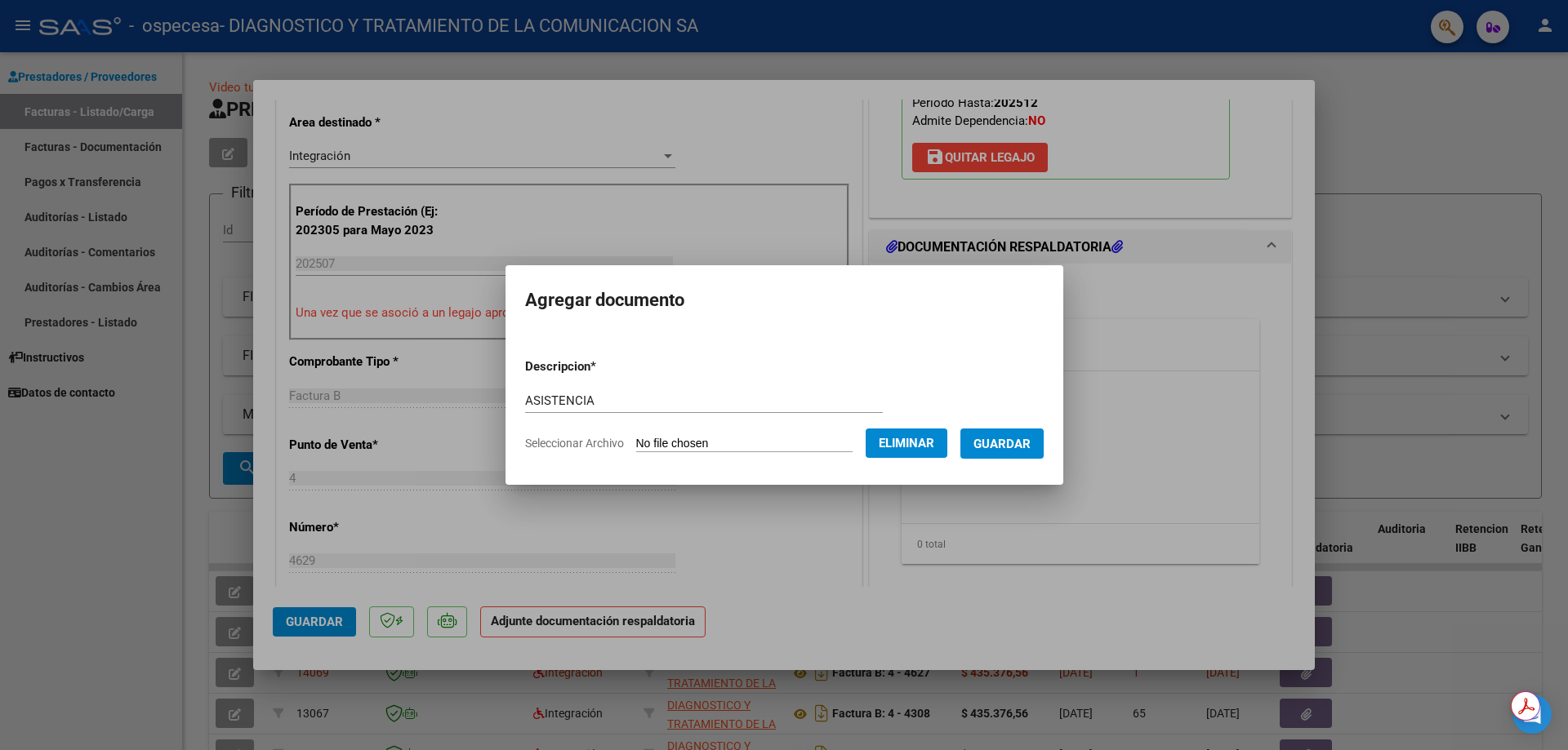
click at [996, 443] on span "Guardar" at bounding box center [1002, 444] width 57 height 14
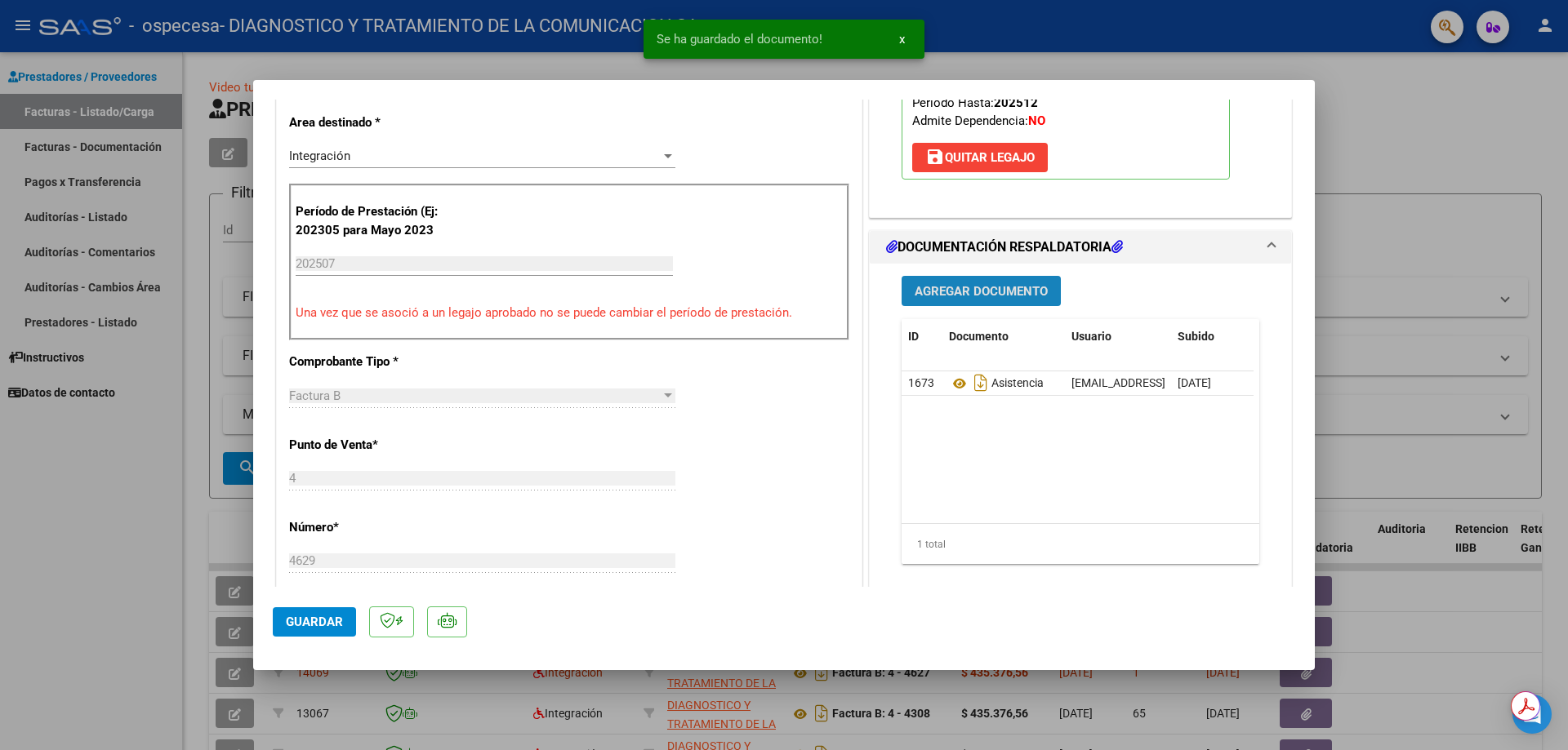
click at [975, 284] on span "Agregar Documento" at bounding box center [981, 291] width 133 height 14
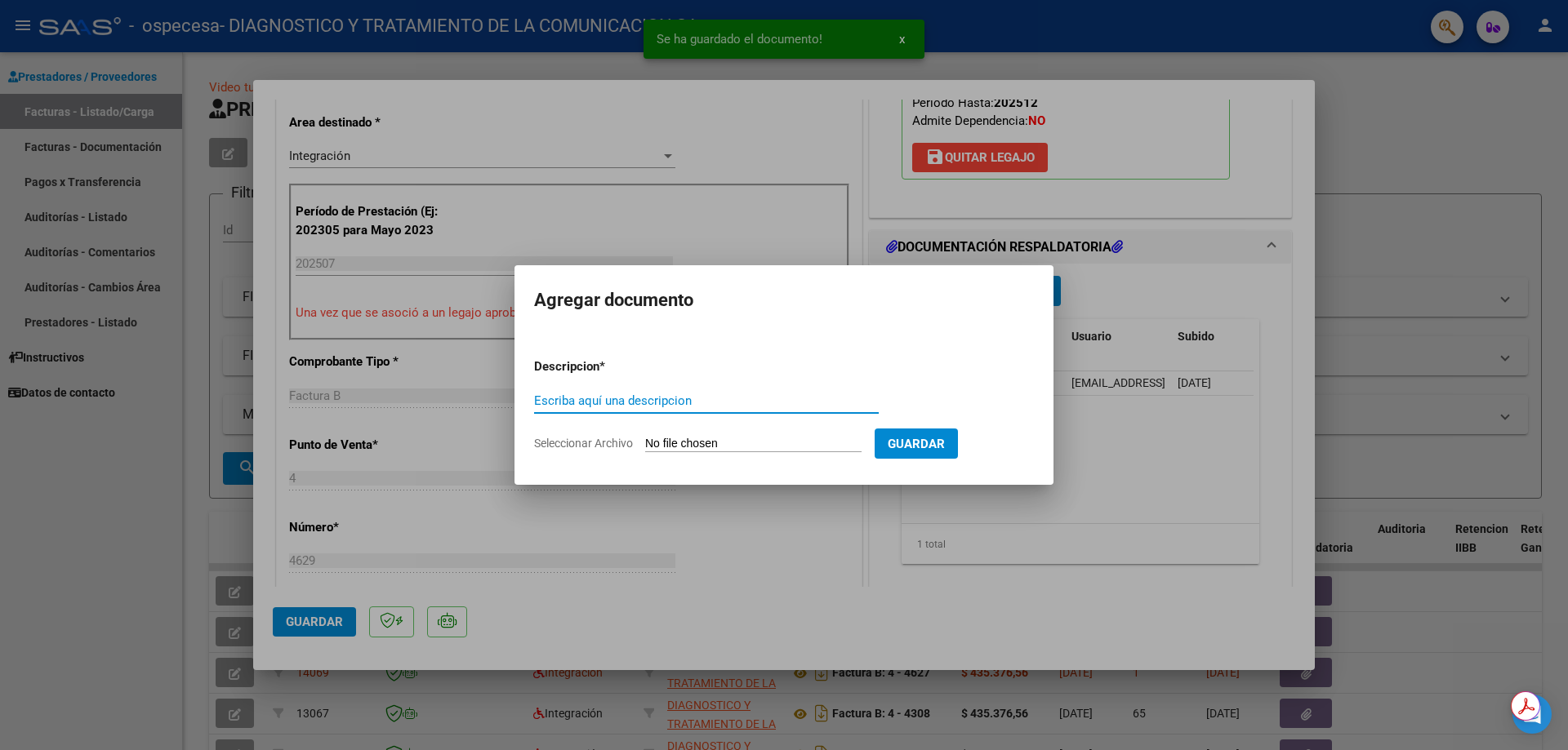
click at [711, 389] on div "Escriba aquí una descripcion" at bounding box center [706, 400] width 345 height 25
type input "ARCA"
click at [758, 440] on input "Seleccionar Archivo" at bounding box center [753, 445] width 216 height 15
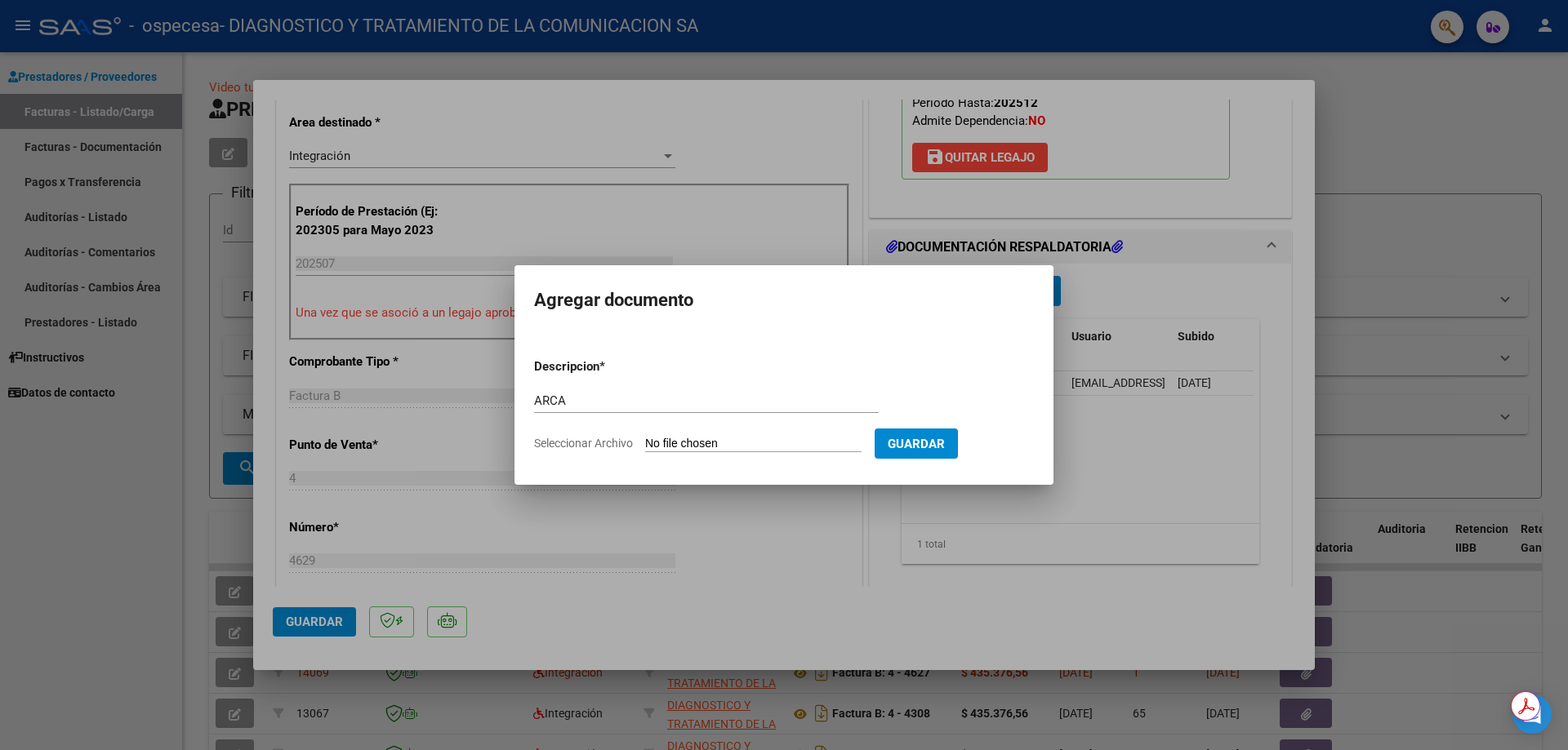
type input "C:\fakepath\AFIP.pdf"
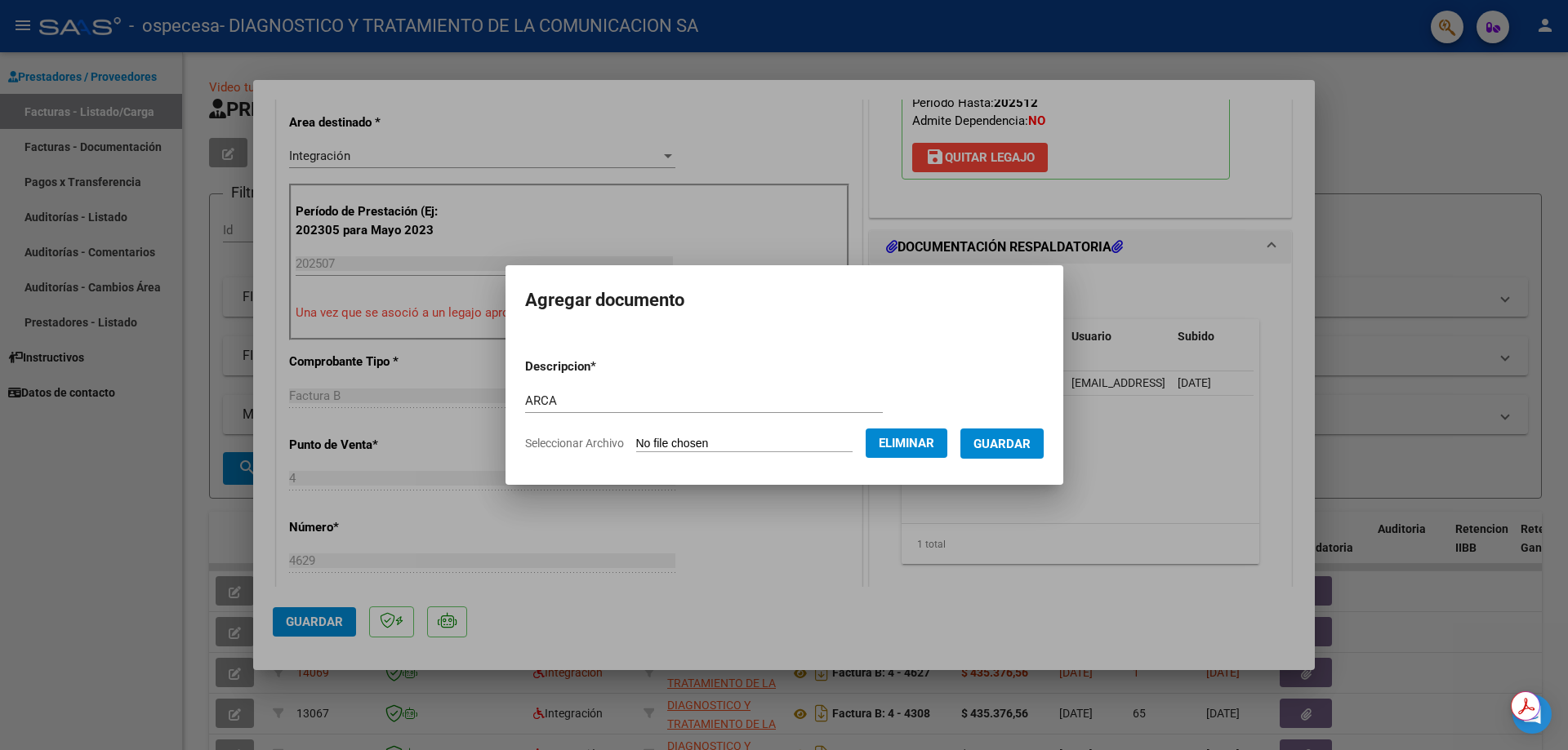
click at [998, 441] on span "Guardar" at bounding box center [1002, 444] width 57 height 14
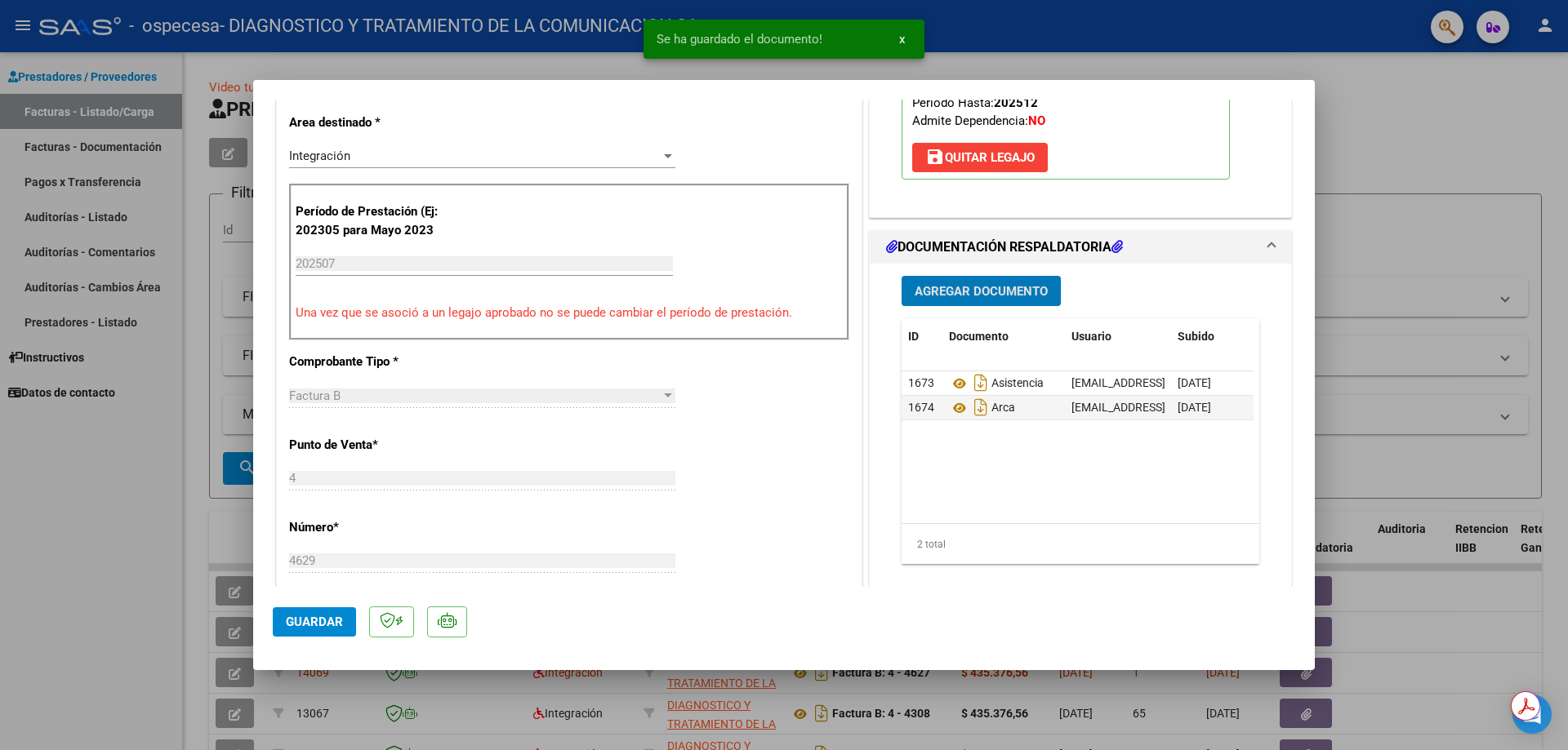
scroll to position [892, 0]
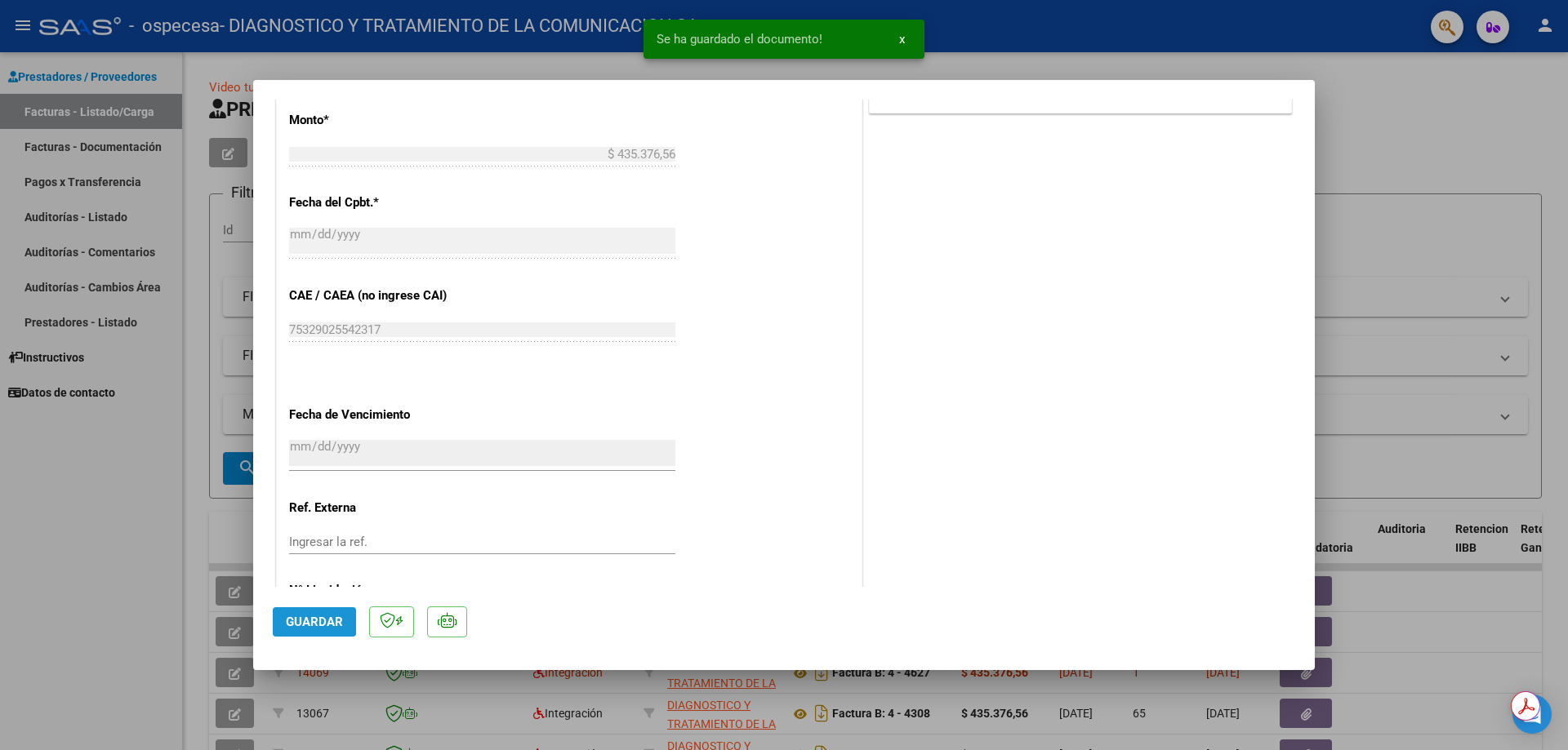
click at [295, 614] on span "Guardar" at bounding box center [314, 621] width 57 height 14
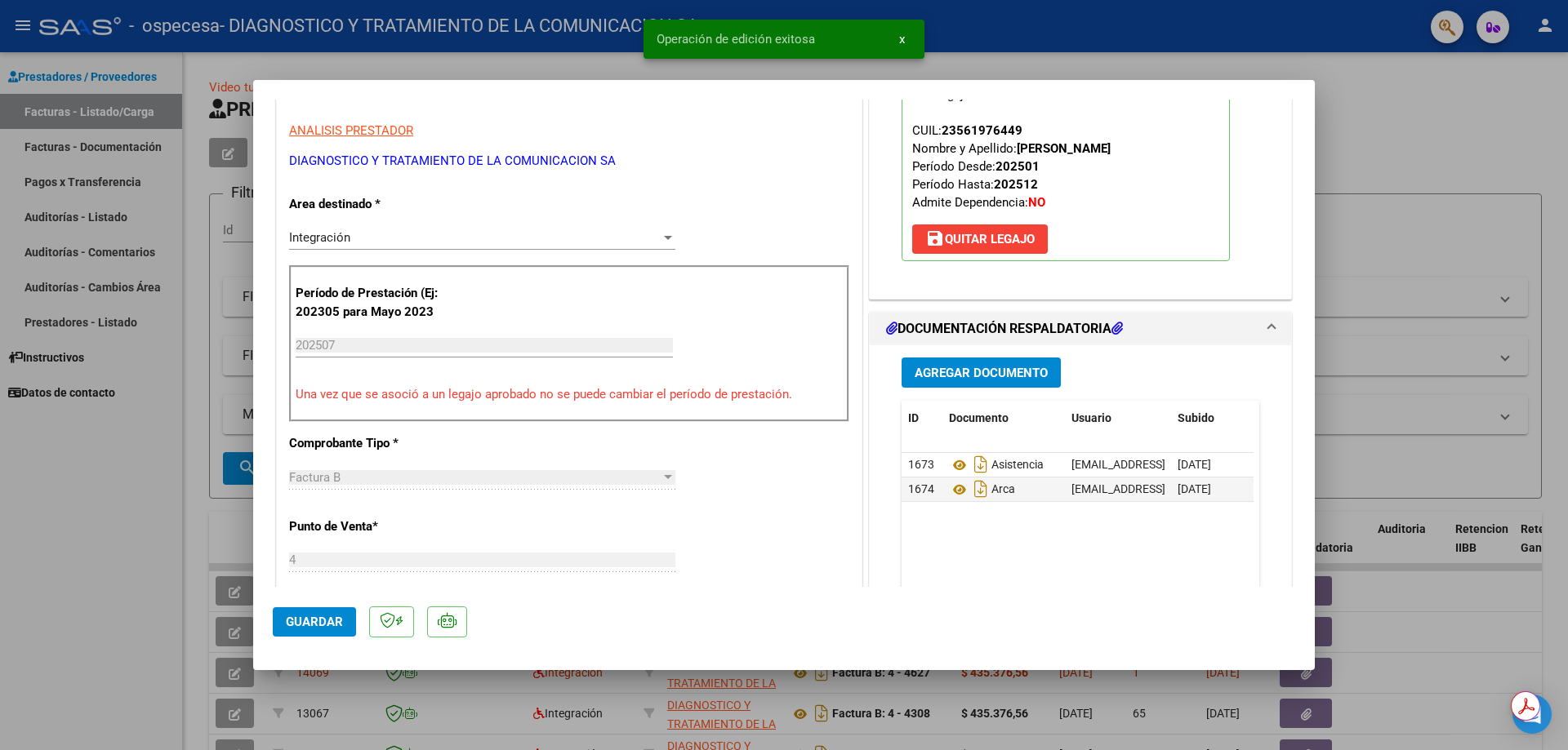
scroll to position [0, 0]
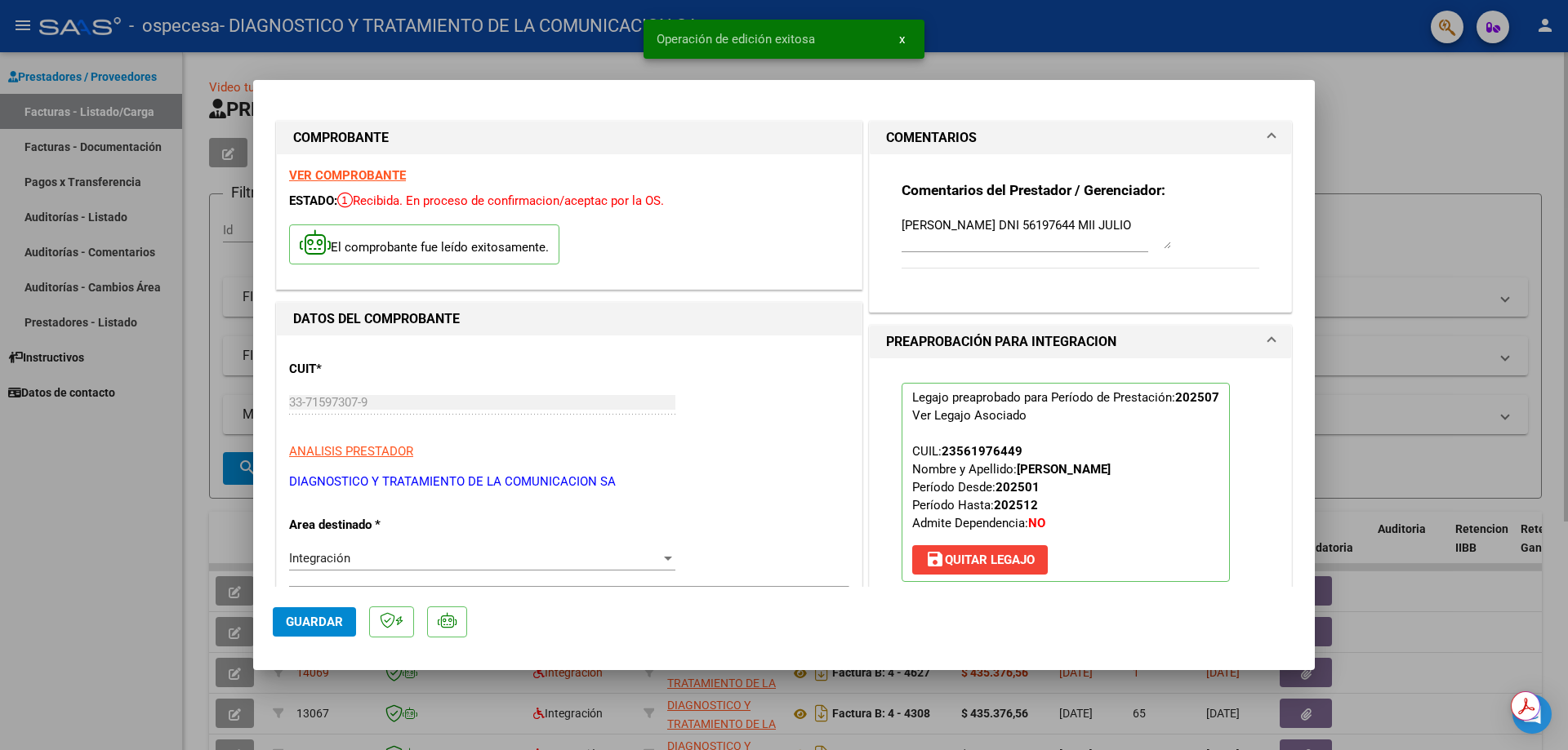
click at [1083, 52] on div at bounding box center [784, 375] width 1568 height 750
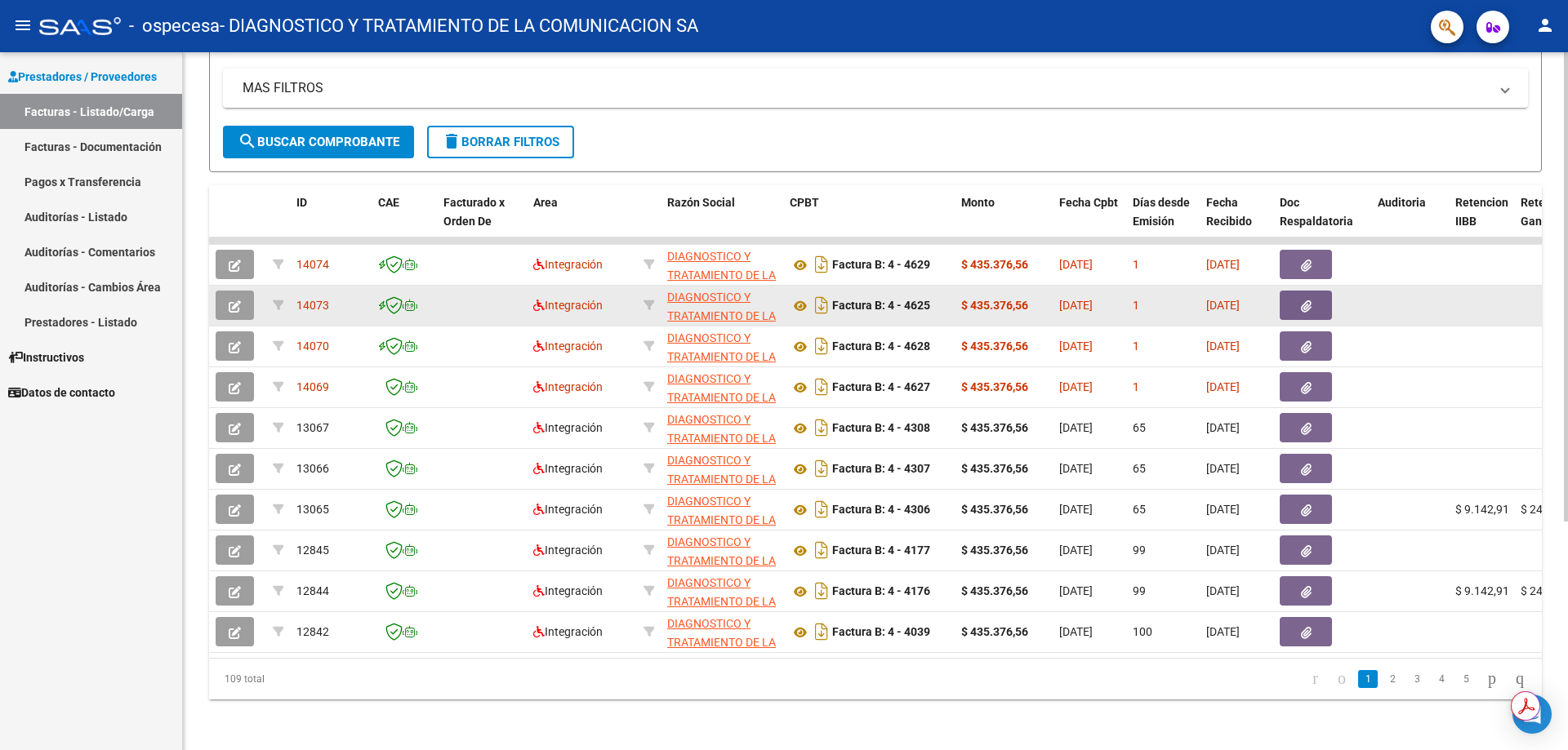
scroll to position [245, 0]
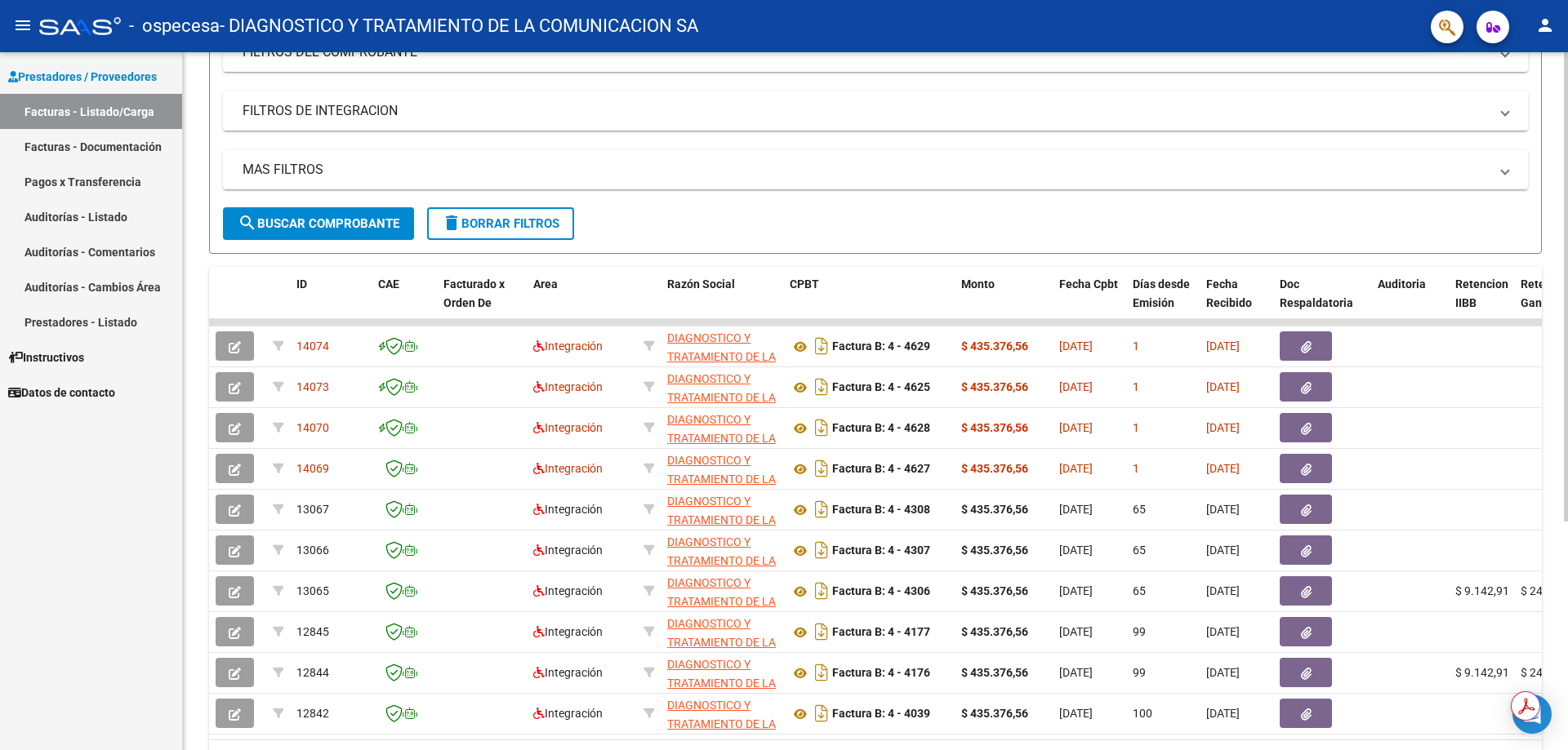
click at [281, 234] on button "search Buscar Comprobante" at bounding box center [318, 223] width 191 height 32
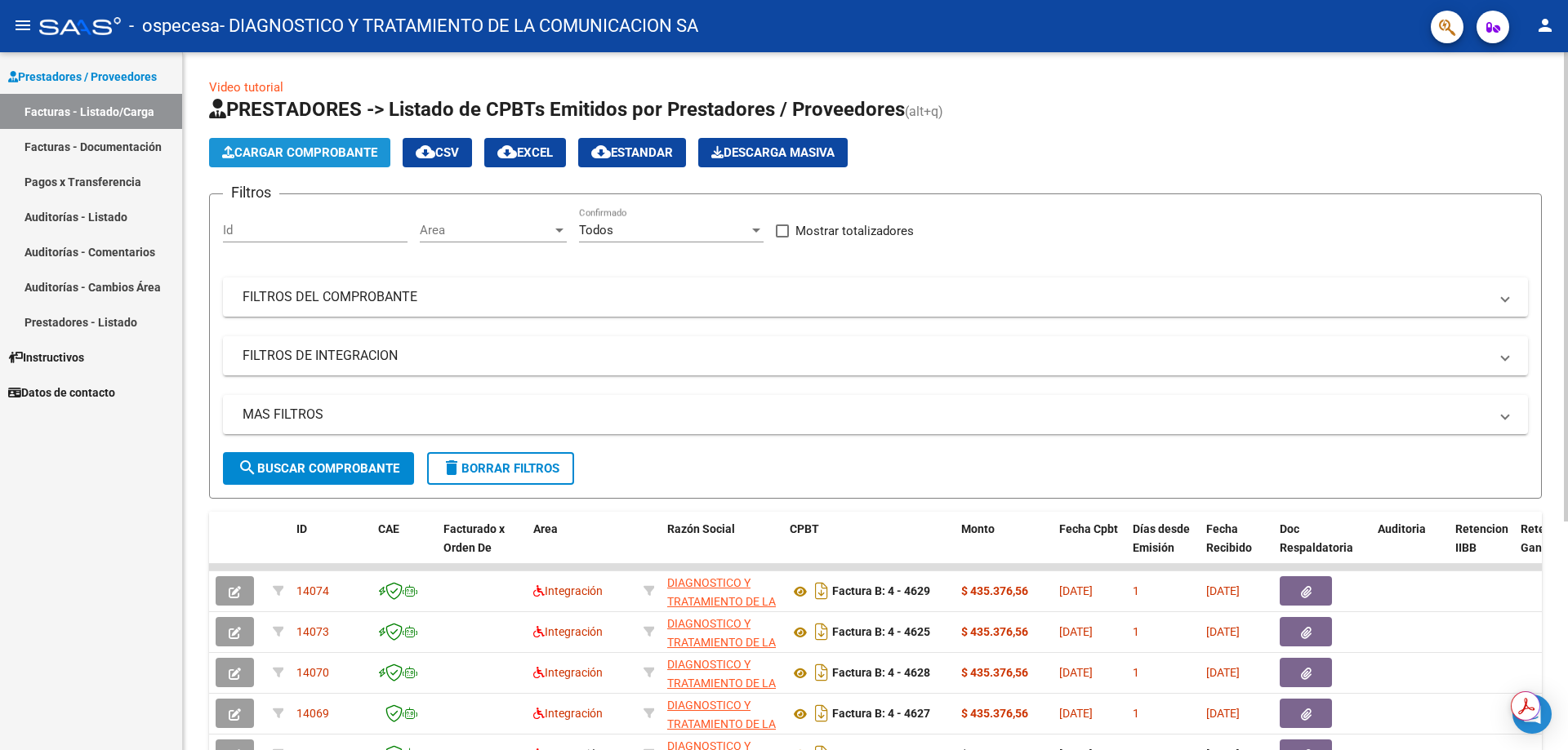
click at [322, 153] on span "Cargar Comprobante" at bounding box center [300, 152] width 155 height 14
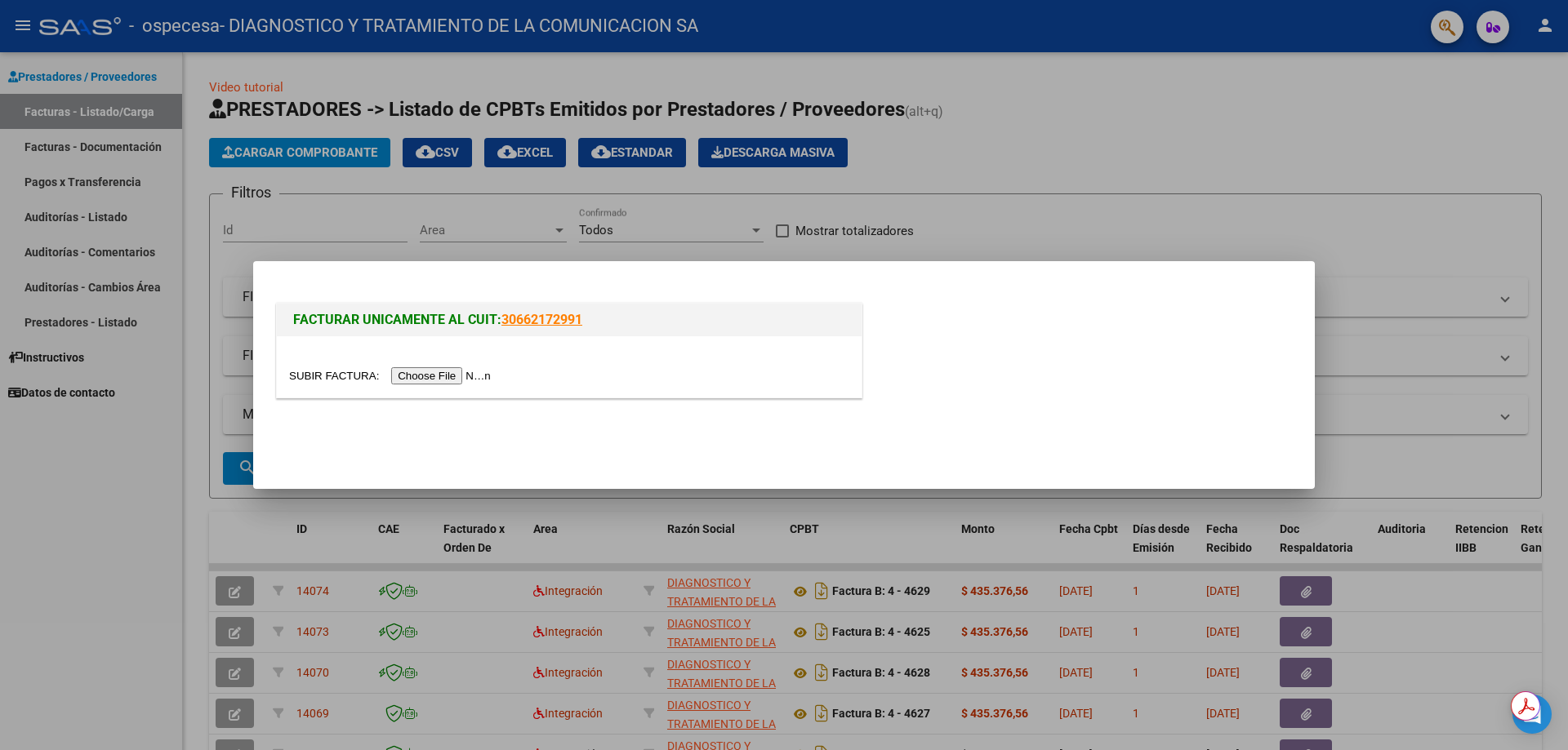
click at [442, 372] on input "file" at bounding box center [392, 376] width 206 height 17
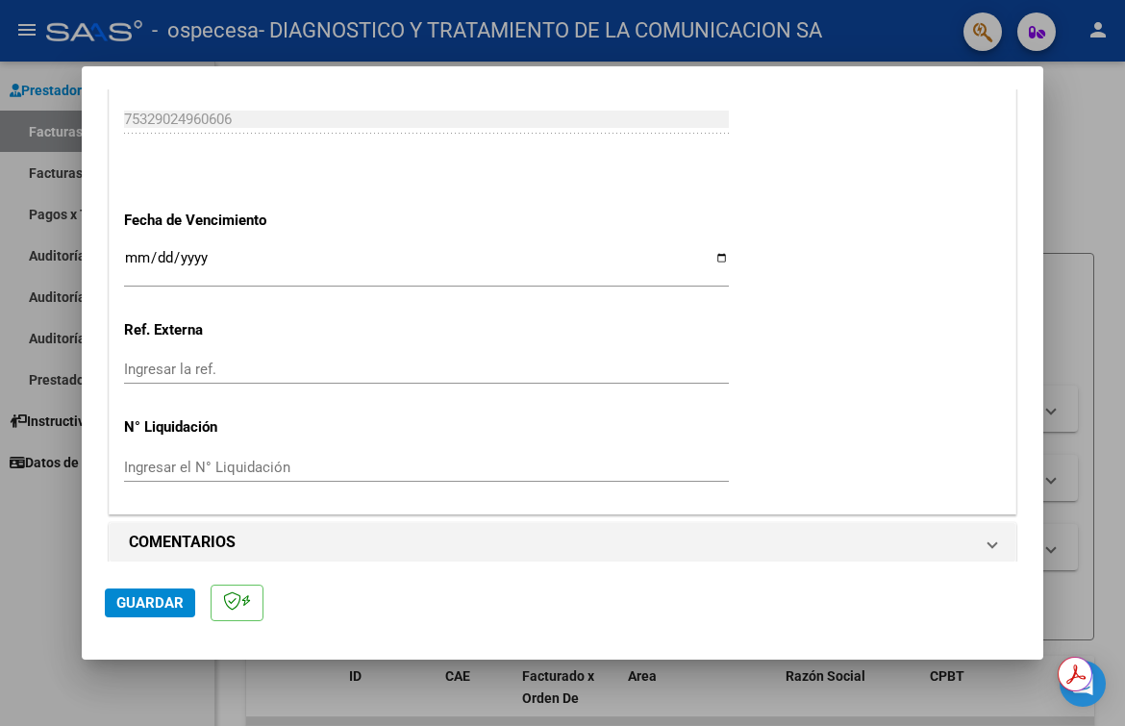
scroll to position [1243, 0]
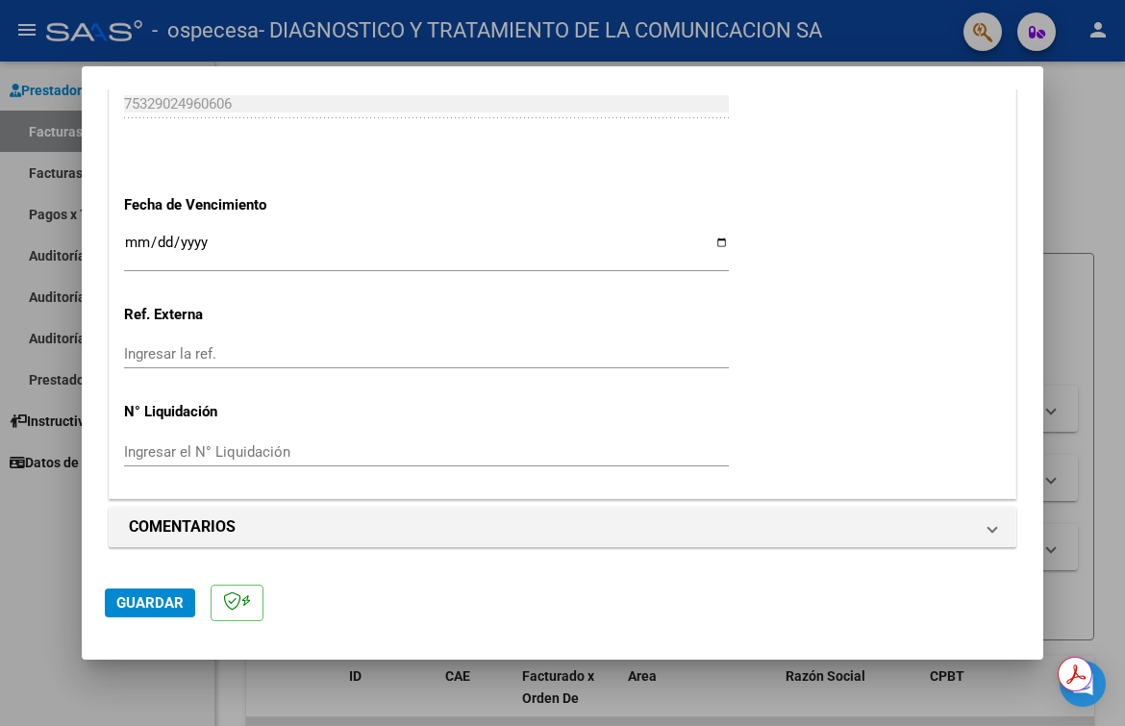
click at [707, 242] on input "Ingresar la fecha" at bounding box center [426, 250] width 605 height 31
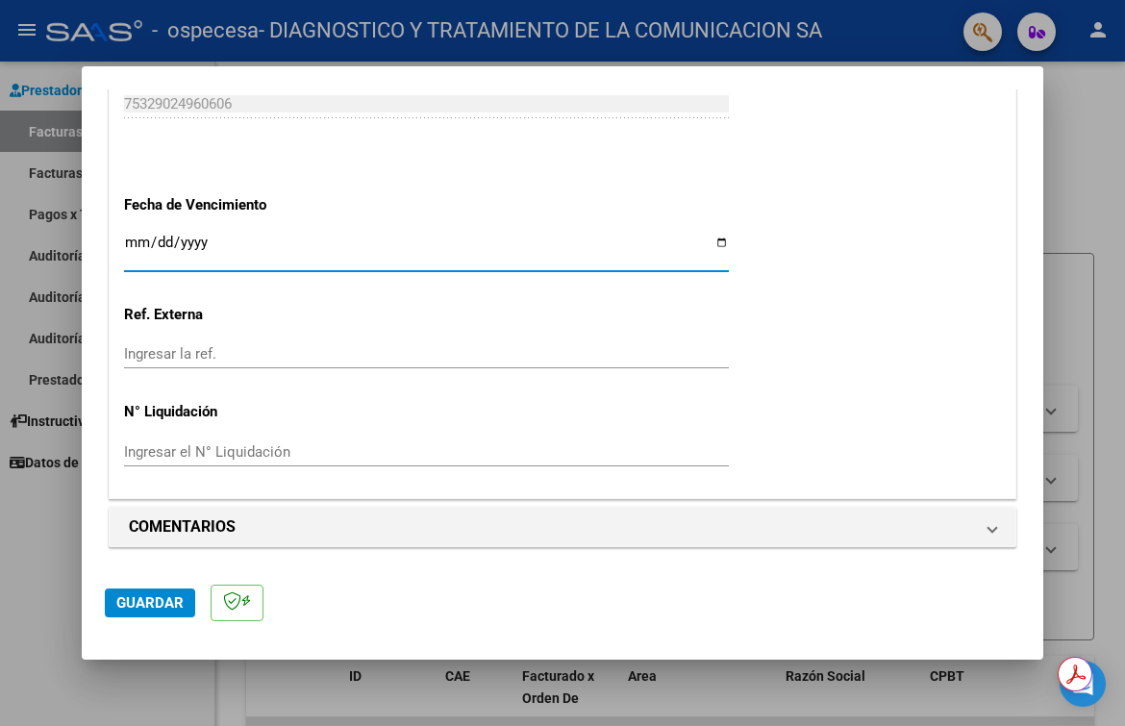
type input "[DATE]"
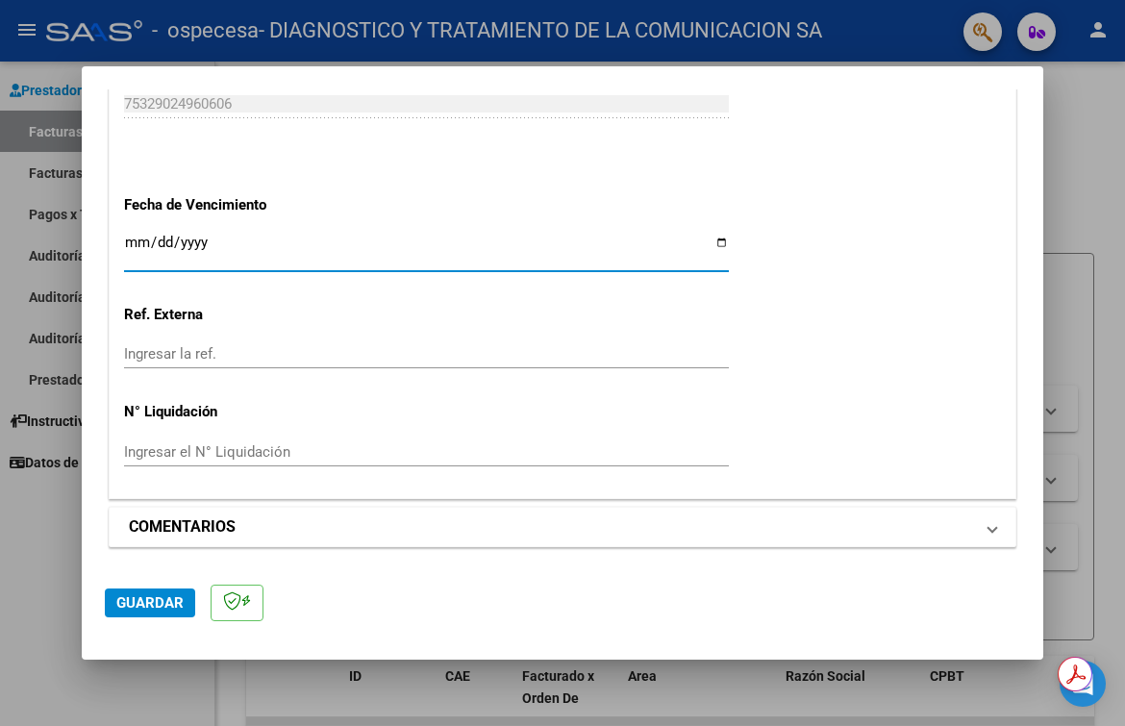
click at [989, 528] on span at bounding box center [993, 527] width 8 height 23
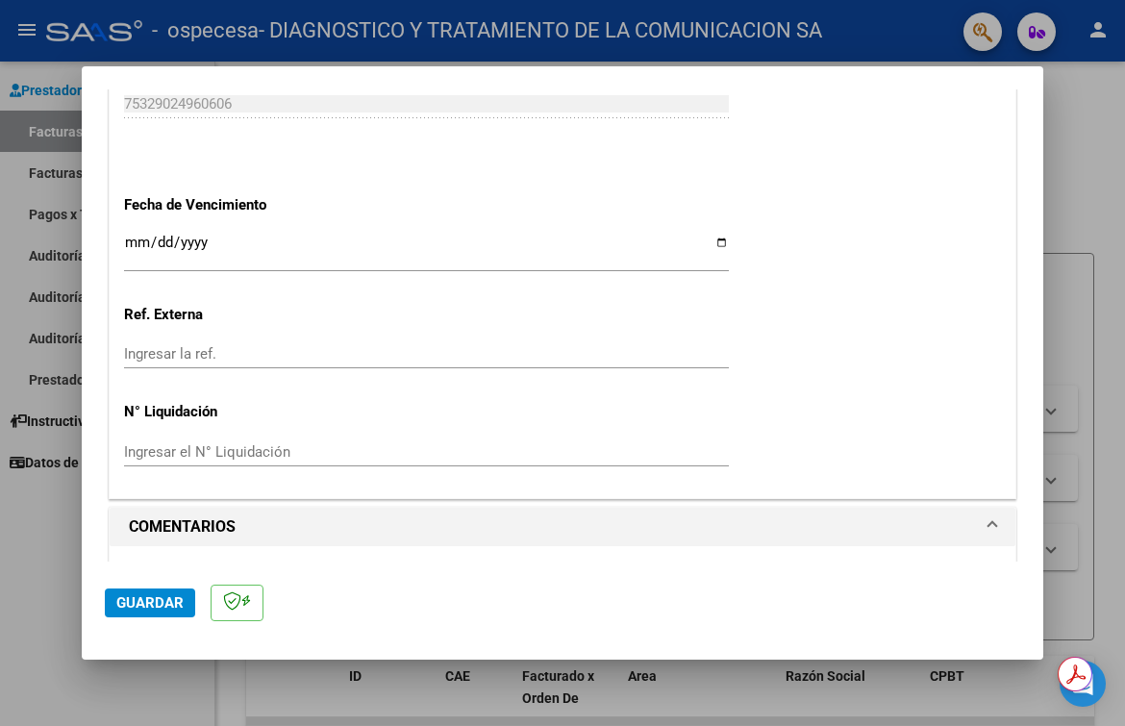
scroll to position [1428, 0]
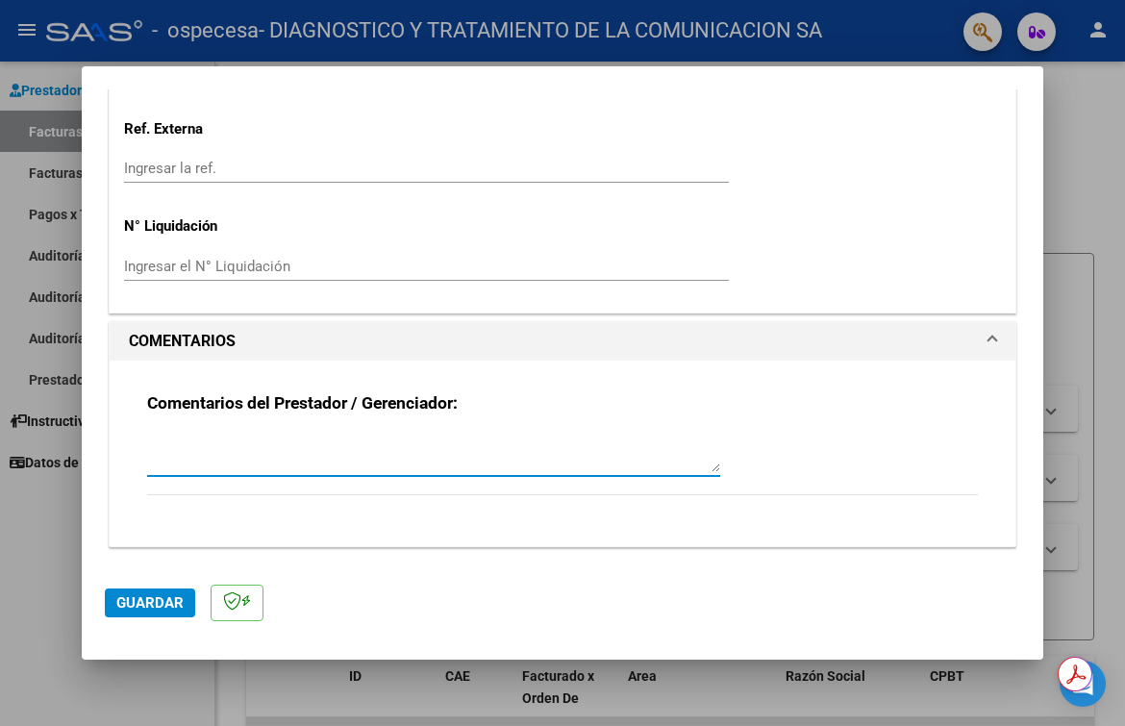
click at [417, 454] on textarea at bounding box center [433, 453] width 573 height 38
type textarea "[PERSON_NAME] DNI 53994818 MII JUNIO"
click at [164, 601] on span "Guardar" at bounding box center [149, 602] width 67 height 17
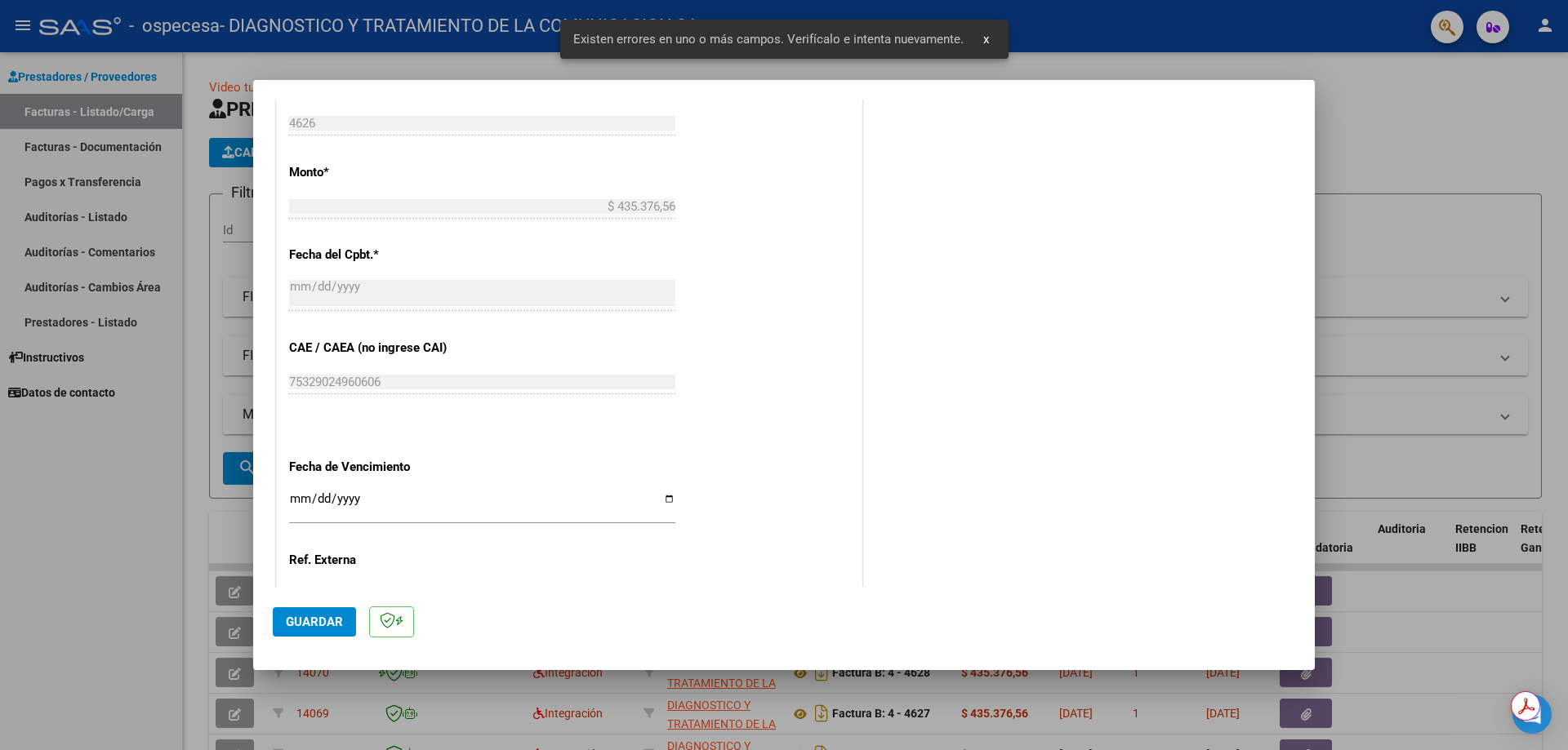
scroll to position [961, 0]
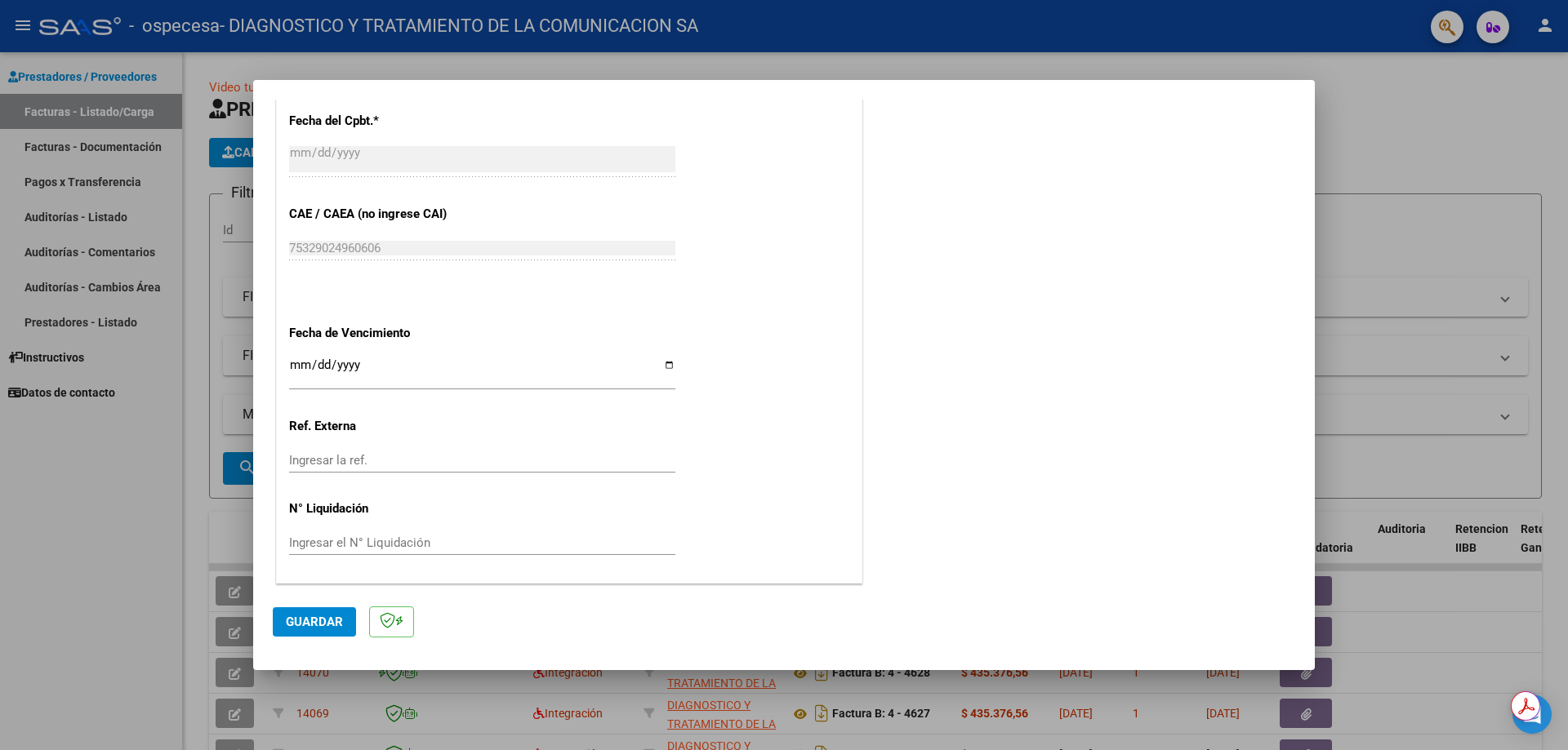
click at [324, 627] on span "Guardar" at bounding box center [314, 621] width 57 height 14
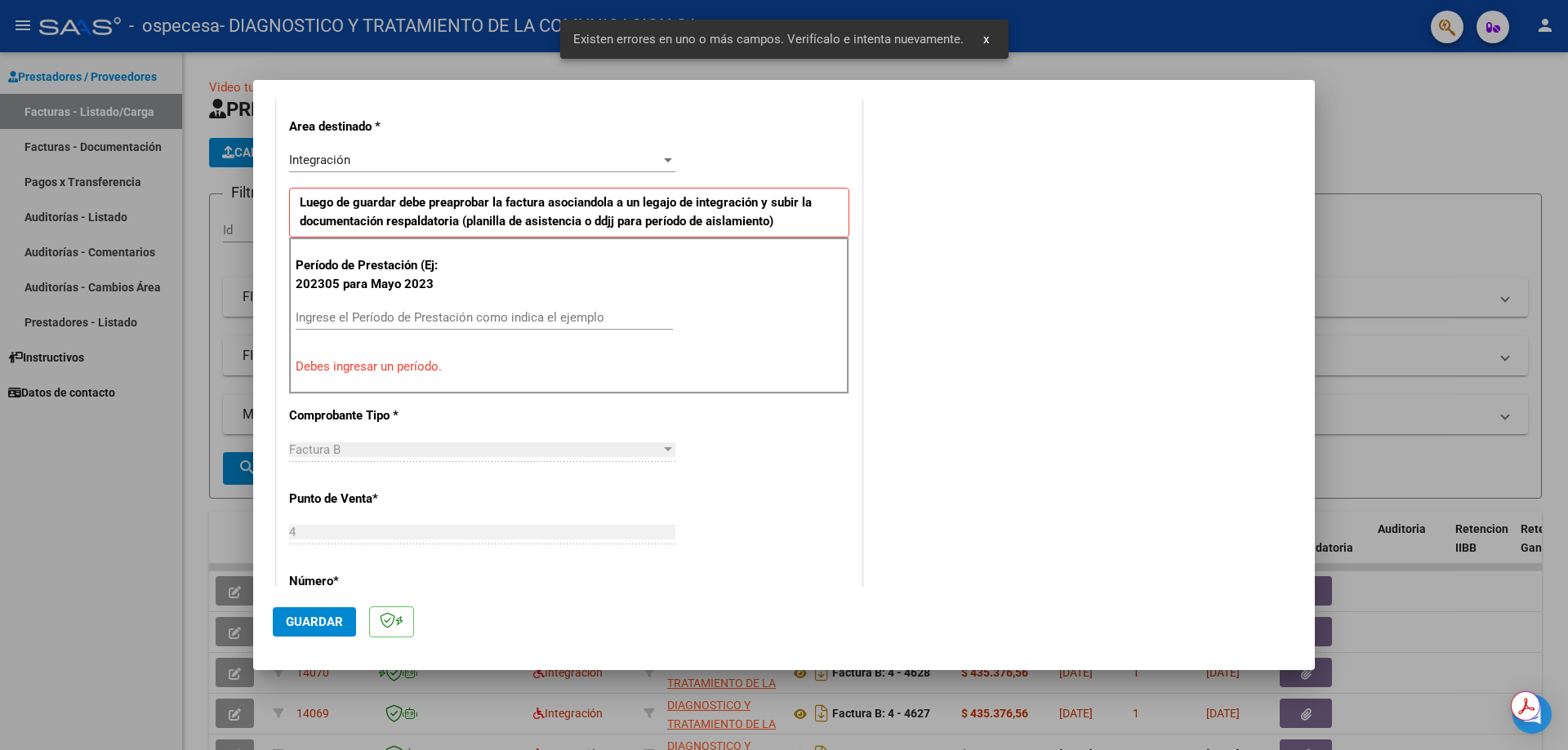
scroll to position [294, 0]
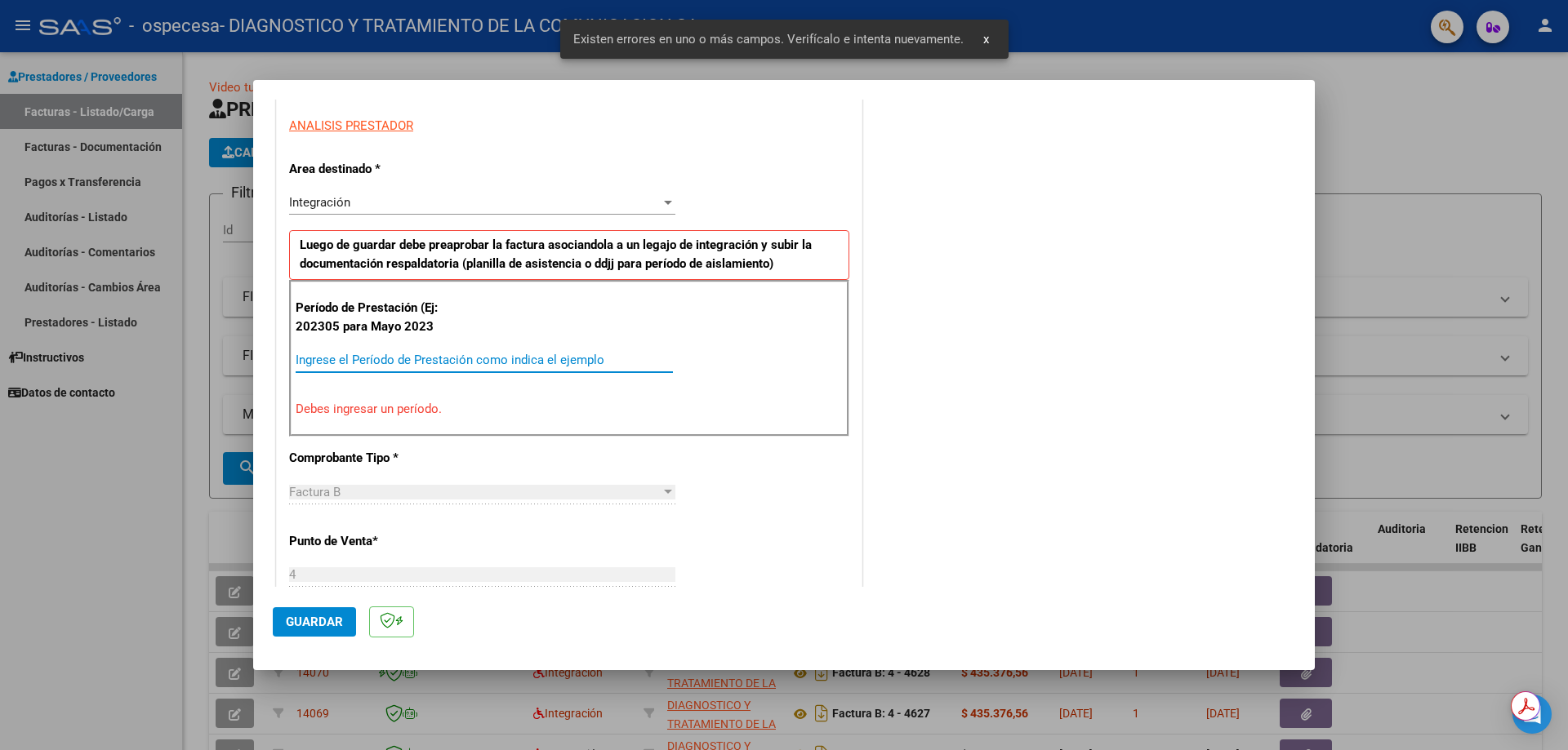
click at [540, 361] on input "Ingrese el Período de Prestación como indica el ejemplo" at bounding box center [484, 360] width 377 height 14
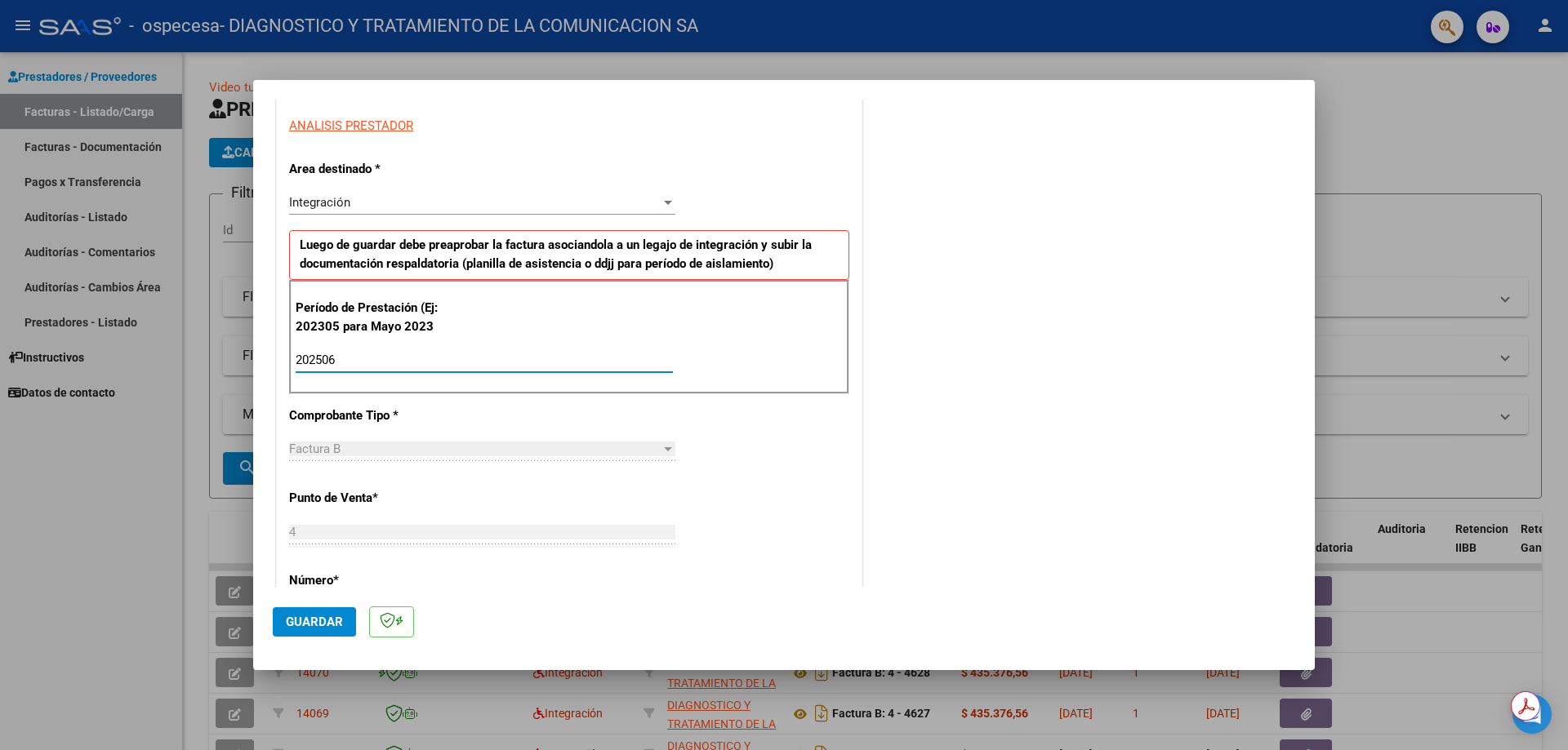
type input "202506"
click at [319, 615] on span "Guardar" at bounding box center [314, 621] width 57 height 14
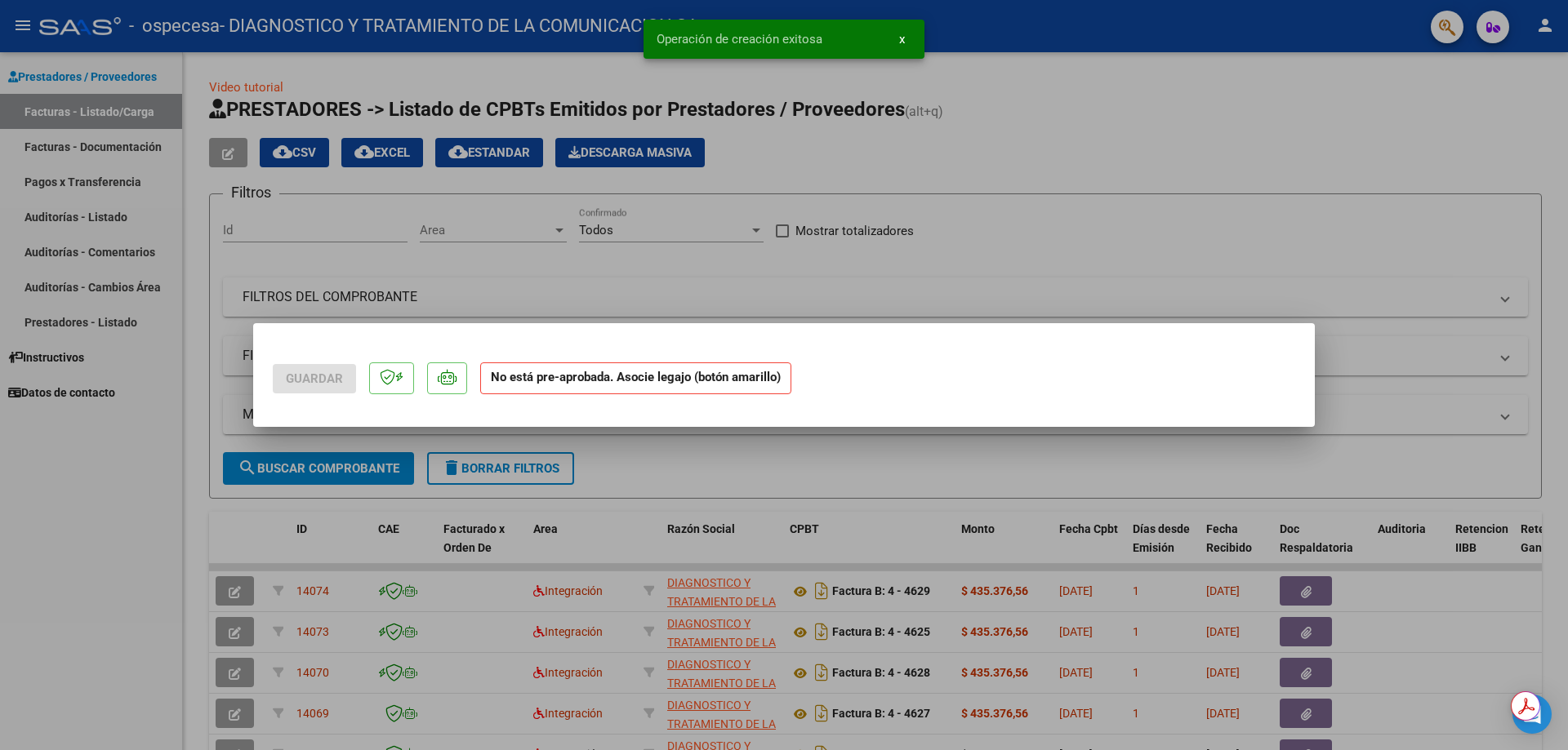
scroll to position [0, 0]
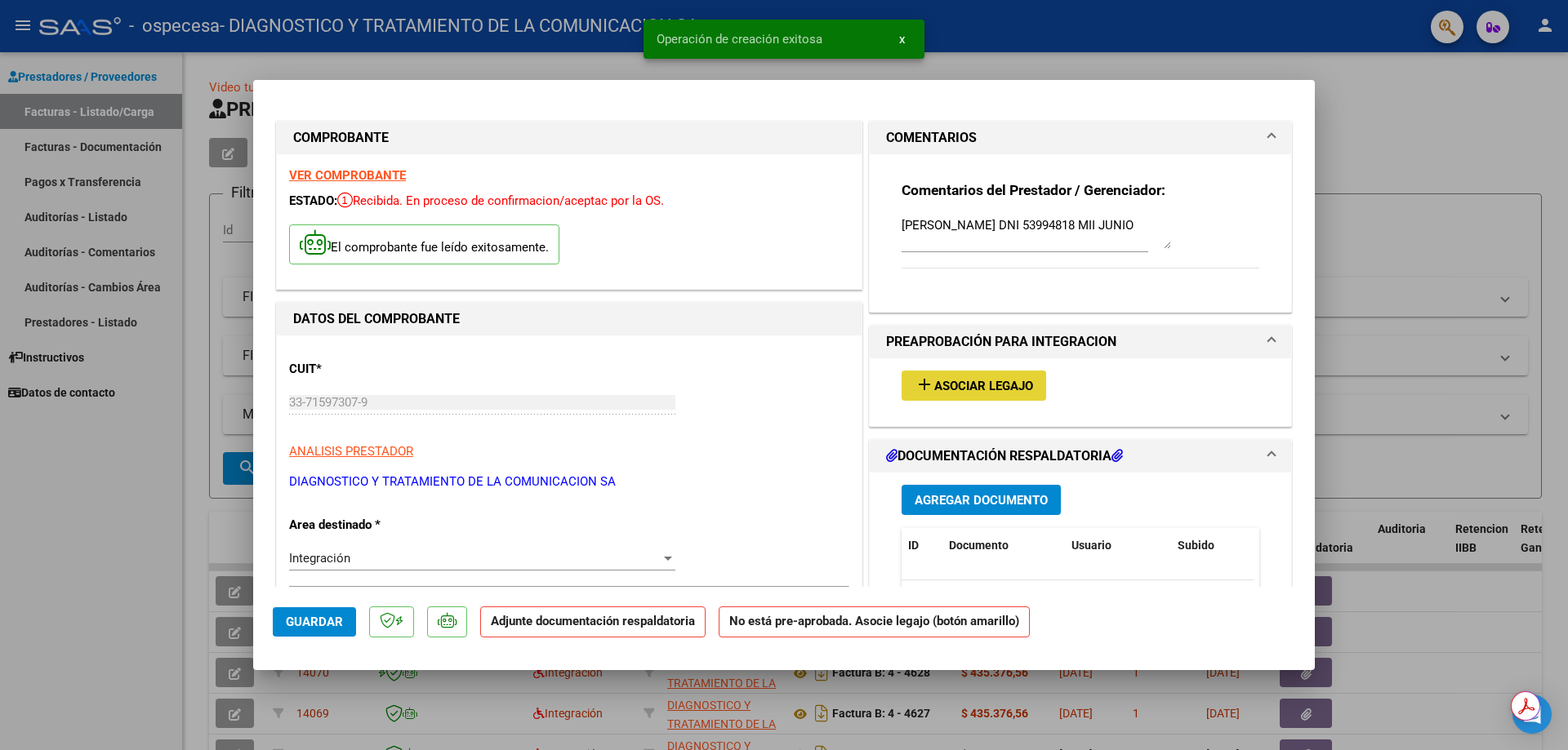
click at [933, 395] on button "add Asociar Legajo" at bounding box center [974, 386] width 144 height 31
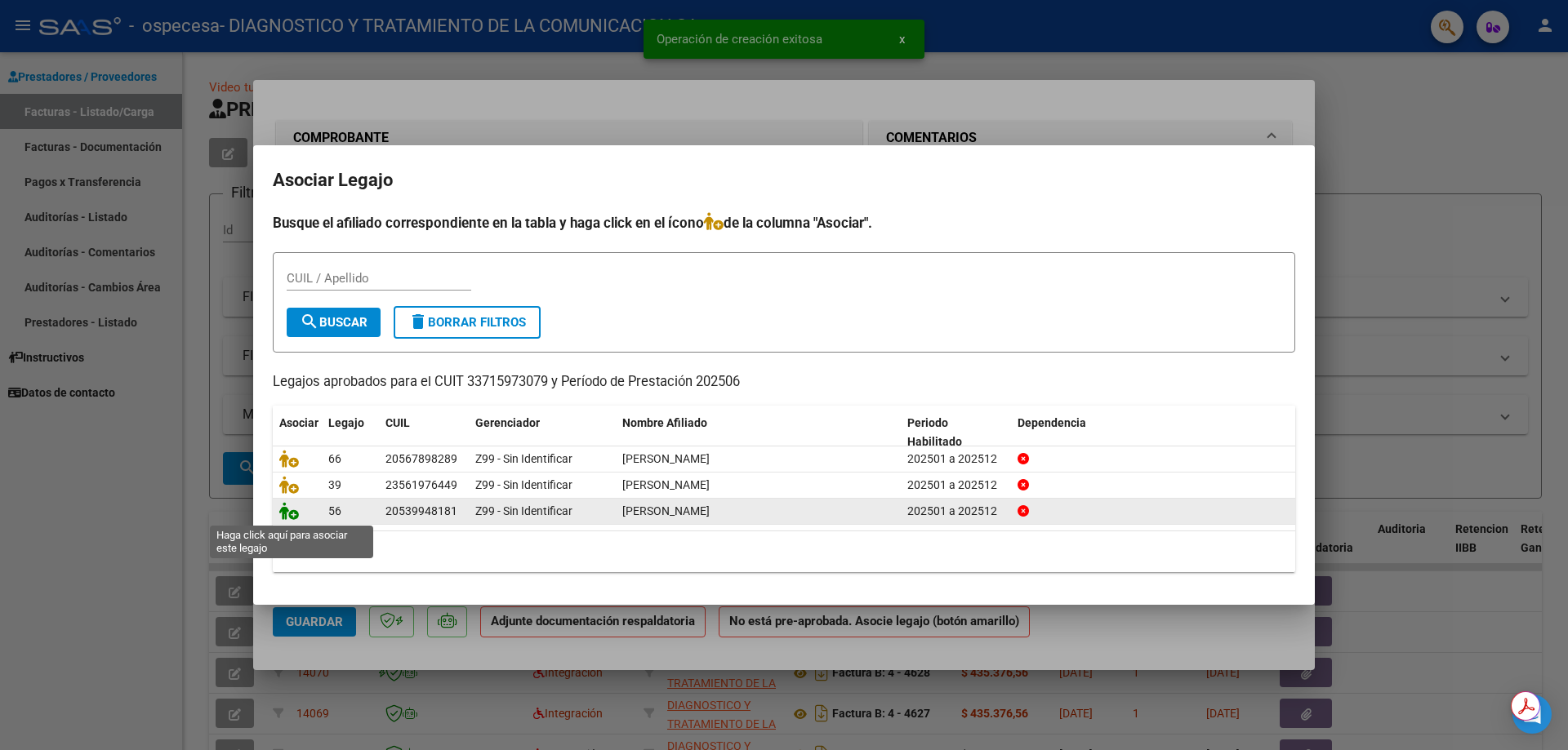
click at [296, 517] on icon at bounding box center [289, 511] width 20 height 18
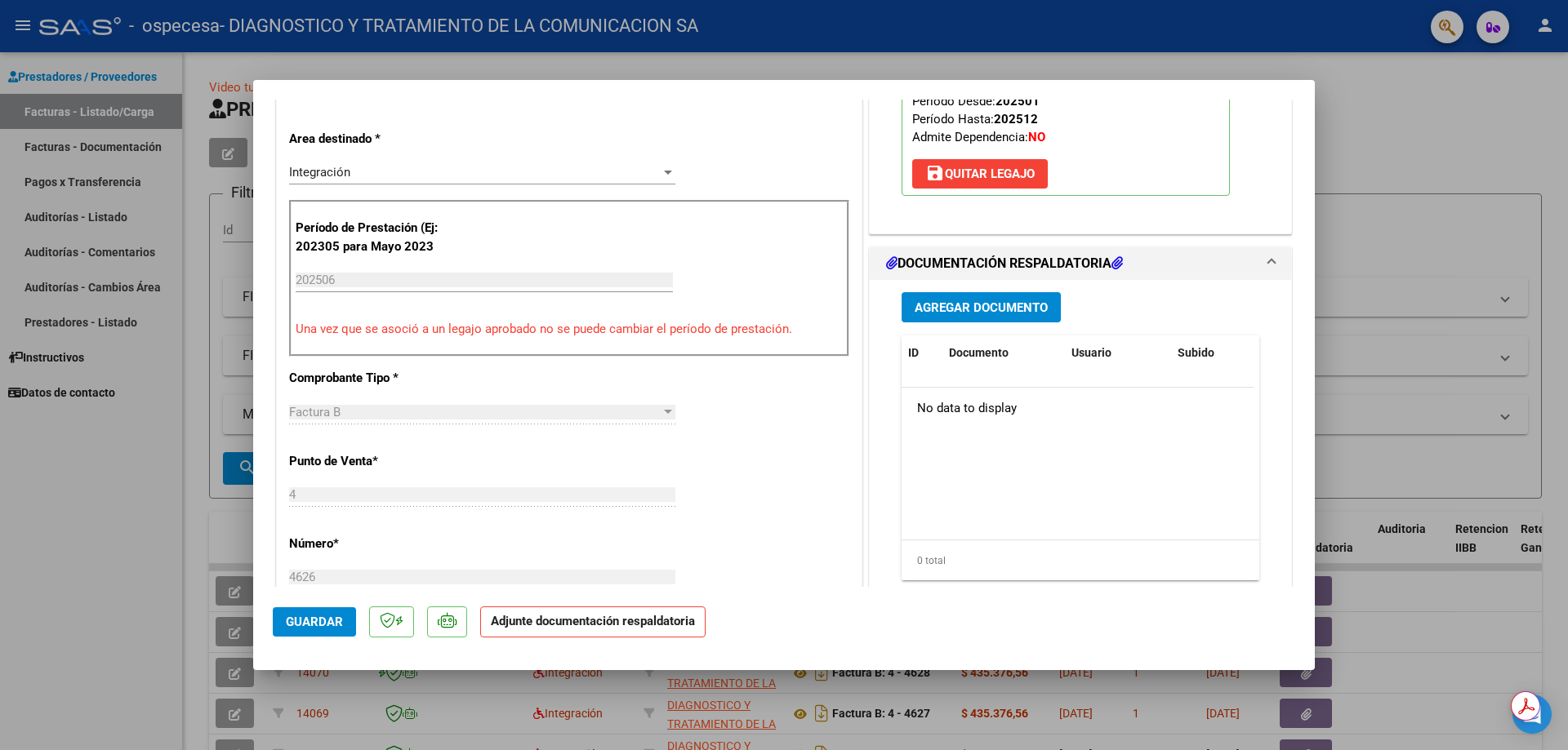
scroll to position [408, 0]
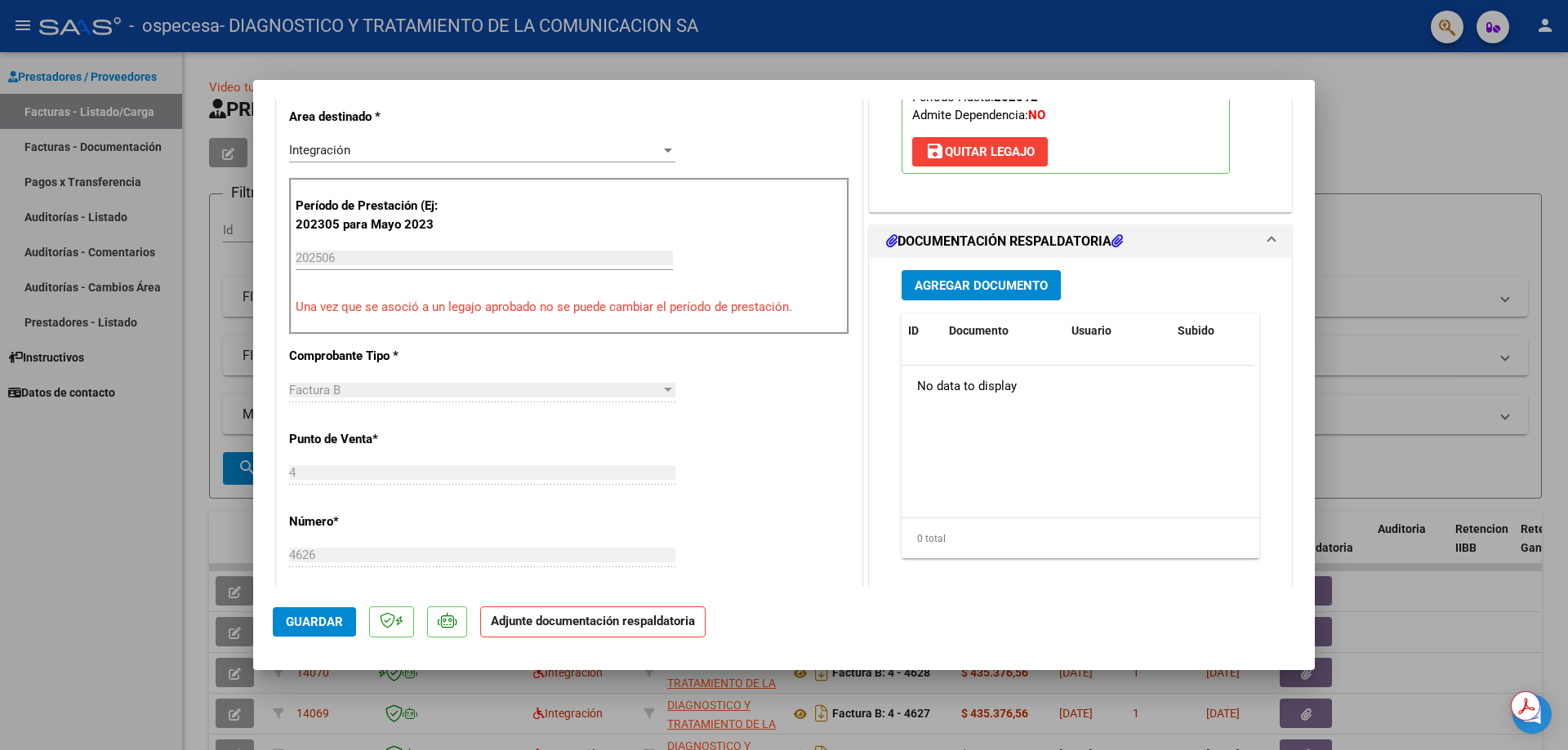
click at [929, 294] on button "Agregar Documento" at bounding box center [981, 285] width 160 height 31
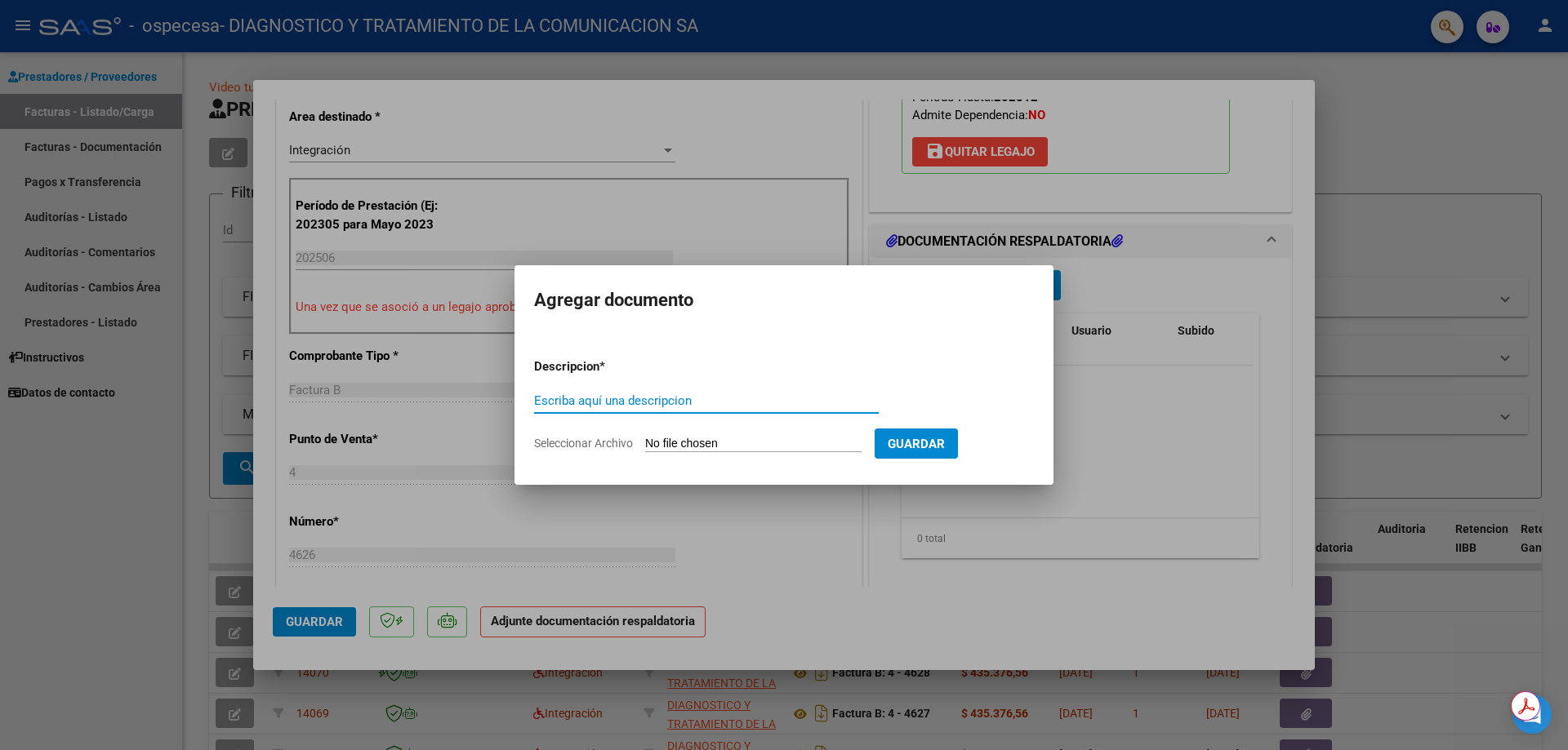
click at [693, 389] on div "Escriba aquí una descripcion" at bounding box center [706, 400] width 345 height 25
type input "A"
type input "ASISTENCIA"
click at [690, 446] on input "Seleccionar Archivo" at bounding box center [753, 445] width 216 height 15
type input "C:\fakepath\[PERSON_NAME].pdf"
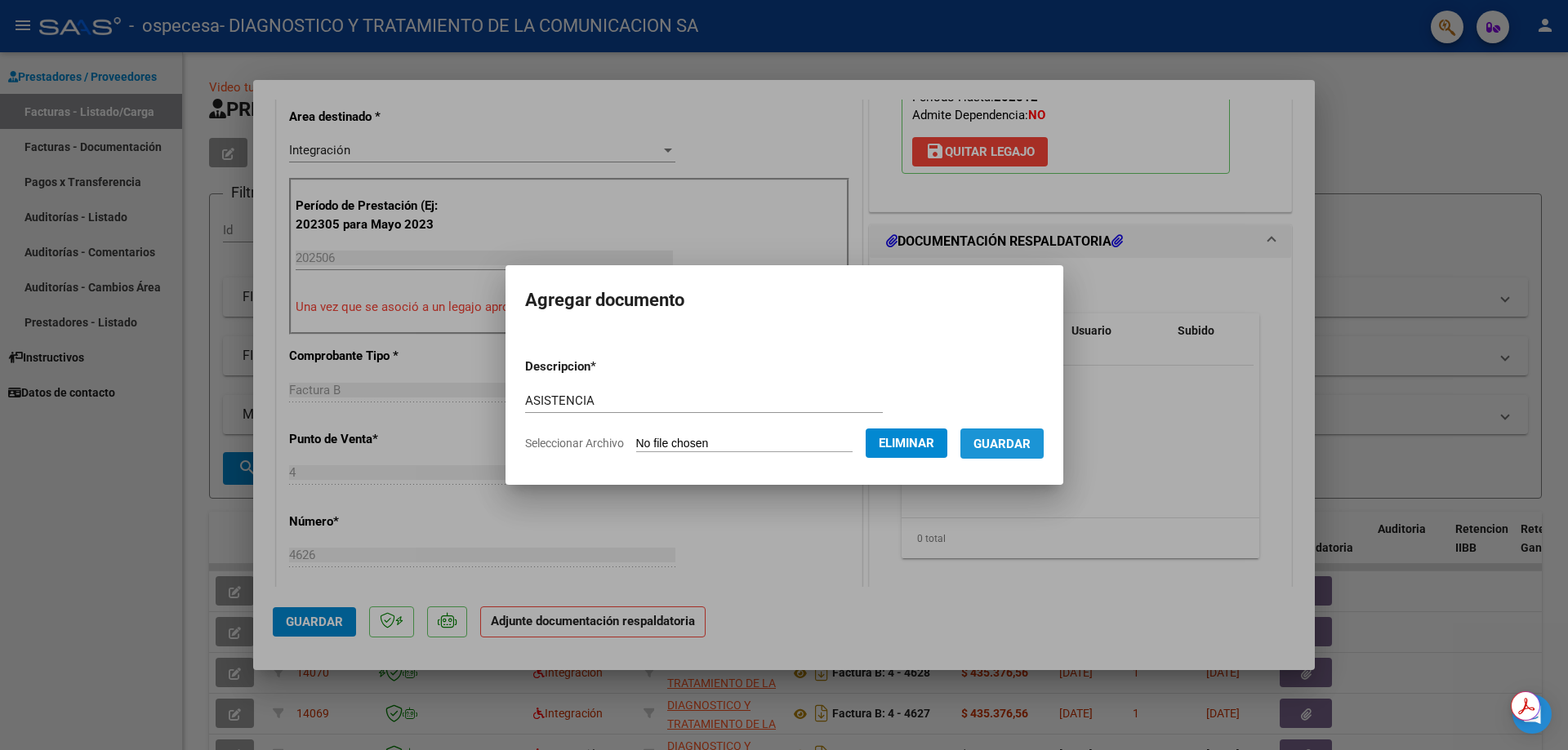
click at [1016, 437] on span "Guardar" at bounding box center [1002, 444] width 57 height 14
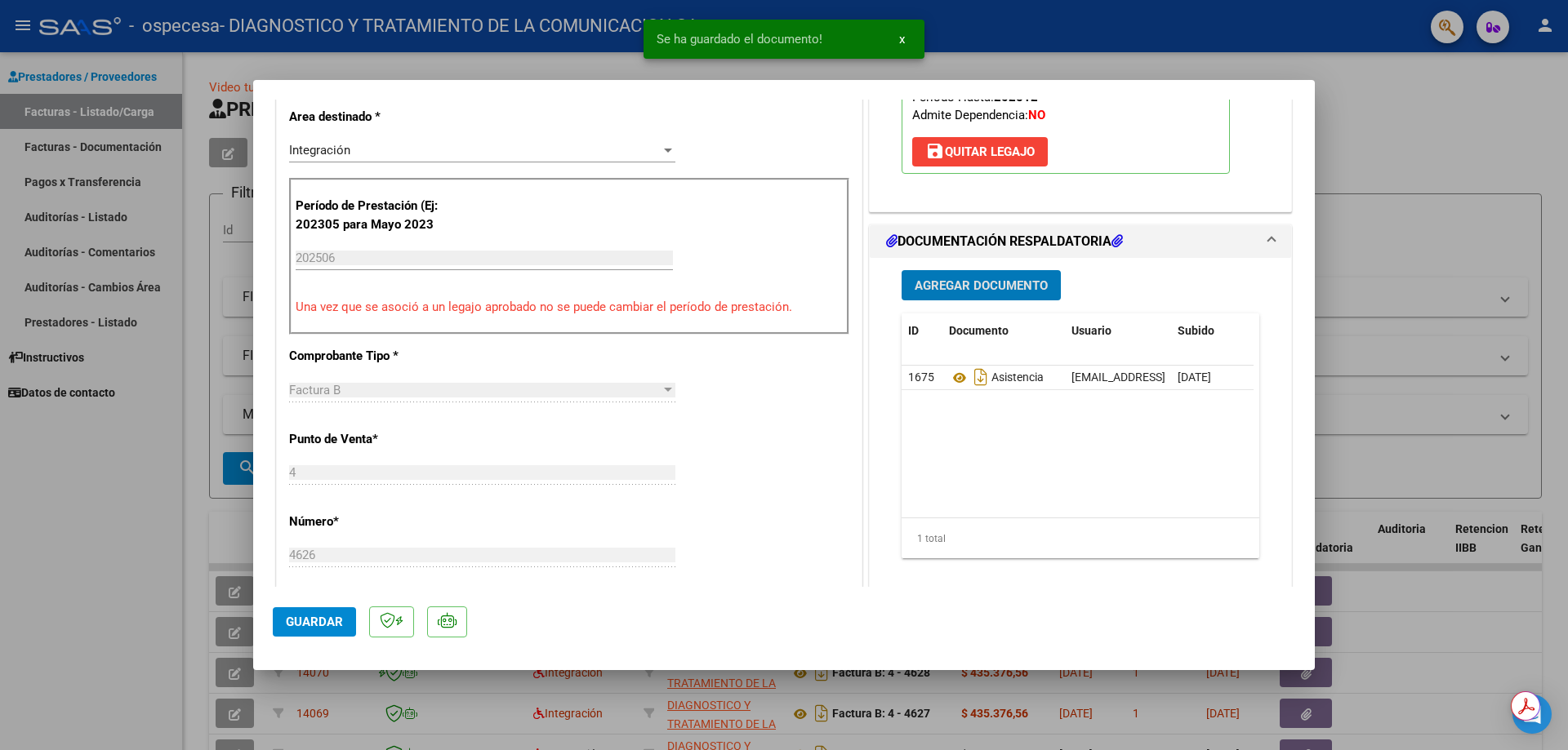
click at [998, 280] on span "Agregar Documento" at bounding box center [981, 285] width 133 height 14
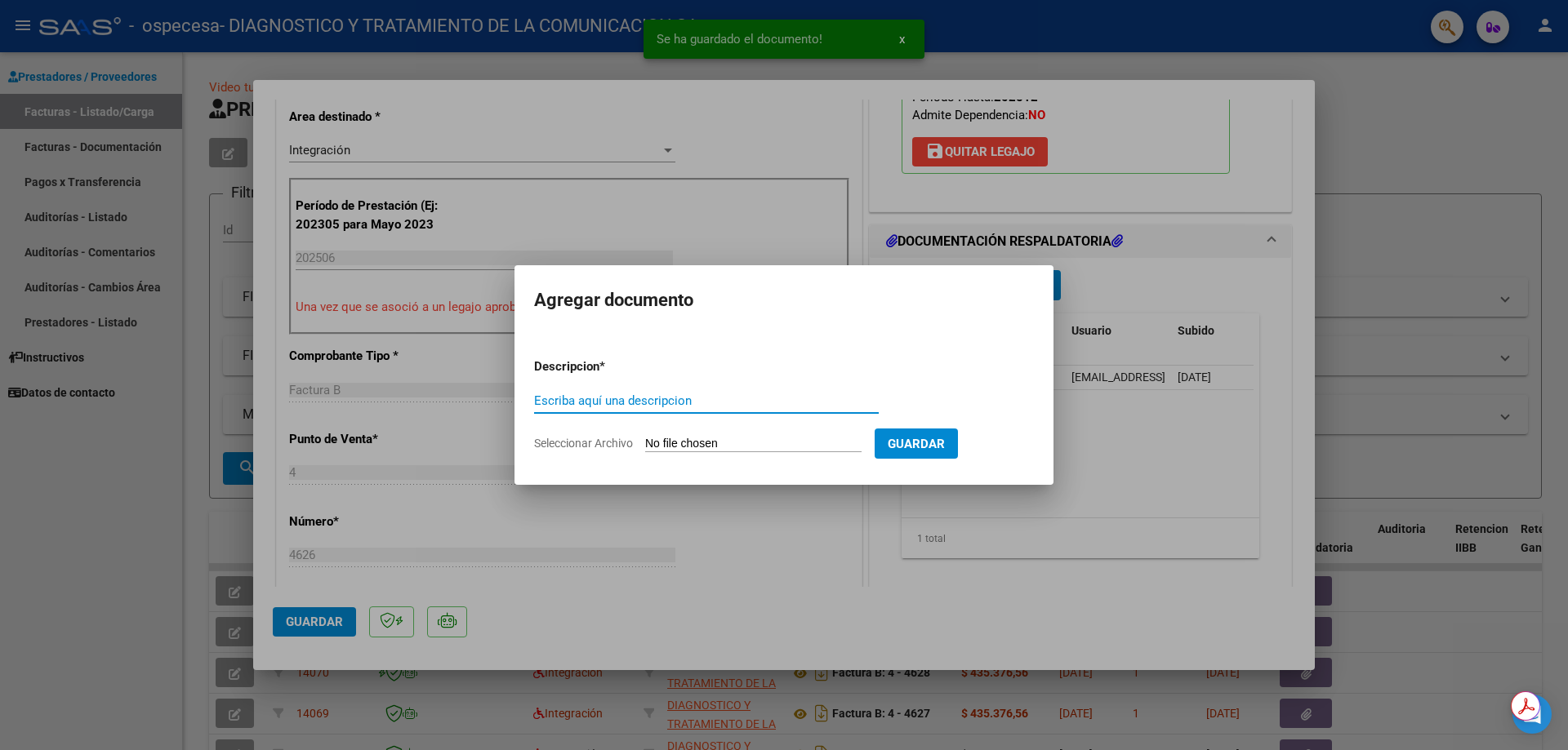
click at [683, 405] on input "Escriba aquí una descripcion" at bounding box center [706, 400] width 345 height 14
type input "INFORME SEMESTRAL"
click at [722, 441] on input "Seleccionar Archivo" at bounding box center [753, 445] width 216 height 15
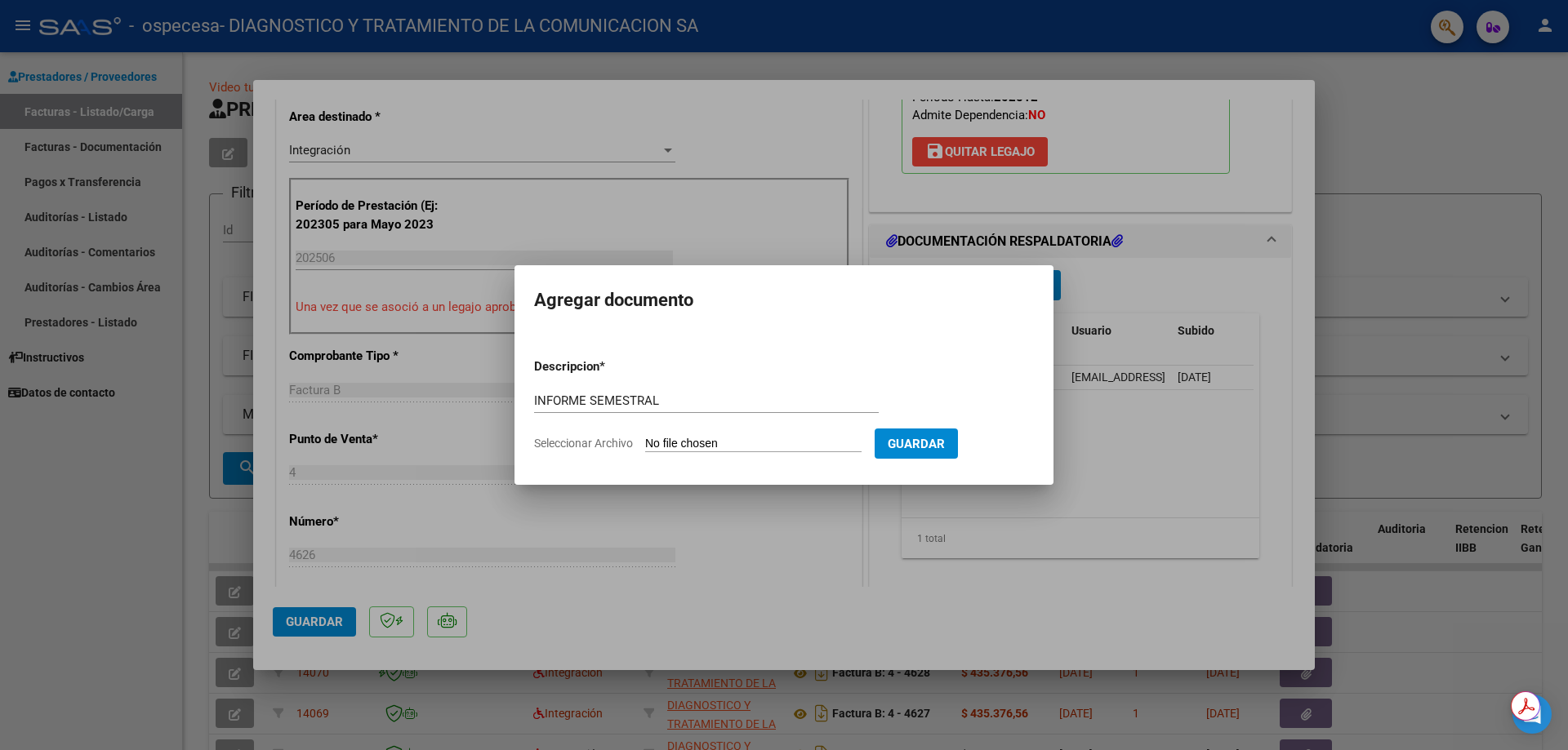
type input "C:\fakepath\[PERSON_NAME] TTO.pdf"
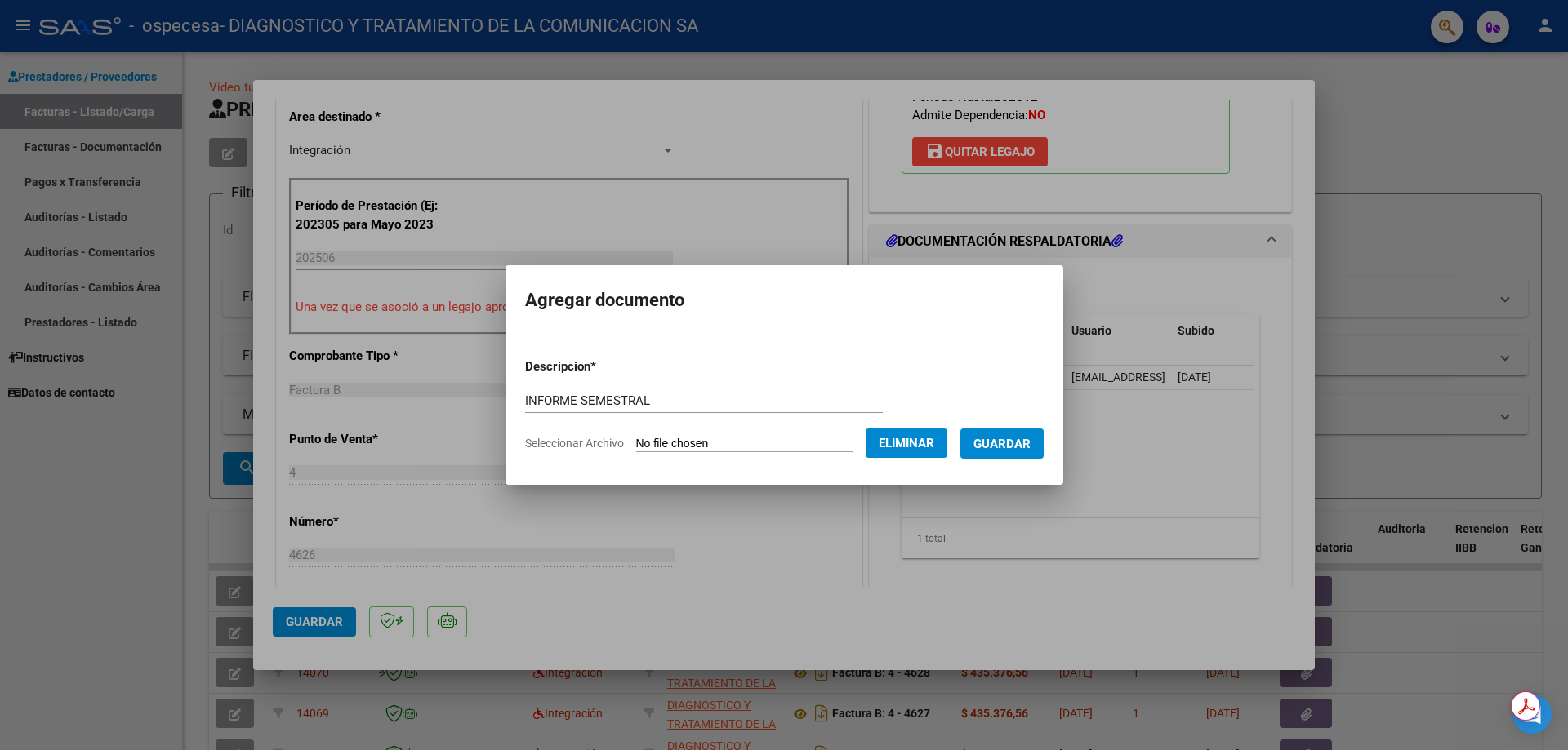
click at [992, 434] on button "Guardar" at bounding box center [1002, 444] width 83 height 31
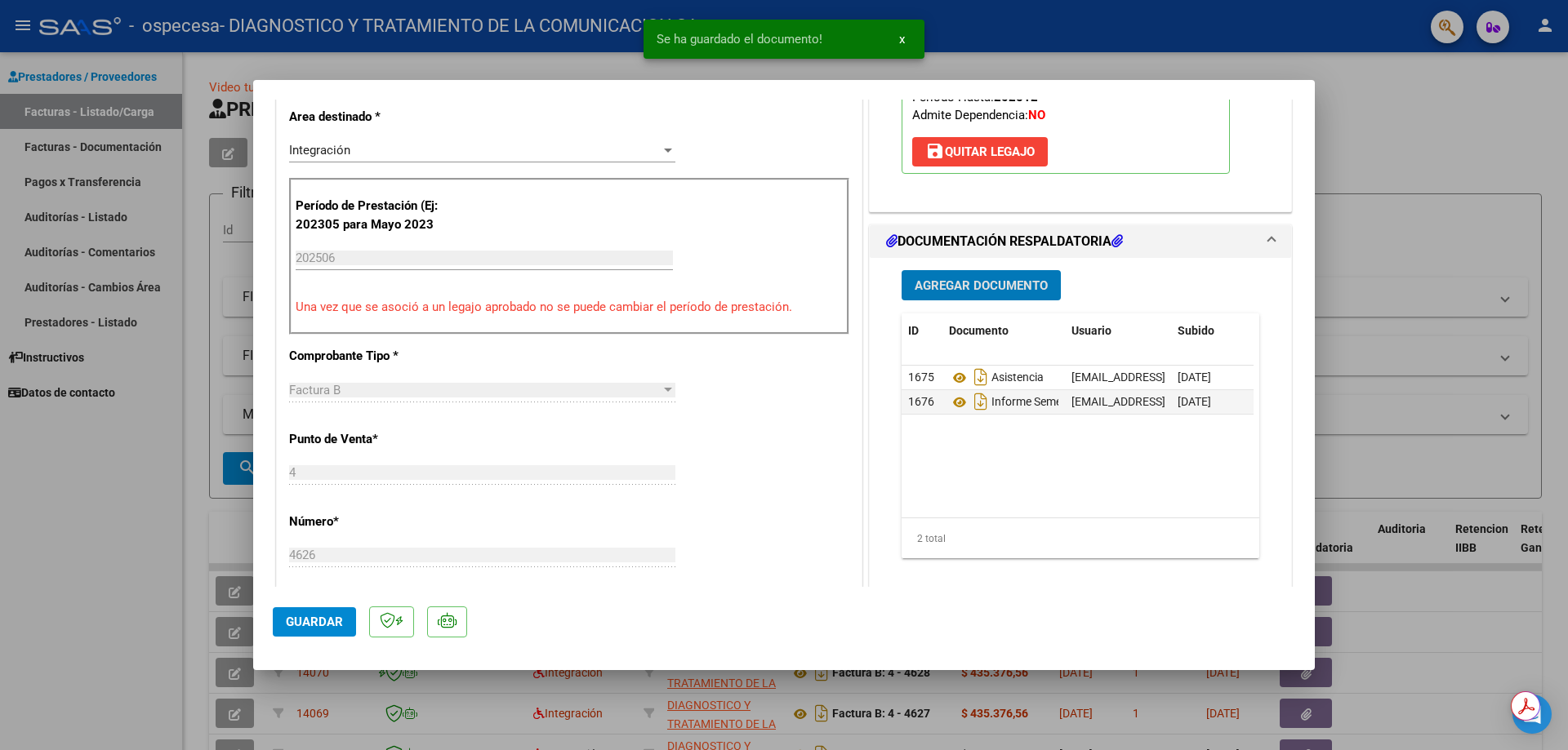
click at [977, 288] on span "Agregar Documento" at bounding box center [981, 285] width 133 height 14
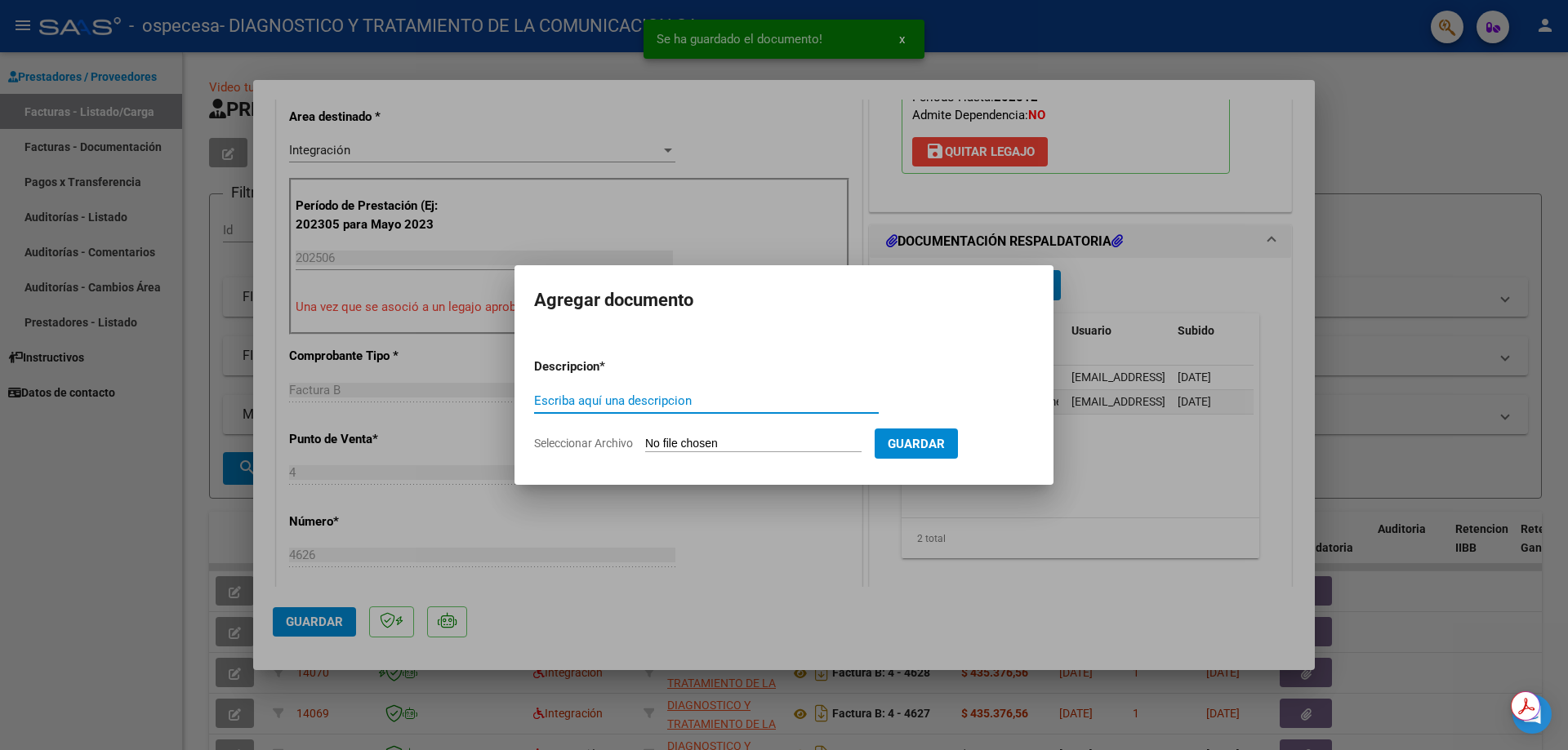
click at [676, 402] on input "Escriba aquí una descripcion" at bounding box center [706, 400] width 345 height 14
type input "ARCA"
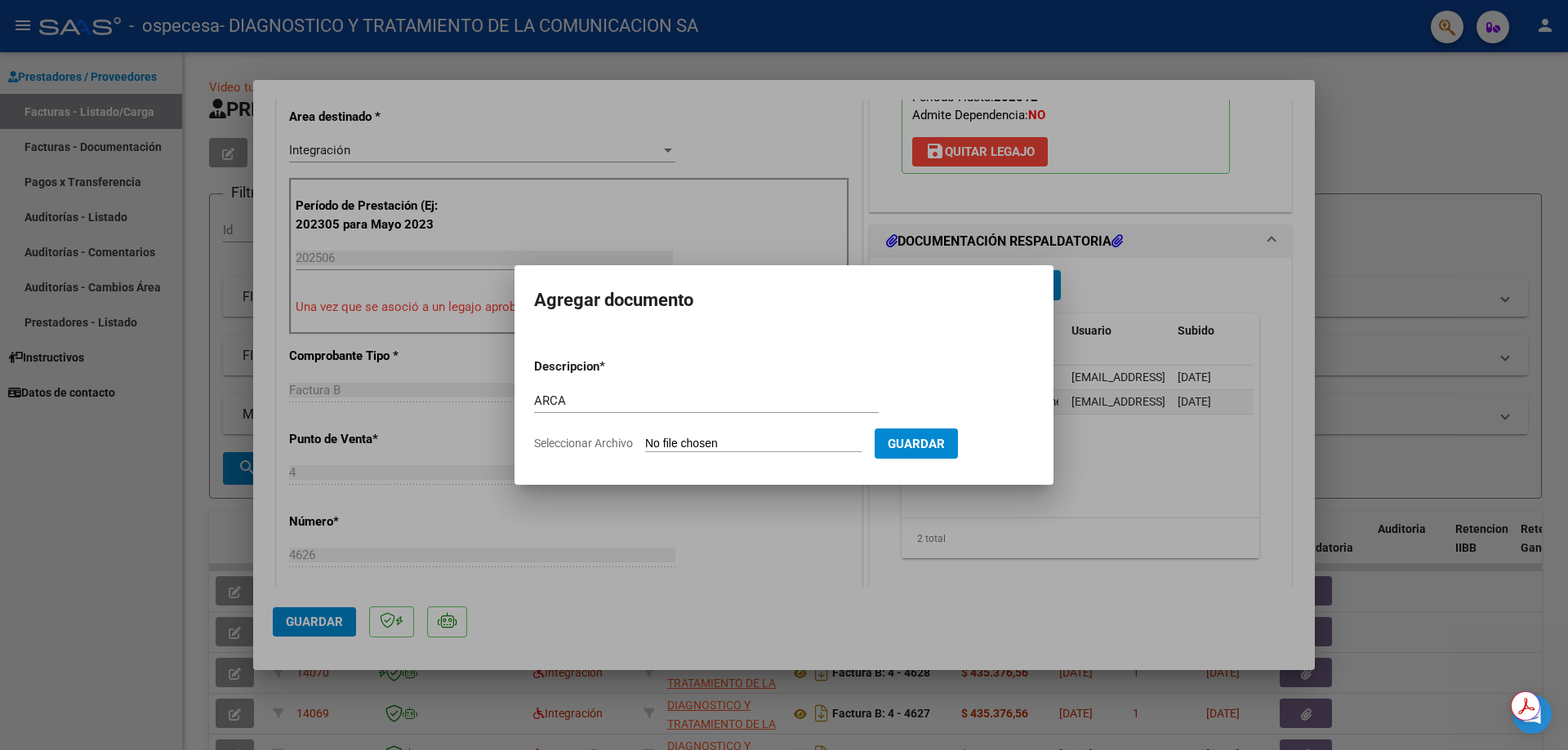
click at [733, 444] on input "Seleccionar Archivo" at bounding box center [753, 445] width 216 height 15
type input "C:\fakepath\AFIP.pdf"
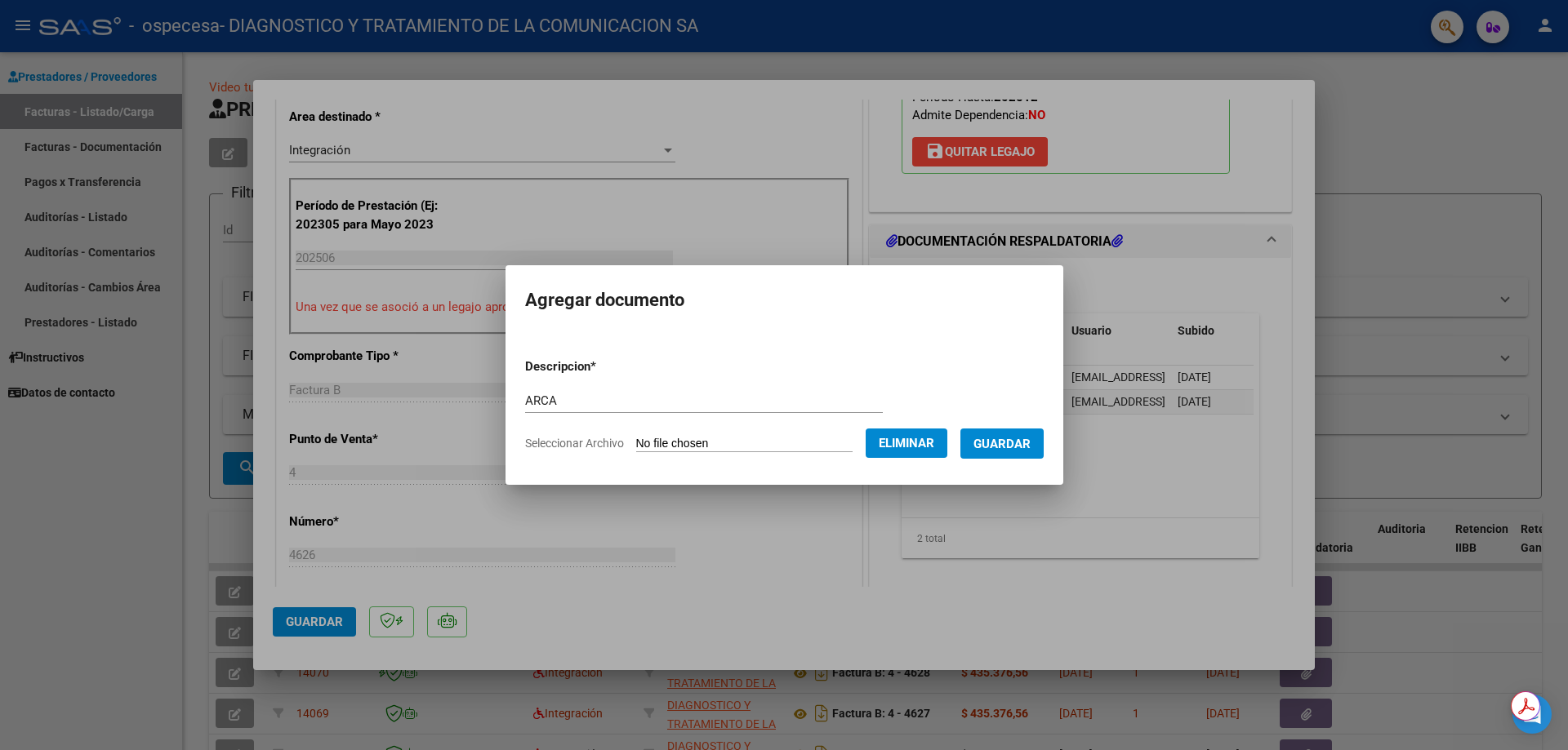
click at [997, 439] on span "Guardar" at bounding box center [1002, 444] width 57 height 14
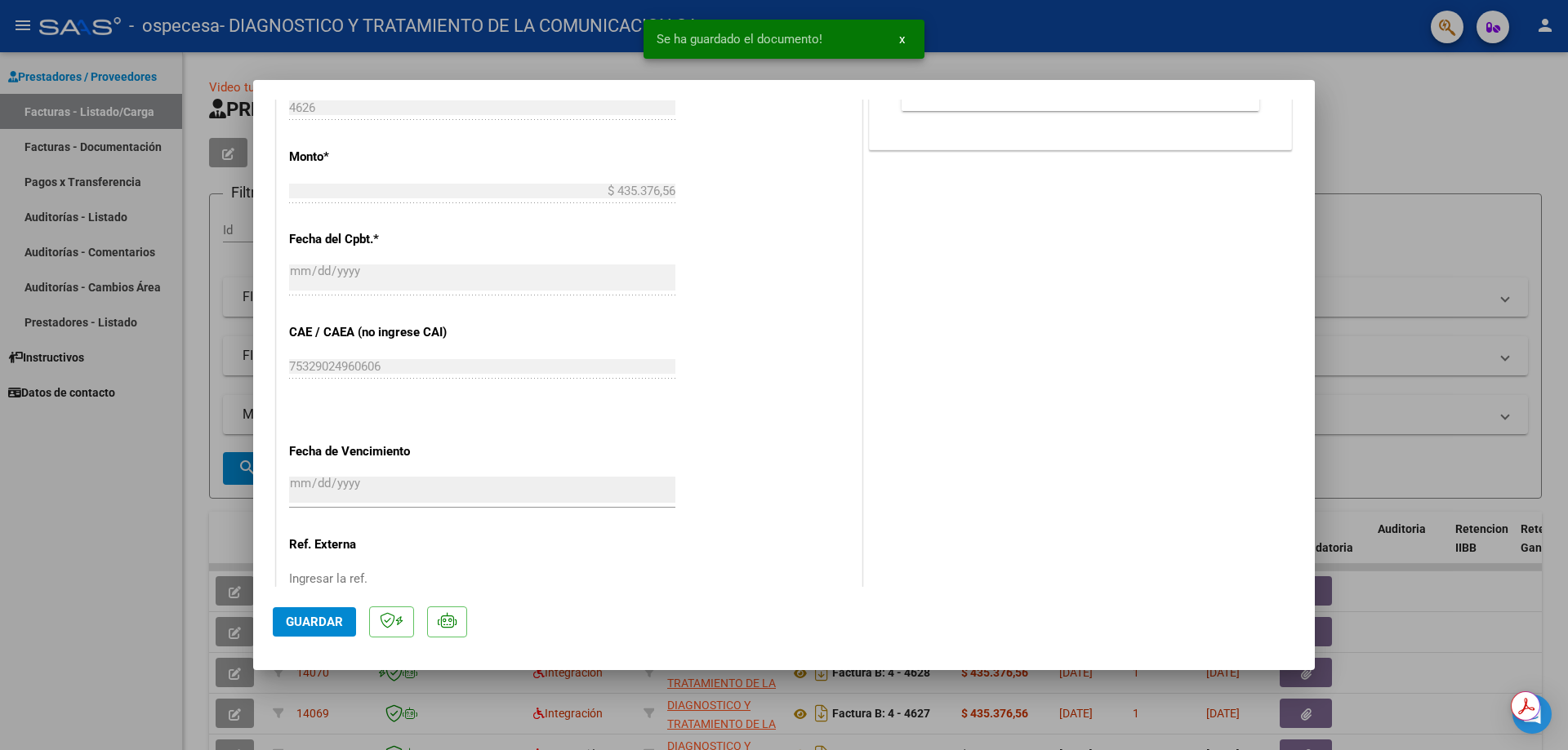
scroll to position [898, 0]
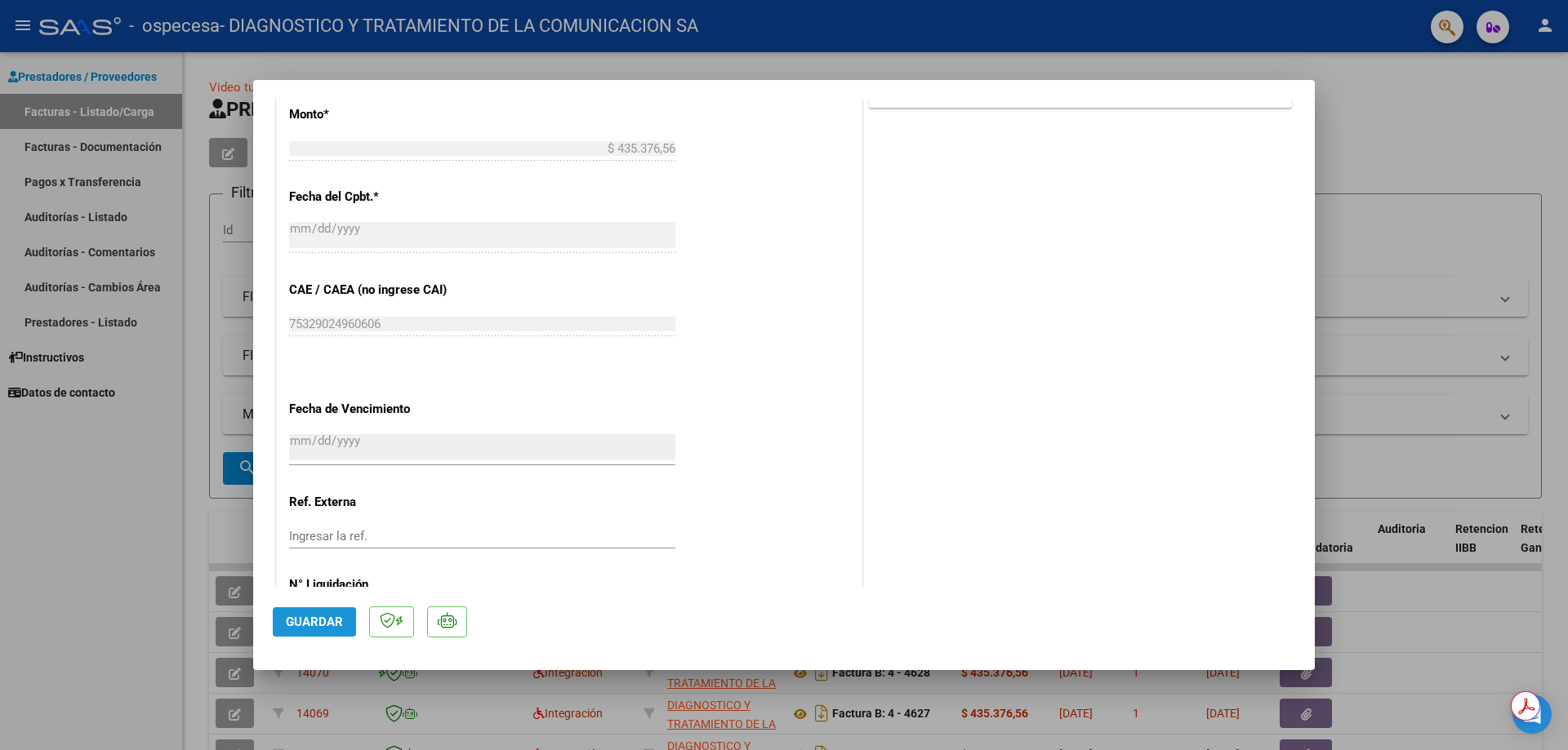
click at [306, 613] on button "Guardar" at bounding box center [314, 622] width 83 height 30
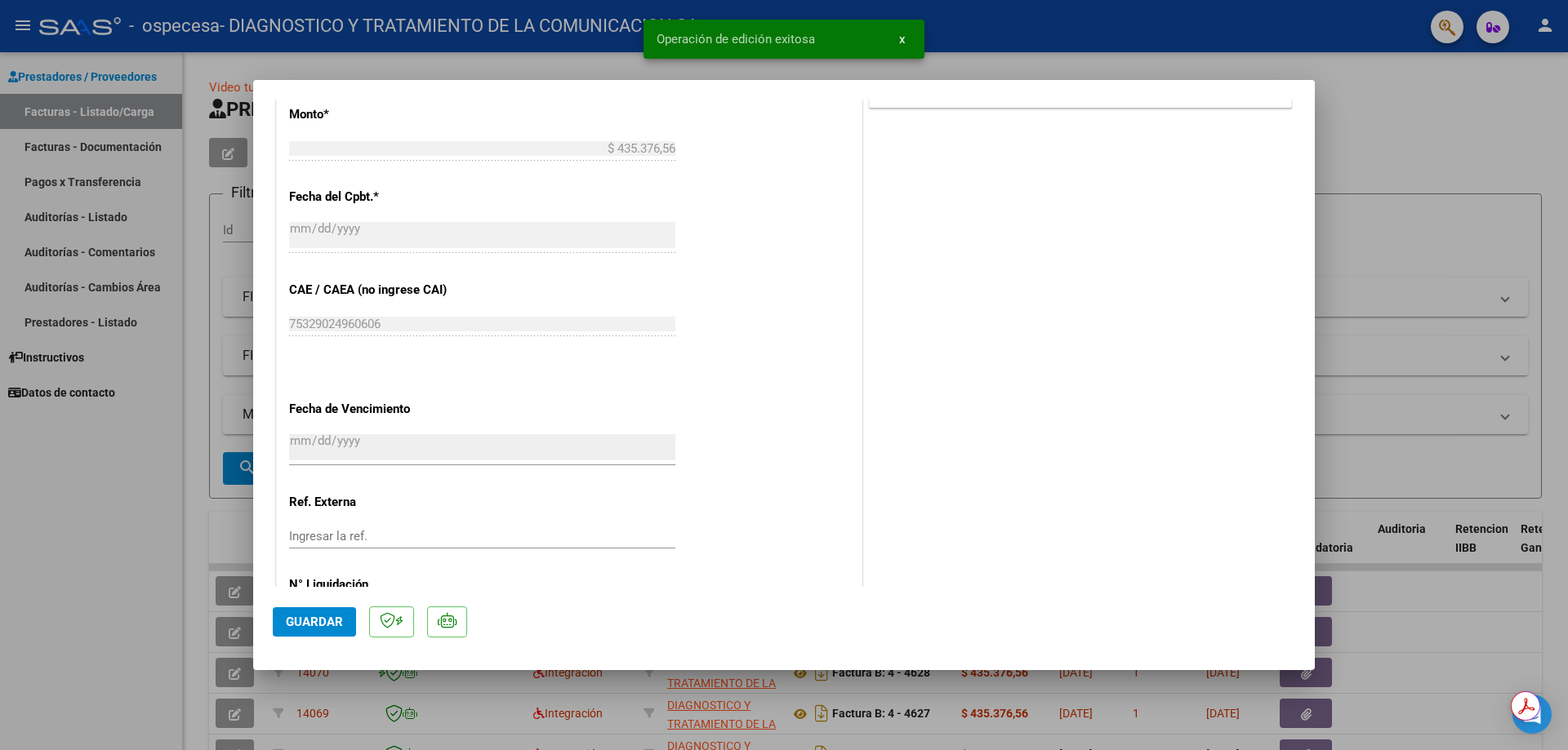
click at [1358, 109] on div at bounding box center [784, 375] width 1568 height 750
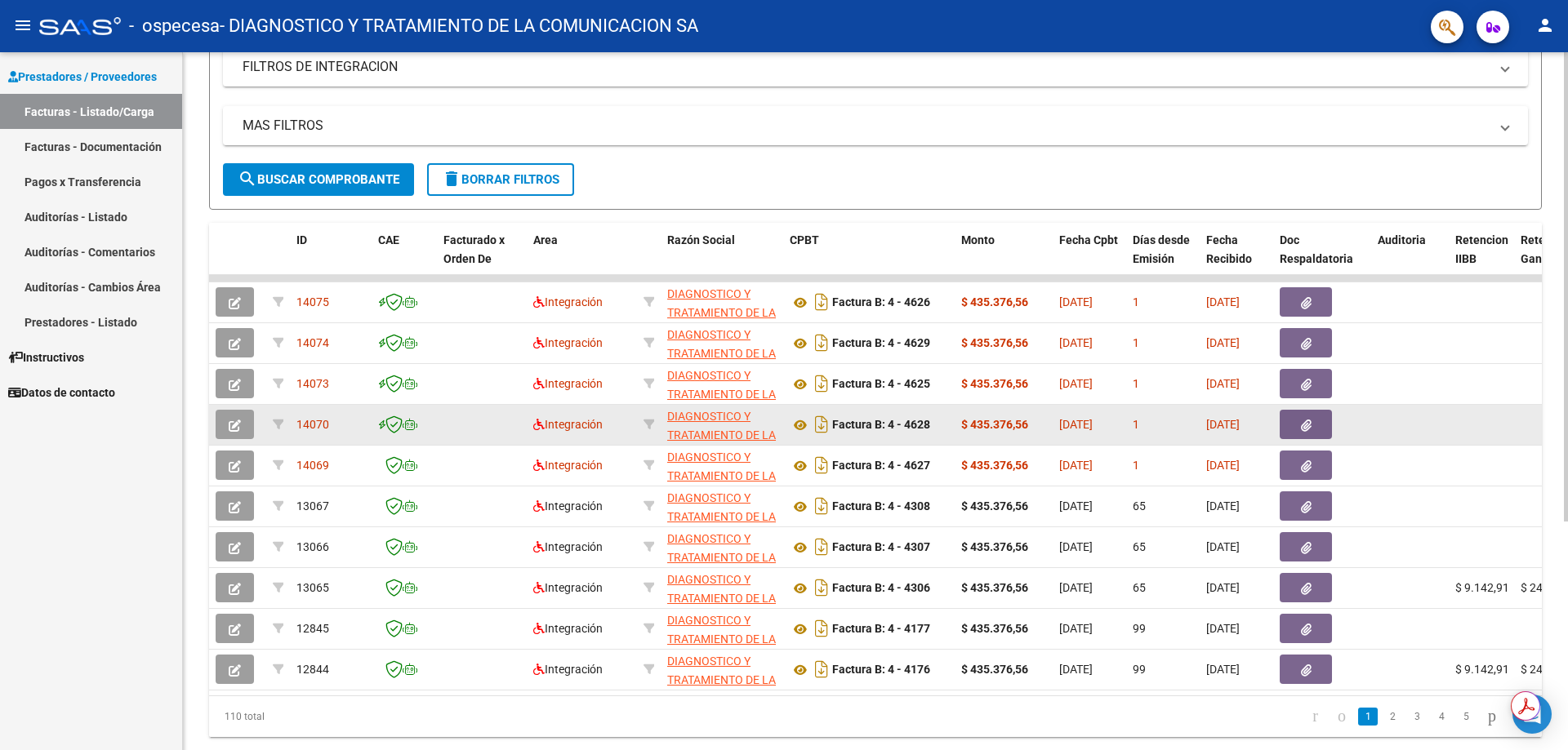
scroll to position [340, 0]
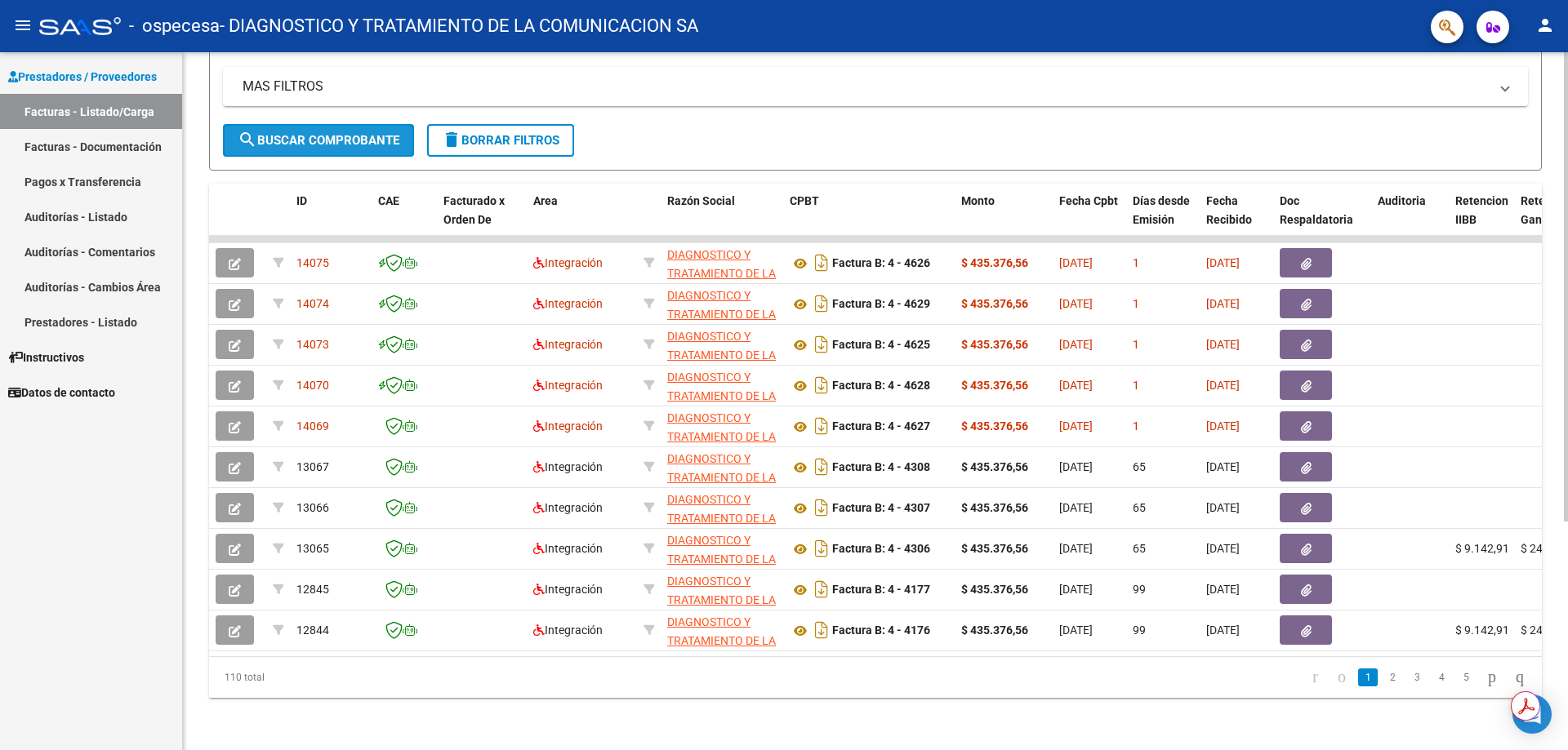
click at [266, 134] on span "search Buscar Comprobante" at bounding box center [318, 140] width 161 height 14
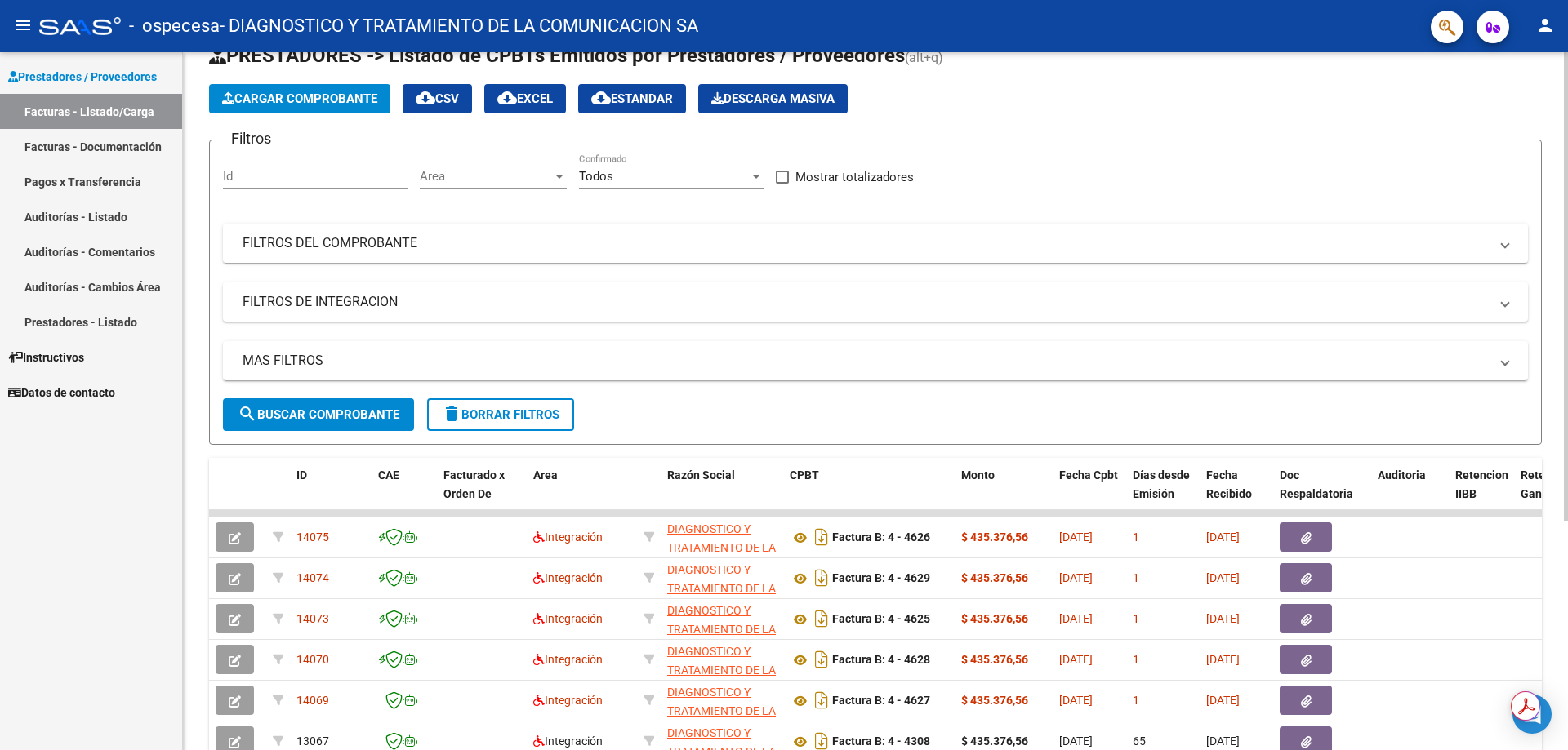
scroll to position [14, 0]
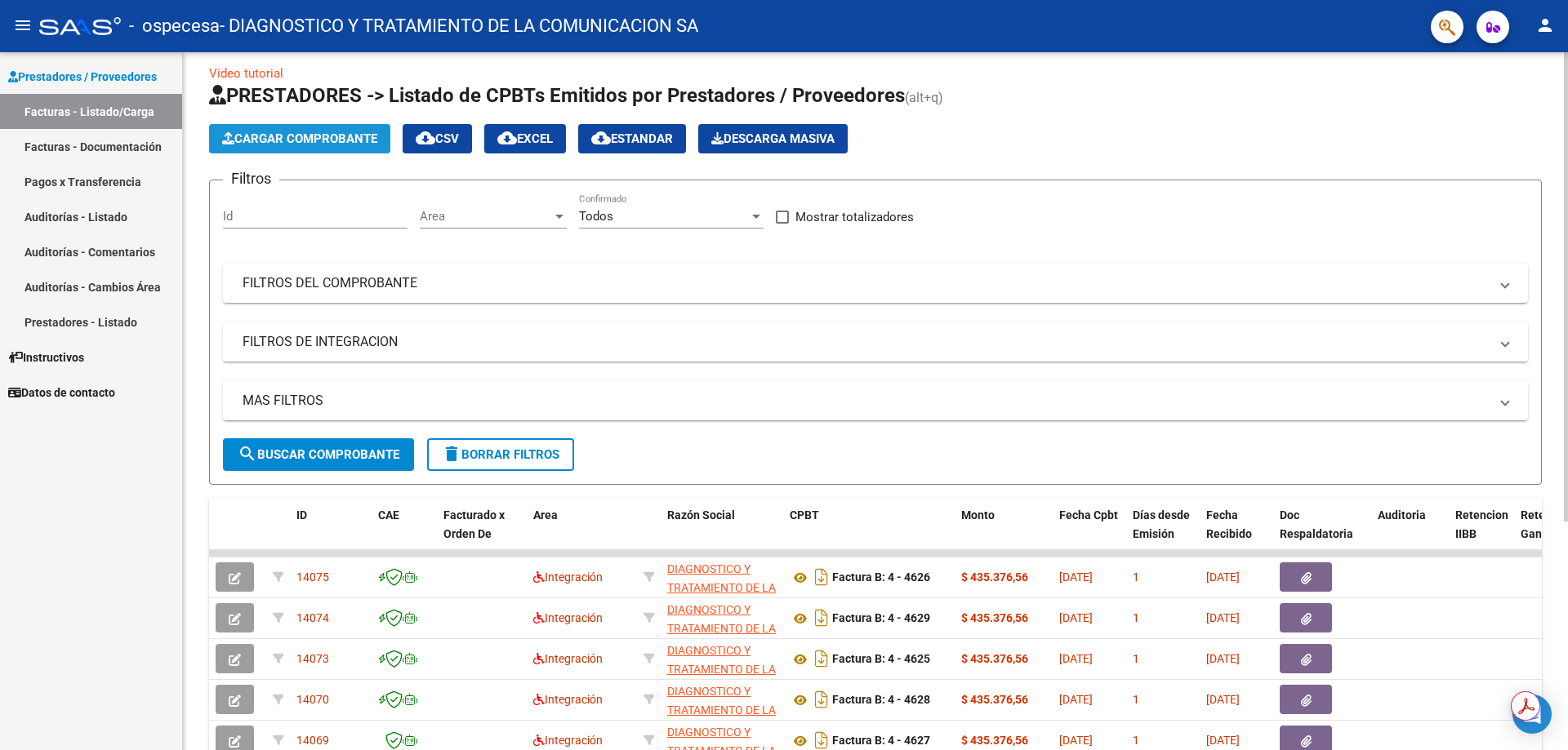
click at [304, 139] on span "Cargar Comprobante" at bounding box center [300, 138] width 155 height 14
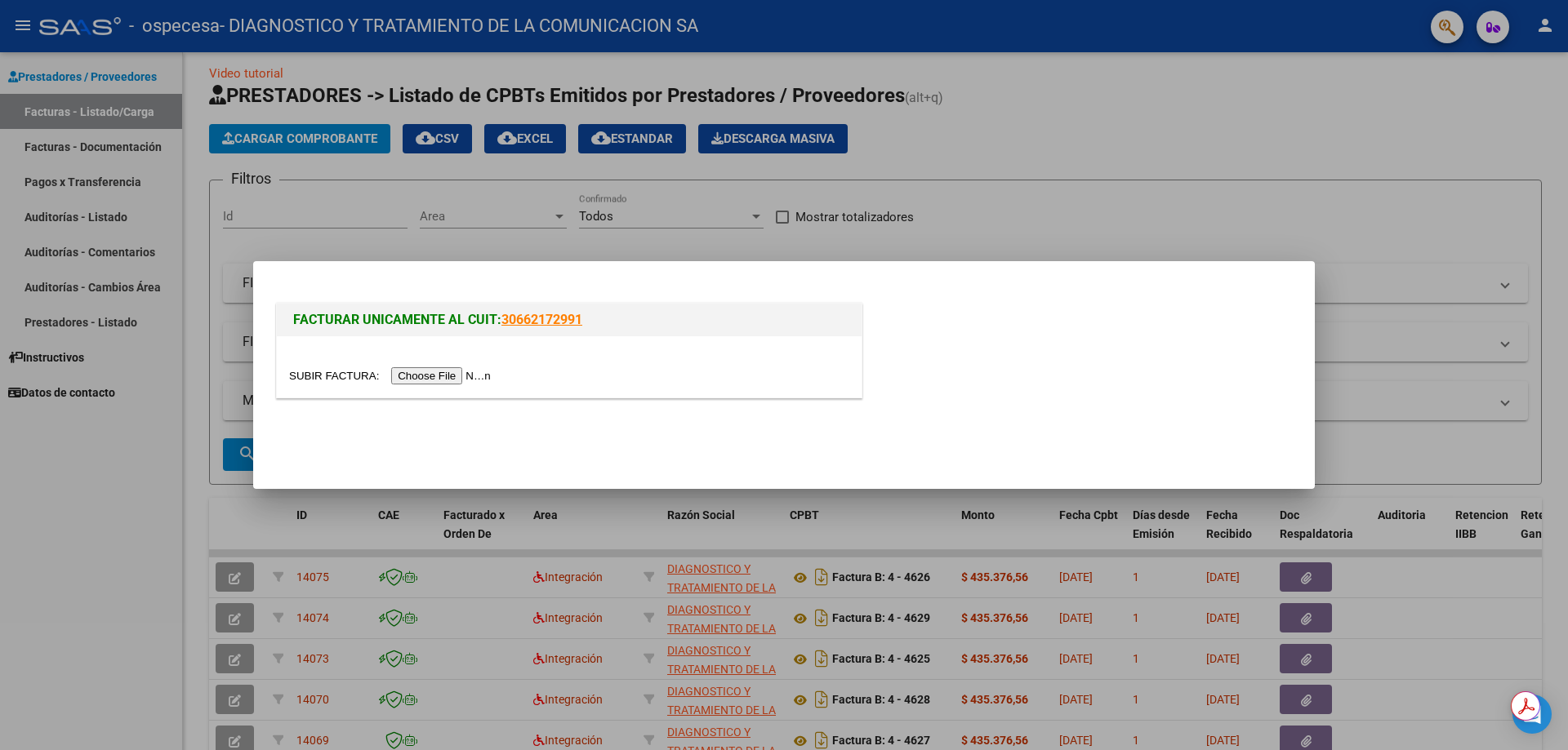
click at [409, 378] on input "file" at bounding box center [392, 376] width 206 height 17
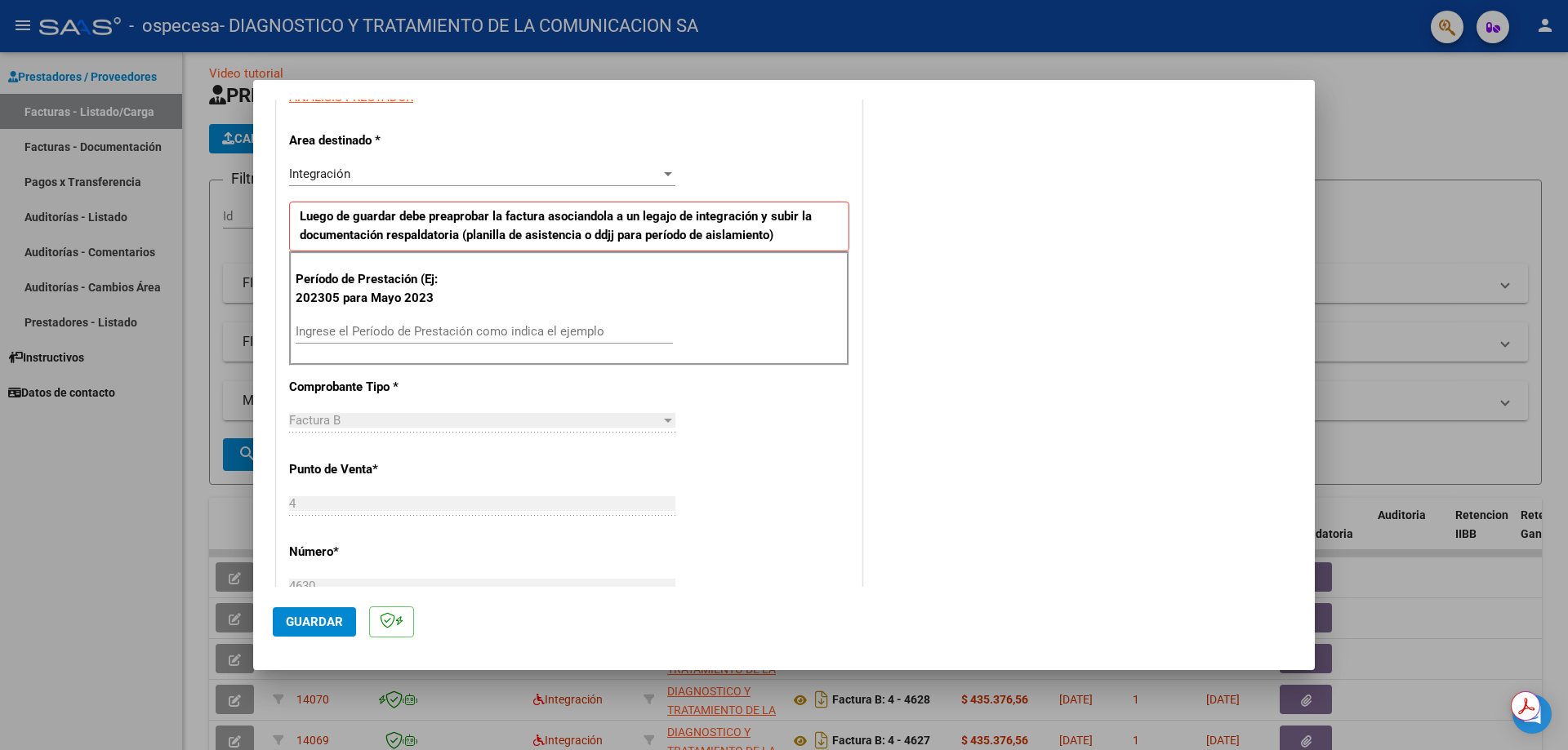
scroll to position [327, 0]
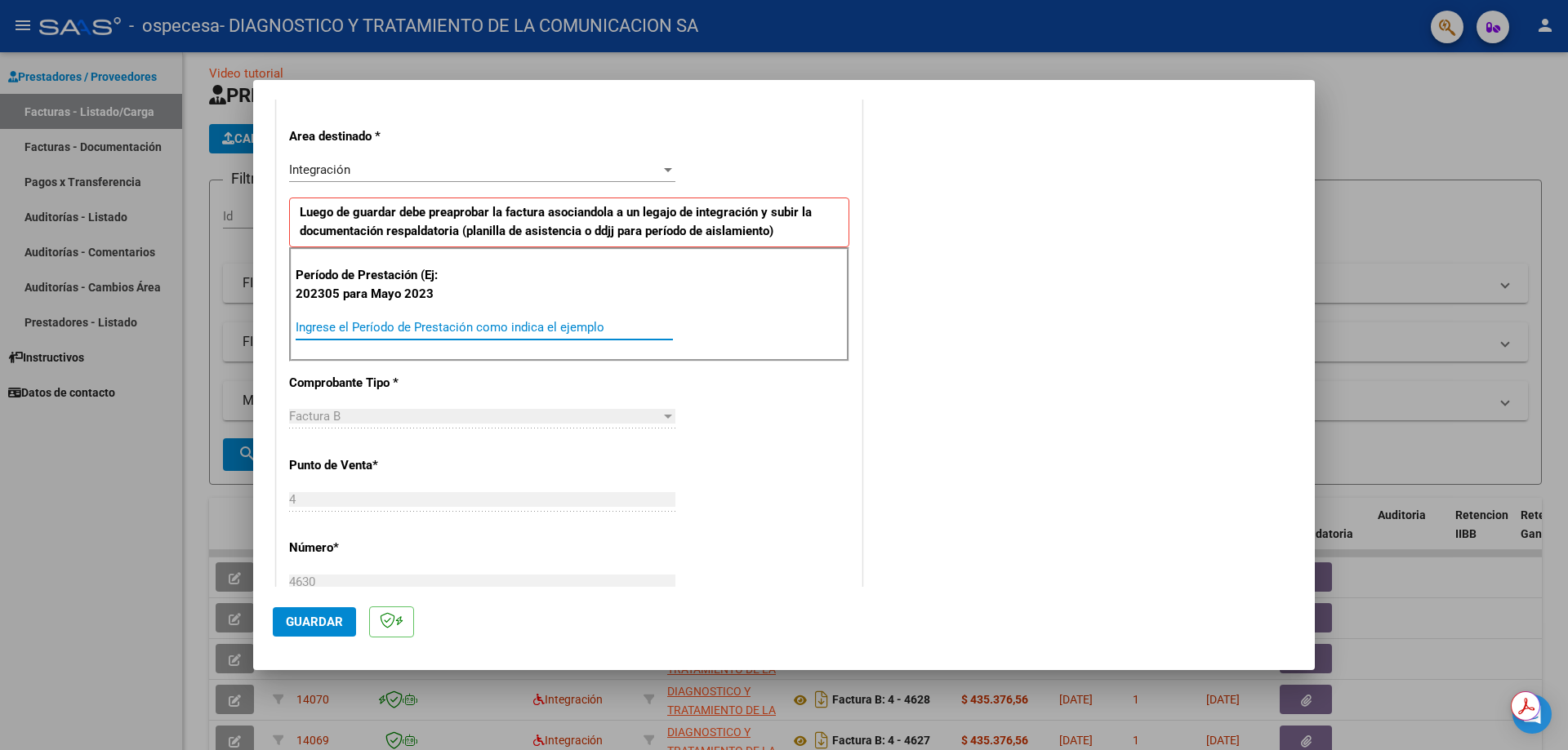
click at [385, 328] on input "Ingrese el Período de Prestación como indica el ejemplo" at bounding box center [484, 327] width 377 height 14
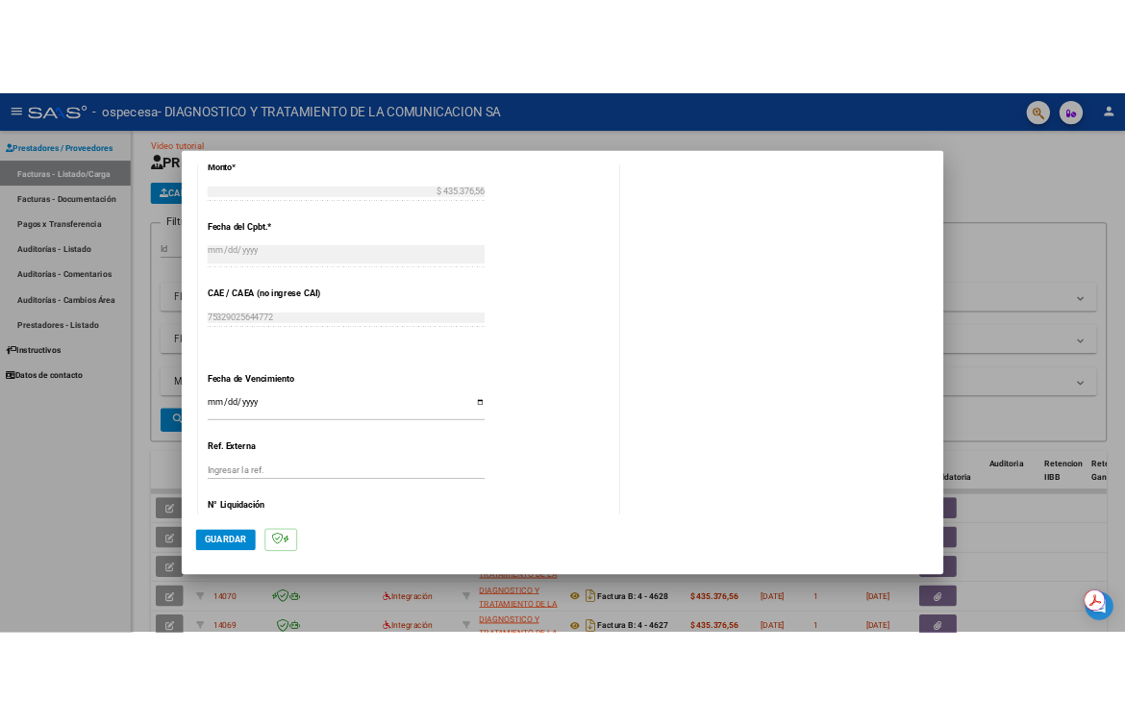
scroll to position [1082, 0]
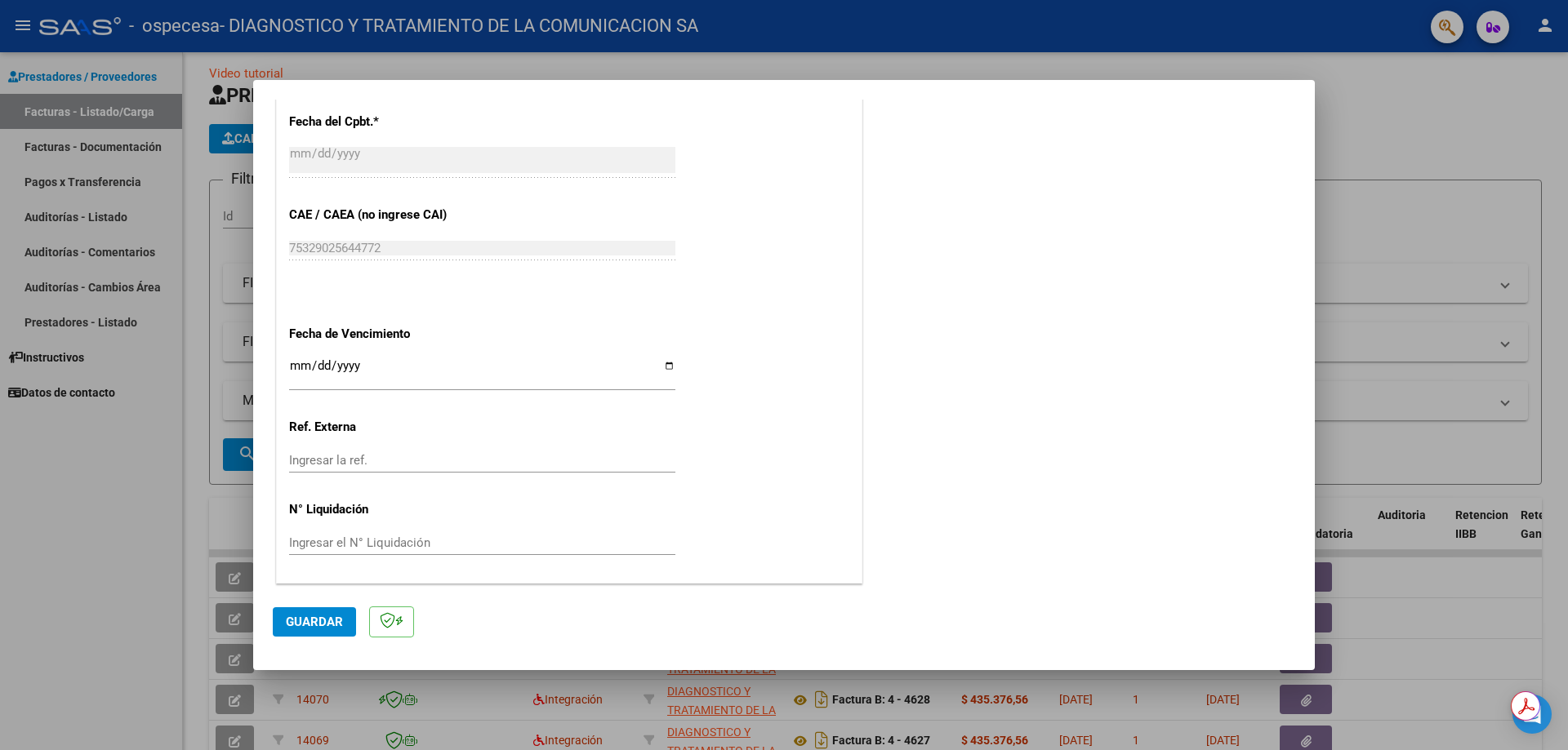
type input "202507"
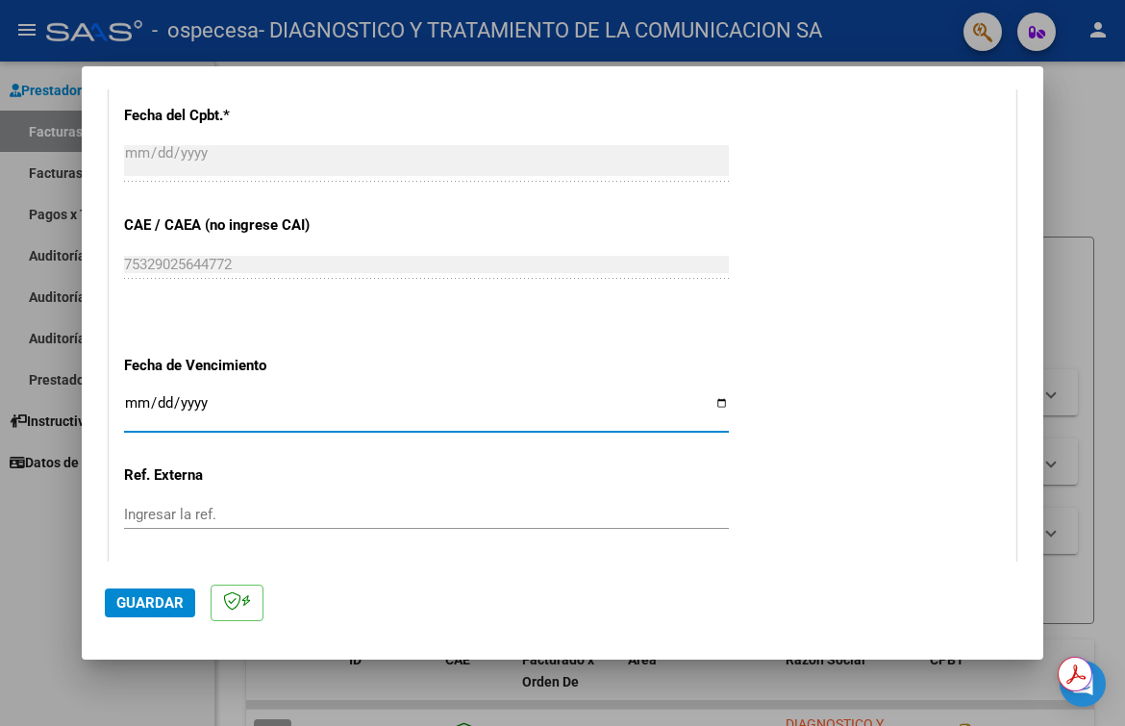
click at [712, 413] on input "Ingresar la fecha" at bounding box center [426, 410] width 605 height 31
click at [714, 408] on input "Ingresar la fecha" at bounding box center [426, 410] width 605 height 31
type input "[DATE]"
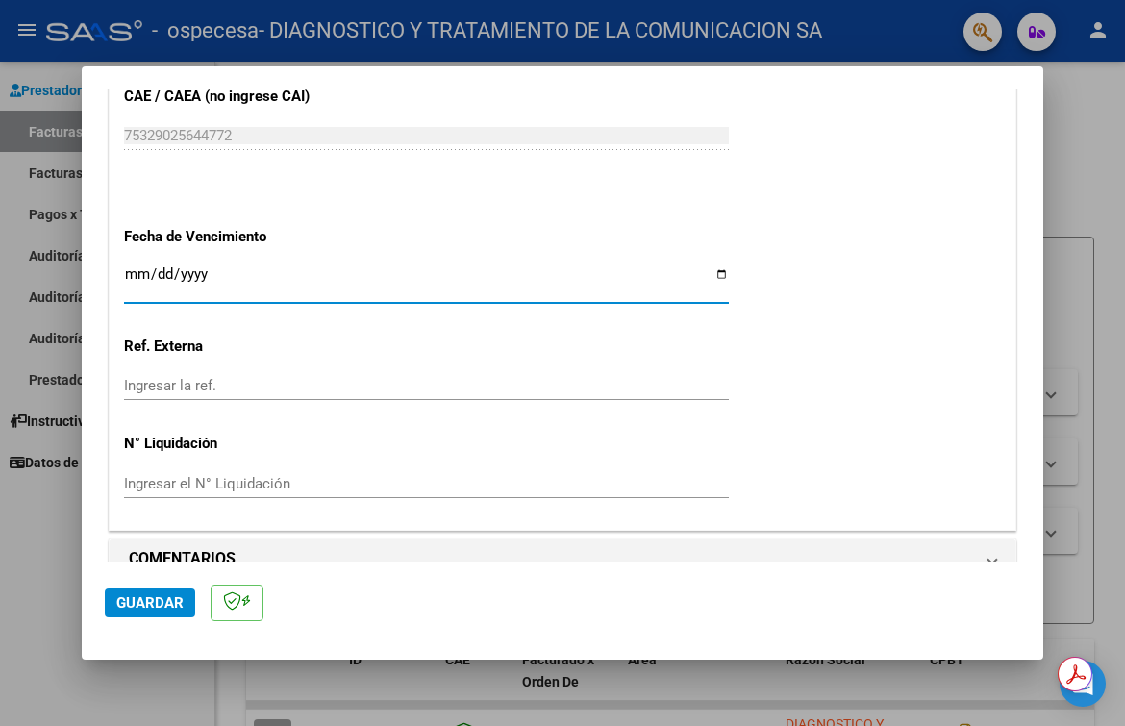
scroll to position [1243, 0]
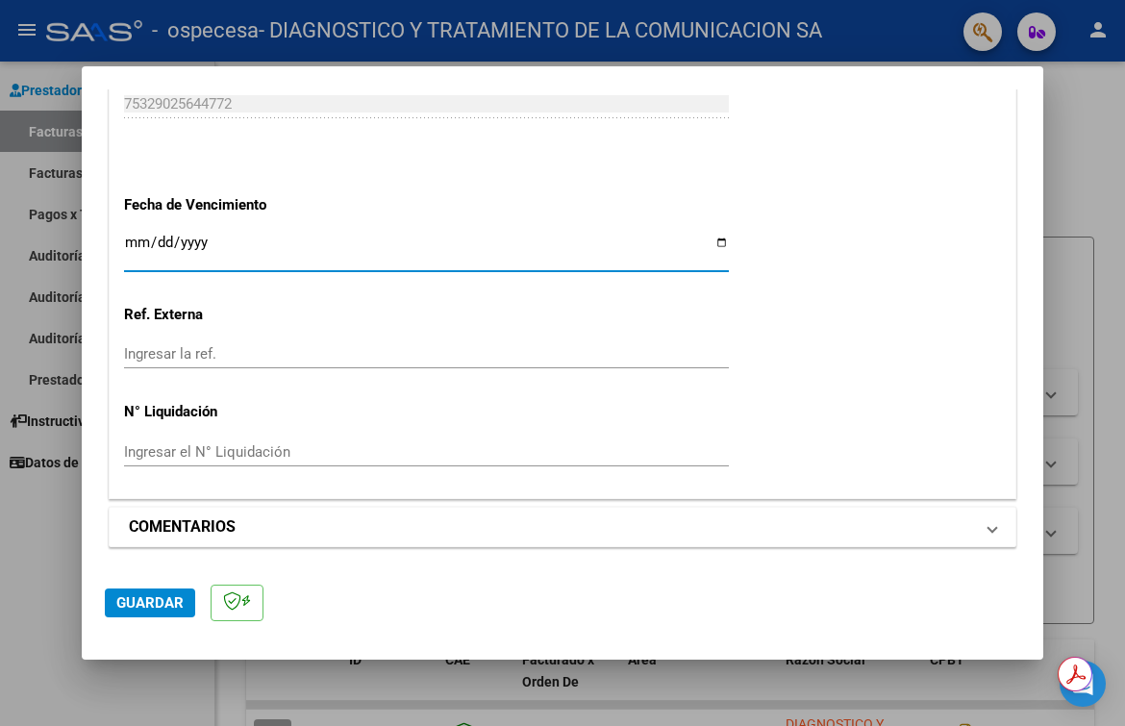
click at [989, 535] on span at bounding box center [993, 527] width 8 height 23
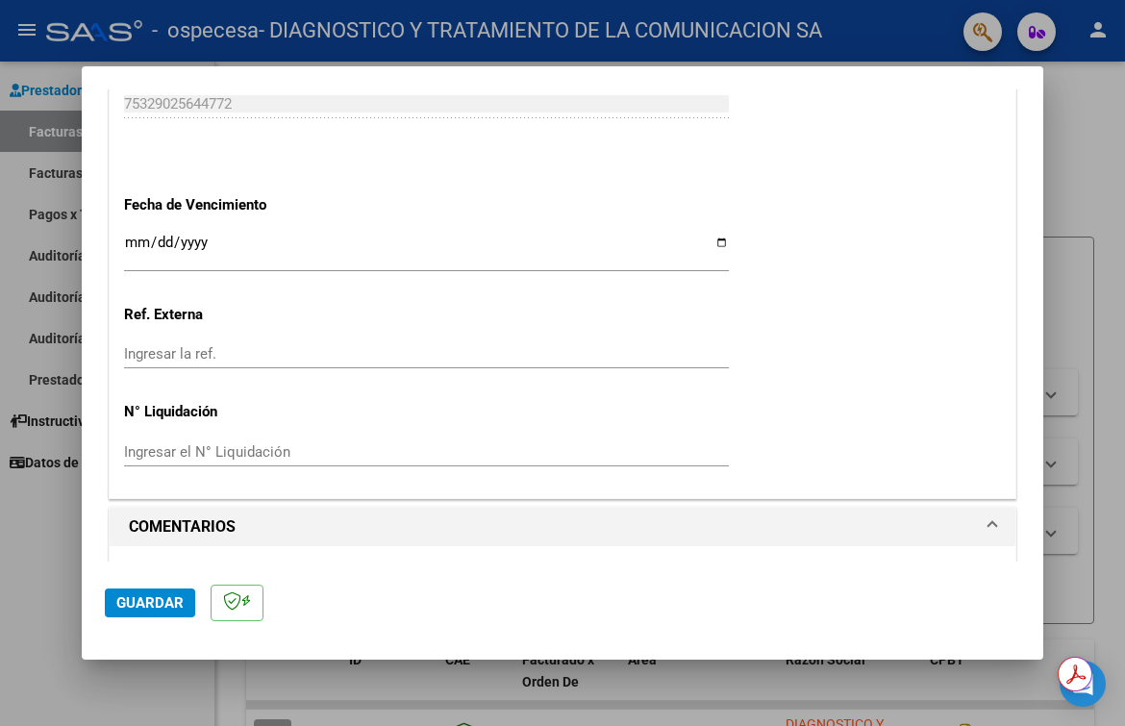
scroll to position [1428, 0]
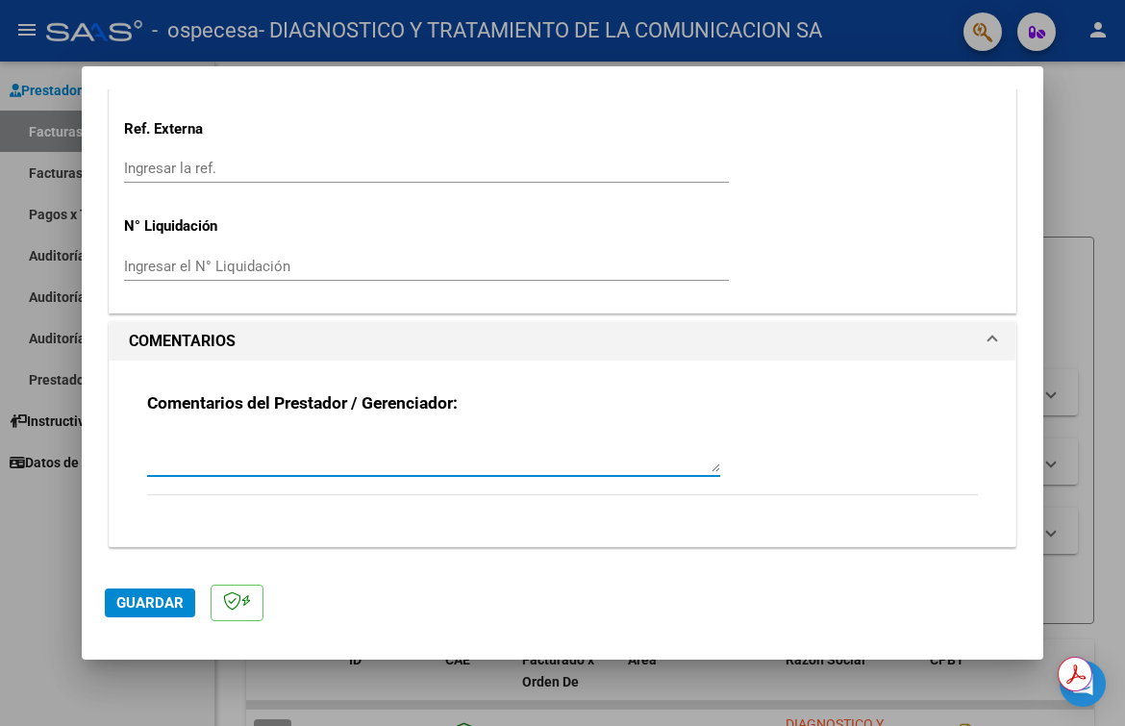
click at [345, 462] on textarea at bounding box center [433, 453] width 573 height 38
type textarea "[PERSON_NAME] DNI 53994818 MII 07/2025"
click at [134, 609] on span "Guardar" at bounding box center [149, 602] width 67 height 17
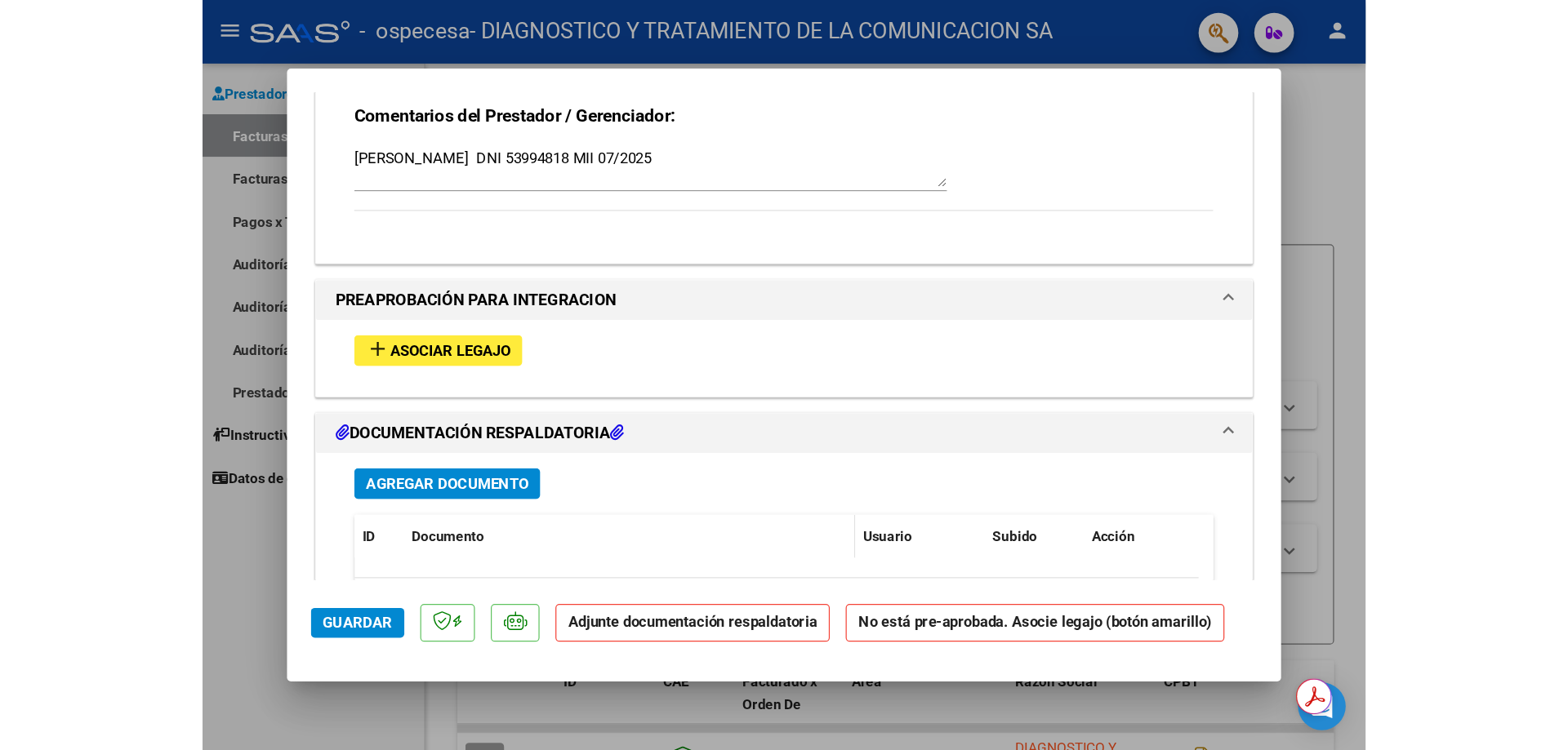
scroll to position [1469, 0]
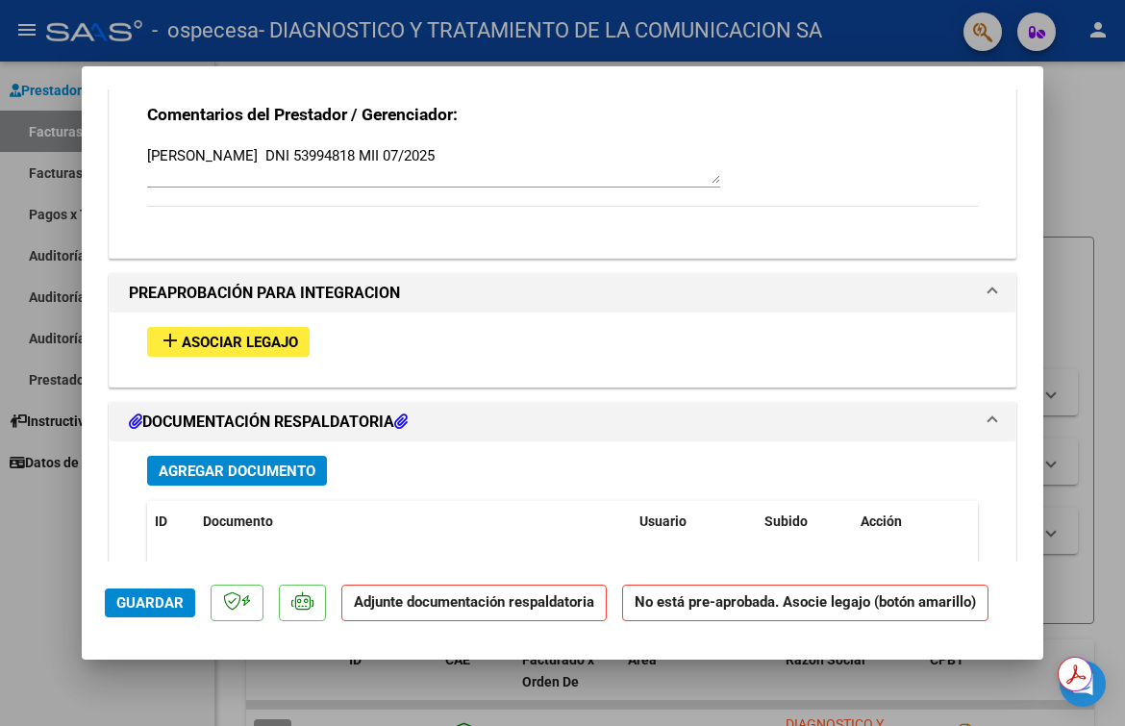
click at [242, 342] on span "Asociar Legajo" at bounding box center [240, 342] width 116 height 17
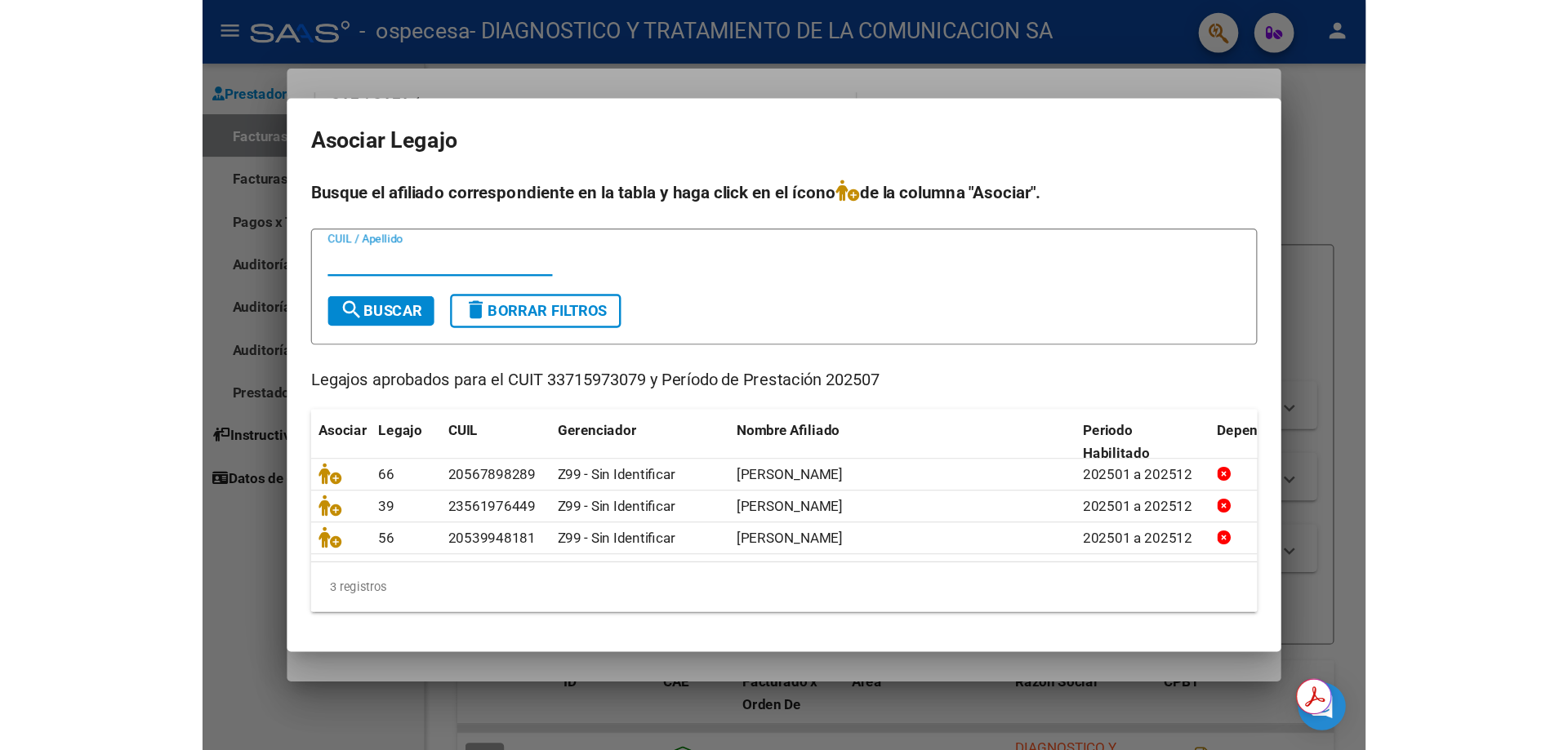
scroll to position [932, 0]
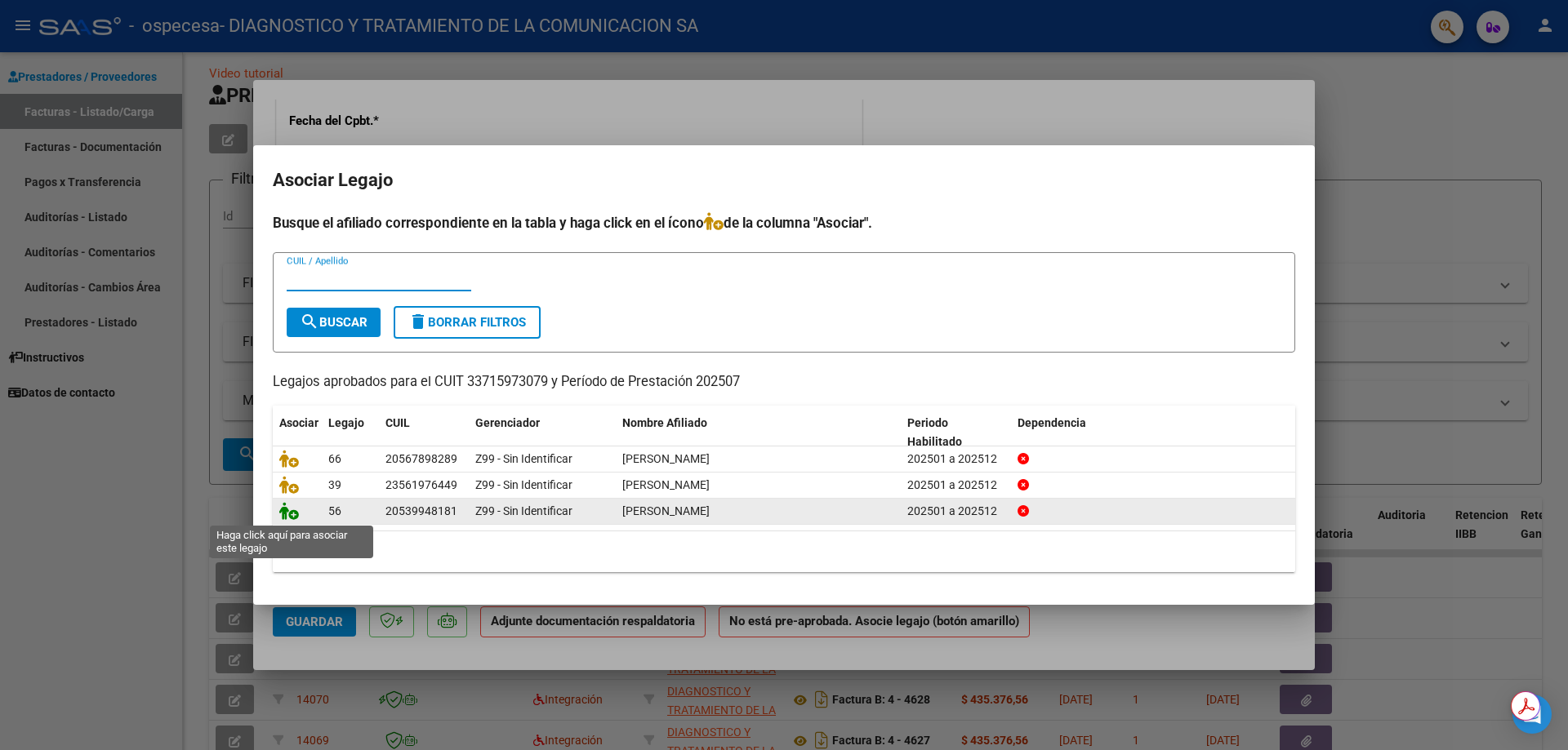
click at [289, 515] on icon at bounding box center [289, 511] width 20 height 18
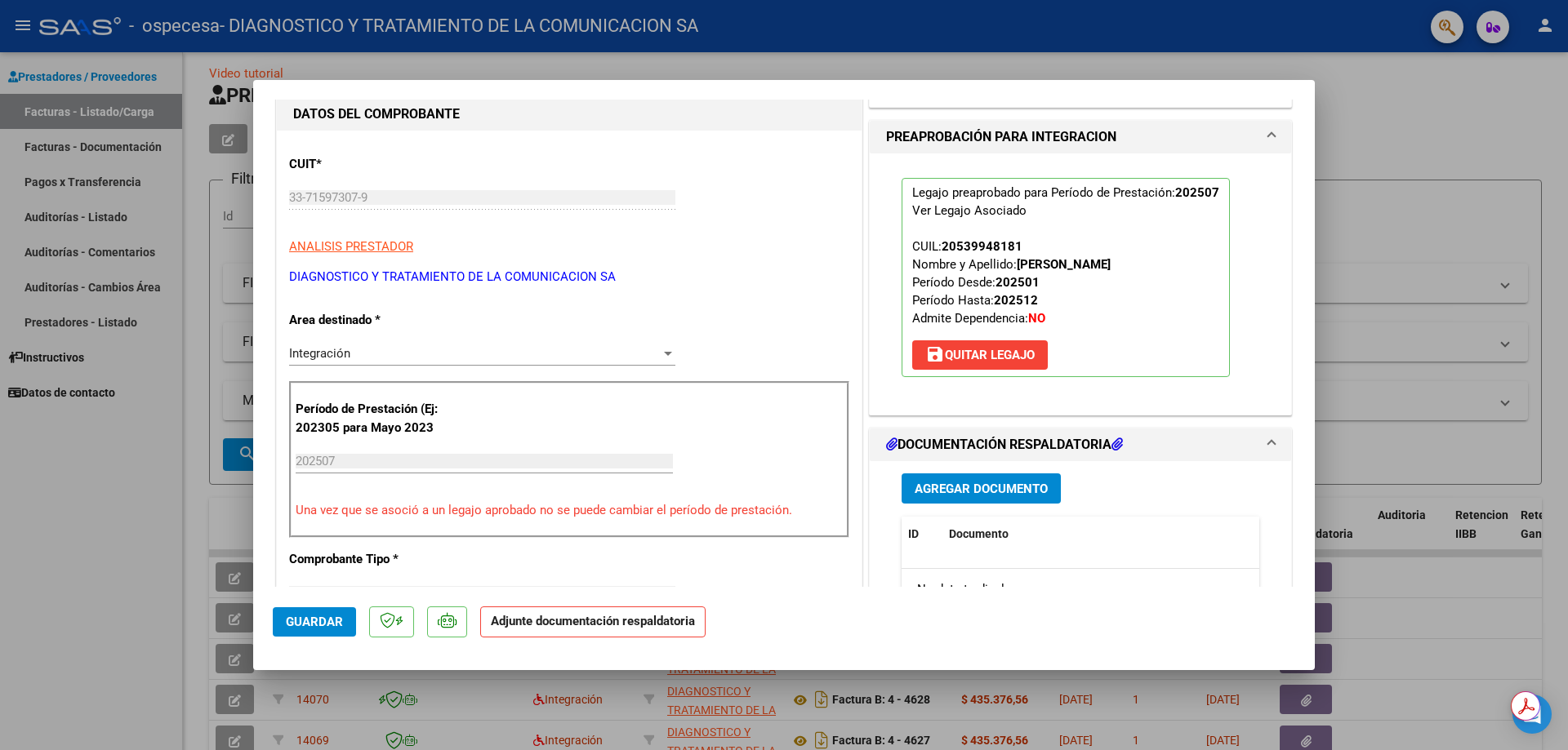
scroll to position [158, 0]
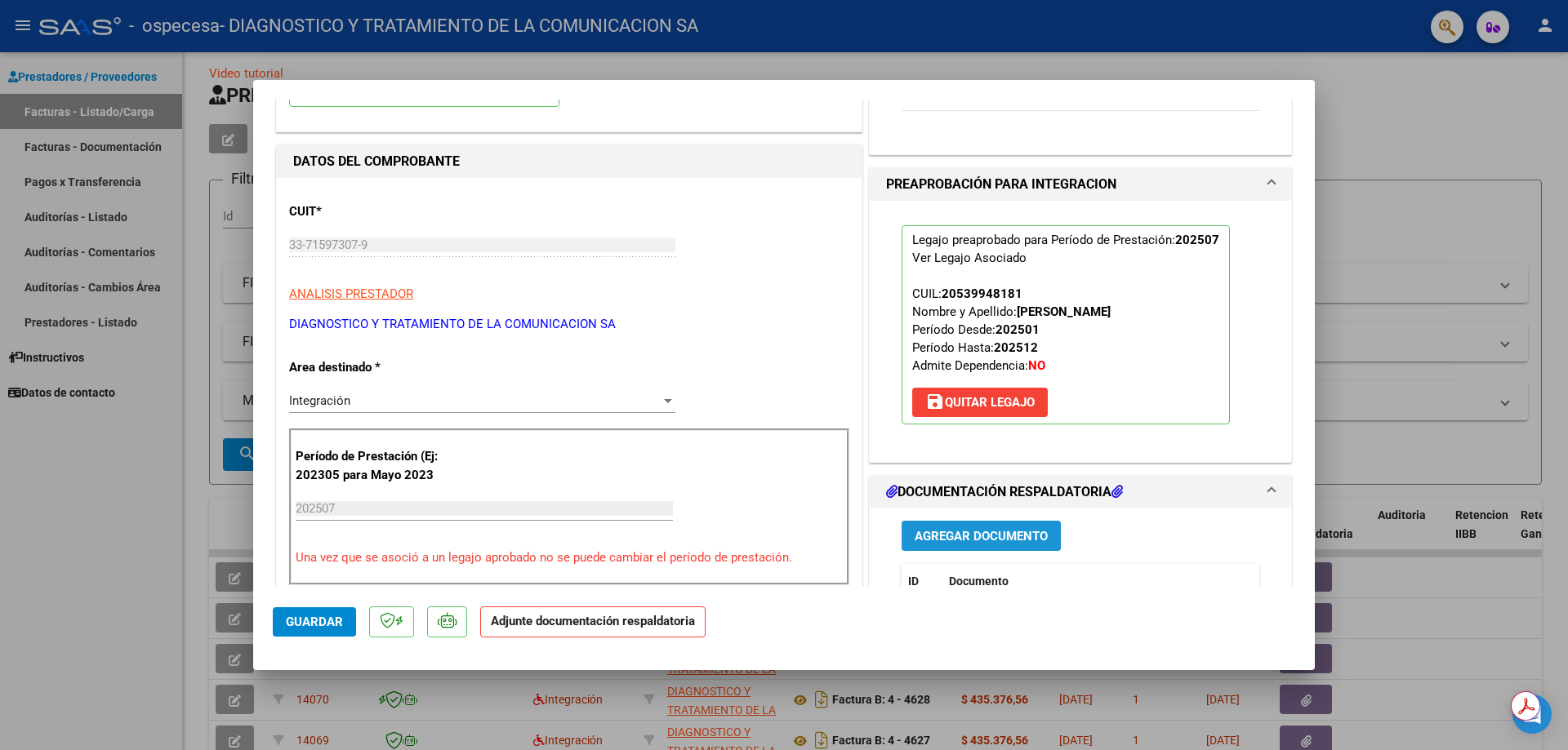
click at [975, 543] on span "Agregar Documento" at bounding box center [981, 535] width 133 height 14
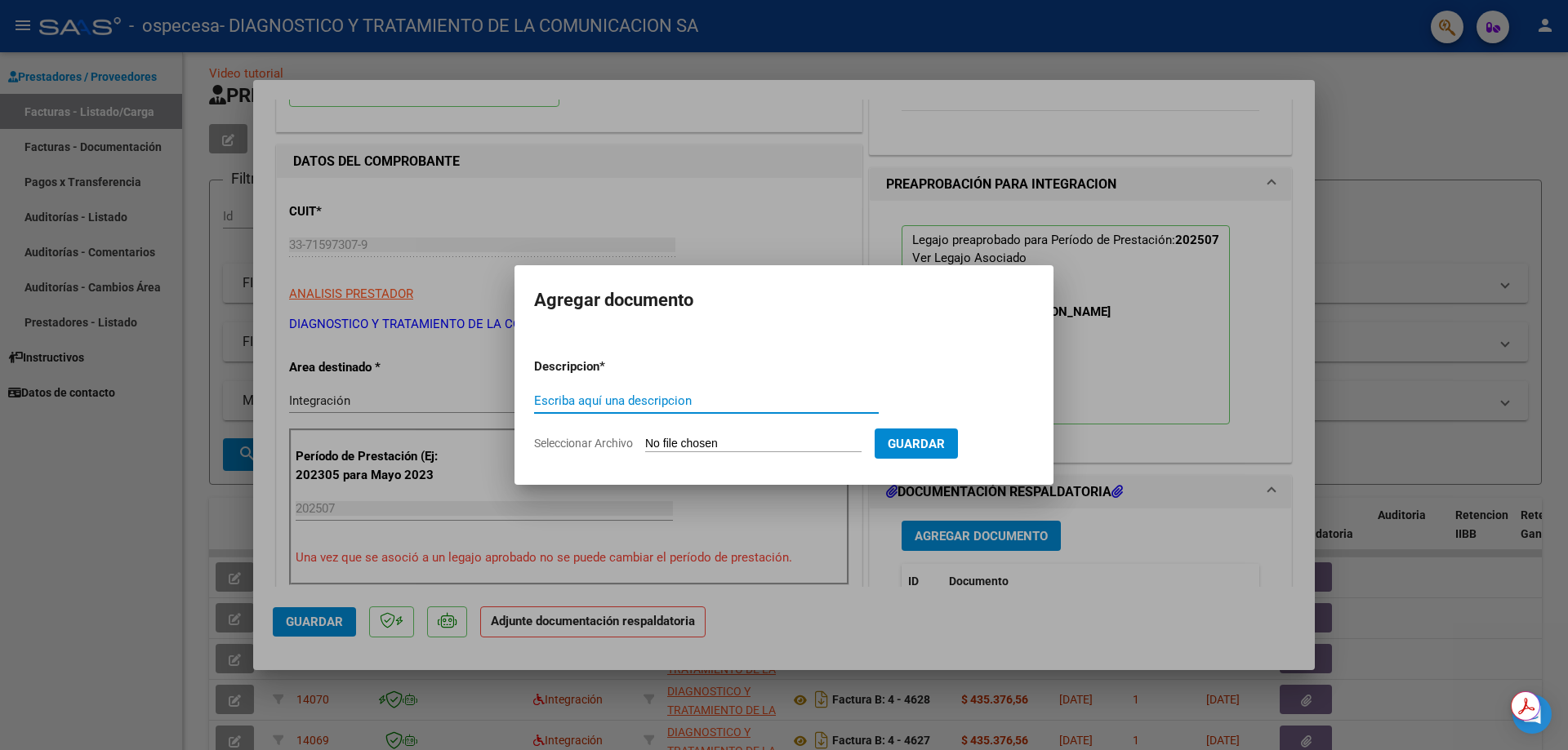
click at [632, 402] on input "Escriba aquí una descripcion" at bounding box center [706, 400] width 345 height 14
type input "ASISTENCIA"
click at [667, 439] on input "Seleccionar Archivo" at bounding box center [753, 445] width 216 height 15
type input "C:\fakepath\[PERSON_NAME].pdf"
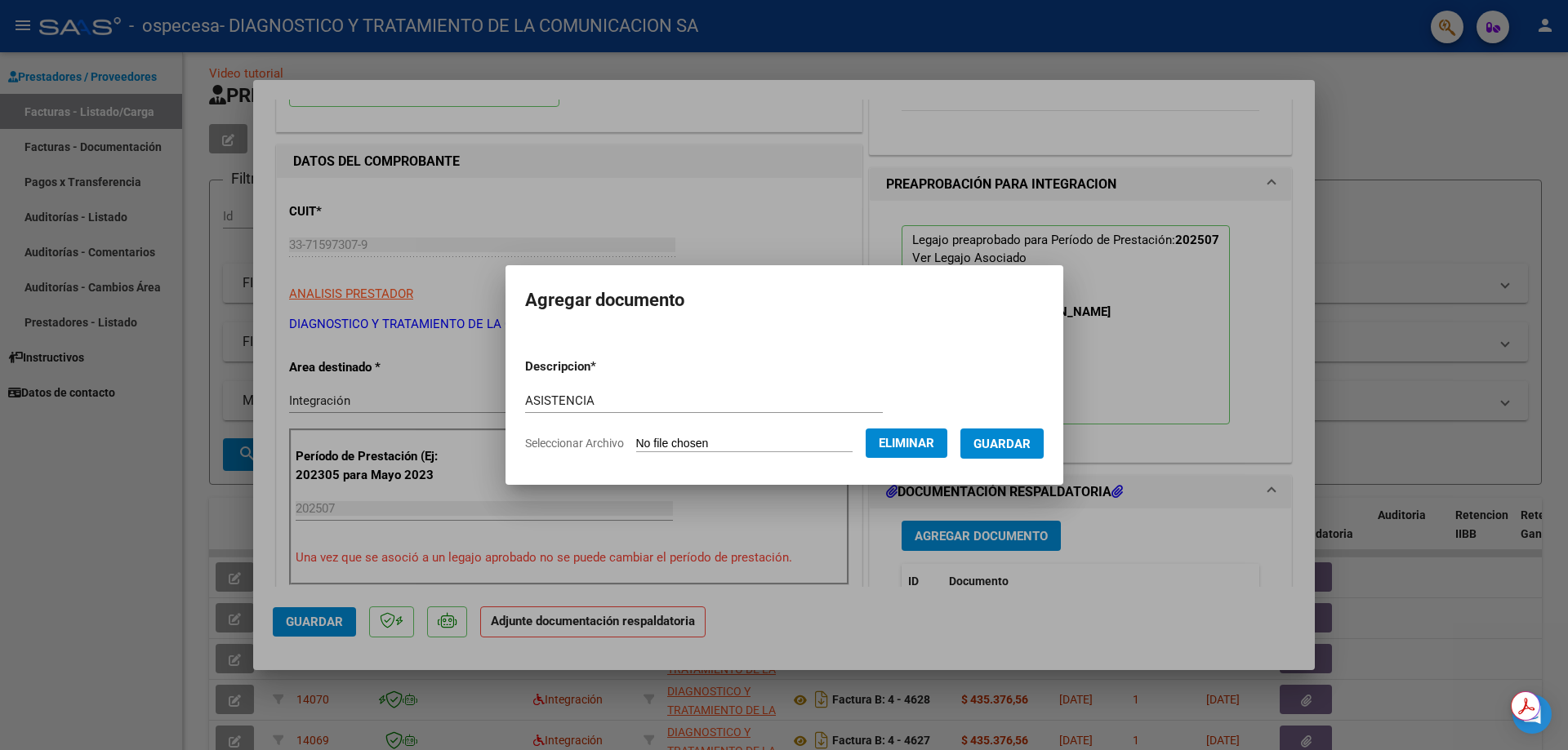
click at [1030, 449] on span "Guardar" at bounding box center [1002, 444] width 57 height 14
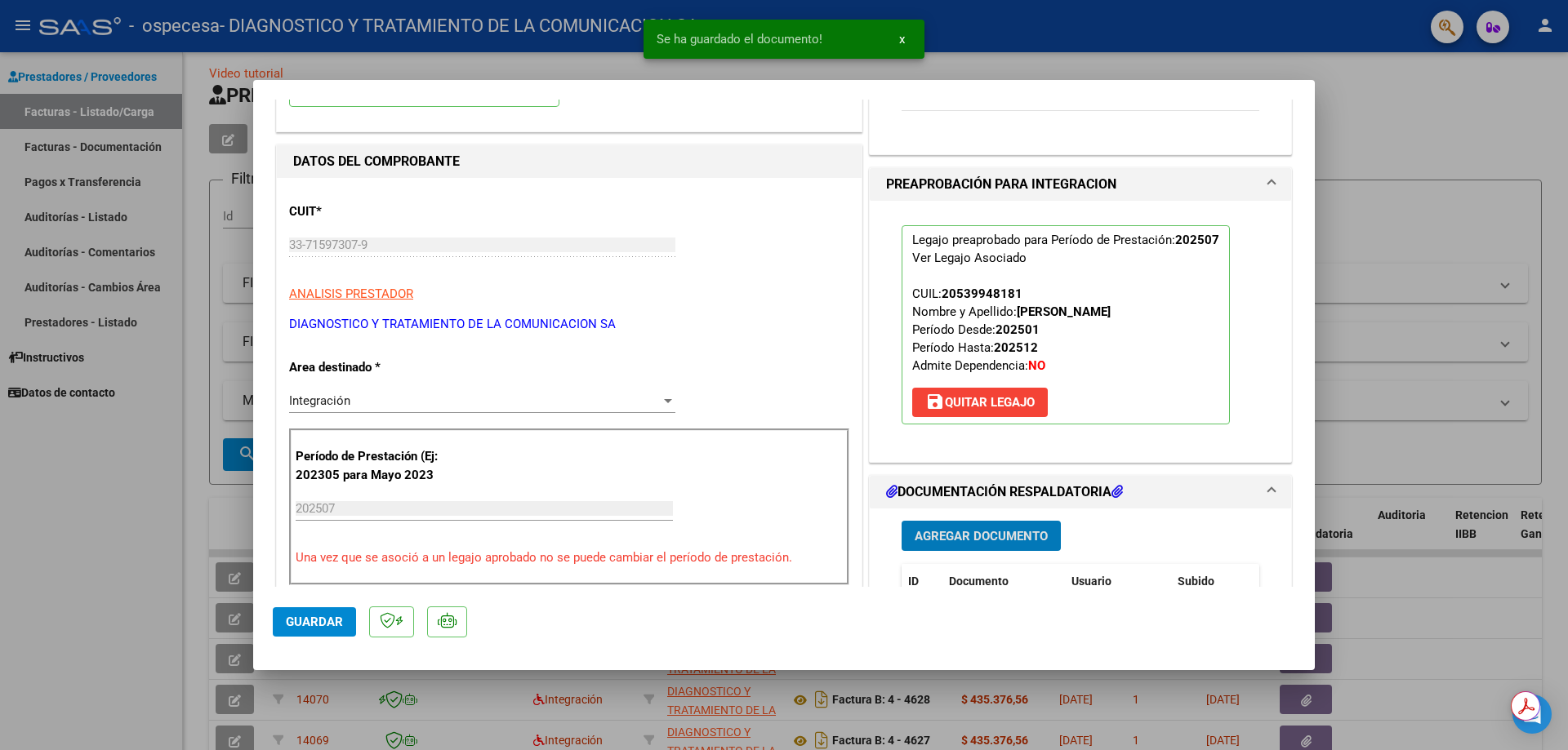
click at [974, 540] on span "Agregar Documento" at bounding box center [981, 535] width 133 height 14
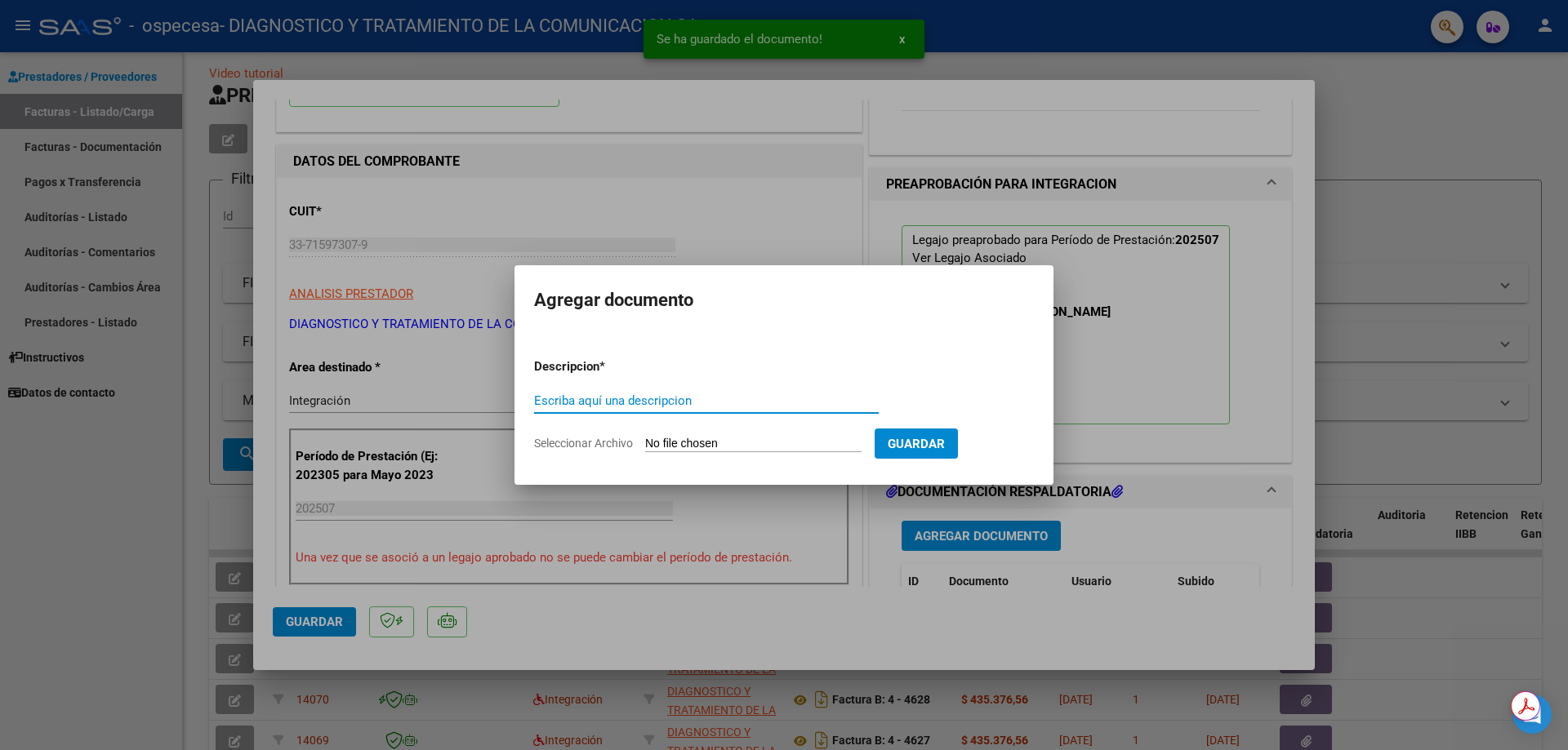
click at [630, 404] on input "Escriba aquí una descripcion" at bounding box center [706, 400] width 345 height 14
type input "ARCA"
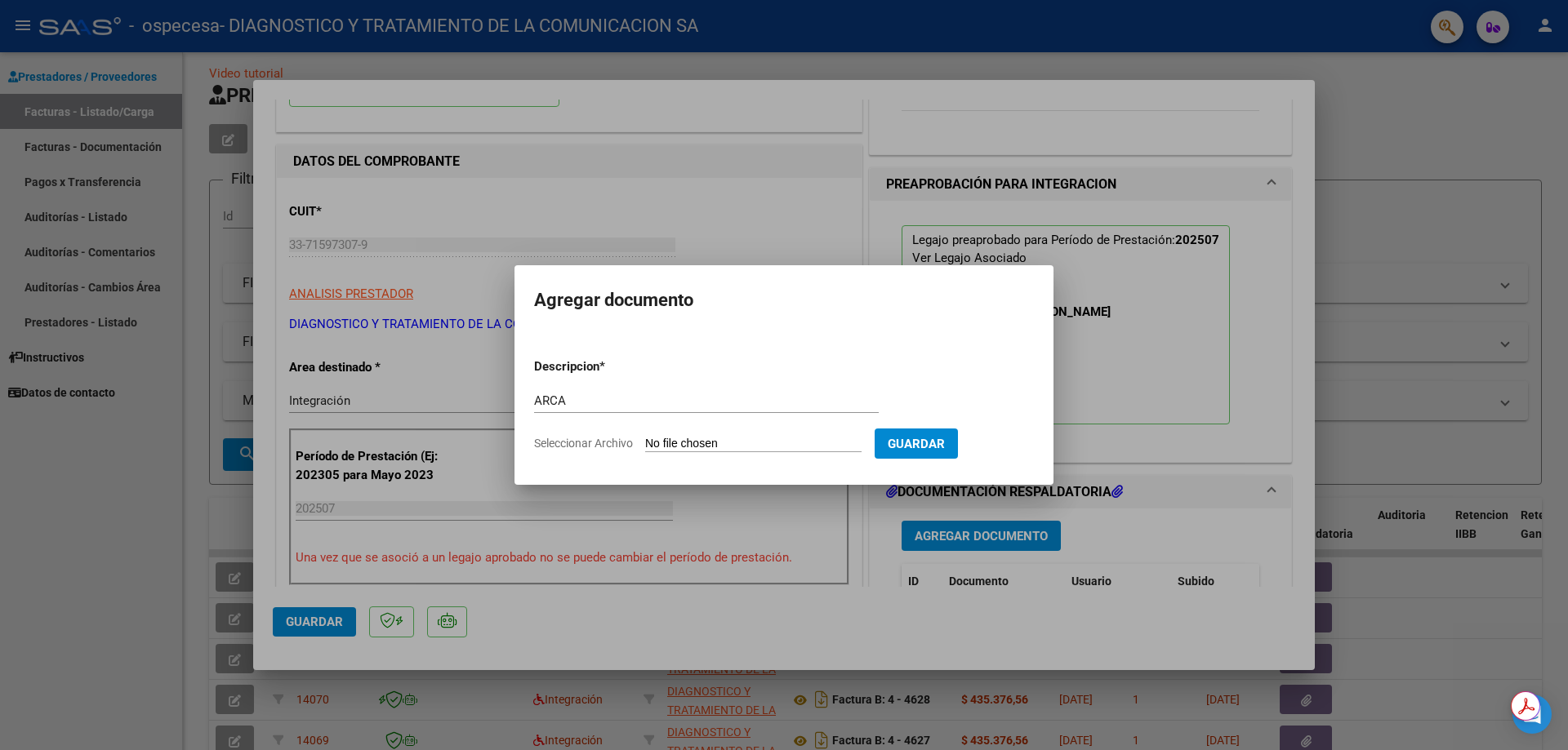
click at [681, 437] on input "Seleccionar Archivo" at bounding box center [753, 445] width 216 height 15
type input "C:\fakepath\AFIP.pdf"
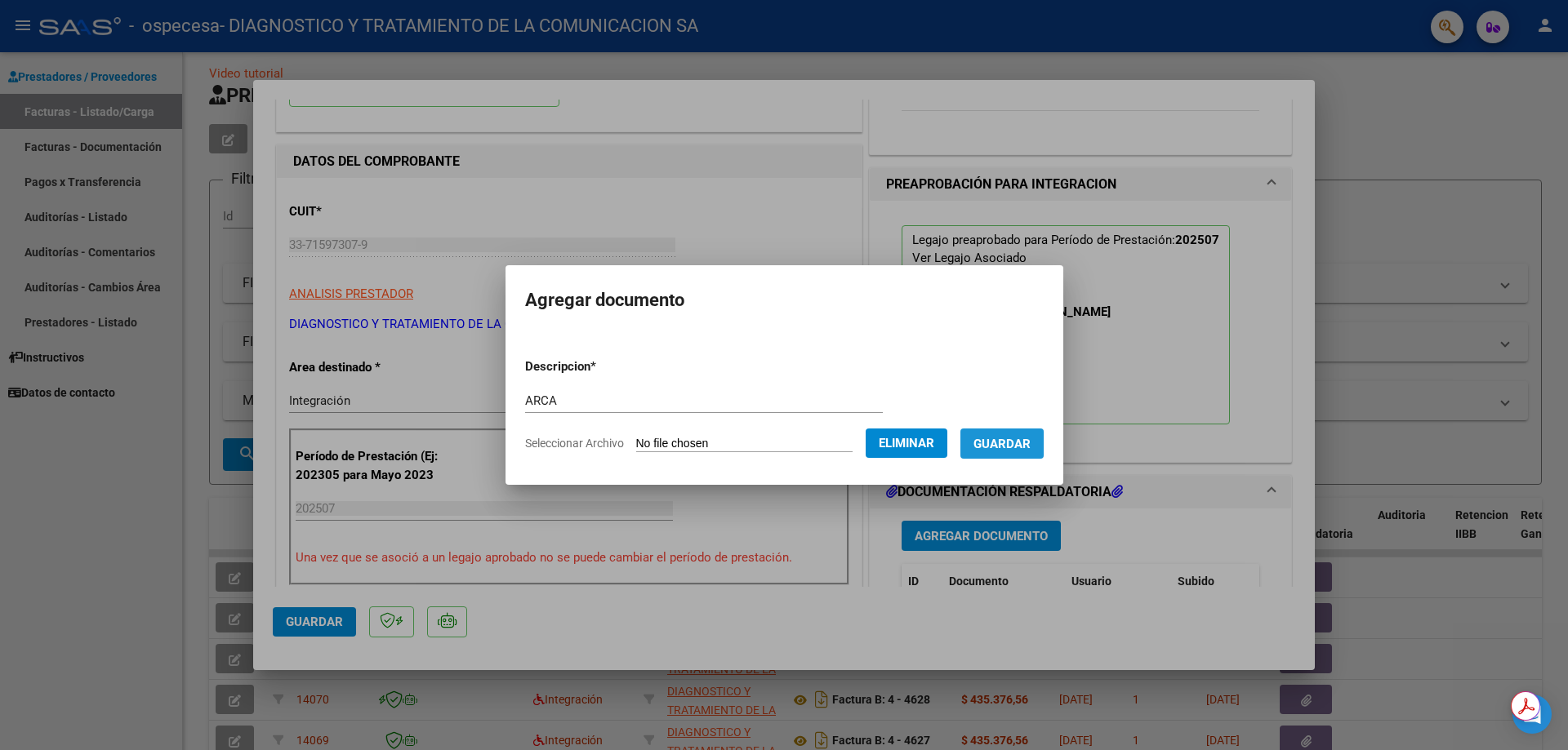
click at [1009, 451] on button "Guardar" at bounding box center [1002, 444] width 83 height 31
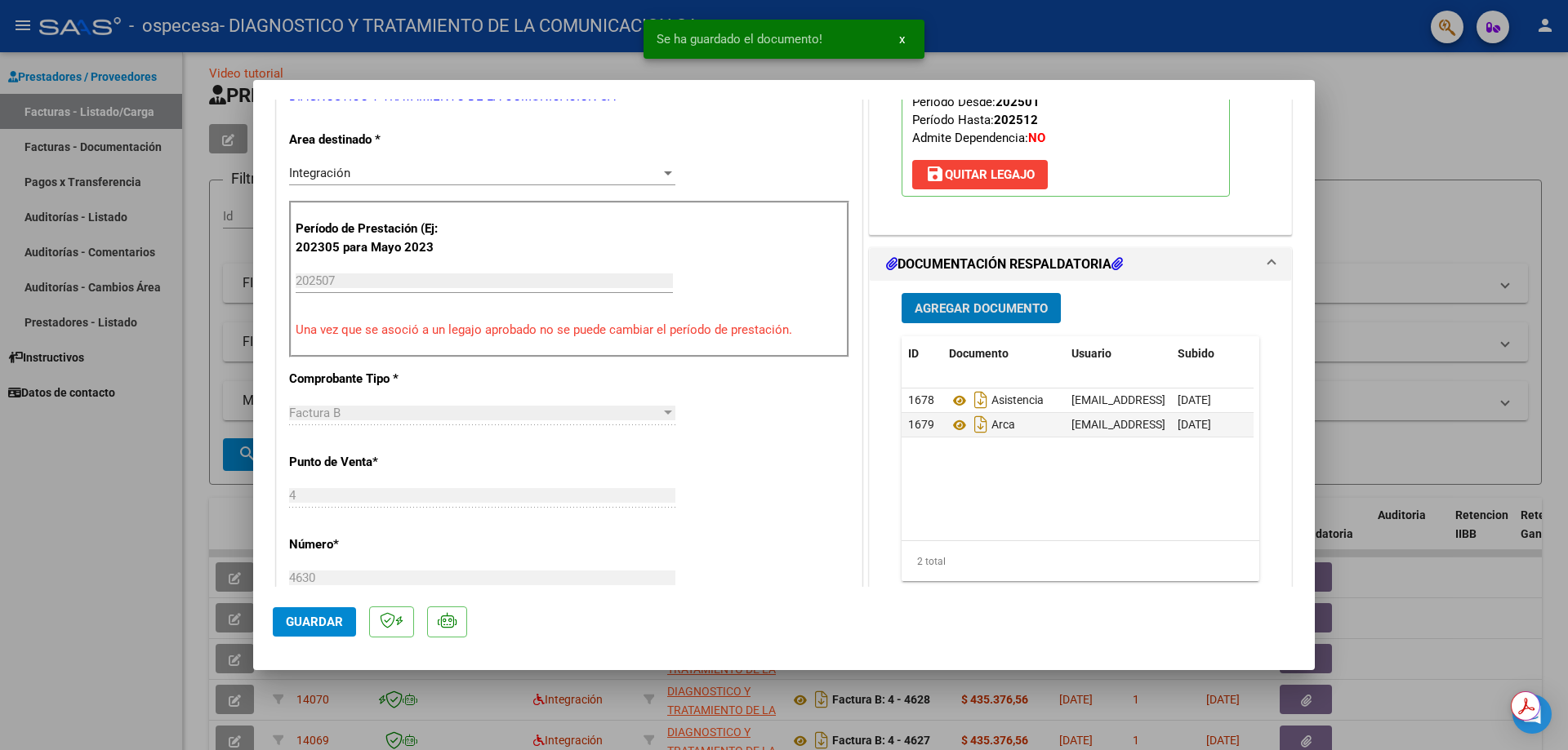
scroll to position [566, 0]
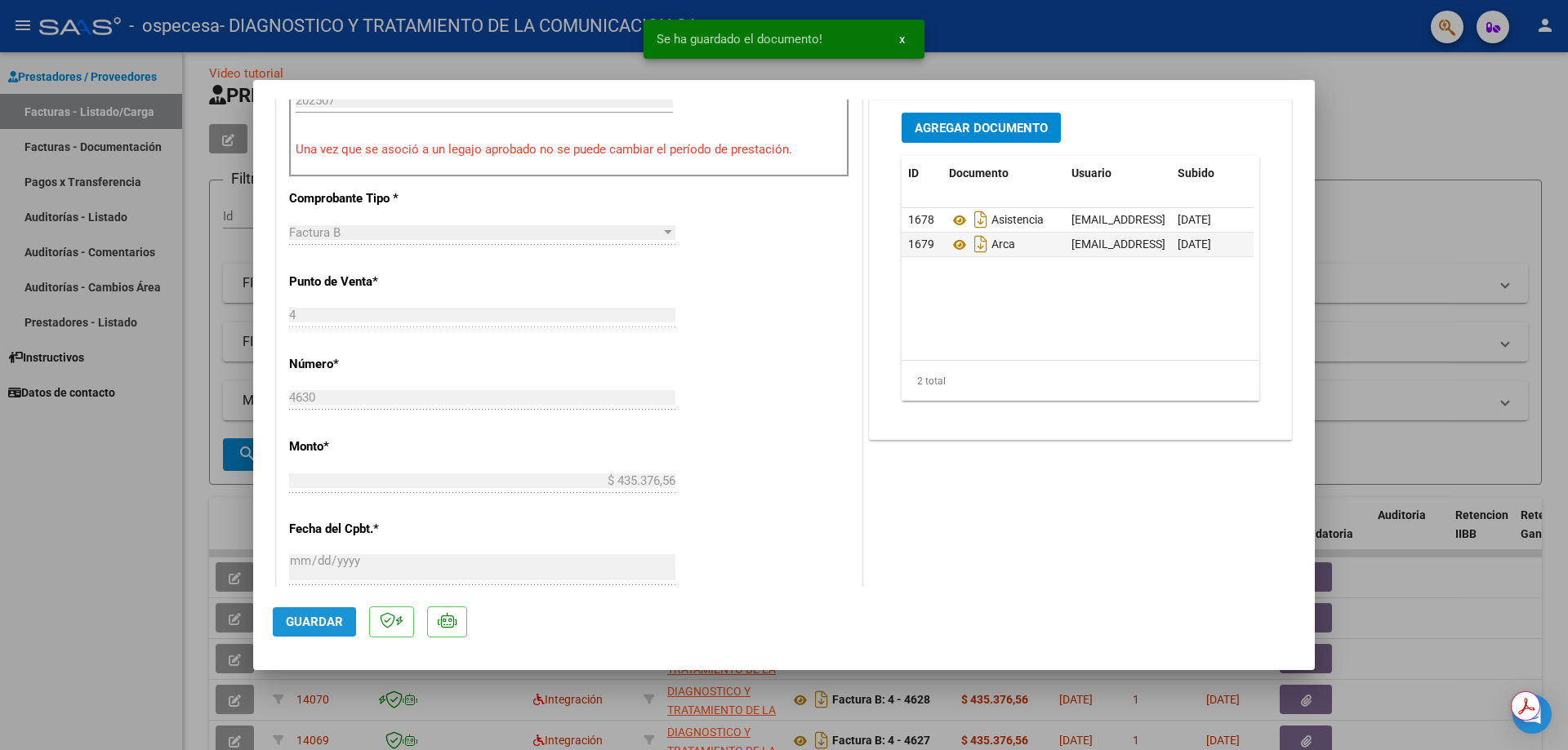
click at [318, 613] on button "Guardar" at bounding box center [314, 622] width 83 height 30
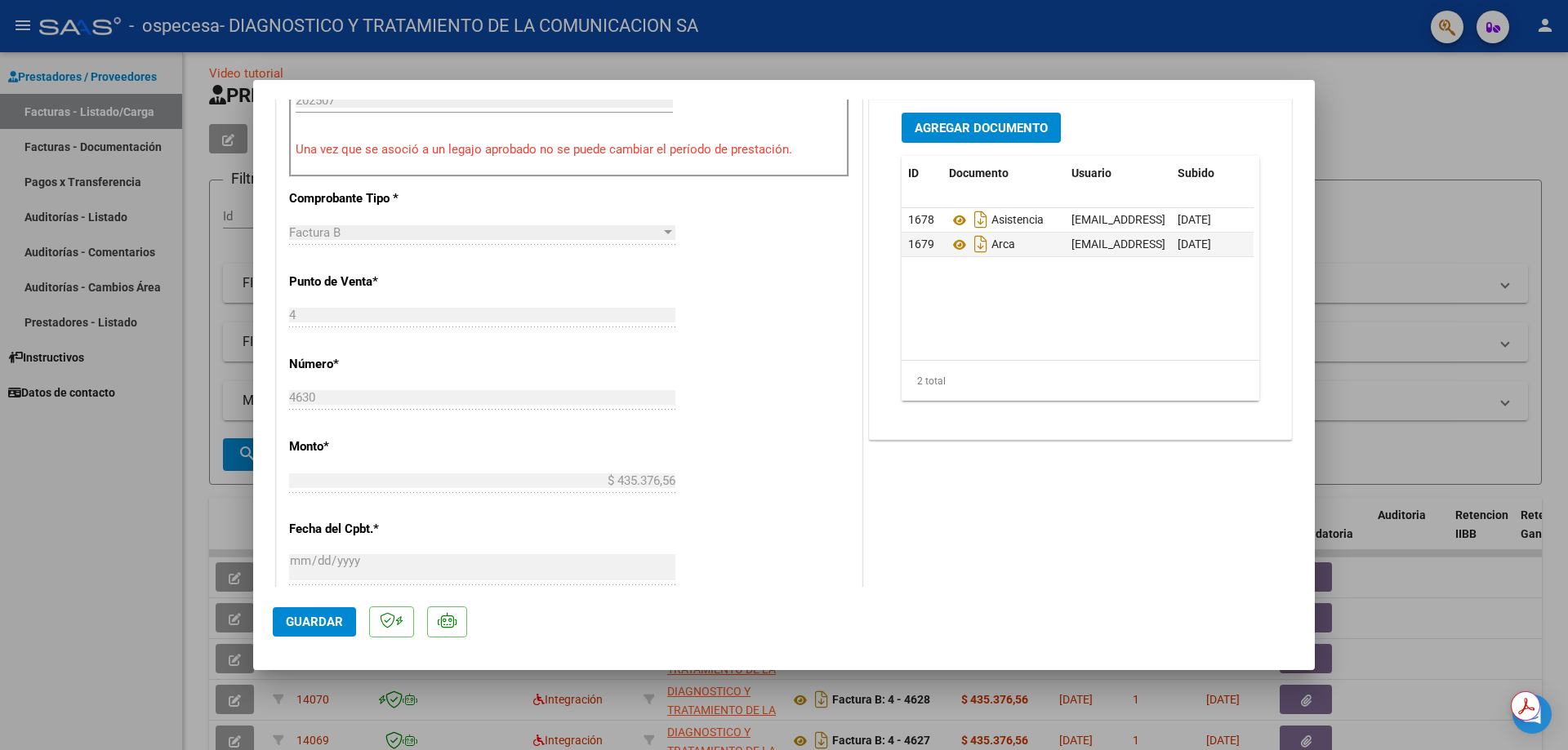
click at [1364, 78] on div at bounding box center [784, 375] width 1568 height 750
type input "$ 0,00"
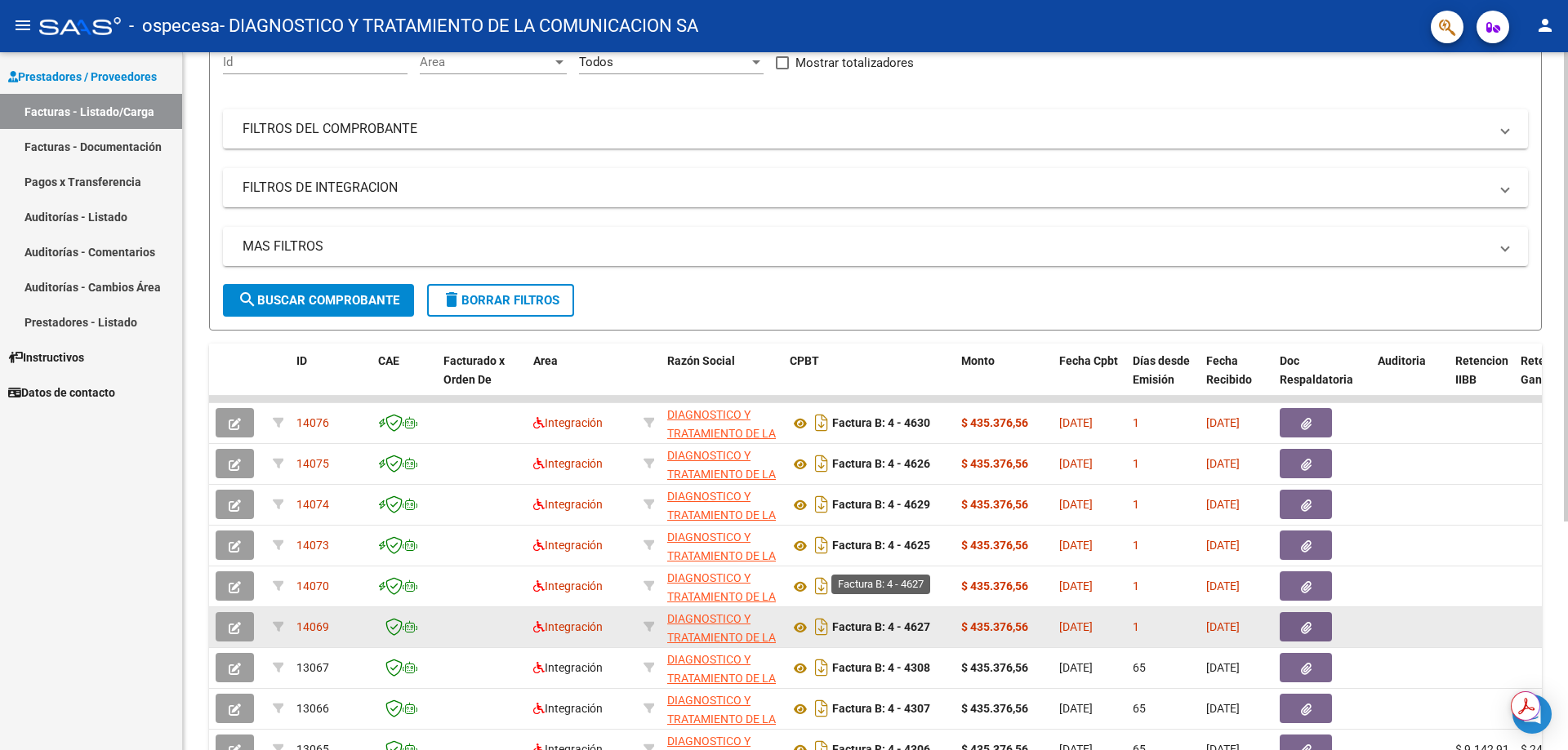
scroll to position [259, 0]
